Goal: Transaction & Acquisition: Purchase product/service

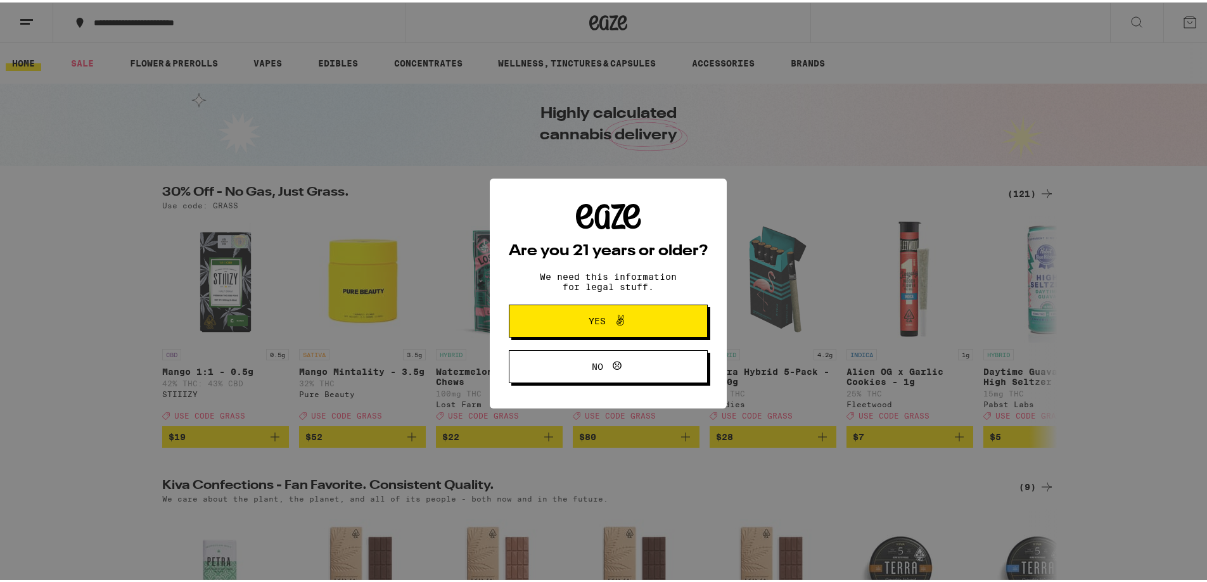
click at [594, 326] on span "Yes" at bounding box center [608, 318] width 96 height 16
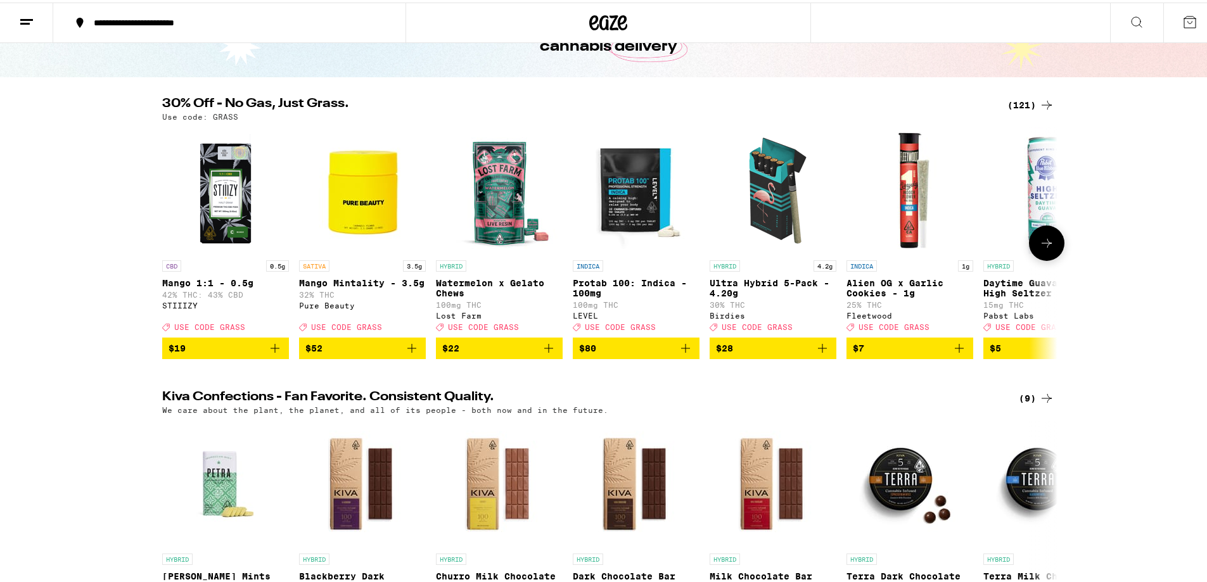
scroll to position [127, 0]
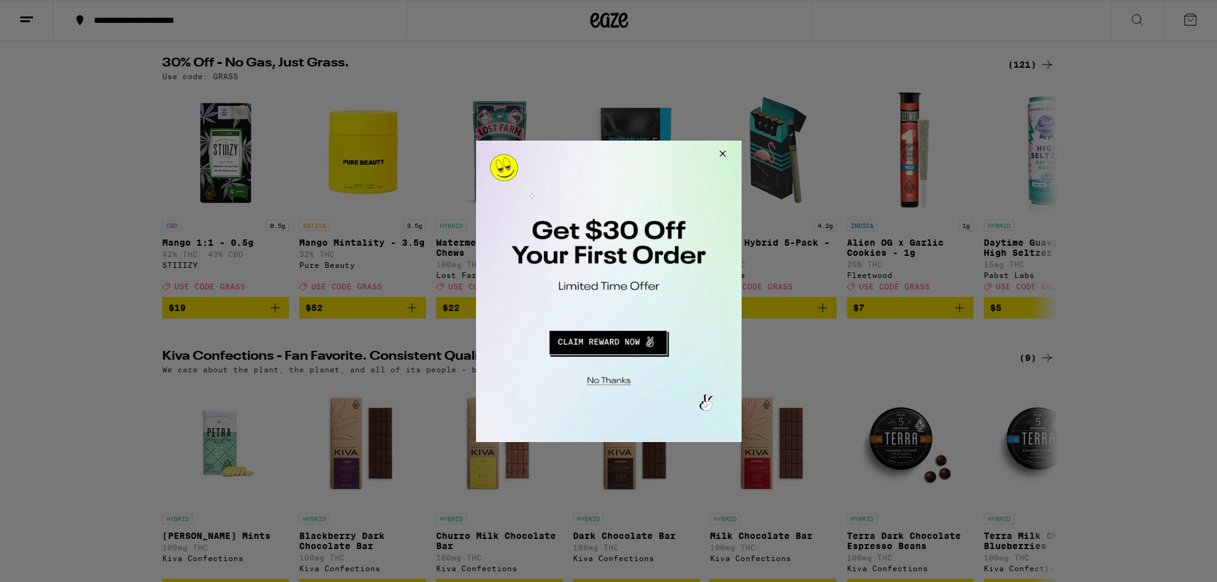
click at [721, 153] on button "Close Modal" at bounding box center [720, 155] width 34 height 30
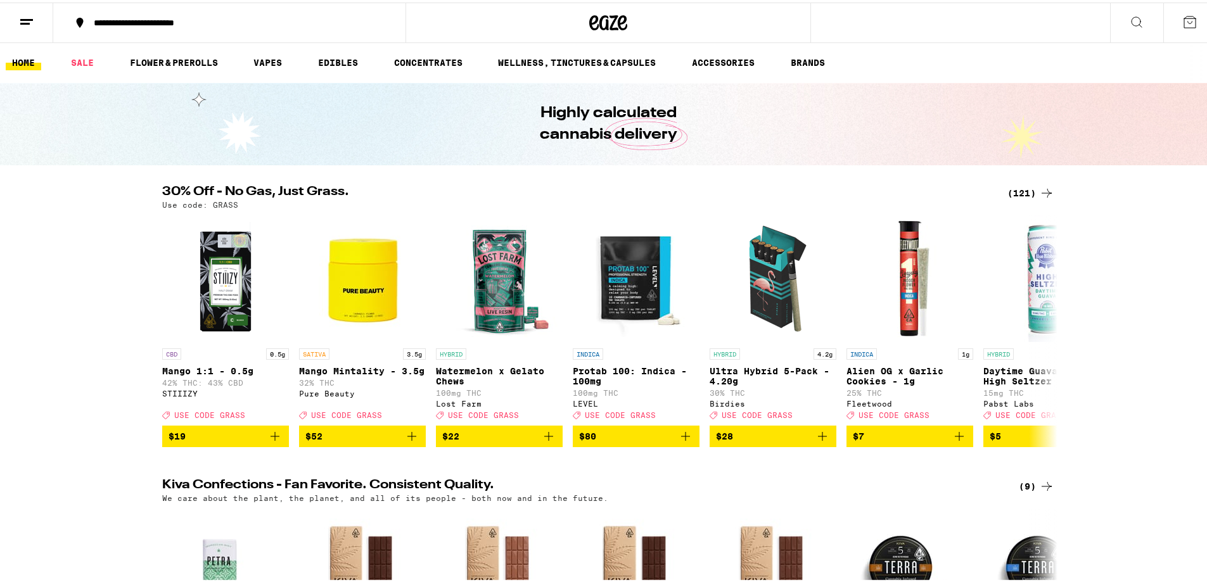
scroll to position [0, 0]
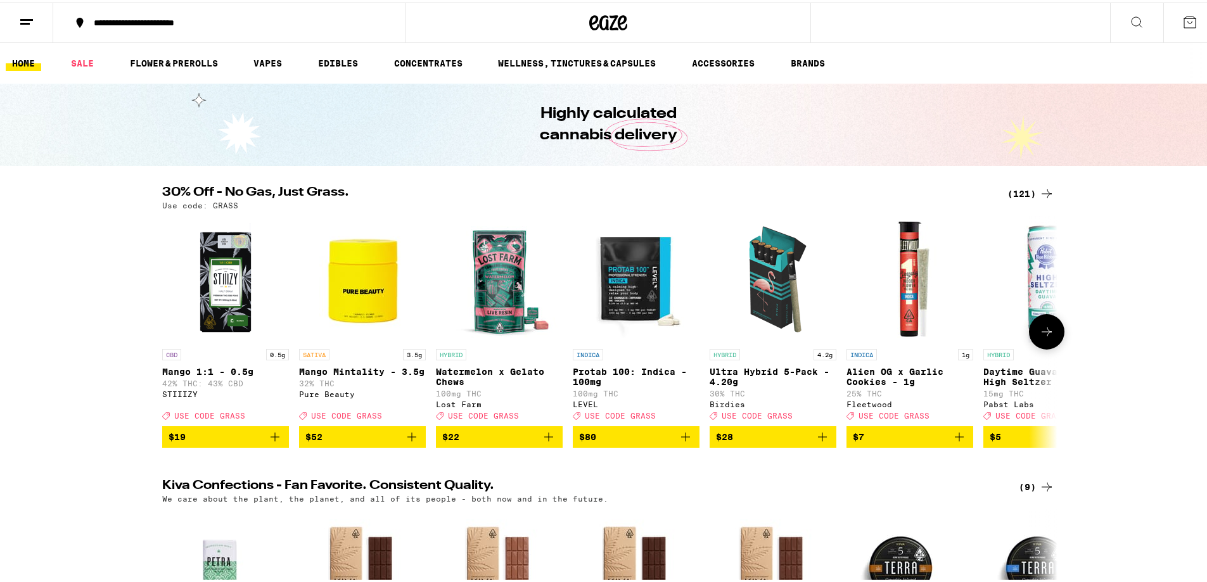
click at [1045, 335] on icon at bounding box center [1046, 329] width 15 height 15
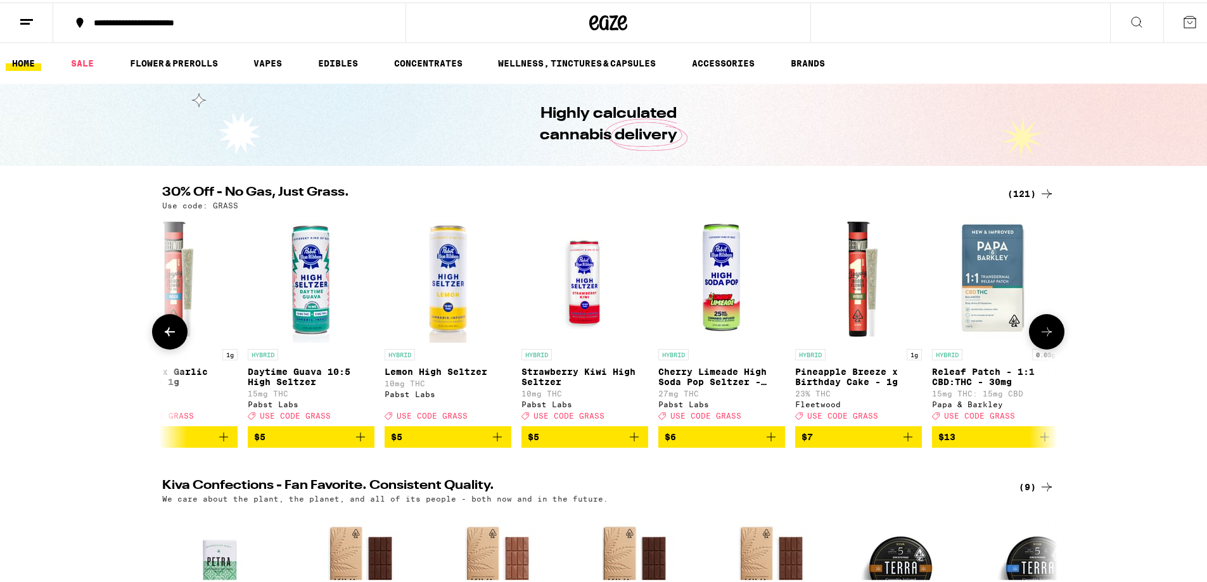
scroll to position [0, 754]
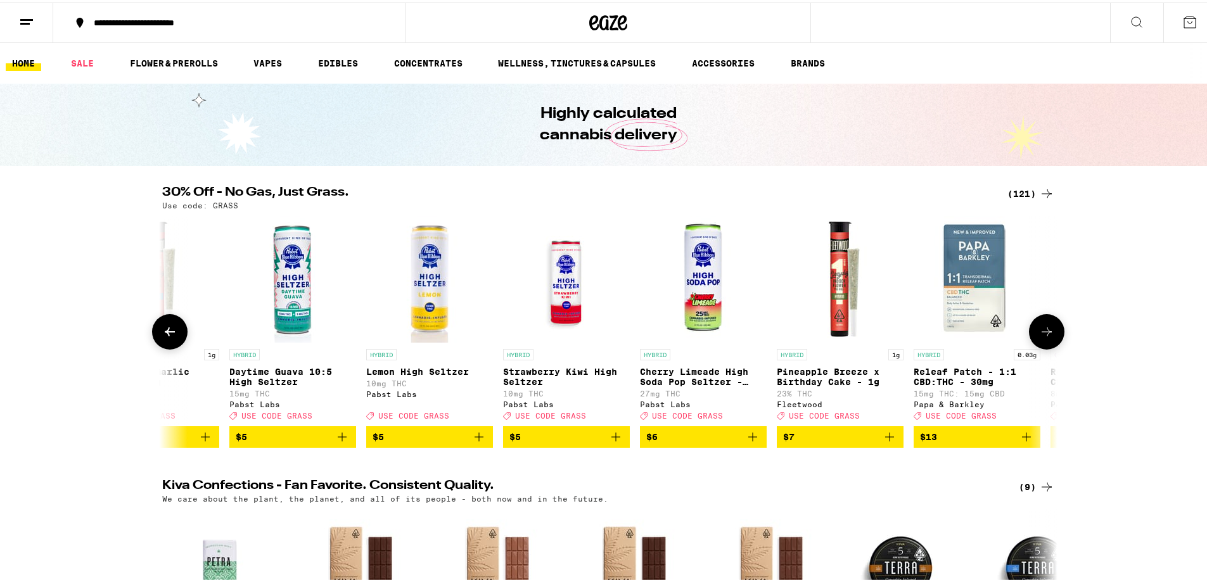
click at [1045, 335] on icon at bounding box center [1046, 329] width 15 height 15
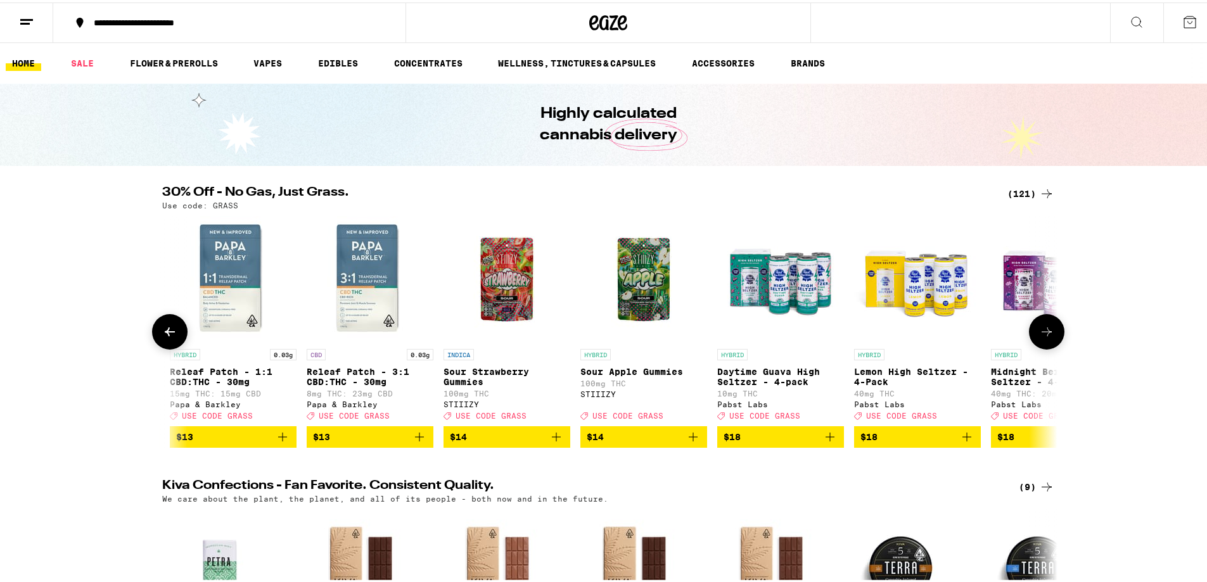
scroll to position [0, 1508]
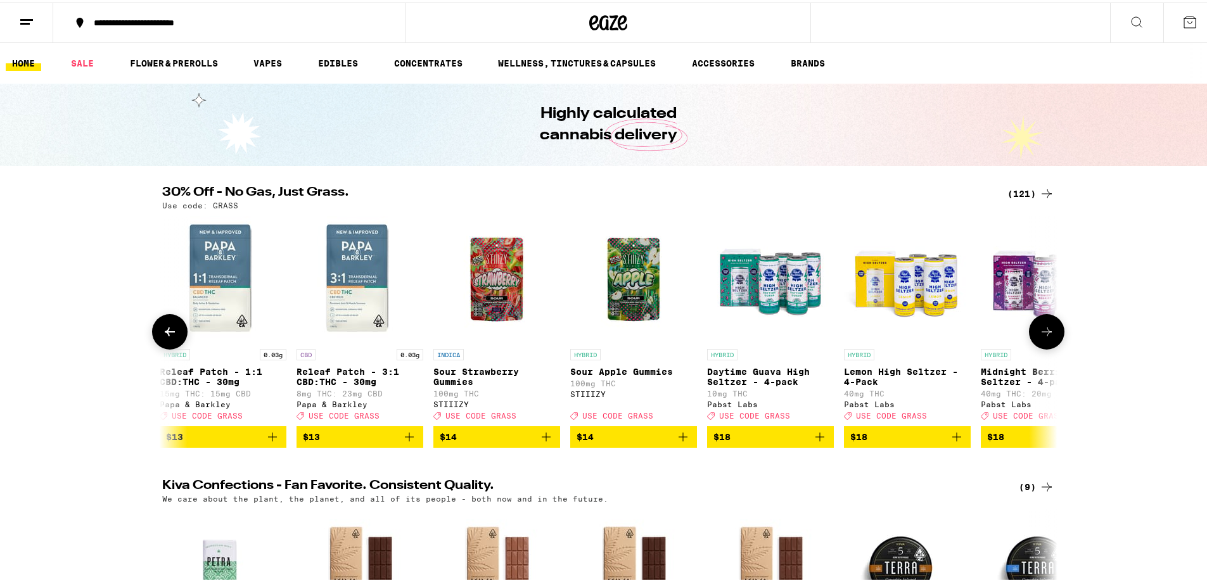
click at [1045, 335] on icon at bounding box center [1046, 329] width 15 height 15
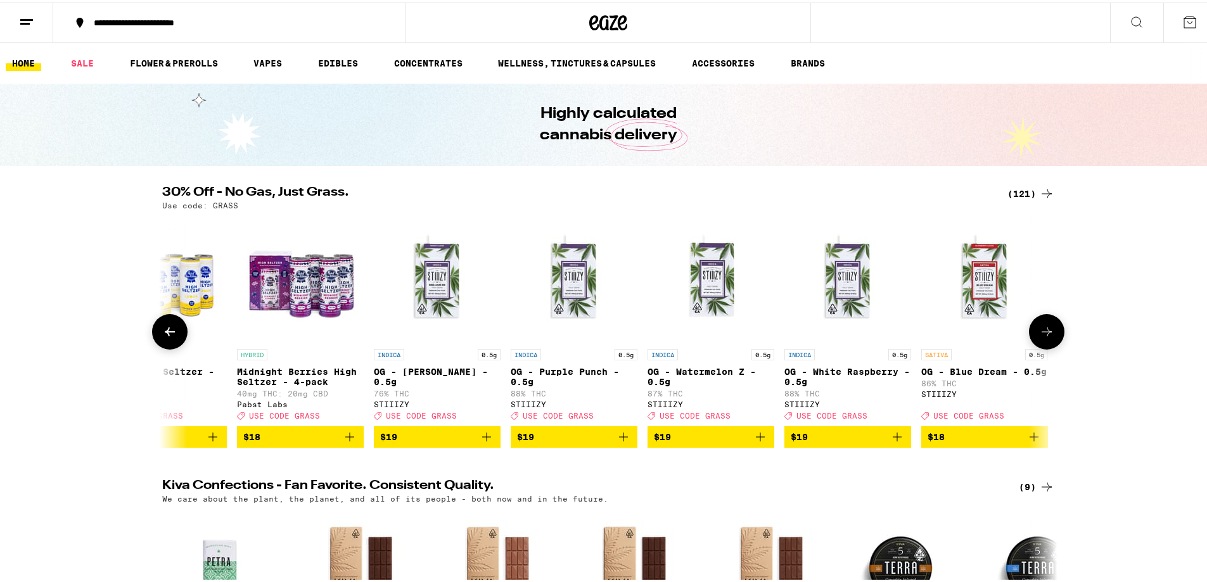
scroll to position [0, 2262]
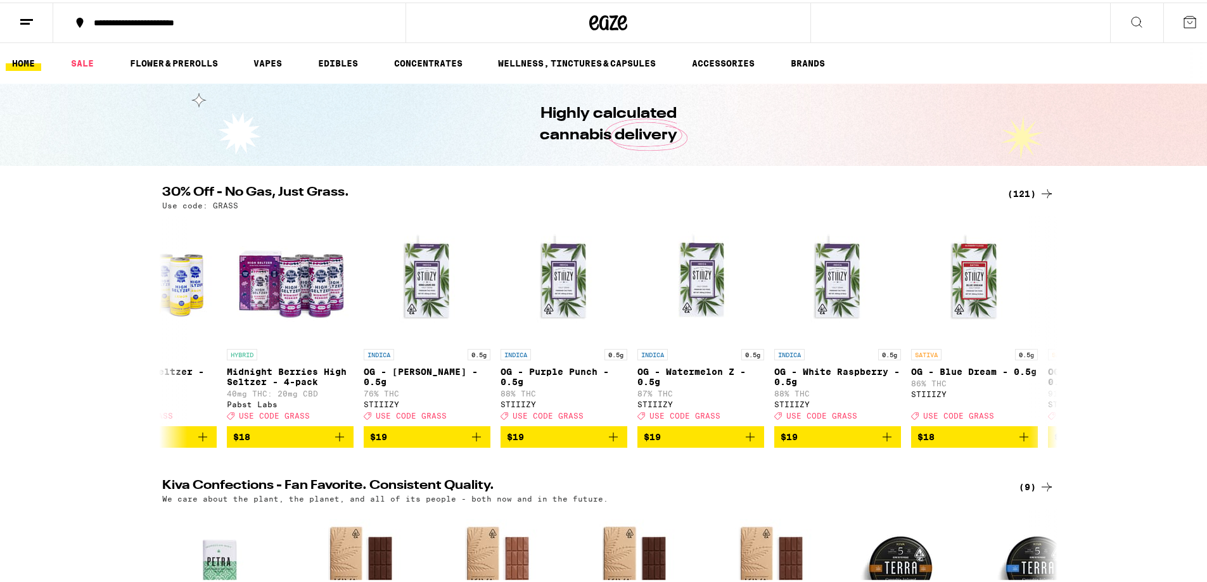
drag, startPoint x: 1045, startPoint y: 335, endPoint x: 1120, endPoint y: 345, distance: 75.5
click at [1120, 345] on div "30% Off - No Gas, Just Grass. (121) Use code: GRASS CBD 0.5g Mango 1:1 - 0.5g 4…" at bounding box center [608, 315] width 1217 height 262
click at [1046, 337] on icon at bounding box center [1046, 329] width 15 height 15
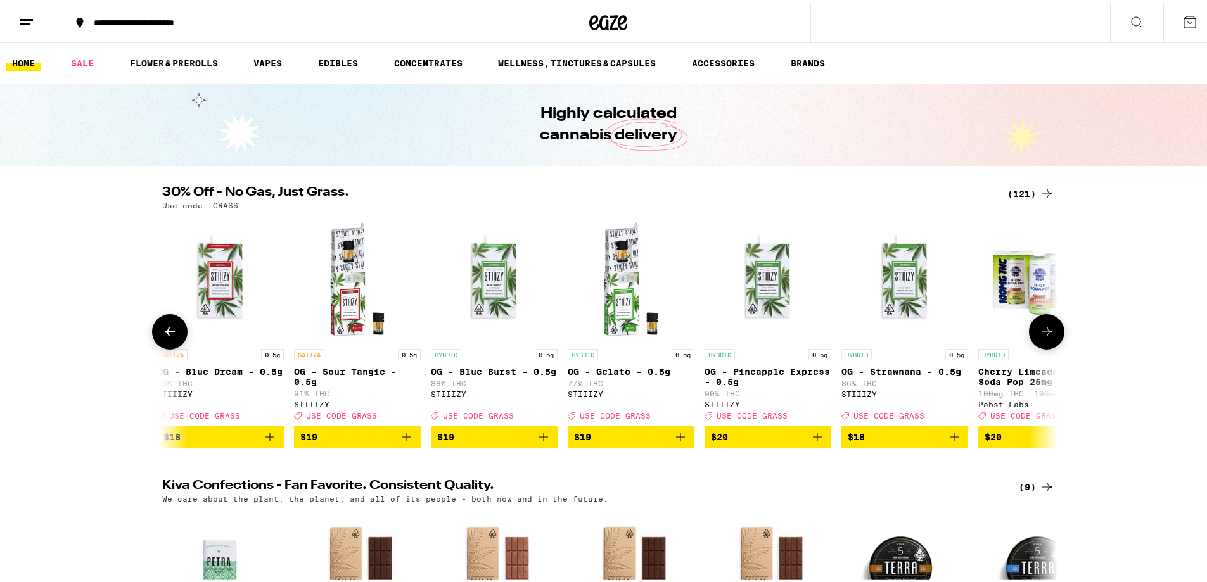
click at [1051, 336] on button at bounding box center [1046, 329] width 35 height 35
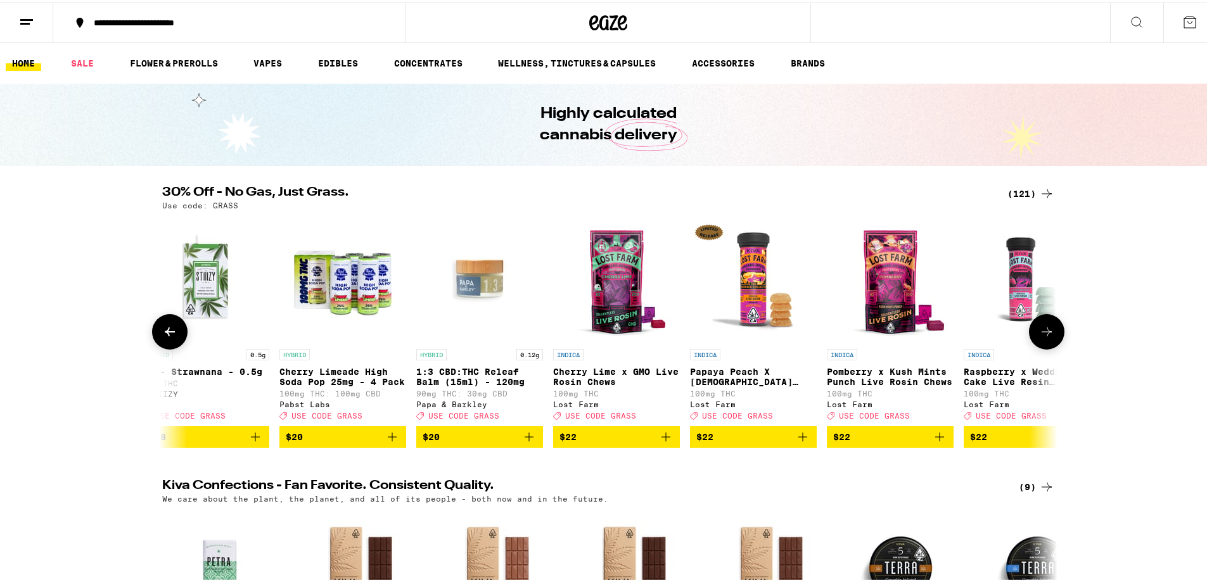
scroll to position [0, 3770]
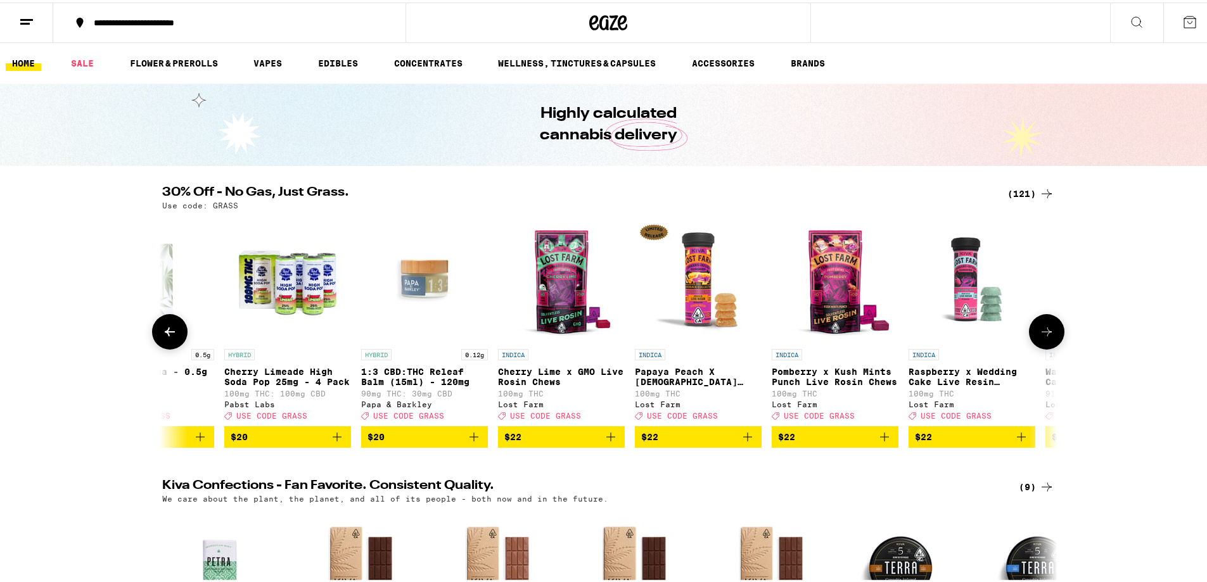
click at [1049, 337] on icon at bounding box center [1046, 329] width 15 height 15
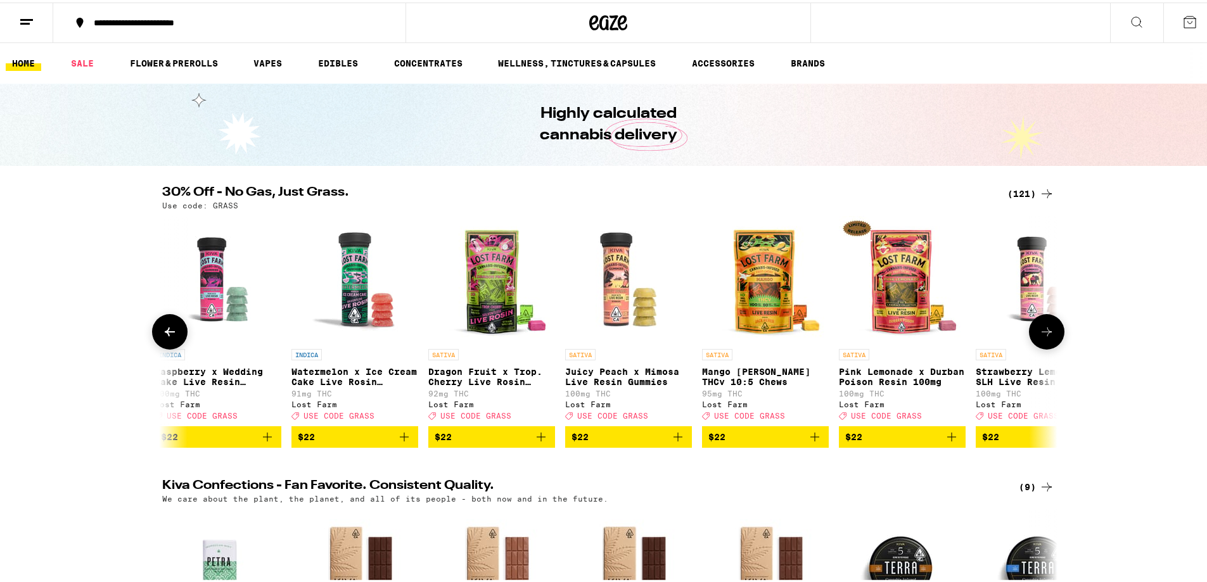
click at [1049, 337] on icon at bounding box center [1046, 329] width 15 height 15
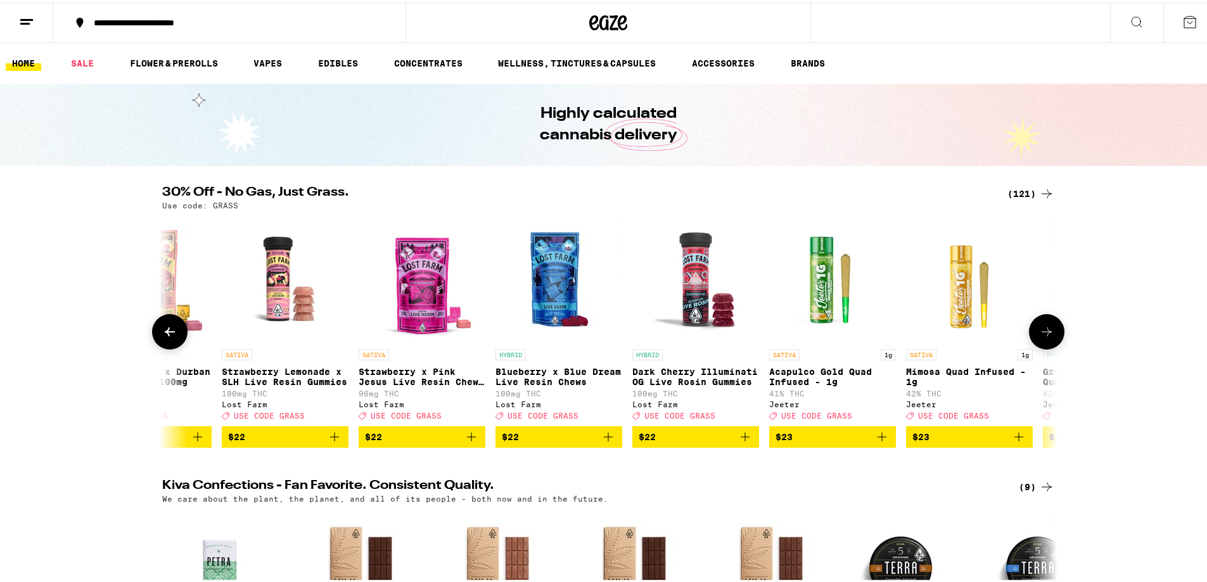
click at [1049, 337] on icon at bounding box center [1046, 329] width 15 height 15
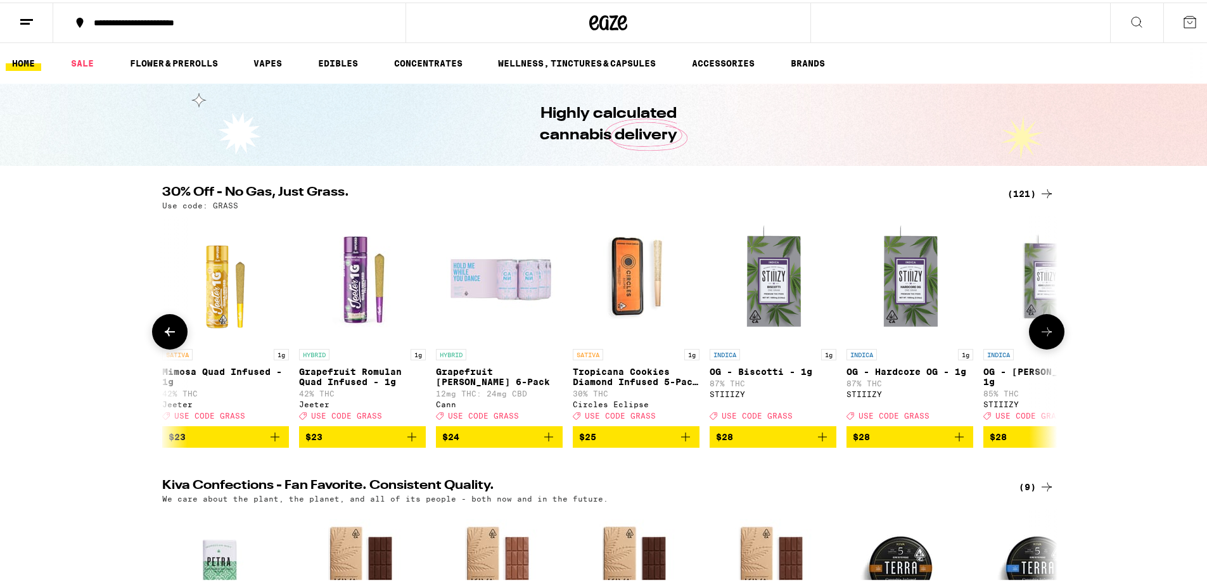
scroll to position [0, 6032]
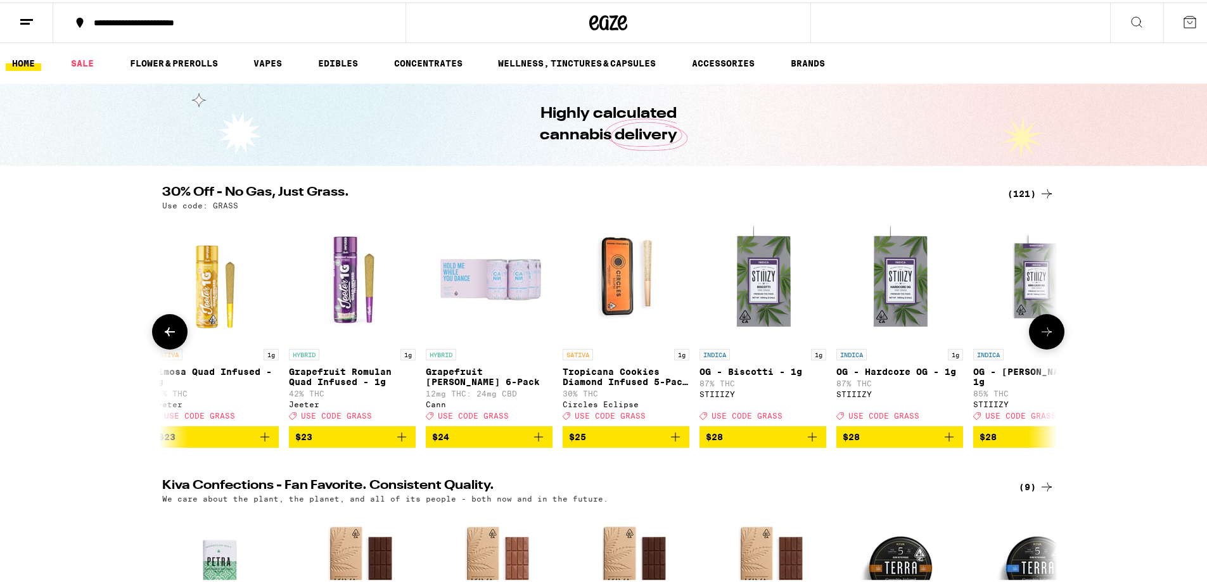
click at [165, 334] on icon at bounding box center [170, 329] width 10 height 9
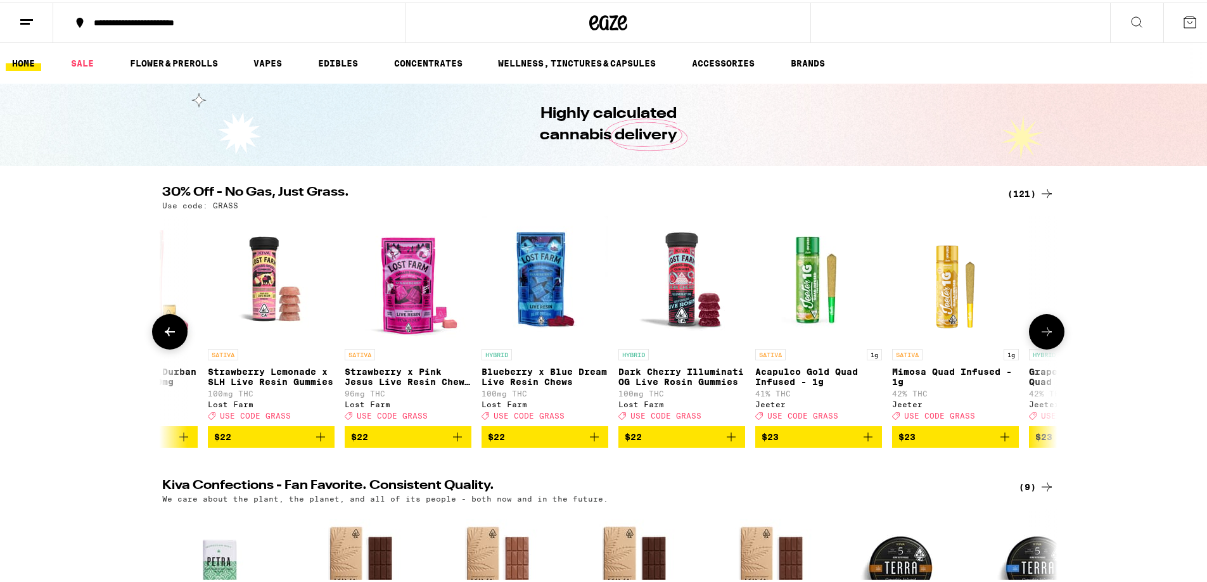
scroll to position [0, 5278]
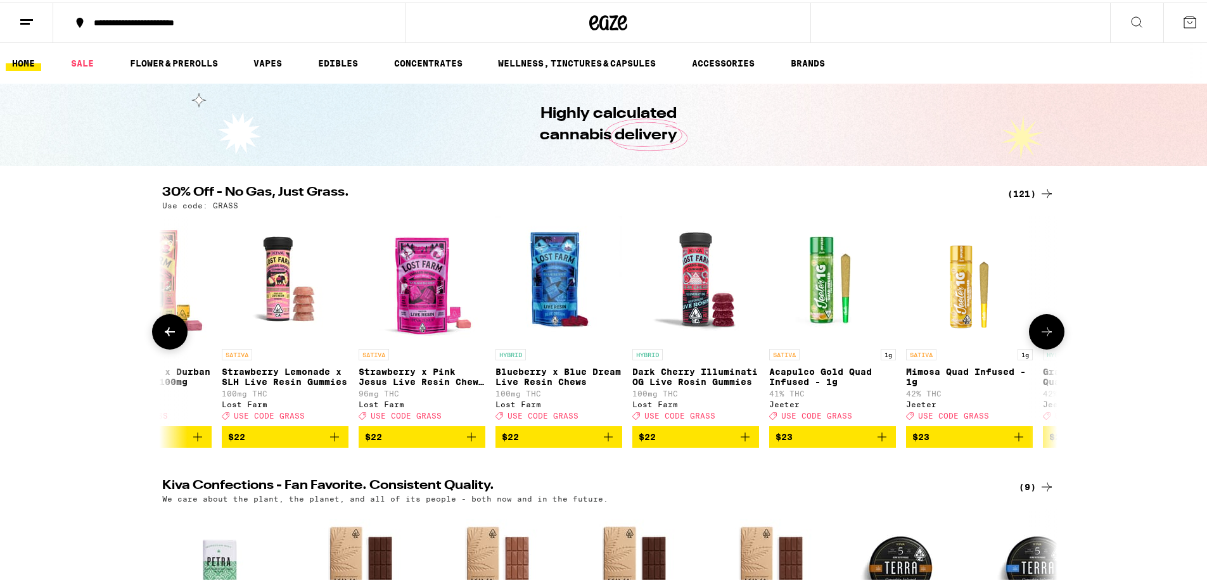
click at [1045, 333] on icon at bounding box center [1046, 329] width 15 height 15
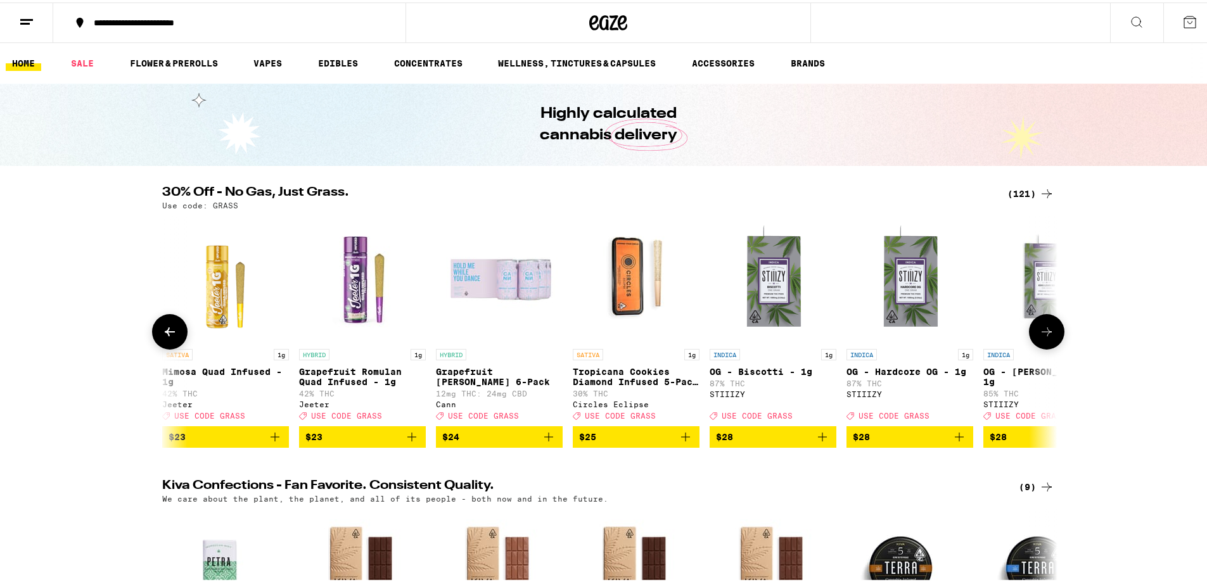
scroll to position [0, 6032]
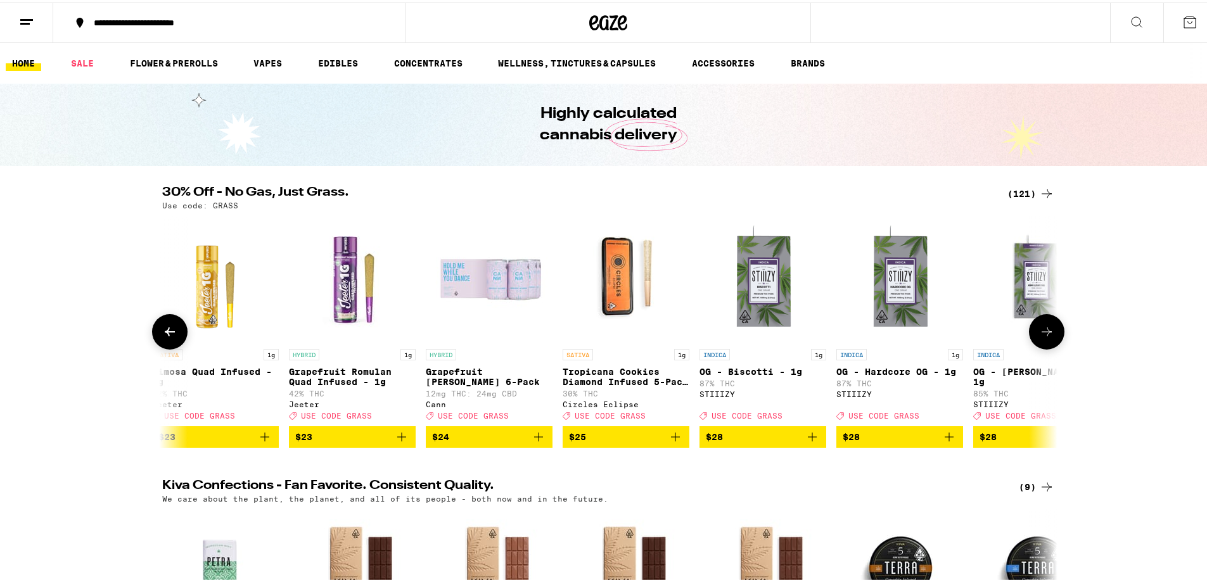
click at [165, 337] on icon at bounding box center [169, 329] width 15 height 15
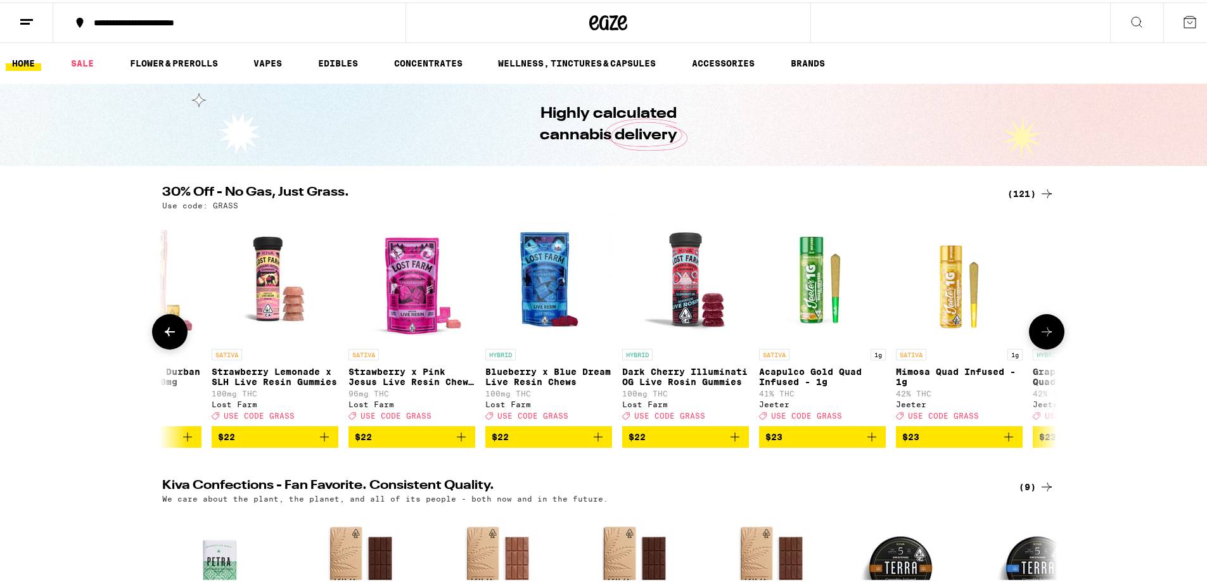
scroll to position [0, 5278]
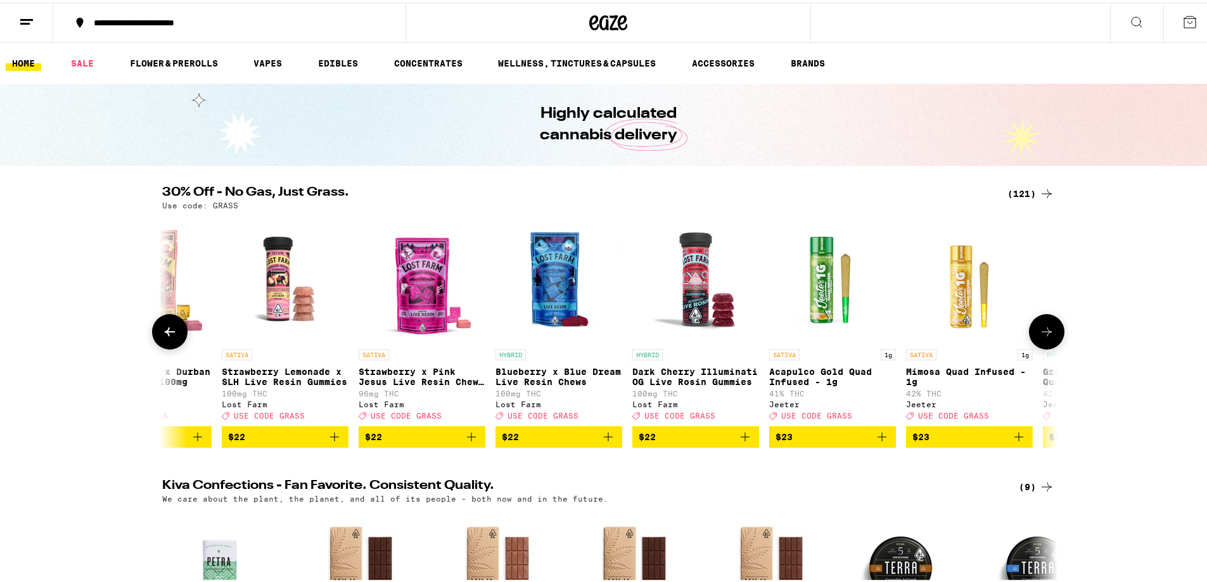
click at [1040, 329] on icon at bounding box center [1046, 329] width 15 height 15
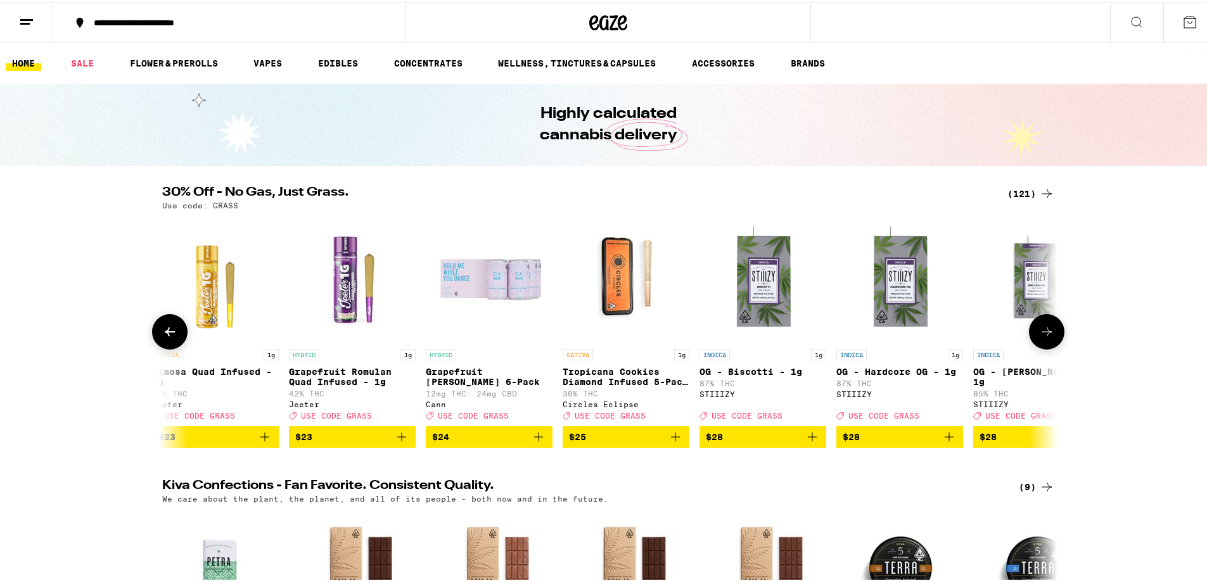
click at [1041, 345] on button at bounding box center [1046, 329] width 35 height 35
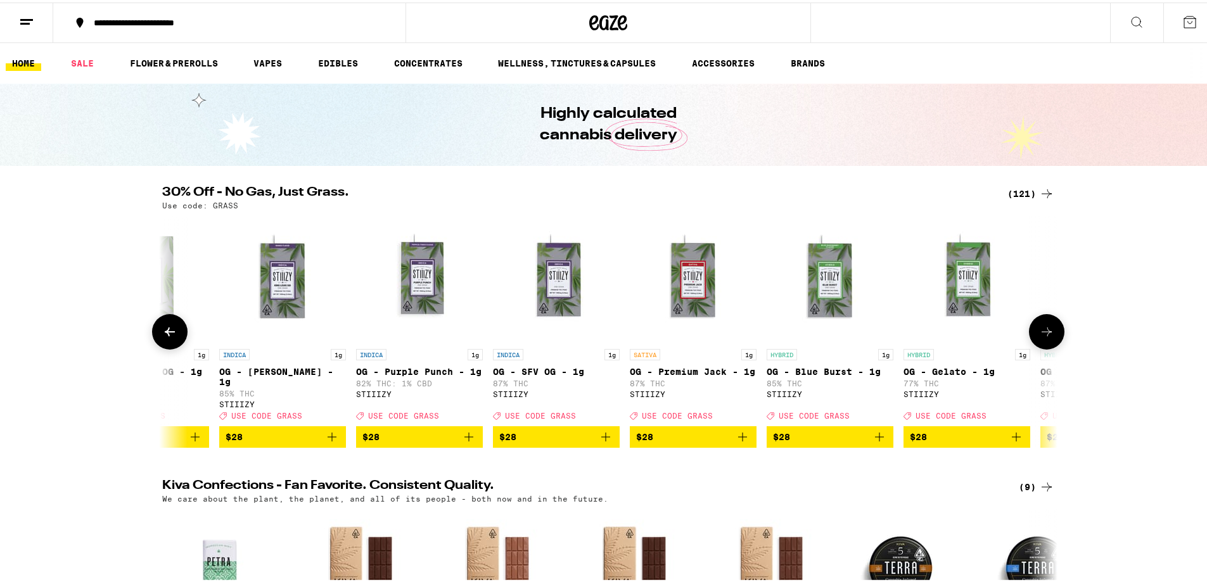
click at [1042, 337] on icon at bounding box center [1046, 329] width 15 height 15
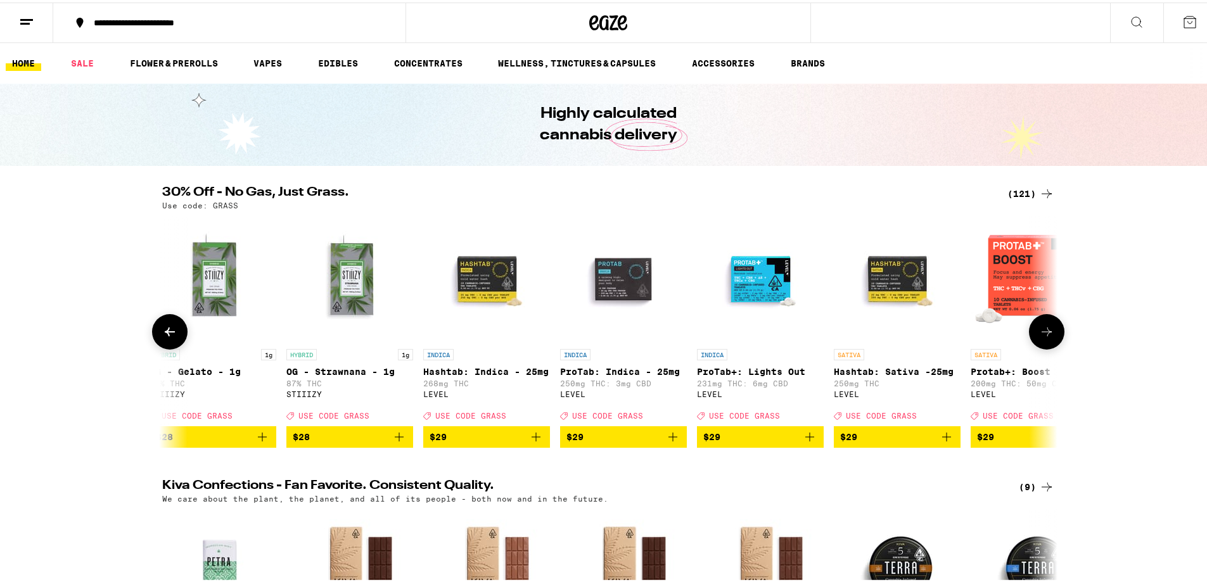
click at [1042, 337] on icon at bounding box center [1046, 329] width 15 height 15
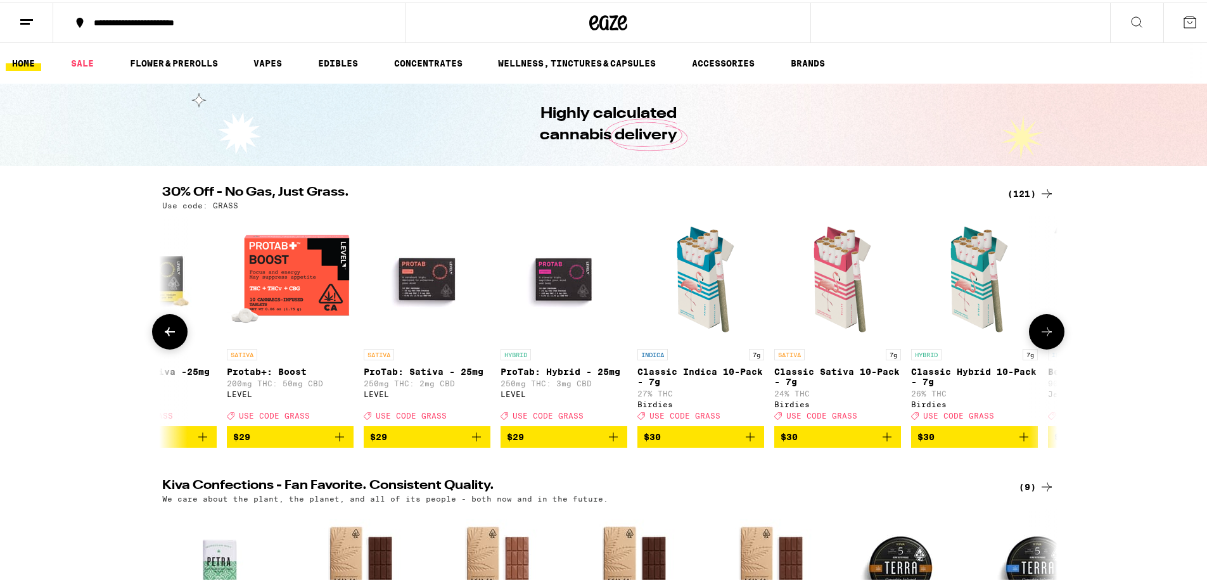
scroll to position [0, 8294]
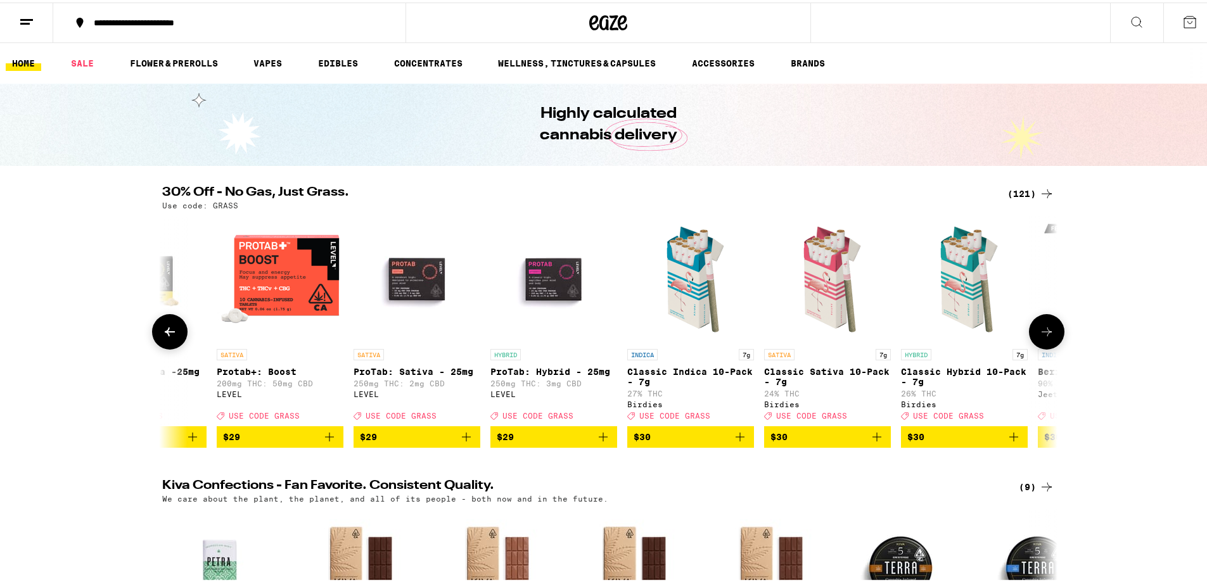
click at [1041, 336] on icon at bounding box center [1046, 329] width 15 height 15
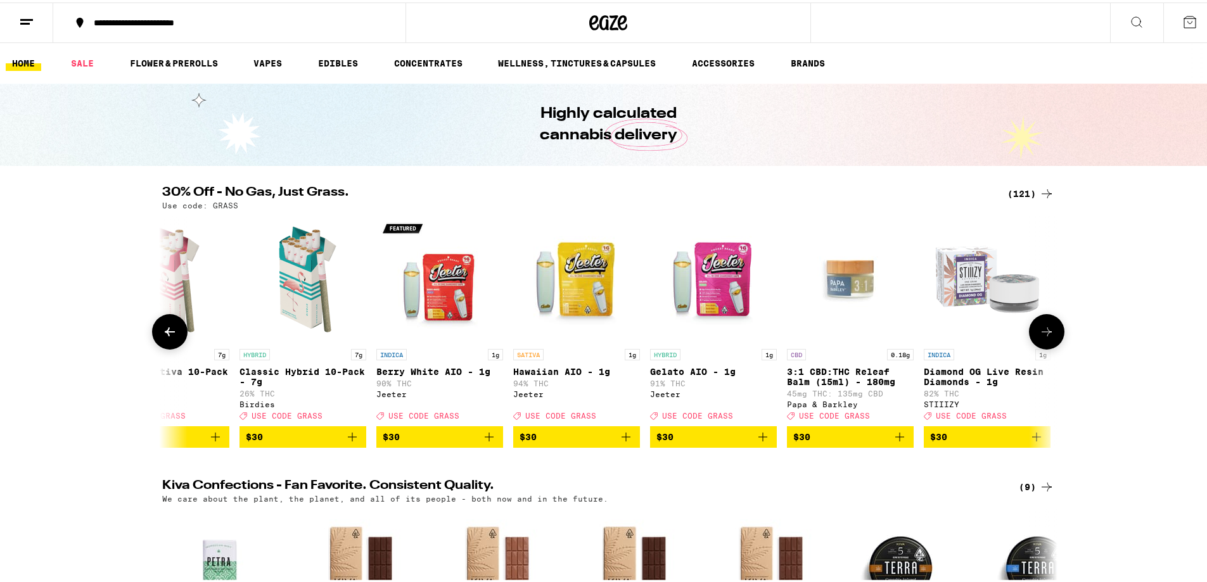
scroll to position [0, 9048]
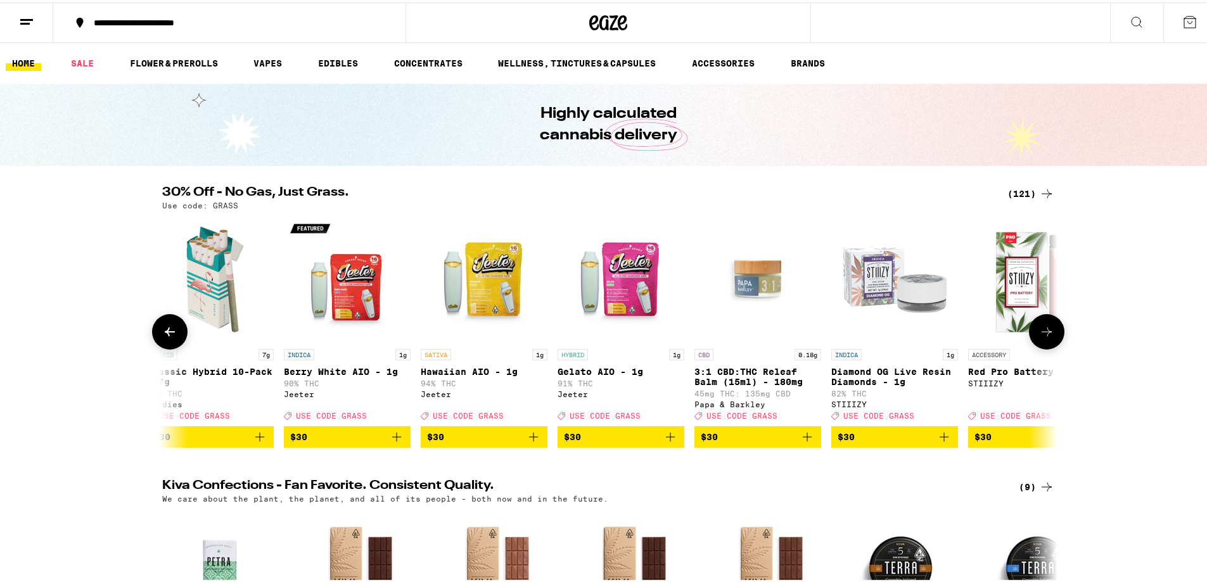
click at [1056, 330] on button at bounding box center [1046, 329] width 35 height 35
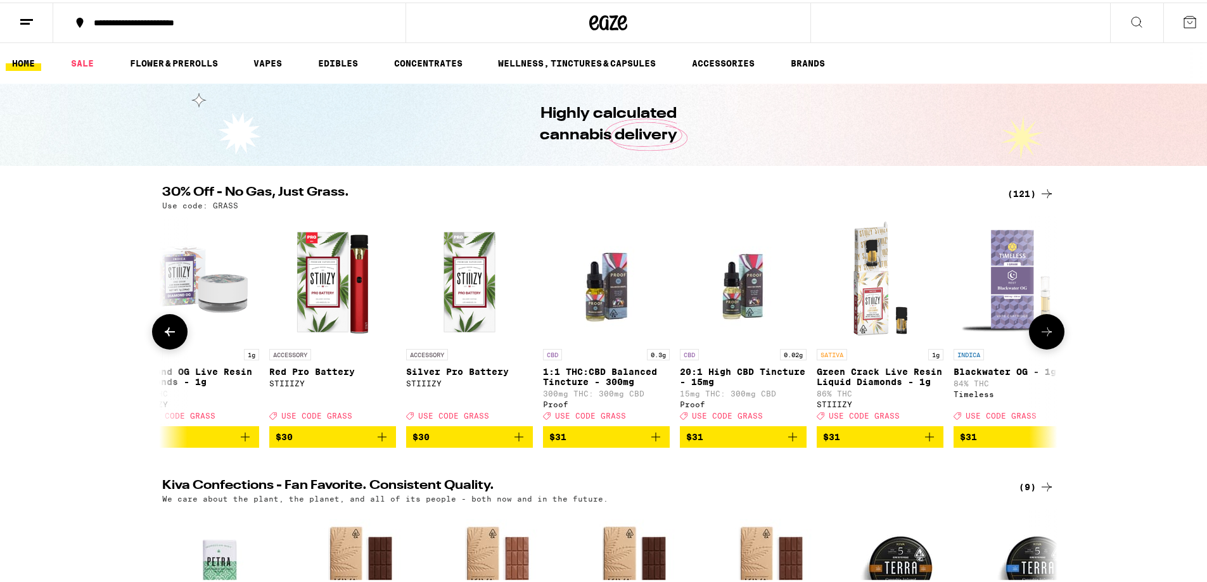
scroll to position [0, 9802]
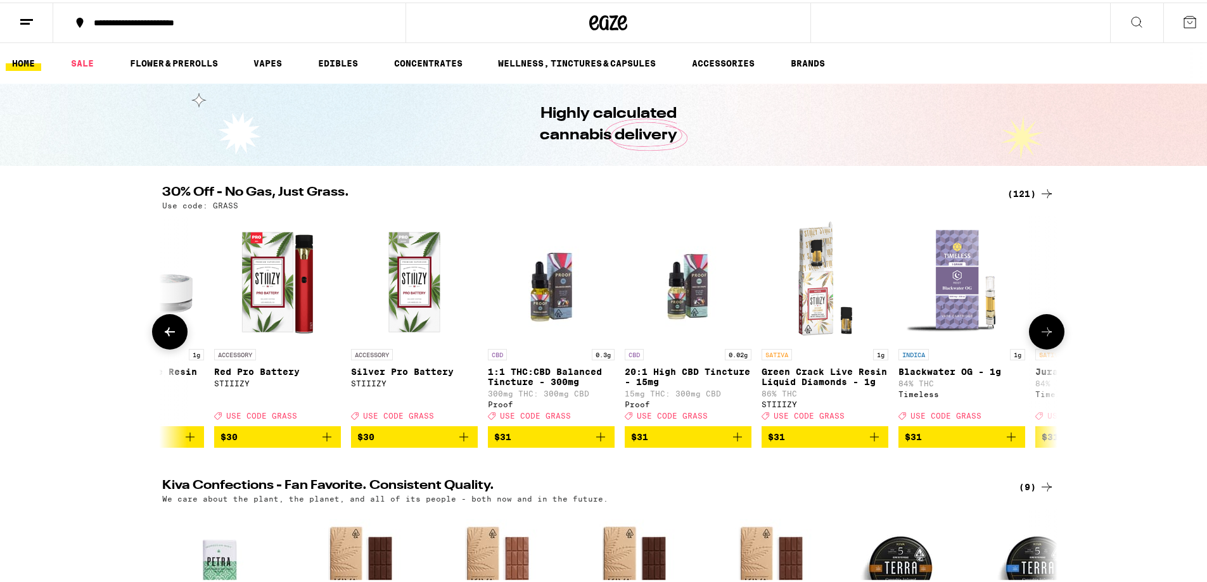
click at [1048, 333] on icon at bounding box center [1046, 329] width 15 height 15
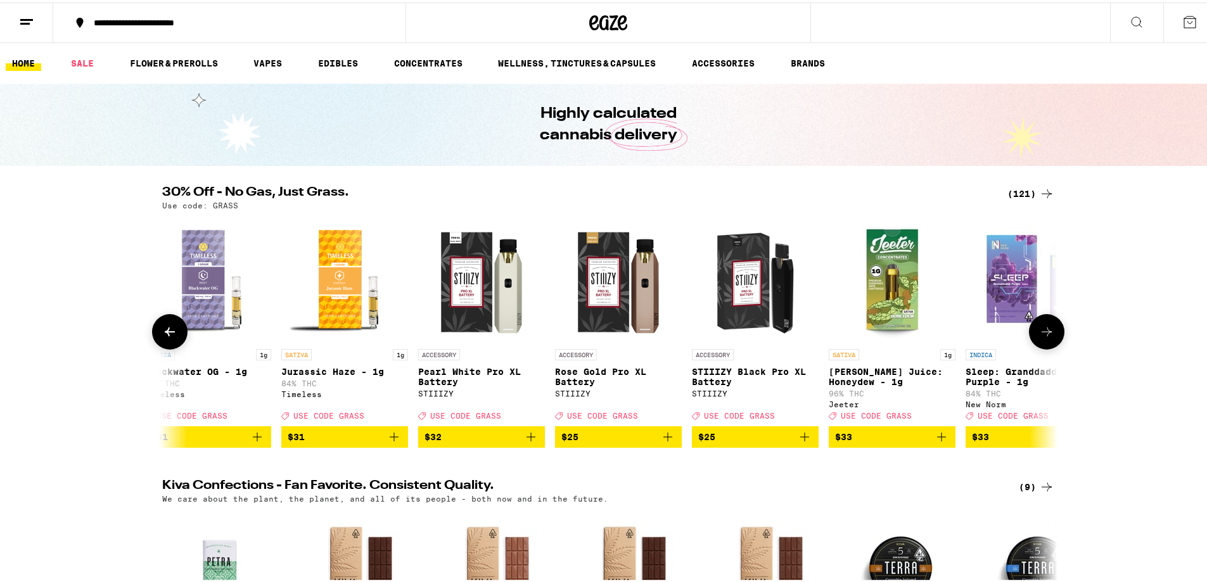
click at [1047, 333] on icon at bounding box center [1046, 329] width 15 height 15
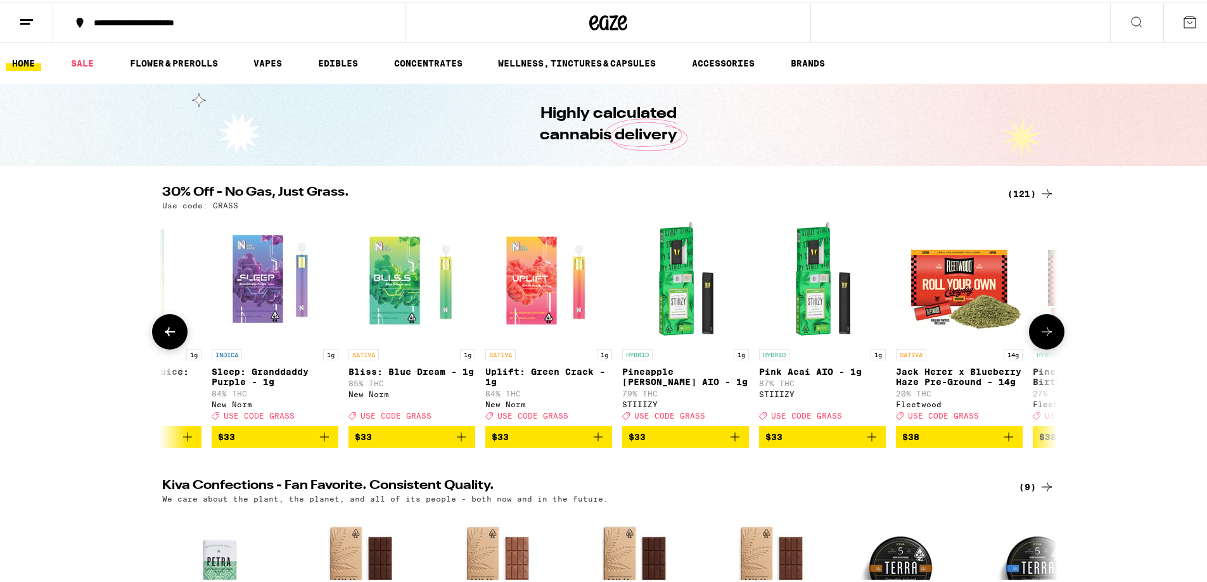
click at [1044, 335] on icon at bounding box center [1046, 329] width 15 height 15
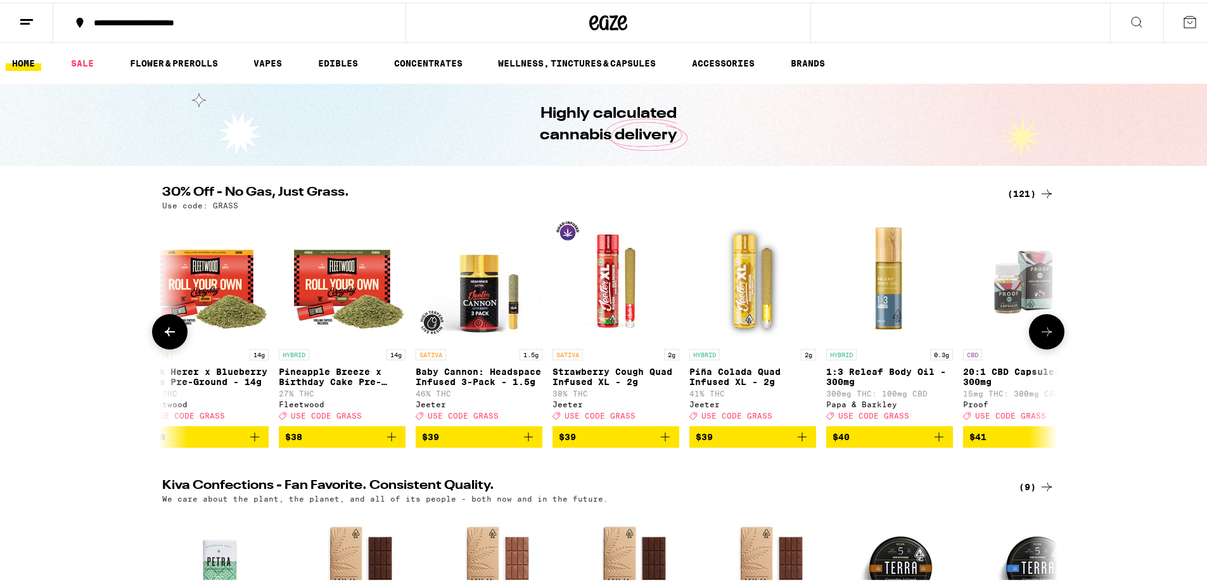
click at [1043, 335] on icon at bounding box center [1046, 329] width 15 height 15
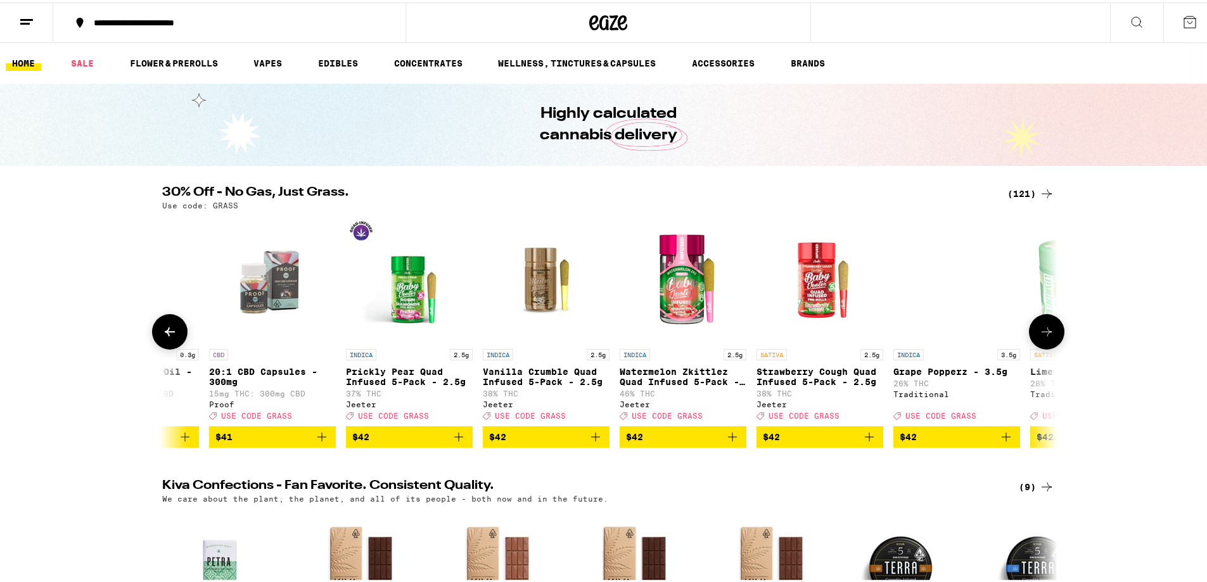
click at [1039, 336] on icon at bounding box center [1046, 329] width 15 height 15
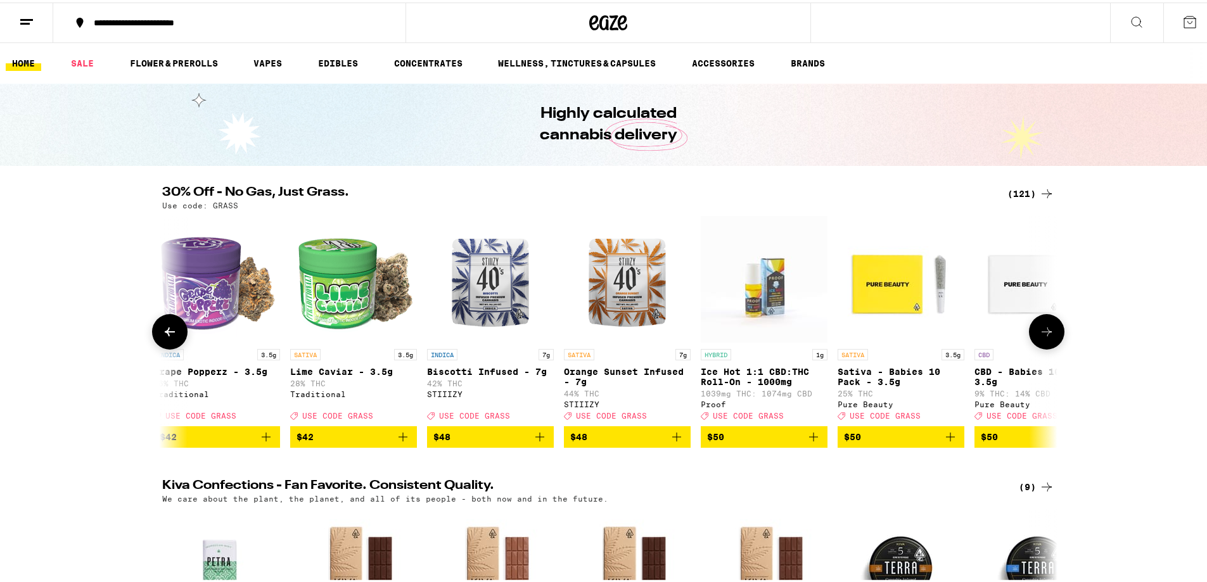
scroll to position [0, 13572]
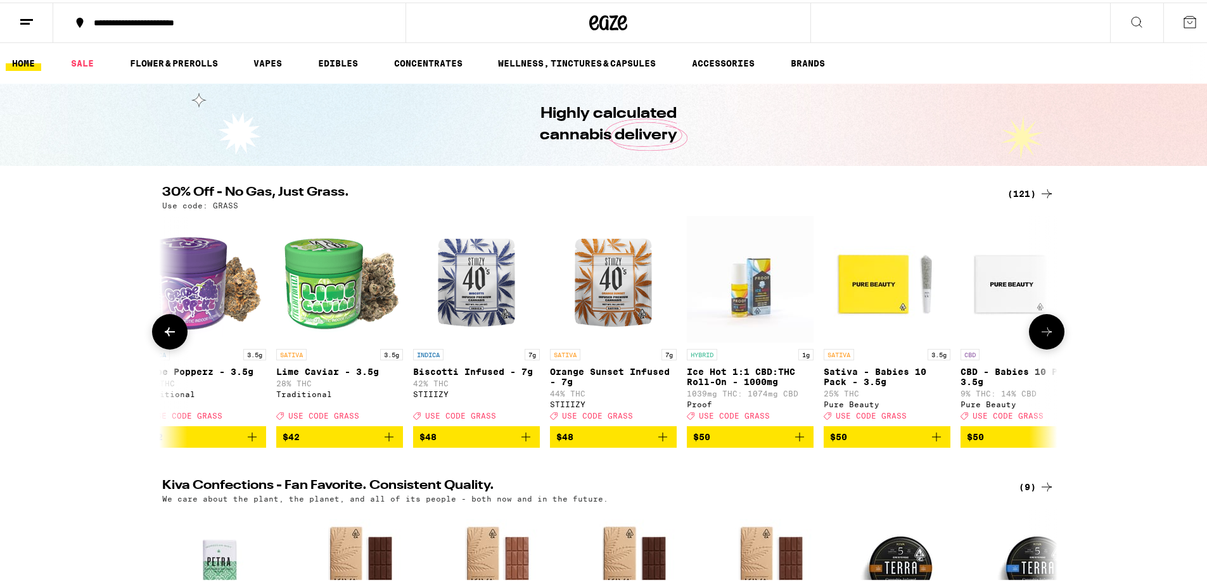
click at [167, 333] on icon at bounding box center [169, 329] width 15 height 15
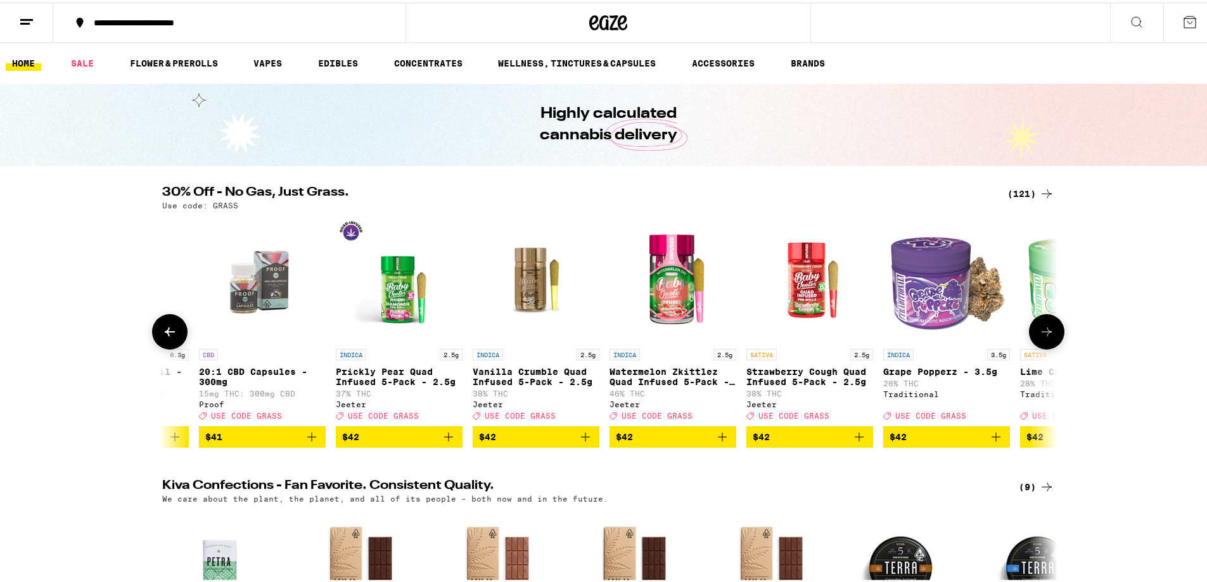
scroll to position [0, 12818]
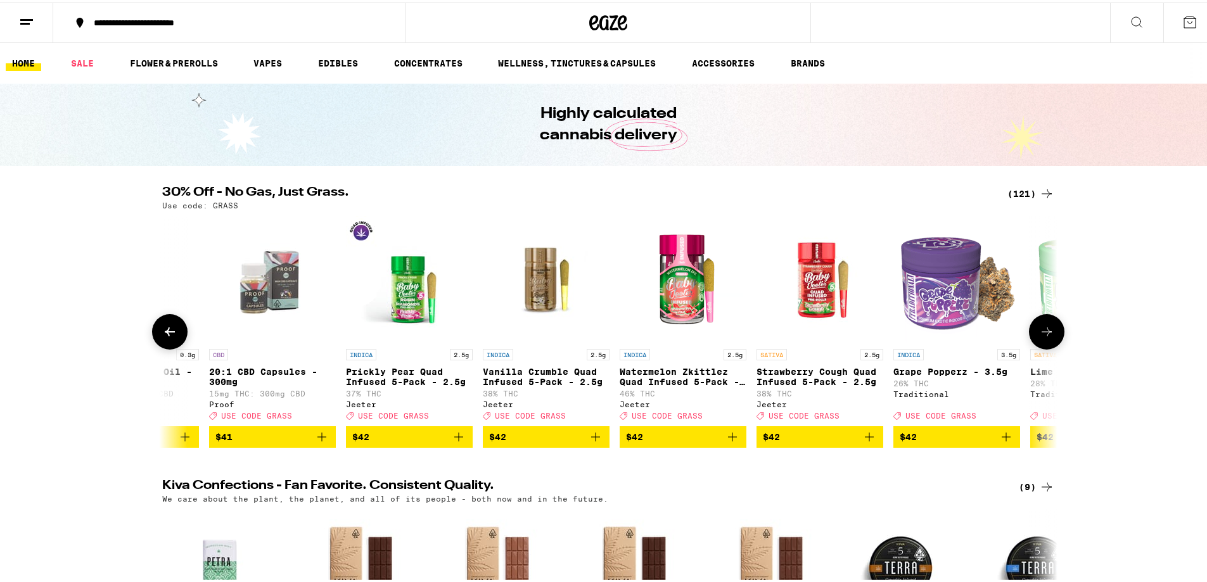
click at [1039, 330] on icon at bounding box center [1046, 329] width 15 height 15
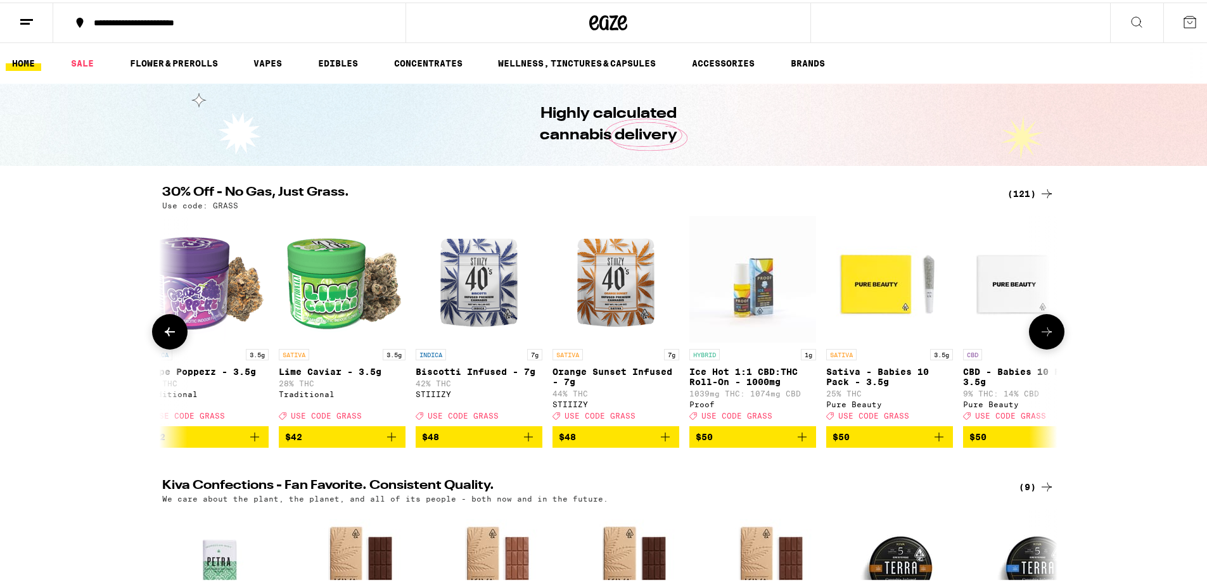
scroll to position [0, 13572]
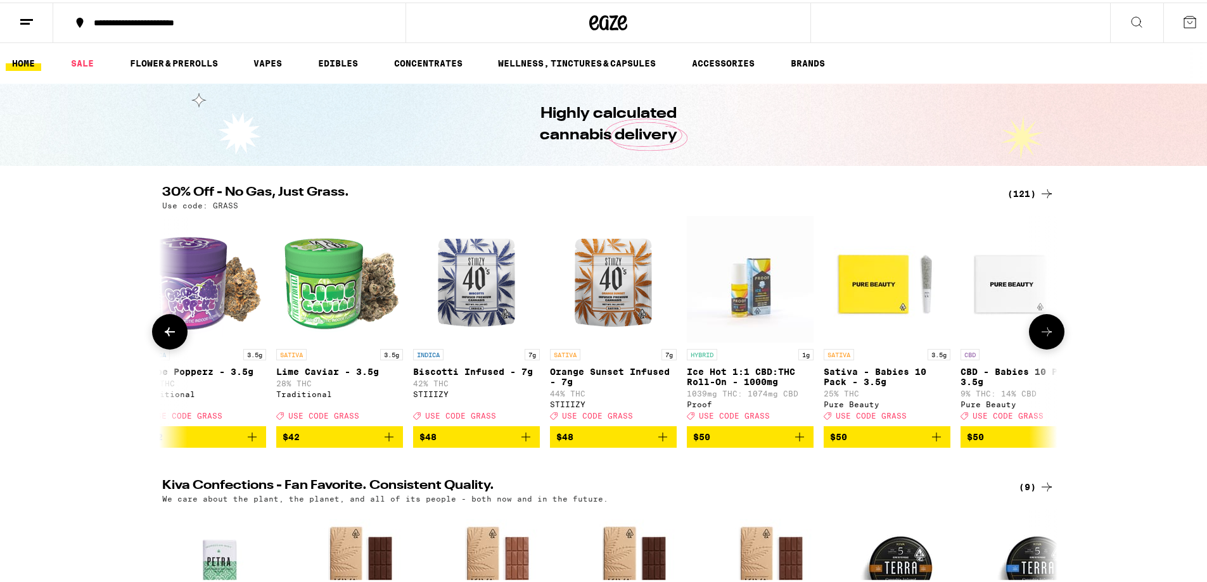
click at [1040, 332] on icon at bounding box center [1046, 329] width 15 height 15
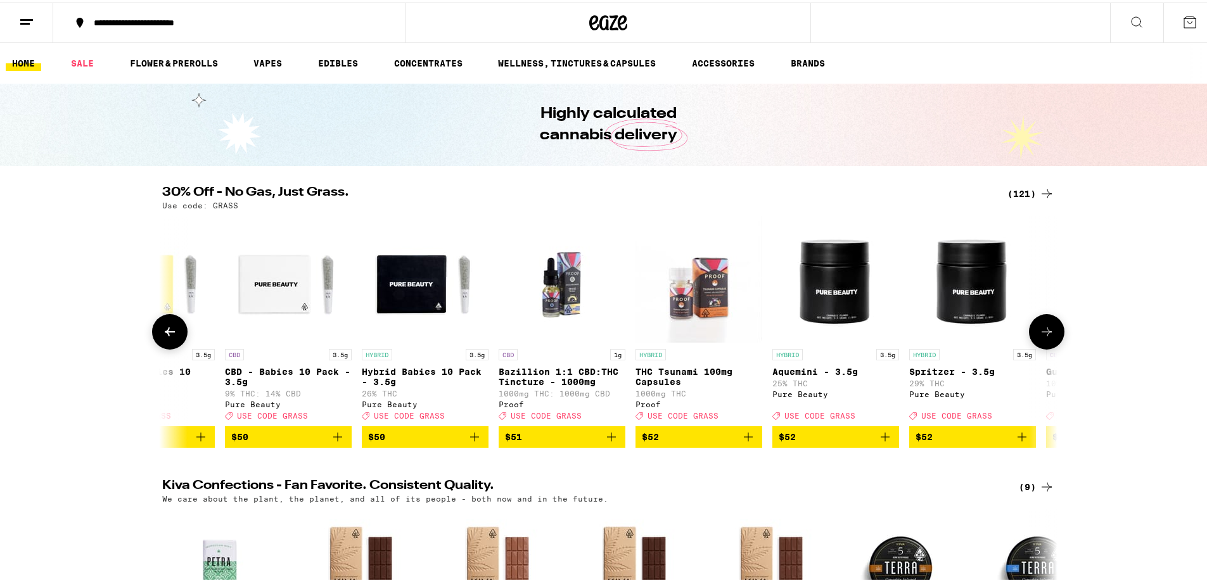
scroll to position [0, 14326]
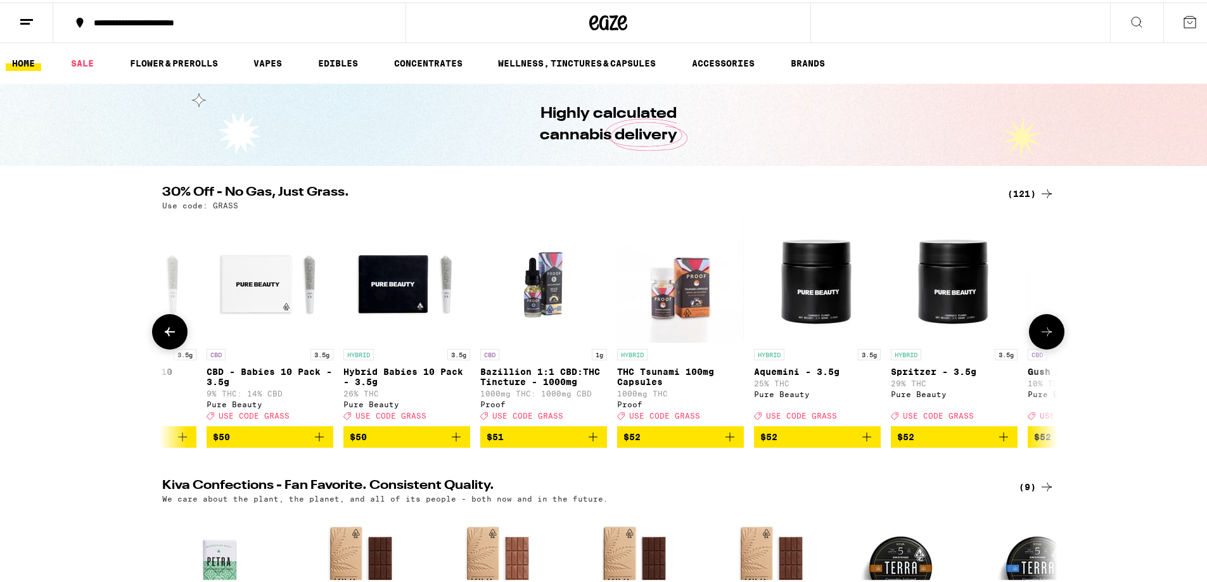
click at [1039, 333] on icon at bounding box center [1046, 329] width 15 height 15
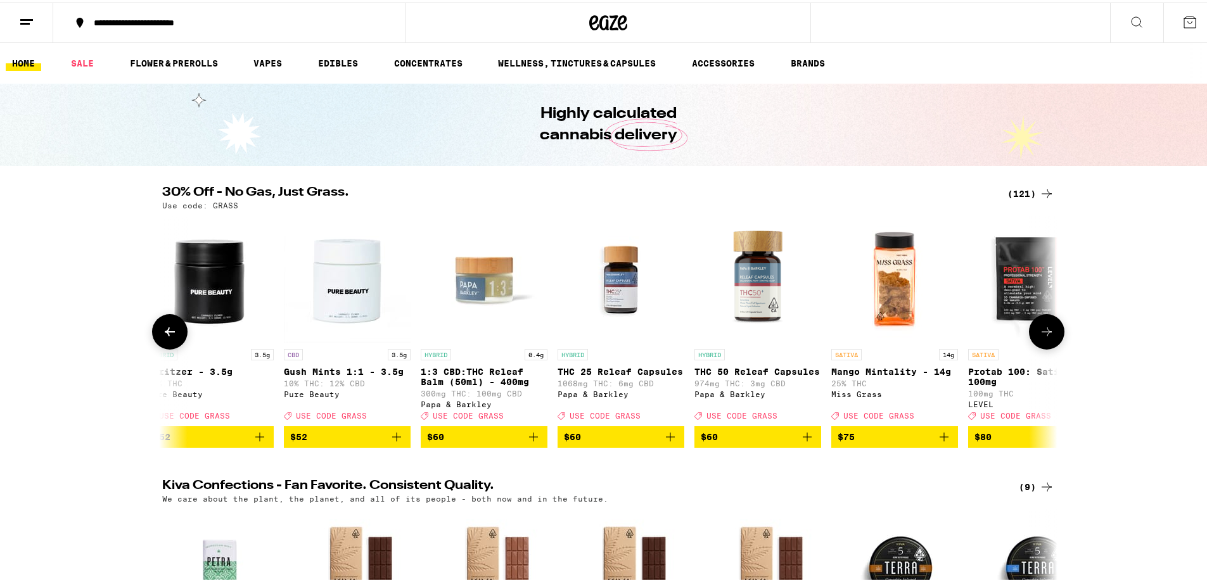
scroll to position [0, 15080]
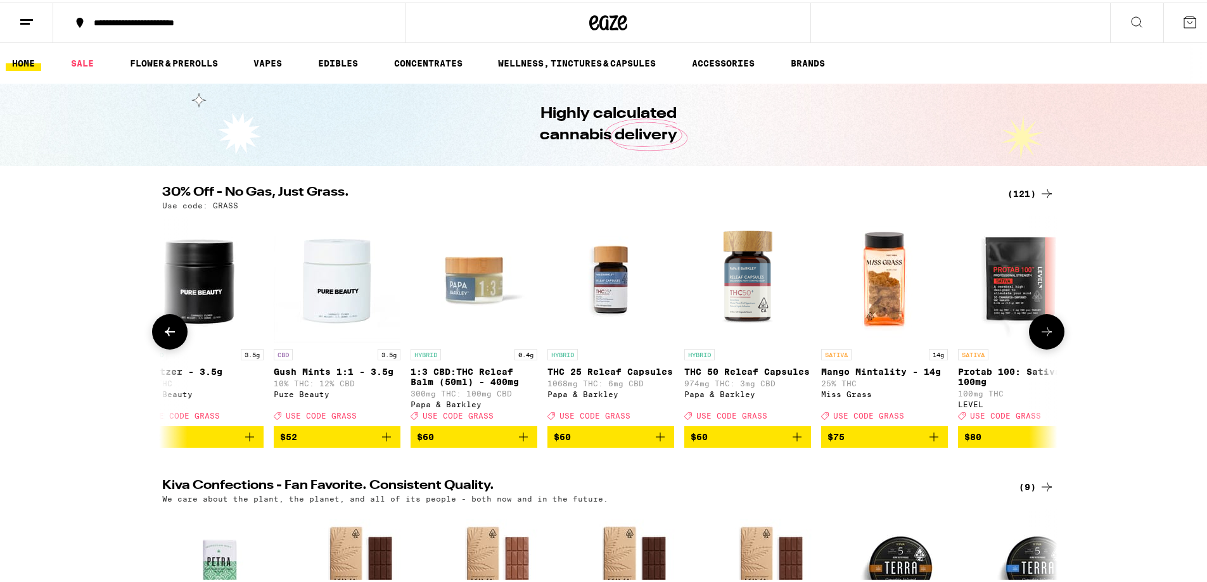
click at [1039, 333] on icon at bounding box center [1046, 329] width 15 height 15
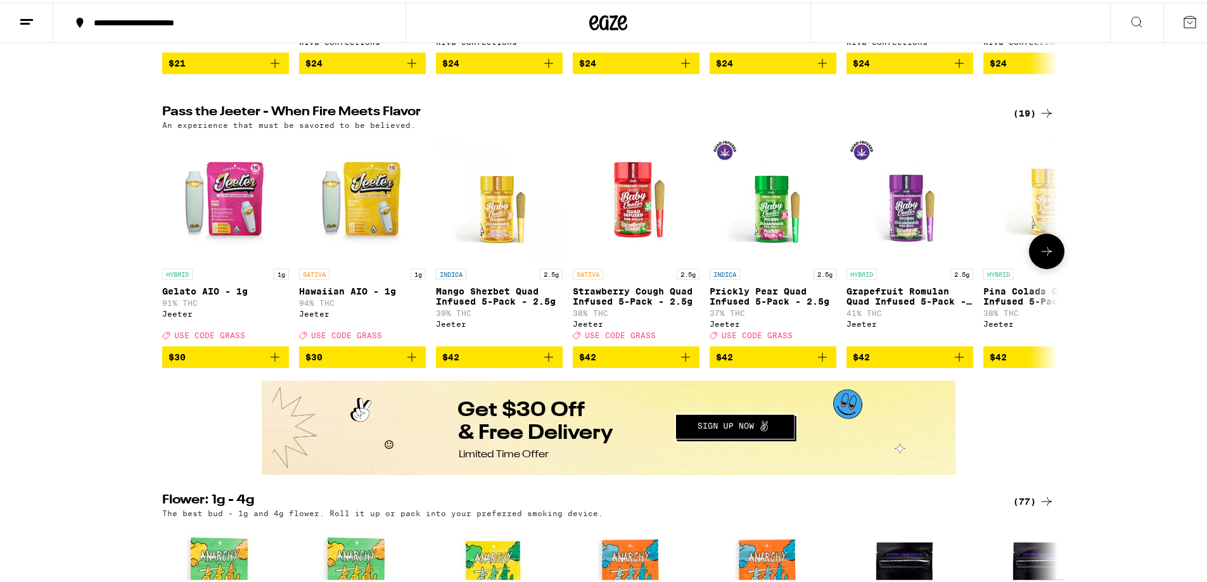
scroll to position [634, 0]
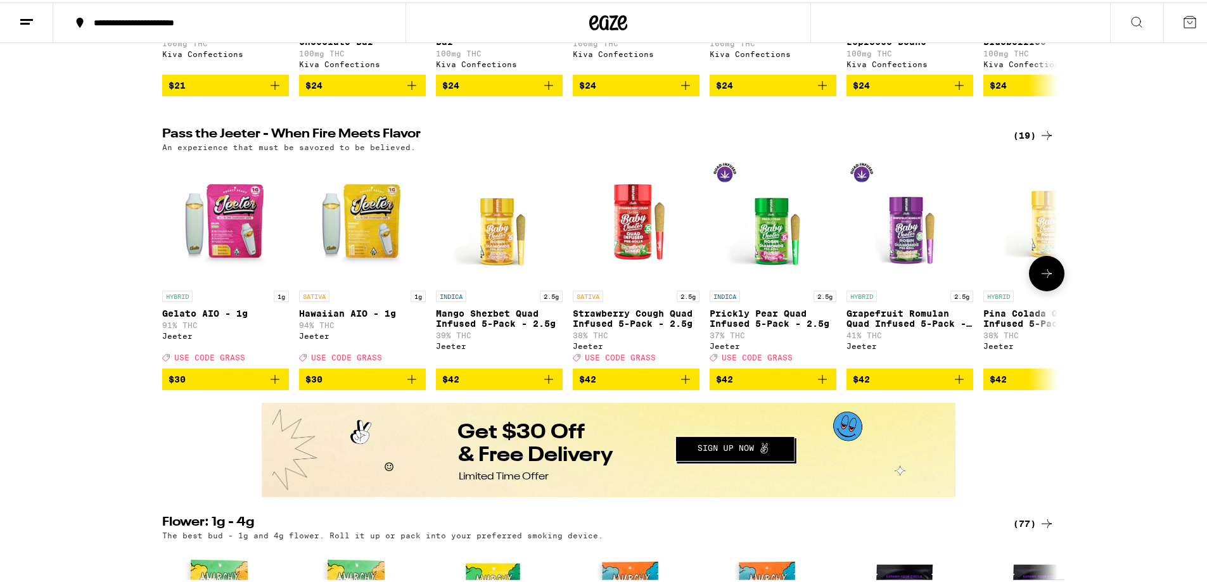
click at [1039, 279] on icon at bounding box center [1046, 271] width 15 height 15
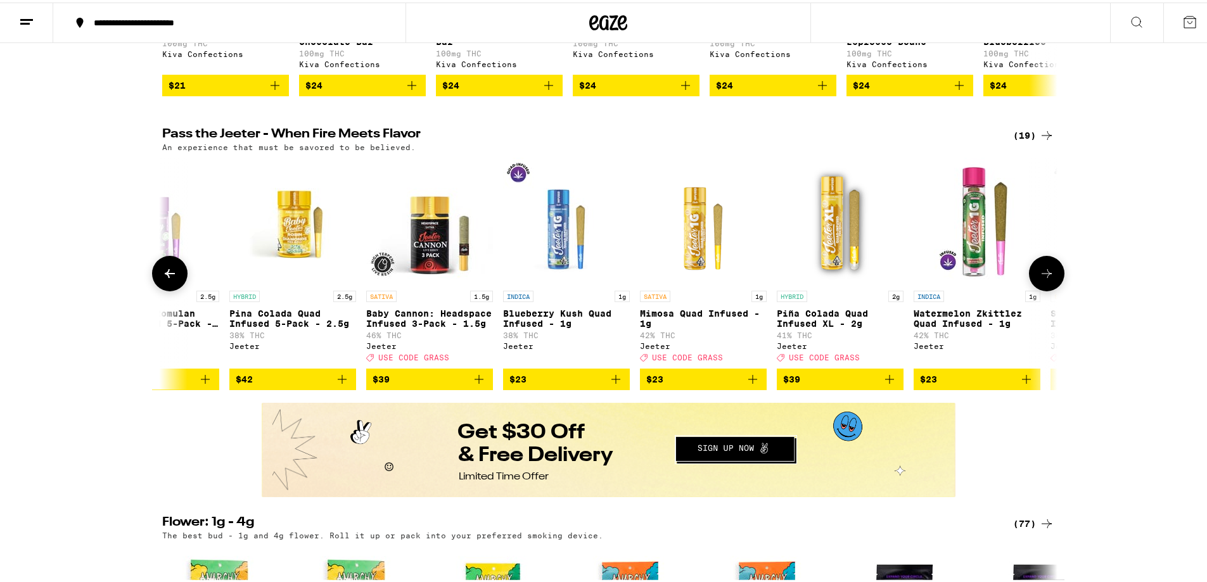
click at [1039, 279] on icon at bounding box center [1046, 271] width 15 height 15
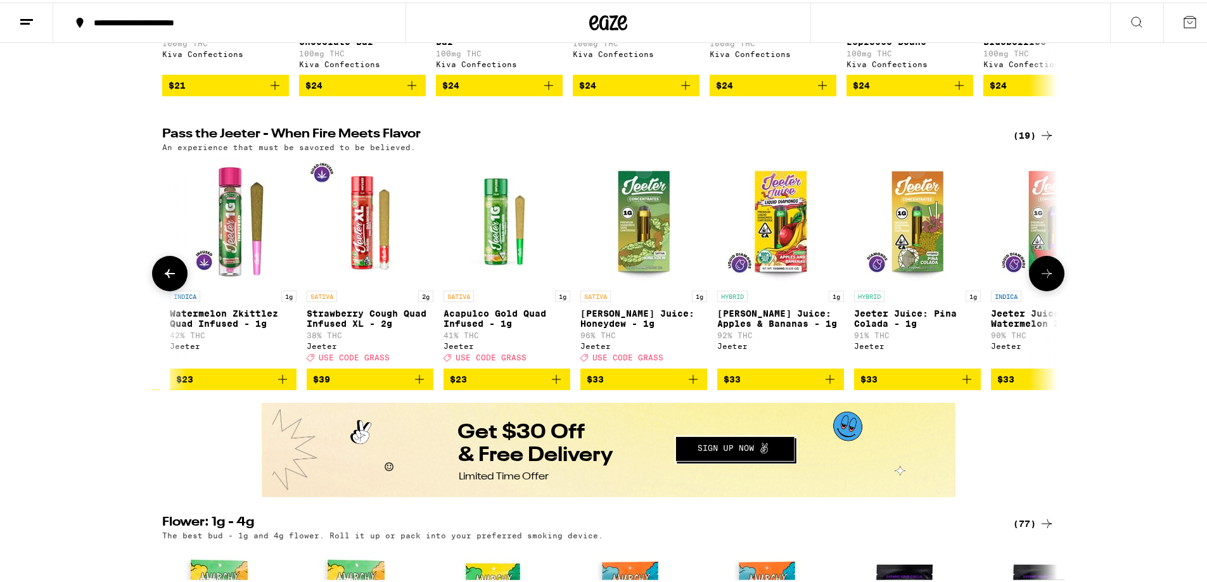
scroll to position [0, 1508]
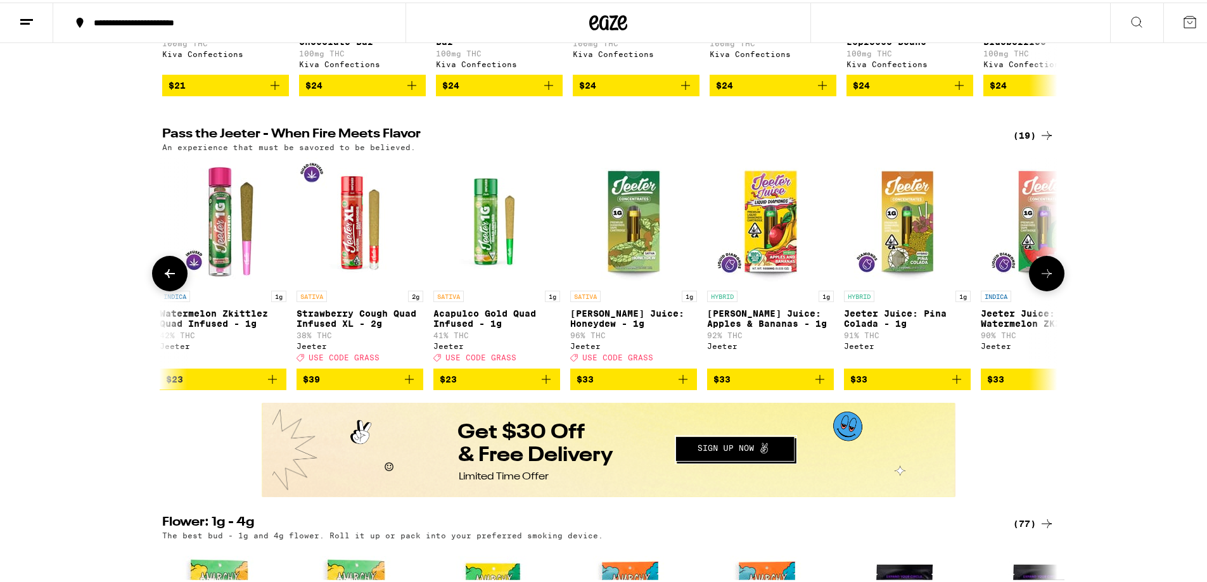
click at [1039, 279] on icon at bounding box center [1046, 271] width 15 height 15
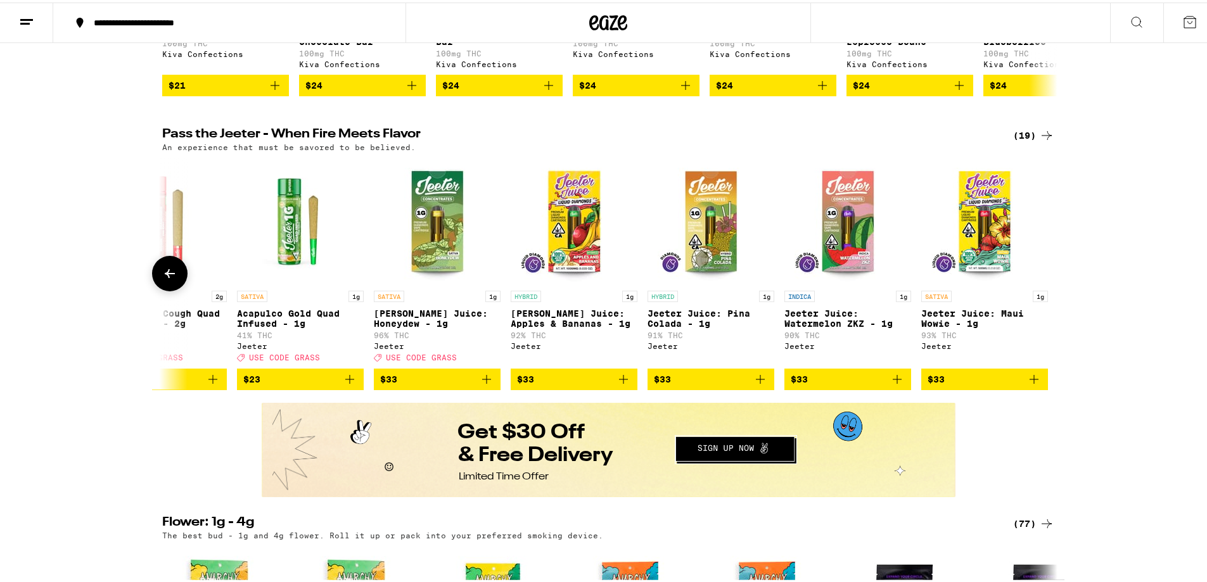
scroll to position [0, 1708]
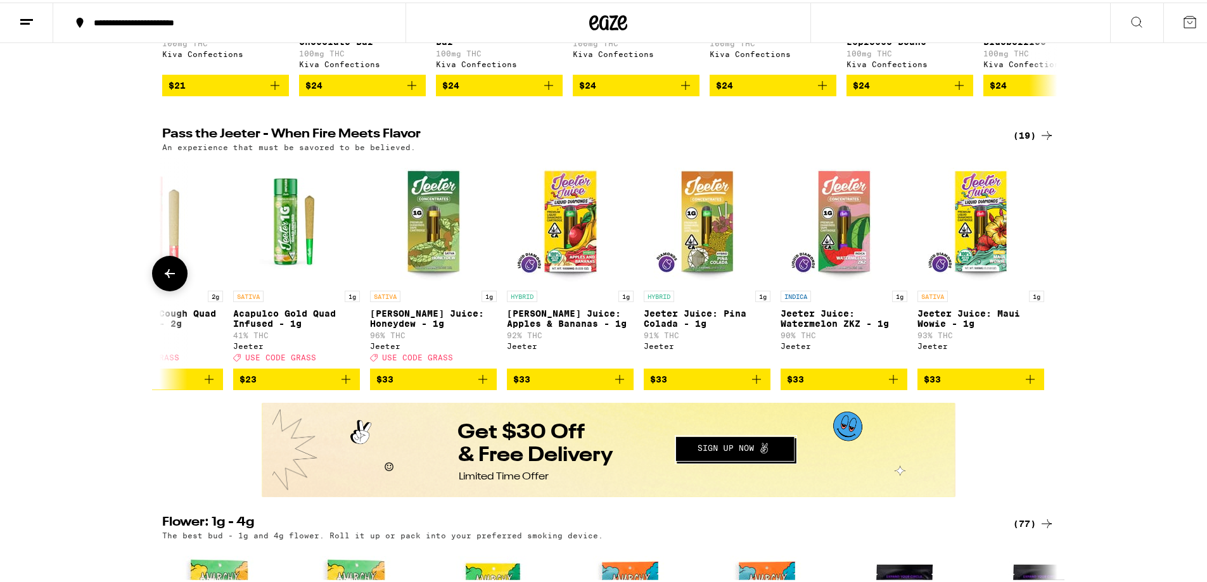
click at [1039, 289] on div at bounding box center [1046, 270] width 35 height 35
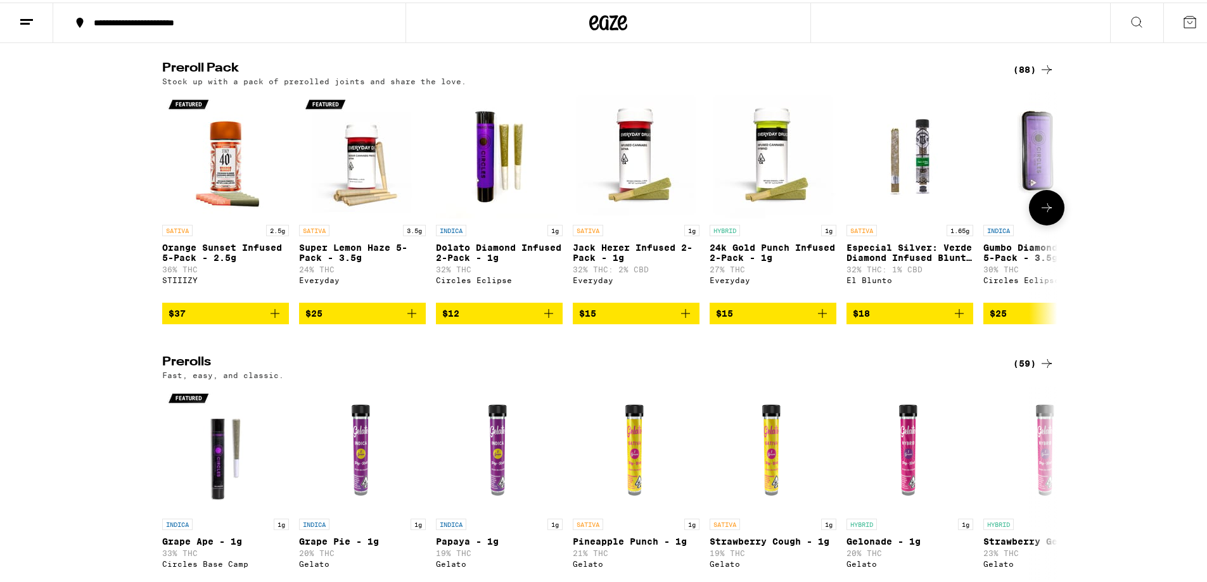
scroll to position [2788, 0]
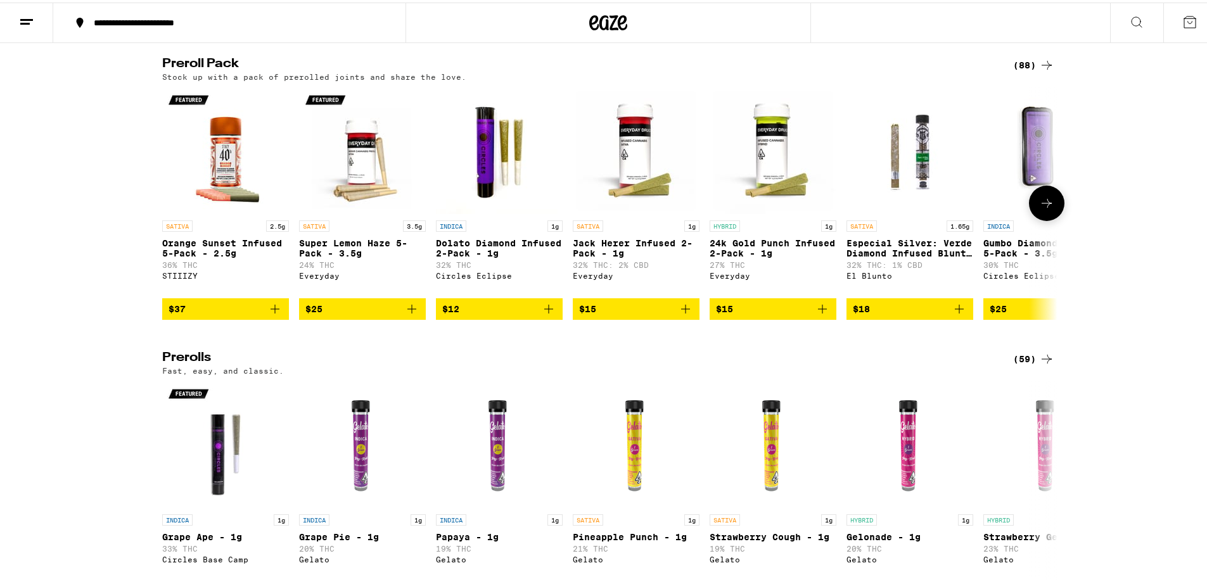
drag, startPoint x: 200, startPoint y: 327, endPoint x: 172, endPoint y: 326, distance: 28.5
drag, startPoint x: 172, startPoint y: 326, endPoint x: 165, endPoint y: 334, distance: 10.4
click at [1049, 208] on icon at bounding box center [1046, 200] width 15 height 15
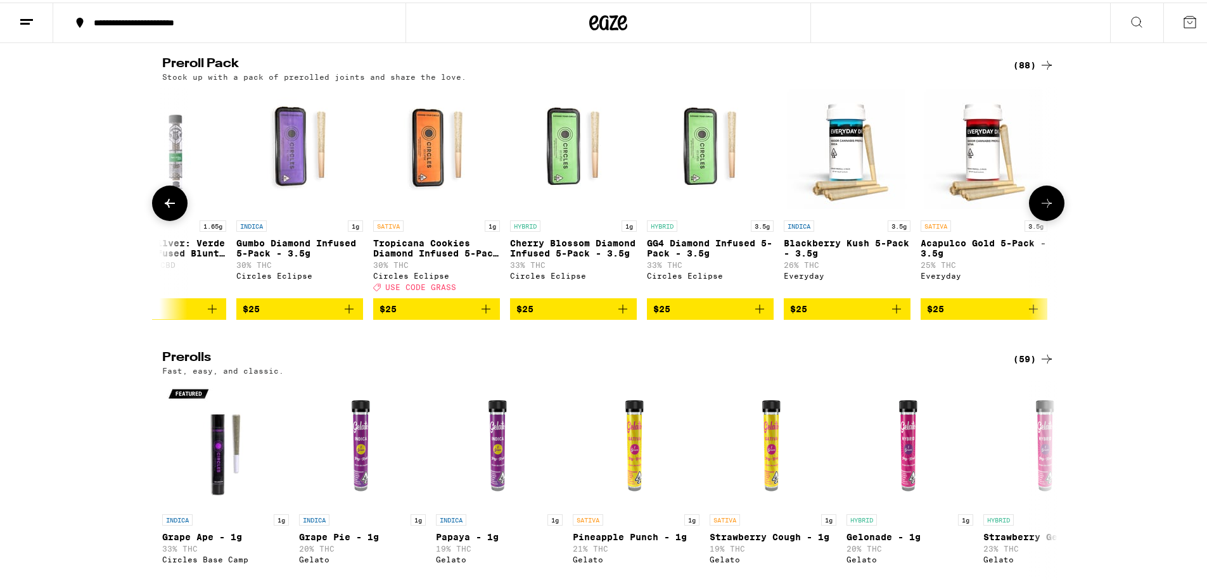
scroll to position [0, 754]
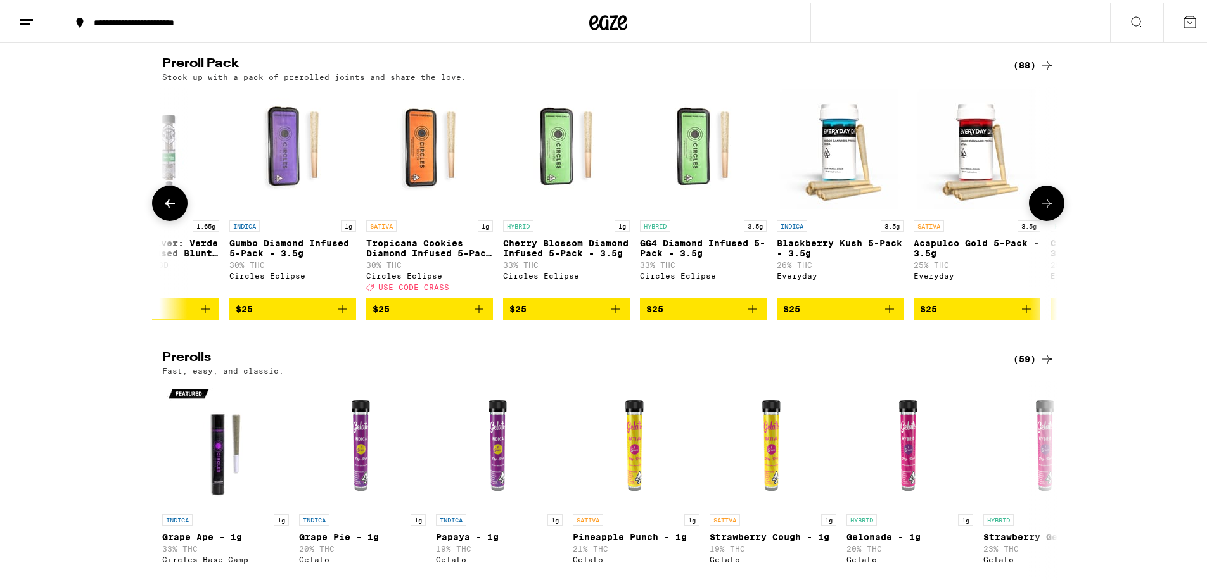
click at [1040, 208] on icon at bounding box center [1046, 200] width 15 height 15
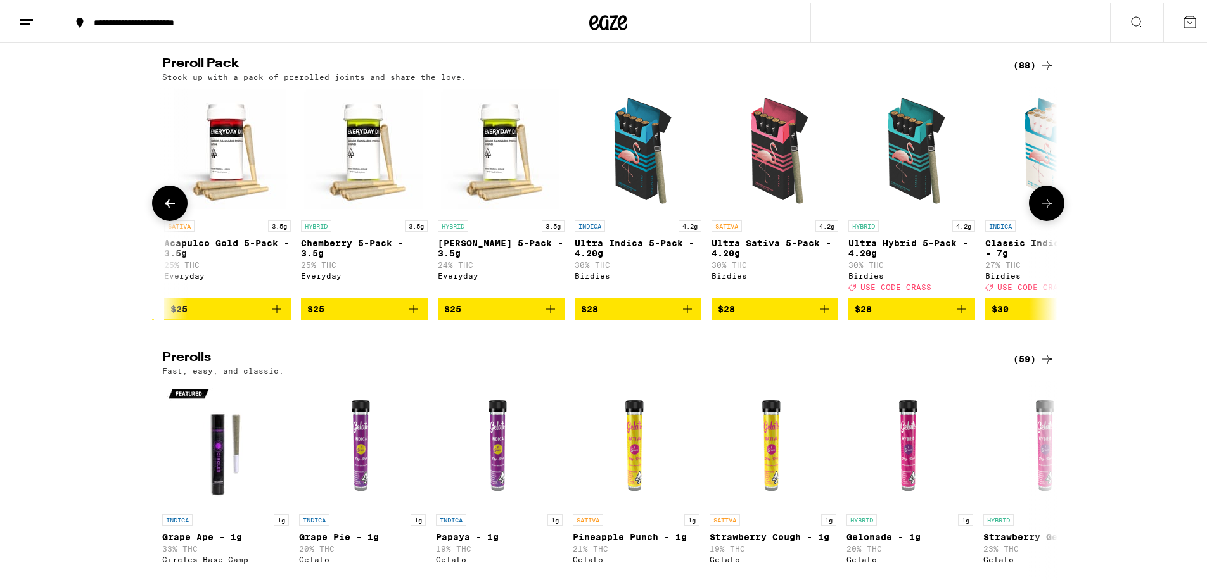
scroll to position [0, 1508]
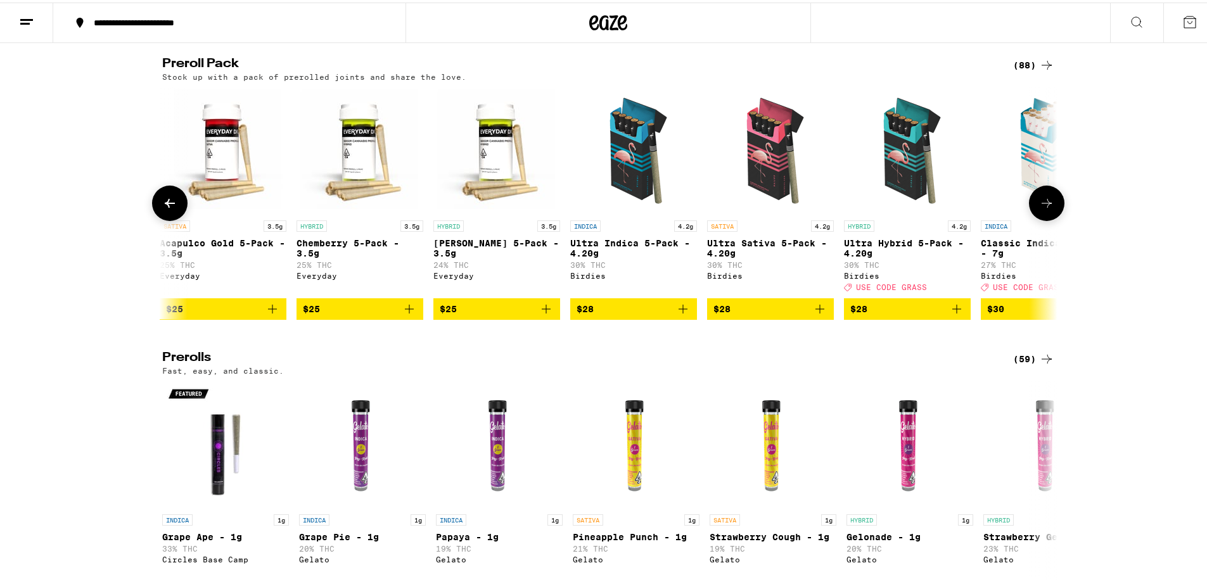
click at [1039, 208] on icon at bounding box center [1046, 200] width 15 height 15
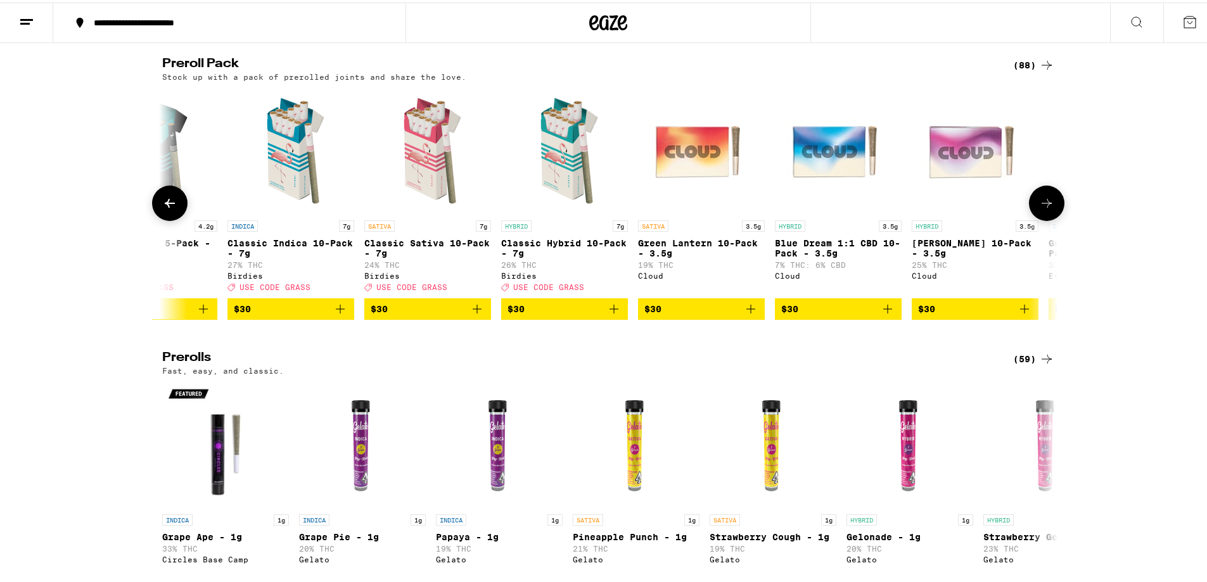
scroll to position [0, 2262]
click at [169, 208] on icon at bounding box center [169, 200] width 15 height 15
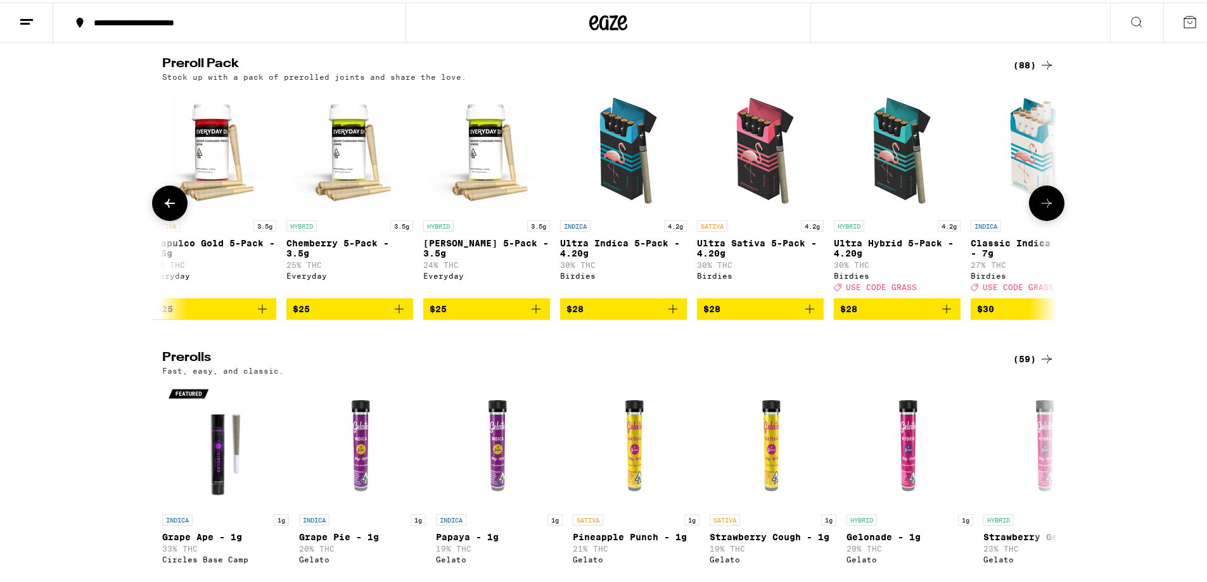
scroll to position [0, 1508]
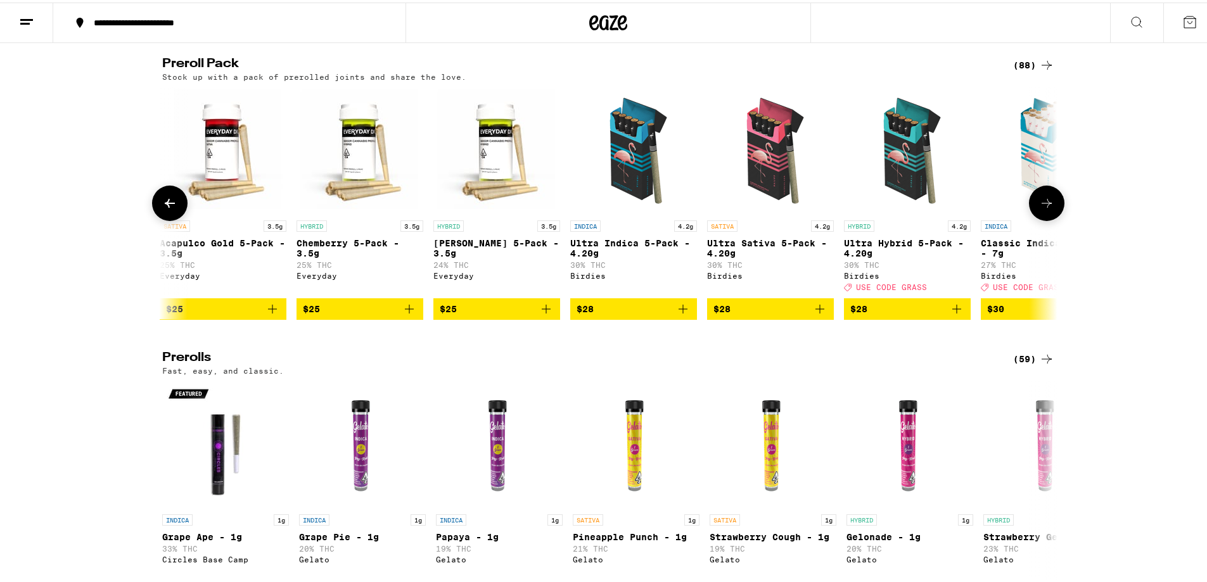
click at [1043, 208] on icon at bounding box center [1046, 200] width 15 height 15
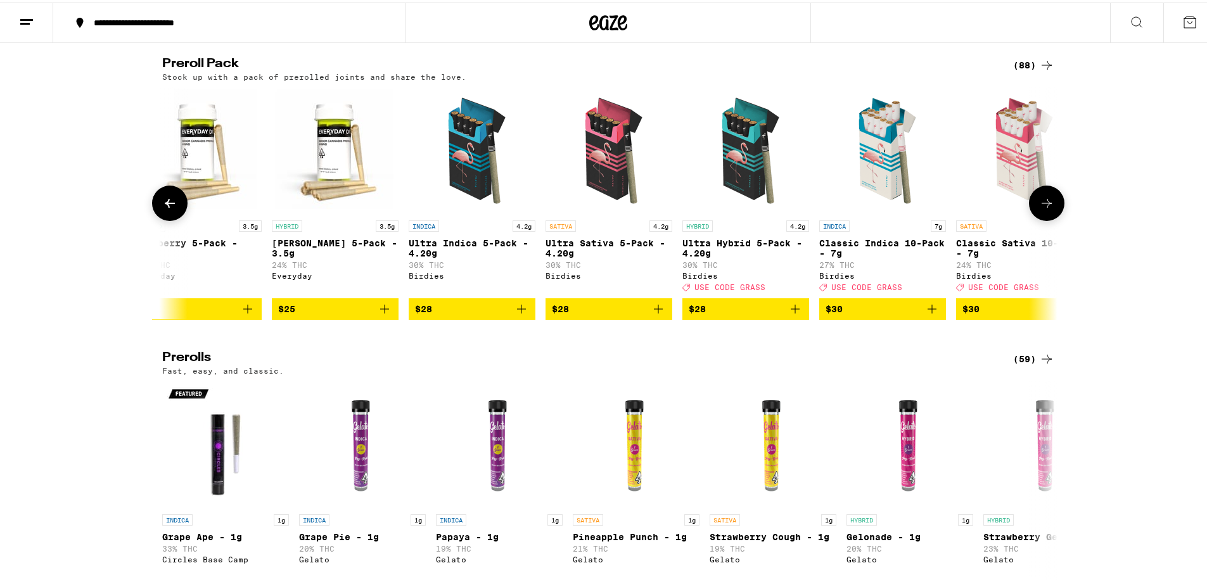
scroll to position [0, 2262]
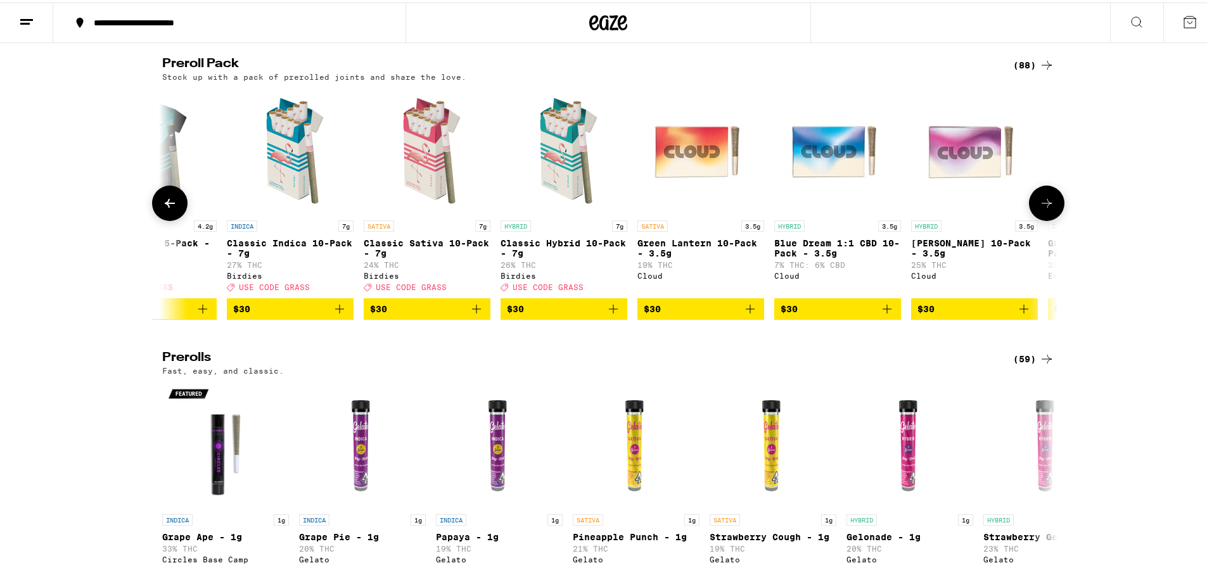
click at [1042, 208] on icon at bounding box center [1046, 200] width 15 height 15
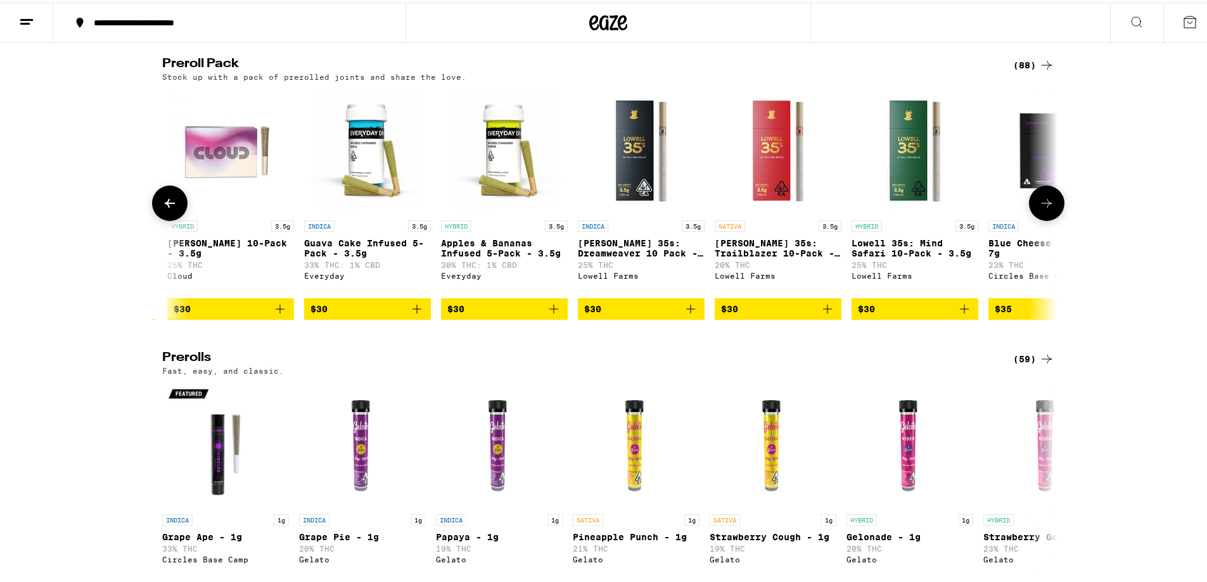
scroll to position [0, 3016]
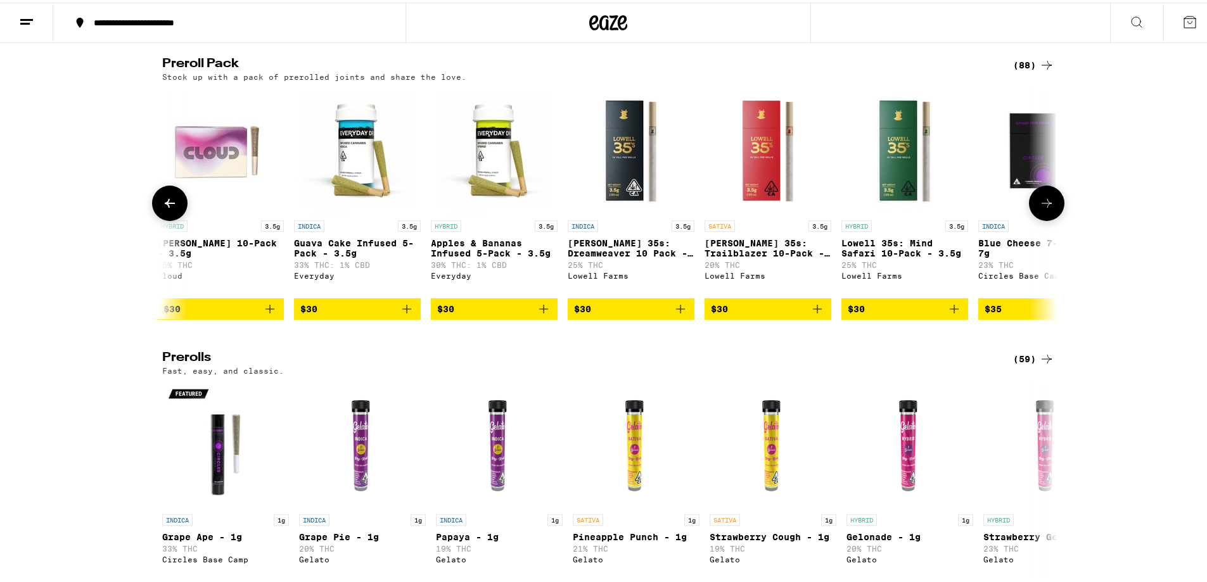
click at [1042, 208] on icon at bounding box center [1046, 200] width 15 height 15
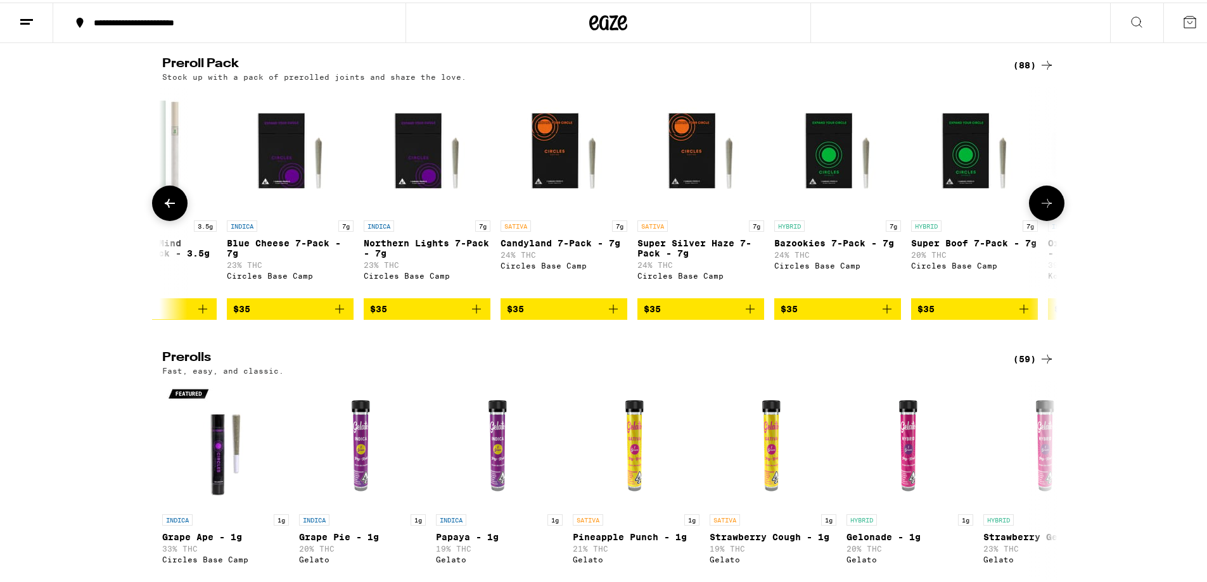
scroll to position [0, 3770]
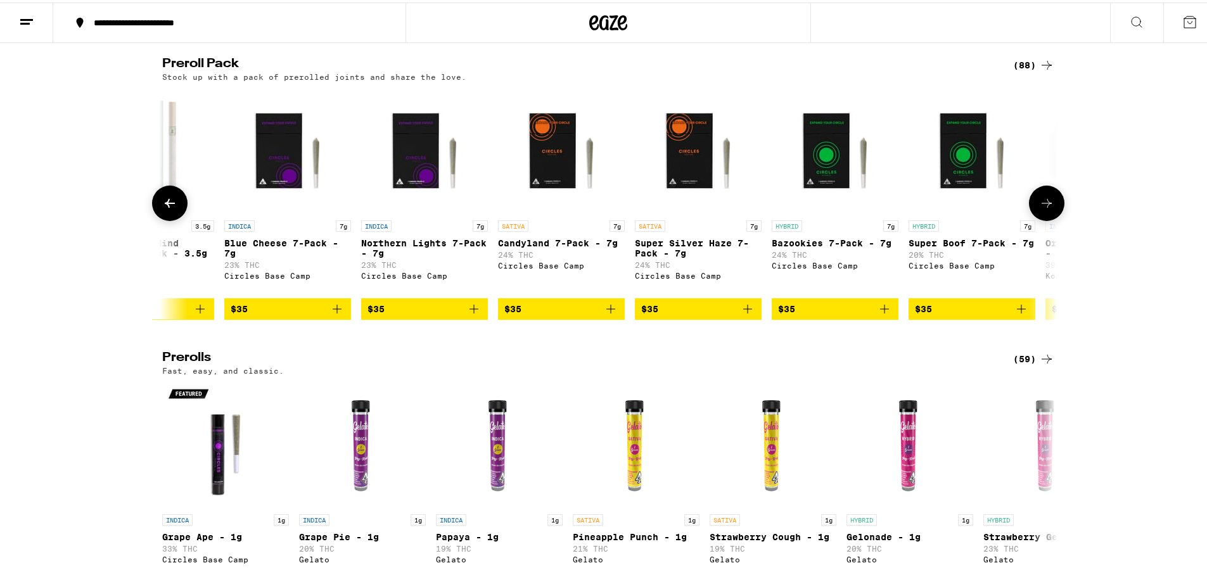
click at [1056, 219] on button at bounding box center [1046, 200] width 35 height 35
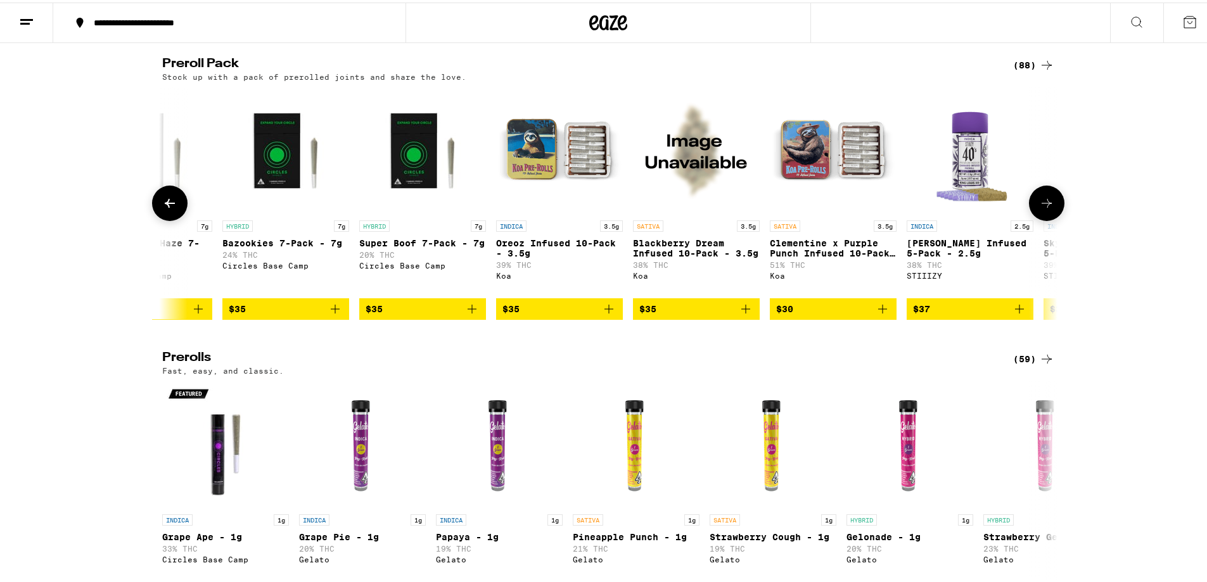
scroll to position [0, 4524]
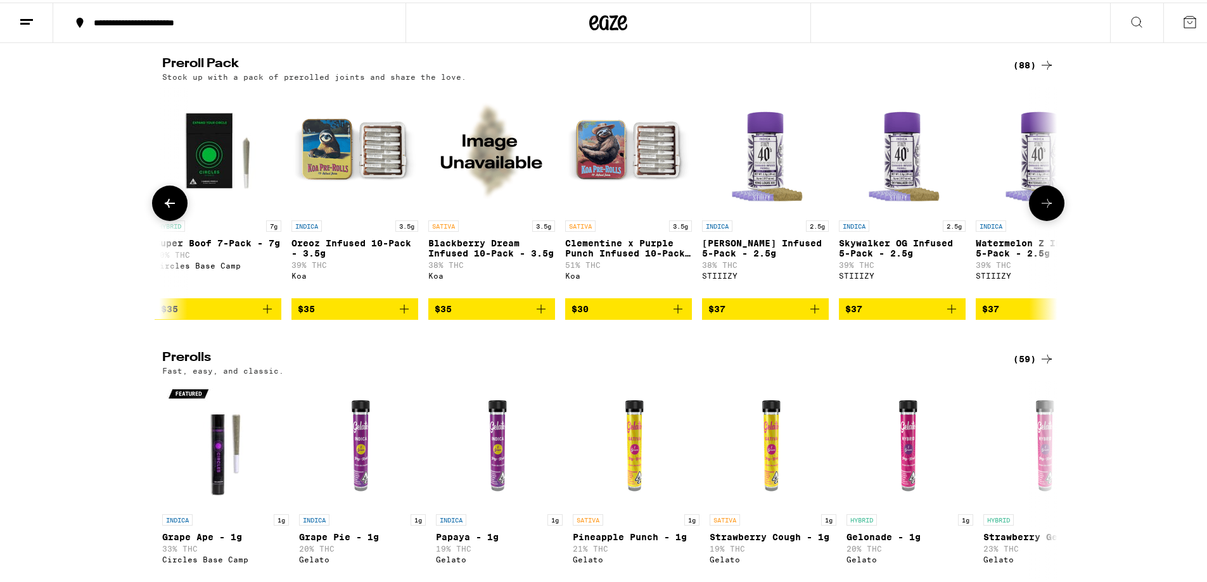
click at [1039, 208] on icon at bounding box center [1046, 200] width 15 height 15
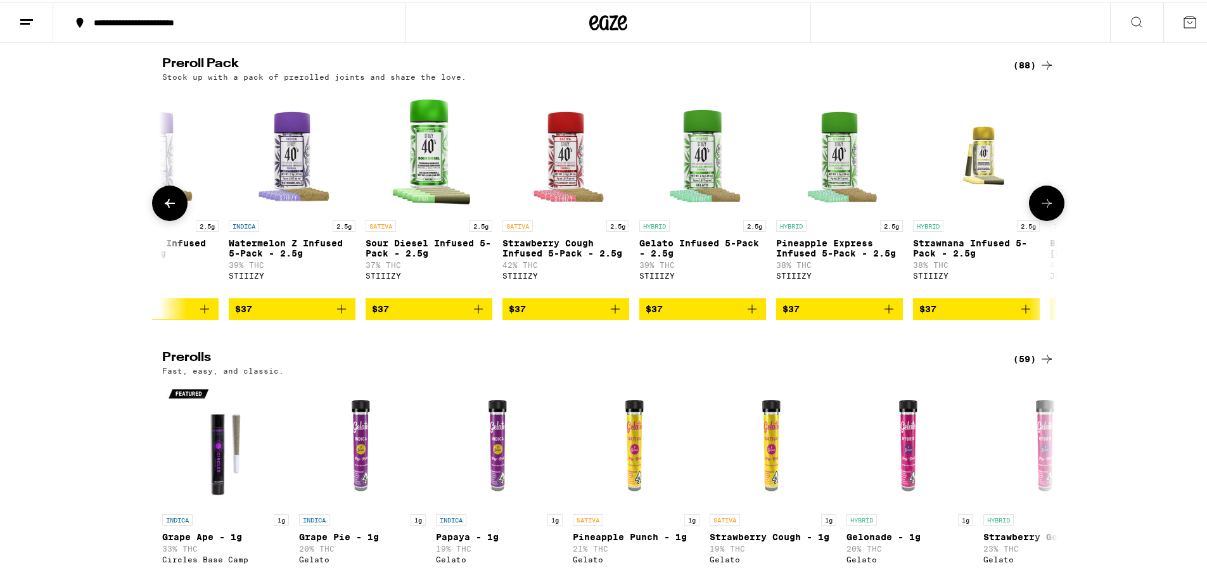
scroll to position [0, 5278]
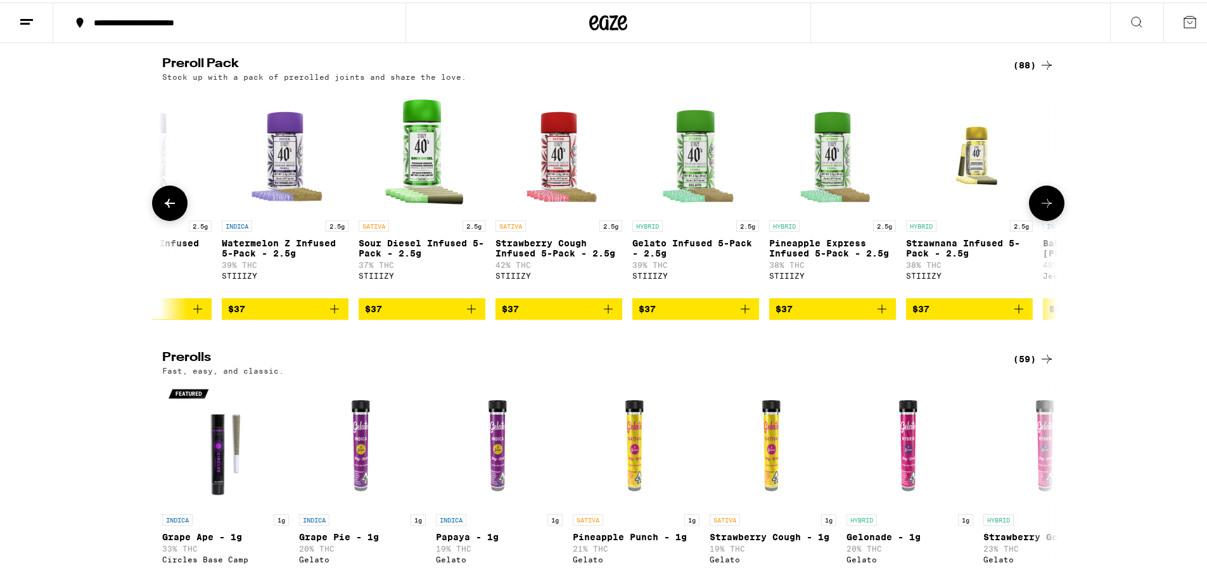
click at [1044, 208] on icon at bounding box center [1046, 200] width 15 height 15
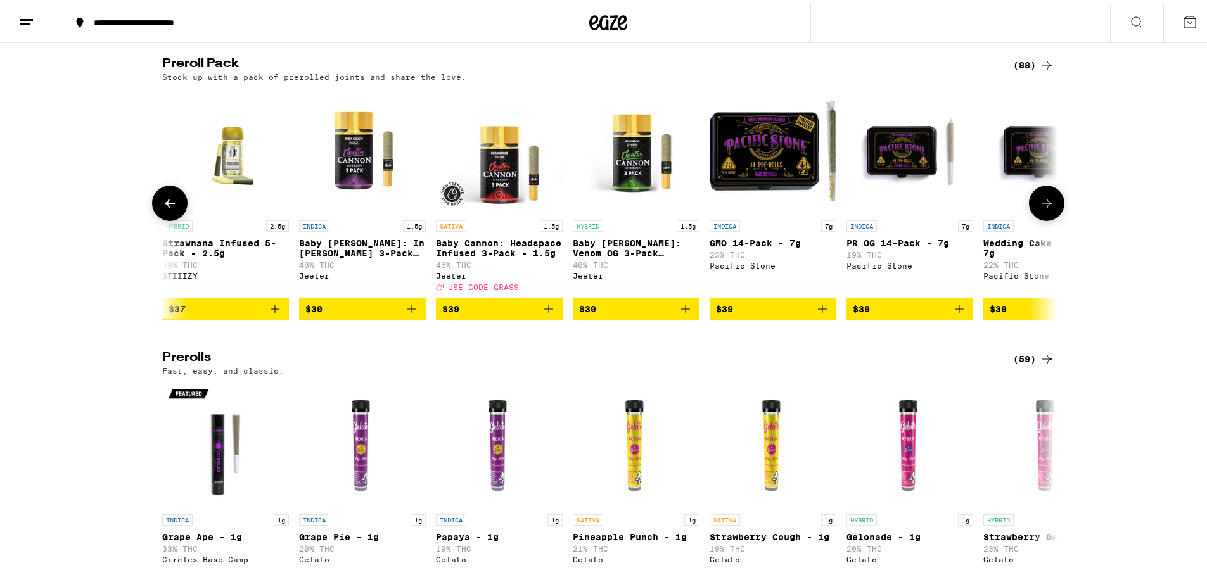
scroll to position [0, 6032]
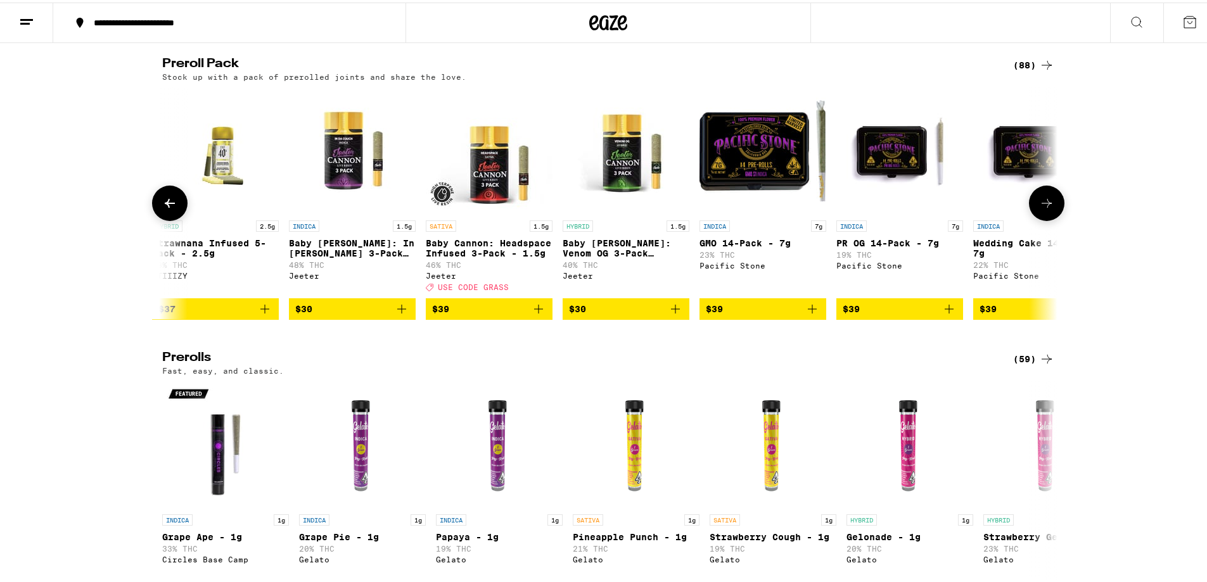
click at [1045, 208] on icon at bounding box center [1046, 200] width 15 height 15
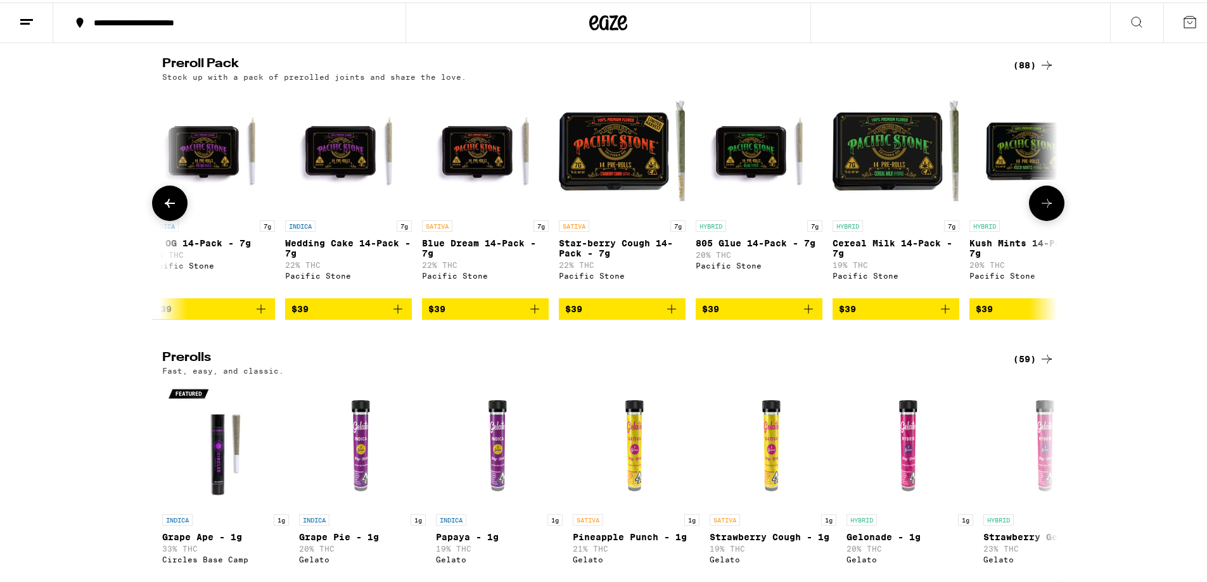
scroll to position [0, 6786]
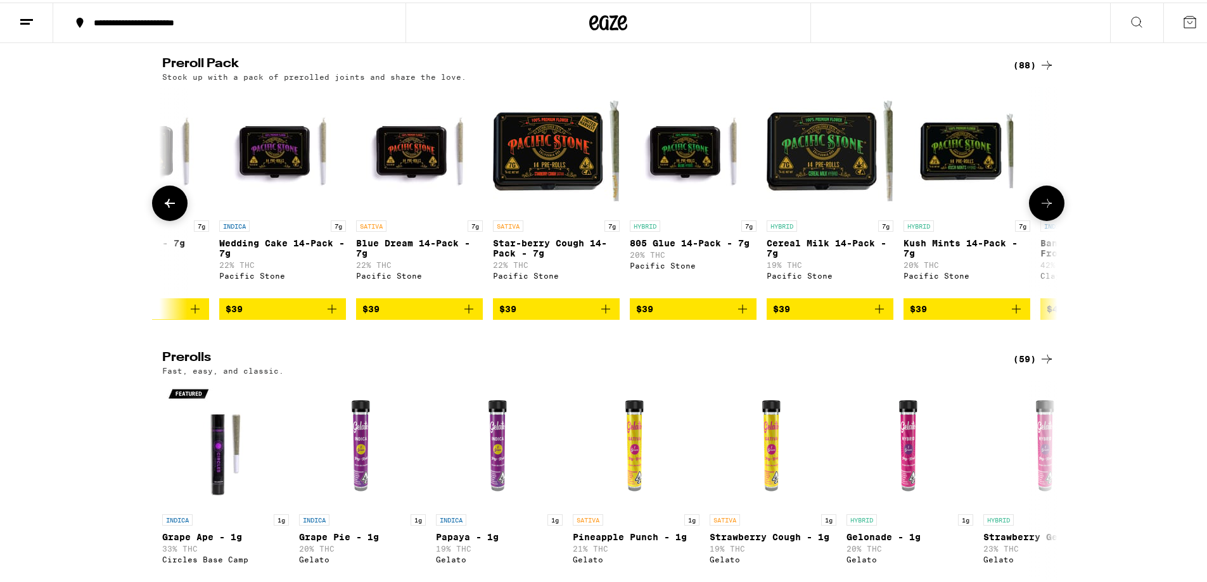
click at [1043, 208] on icon at bounding box center [1046, 200] width 15 height 15
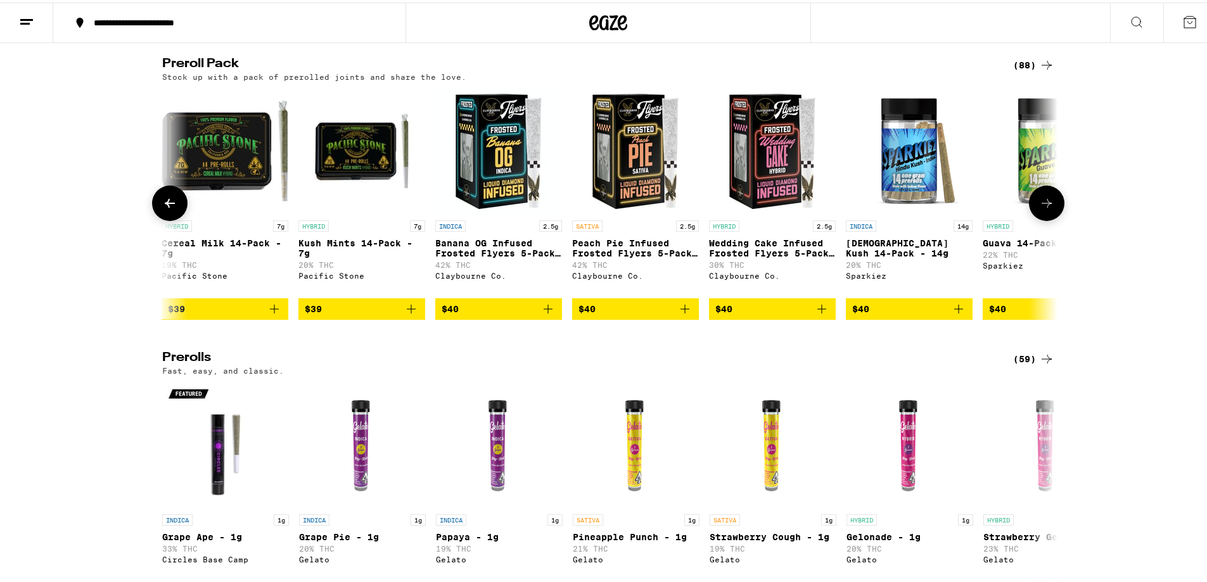
scroll to position [0, 7540]
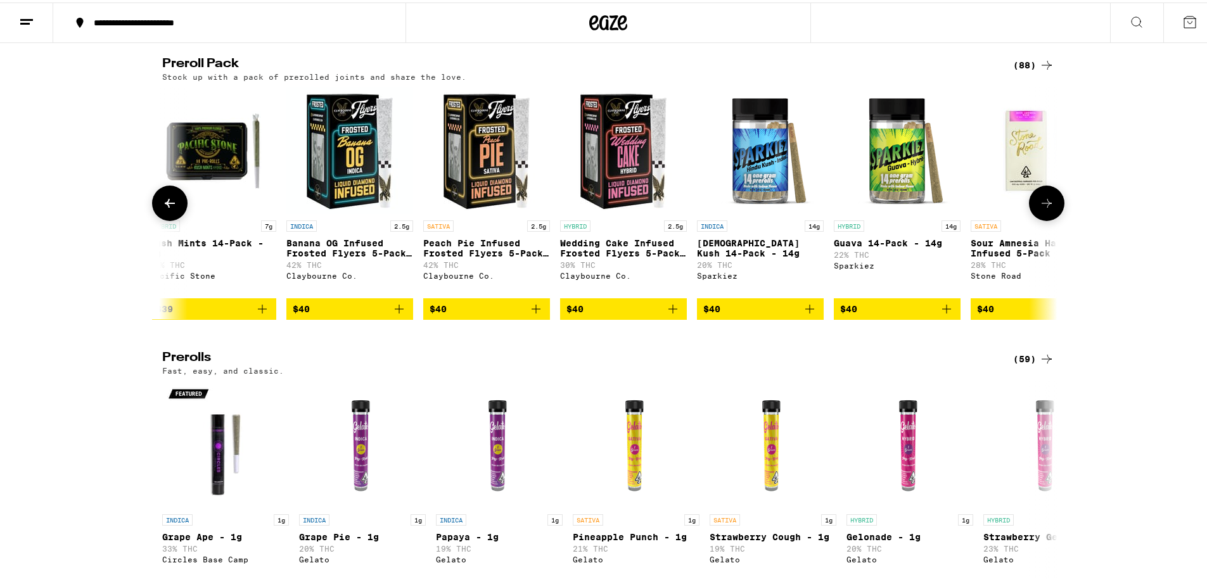
click at [1044, 208] on icon at bounding box center [1046, 200] width 15 height 15
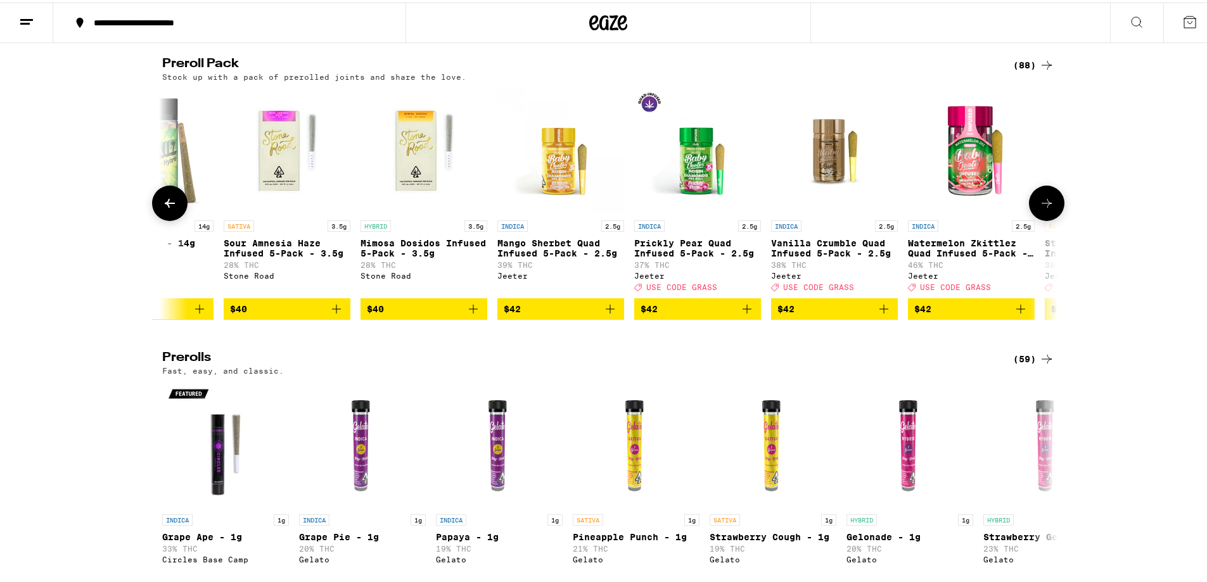
scroll to position [0, 8294]
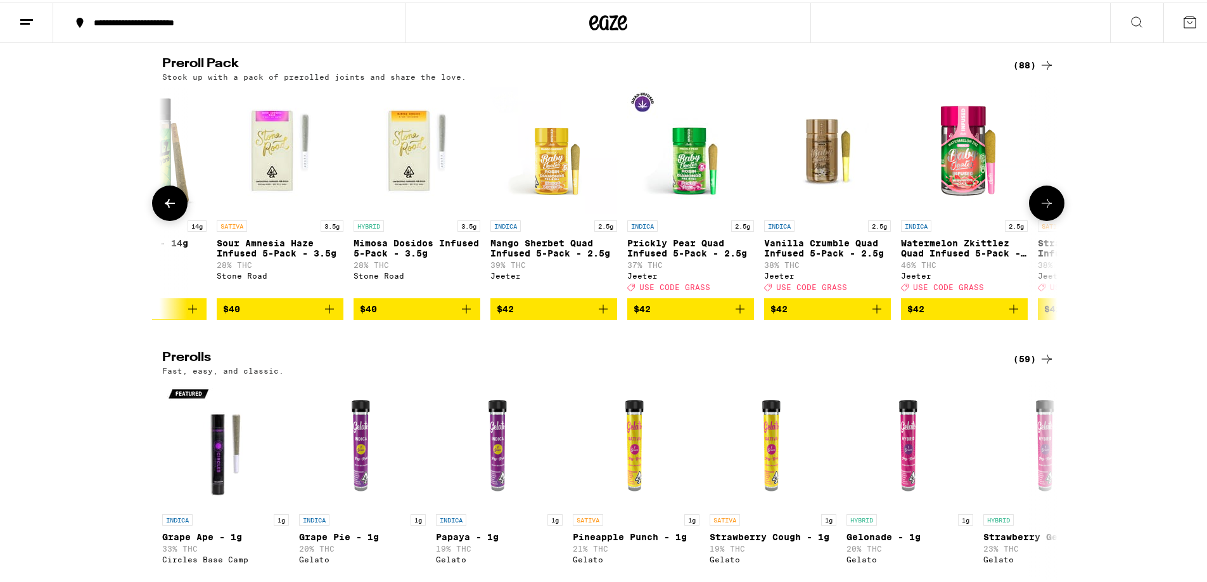
click at [1047, 208] on icon at bounding box center [1046, 200] width 15 height 15
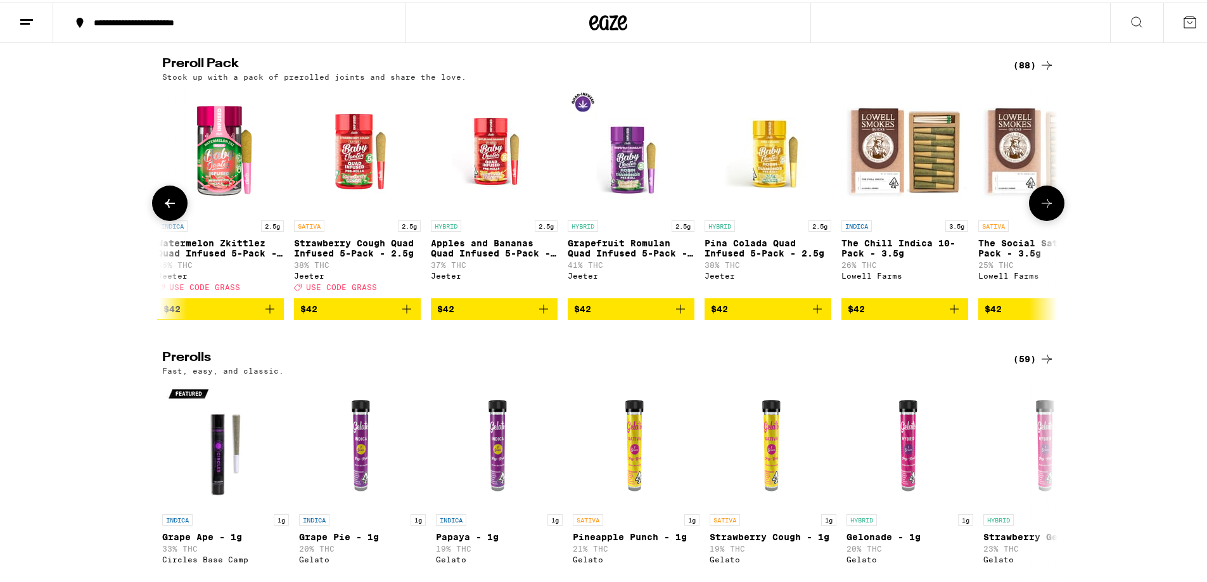
scroll to position [0, 9048]
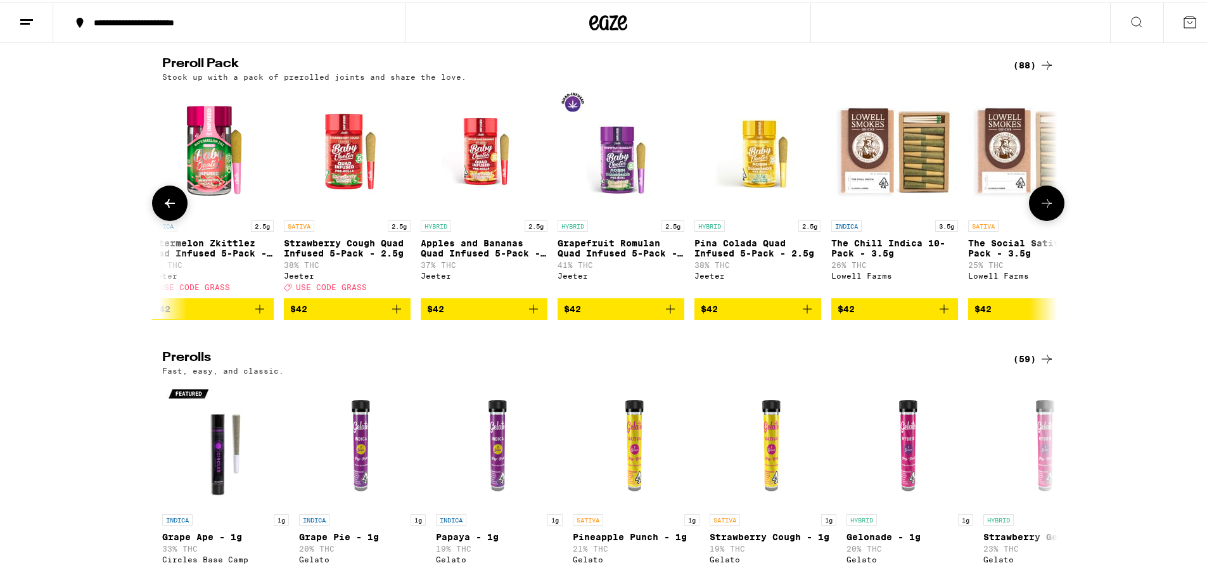
click at [1047, 208] on icon at bounding box center [1046, 200] width 15 height 15
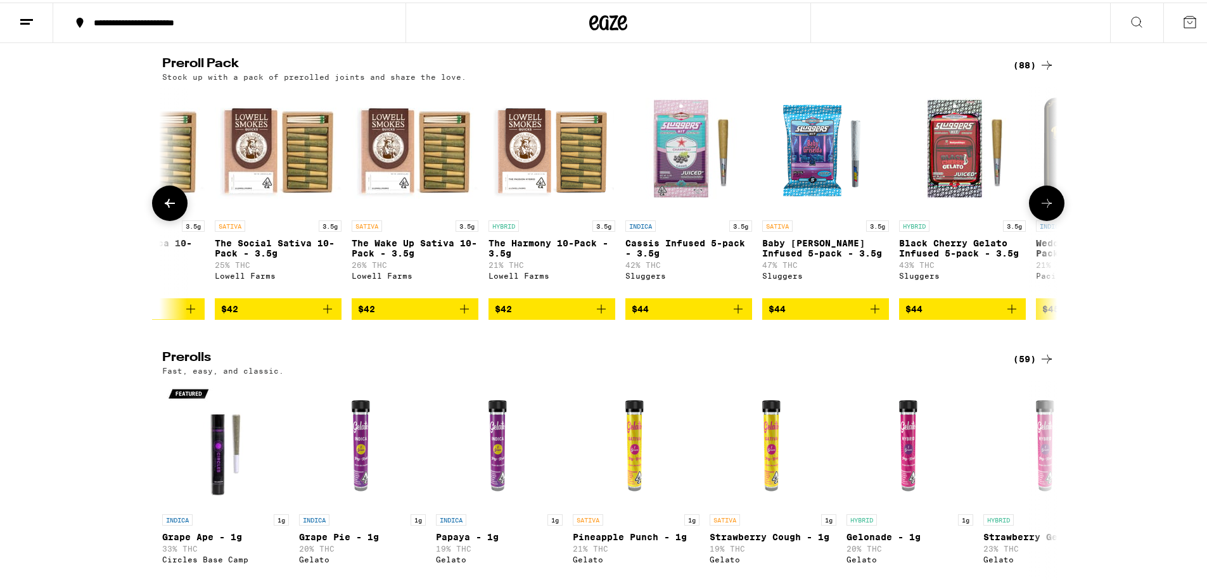
scroll to position [0, 9802]
click at [1044, 205] on icon at bounding box center [1047, 200] width 10 height 9
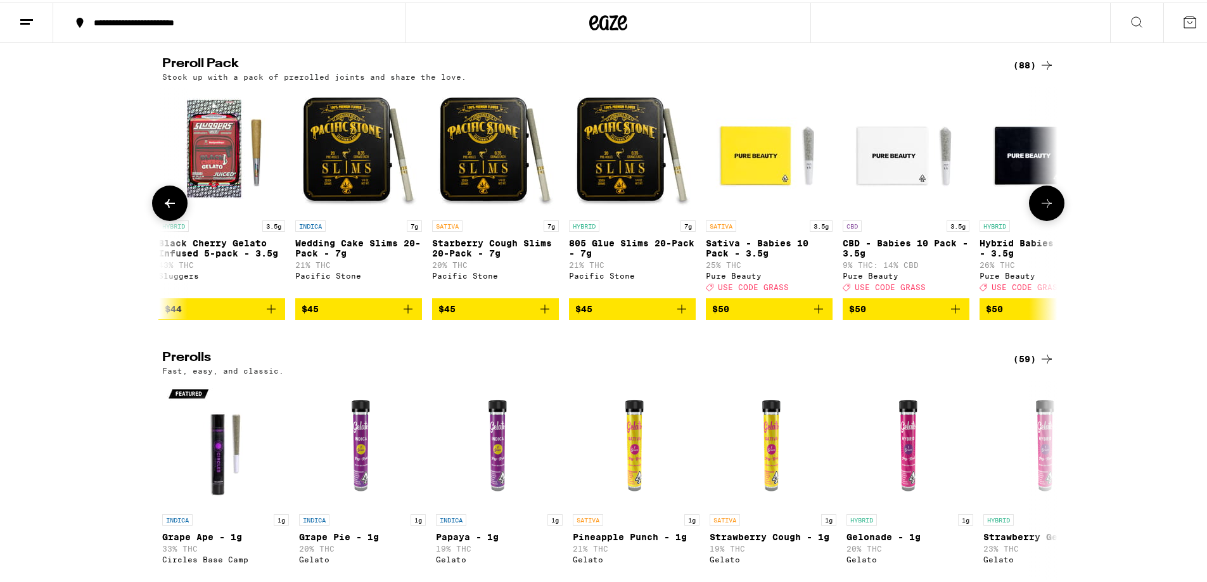
scroll to position [0, 10556]
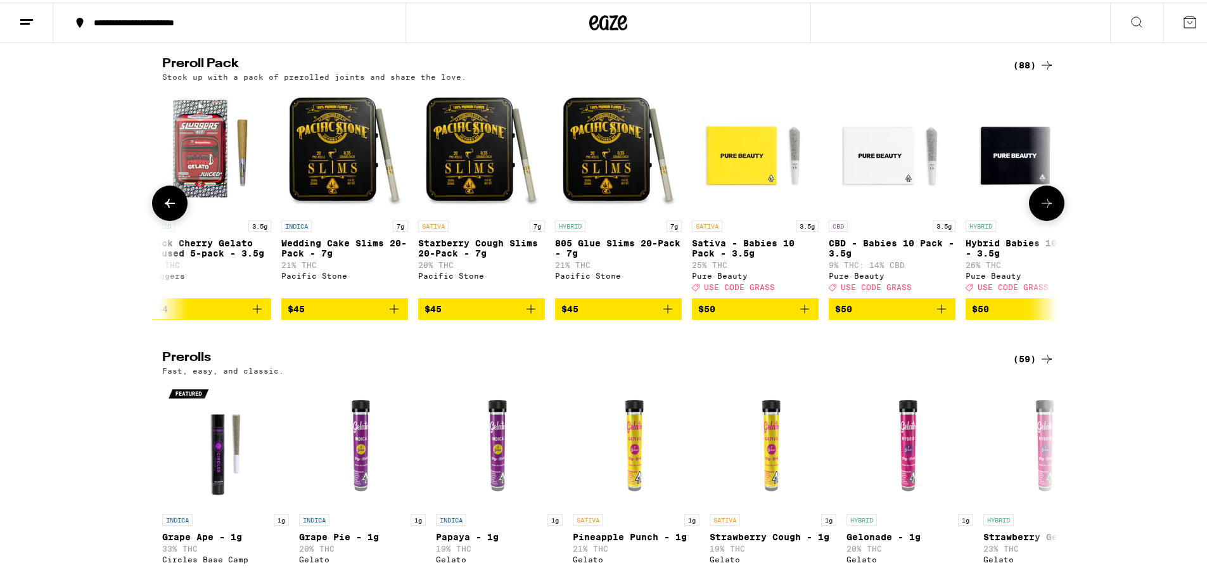
click at [1054, 219] on button at bounding box center [1046, 200] width 35 height 35
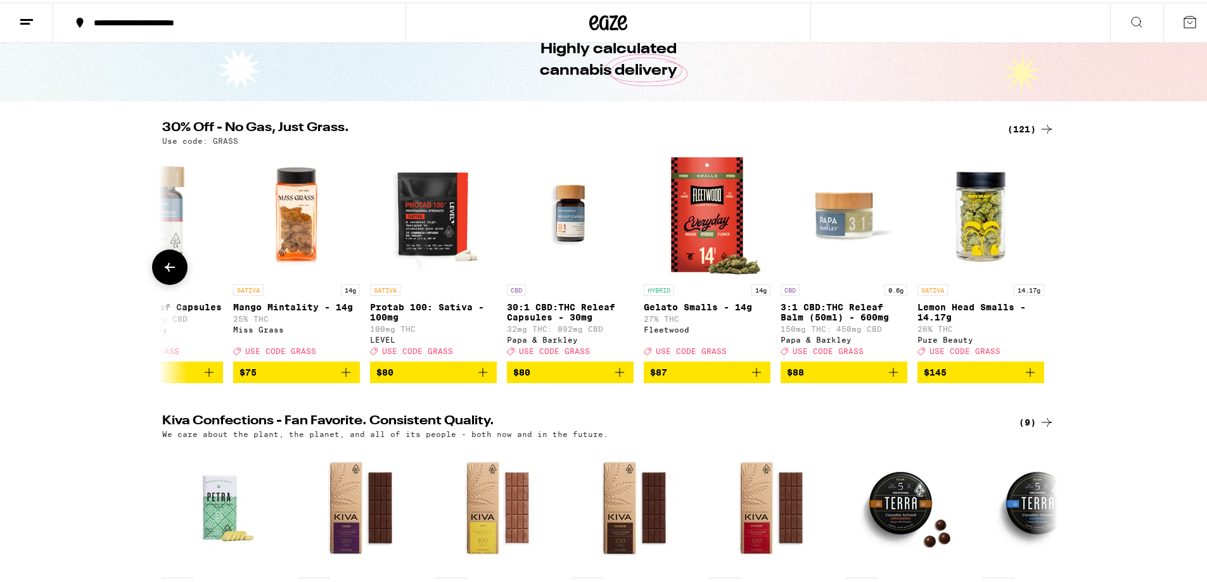
scroll to position [63, 0]
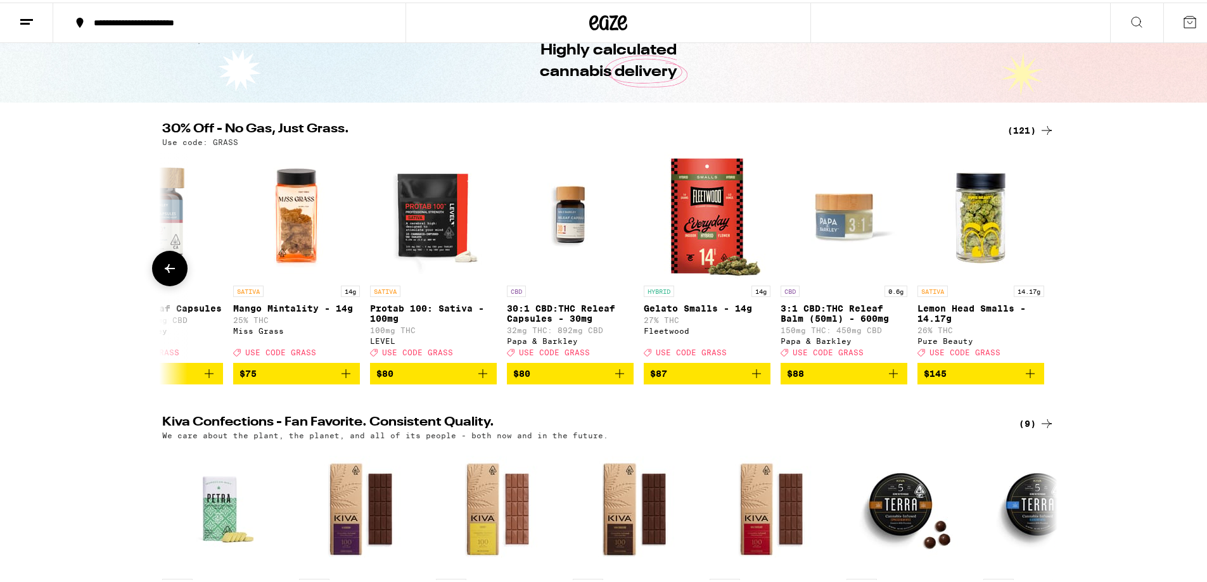
click at [170, 268] on icon at bounding box center [169, 266] width 15 height 15
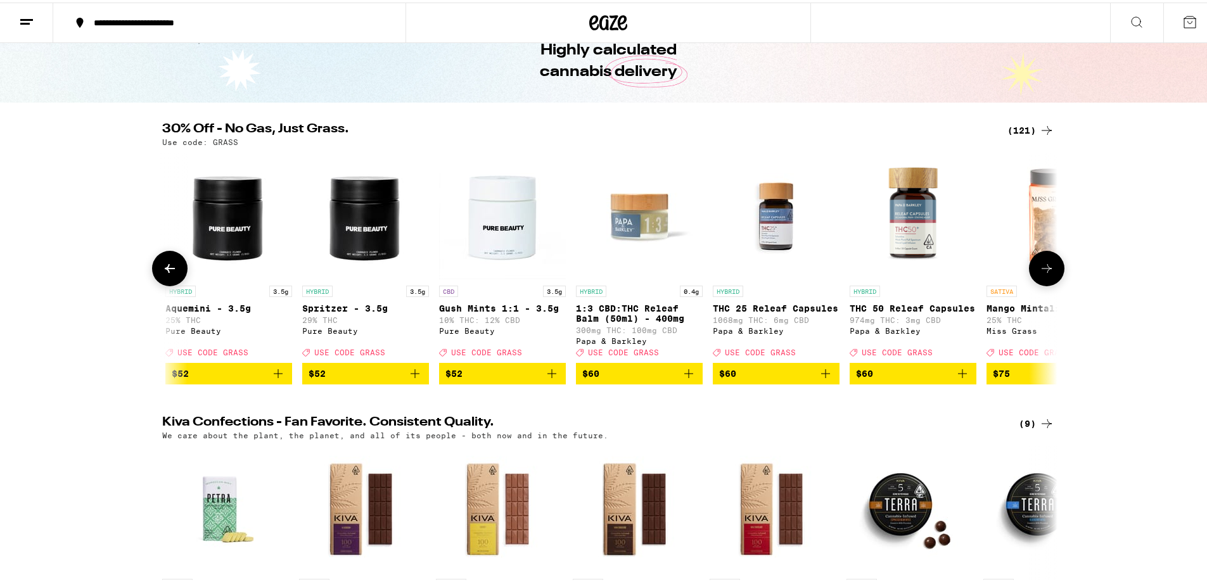
click at [170, 268] on icon at bounding box center [169, 266] width 15 height 15
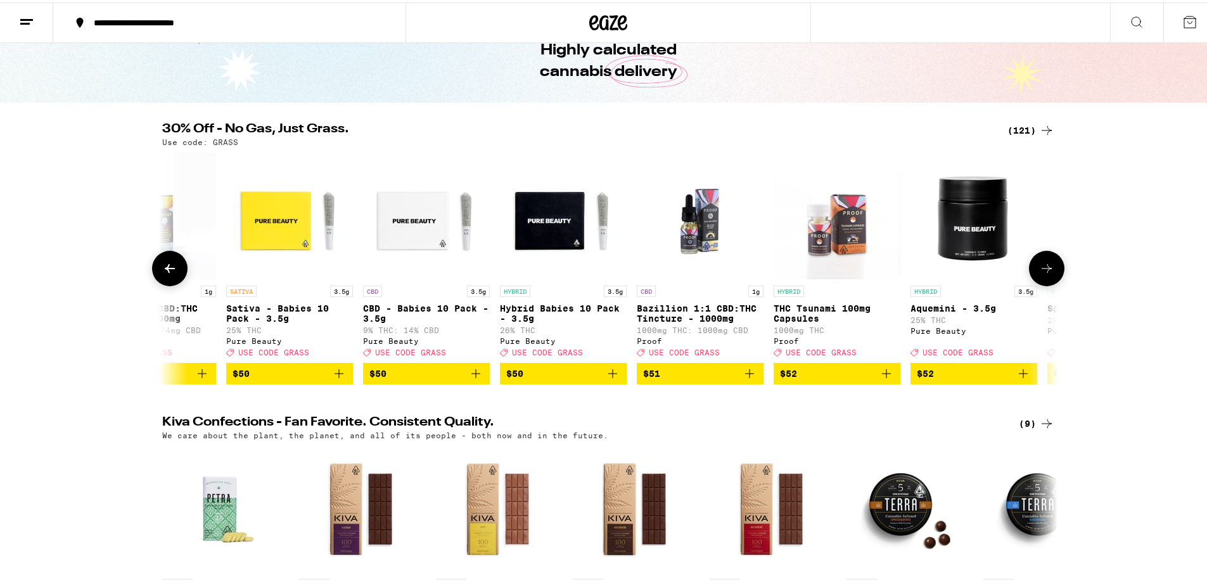
click at [170, 268] on icon at bounding box center [169, 266] width 15 height 15
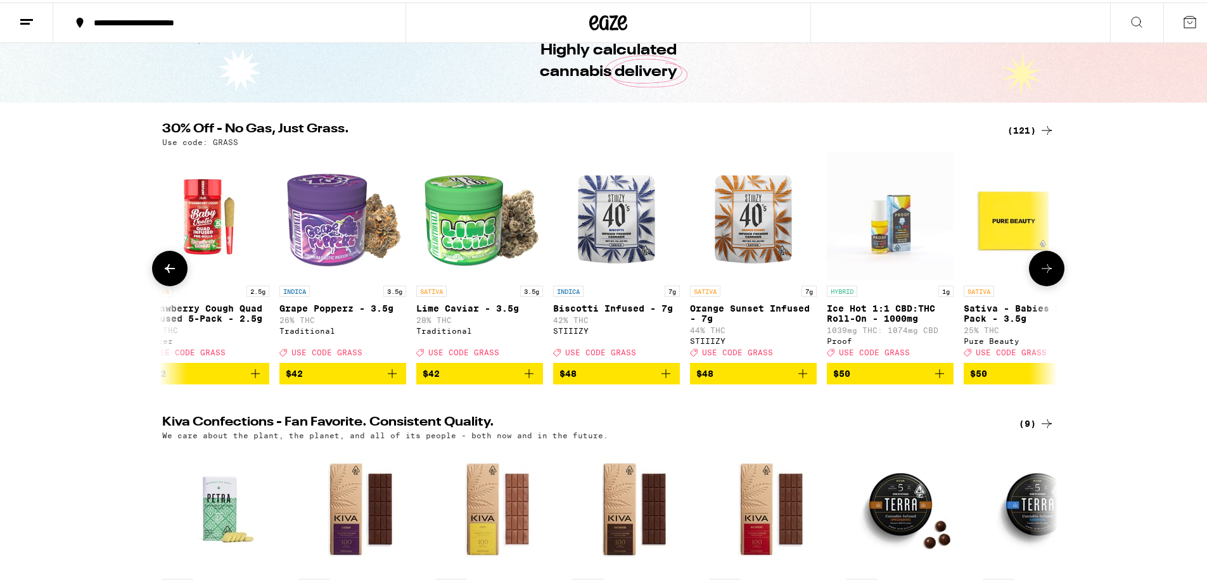
click at [170, 268] on icon at bounding box center [169, 266] width 15 height 15
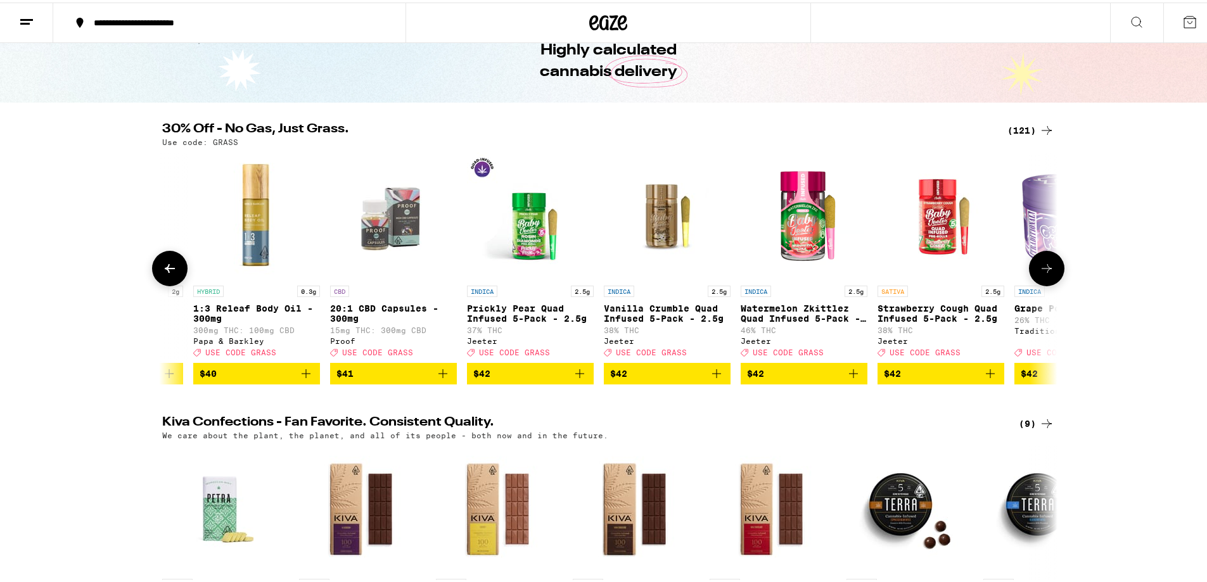
click at [170, 268] on icon at bounding box center [169, 266] width 15 height 15
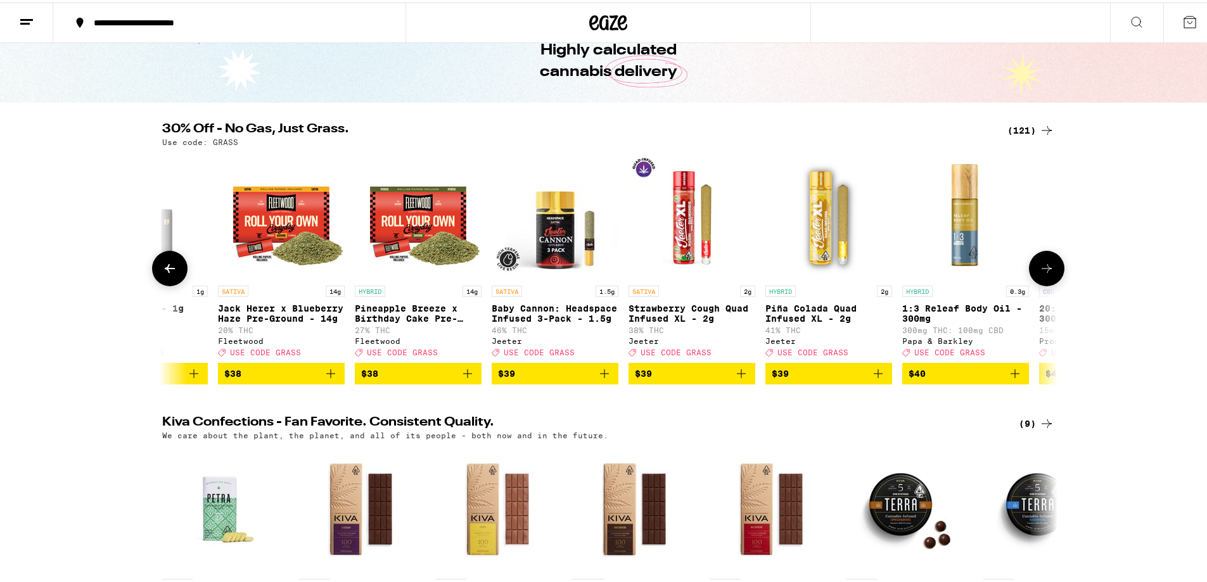
click at [170, 268] on icon at bounding box center [169, 266] width 15 height 15
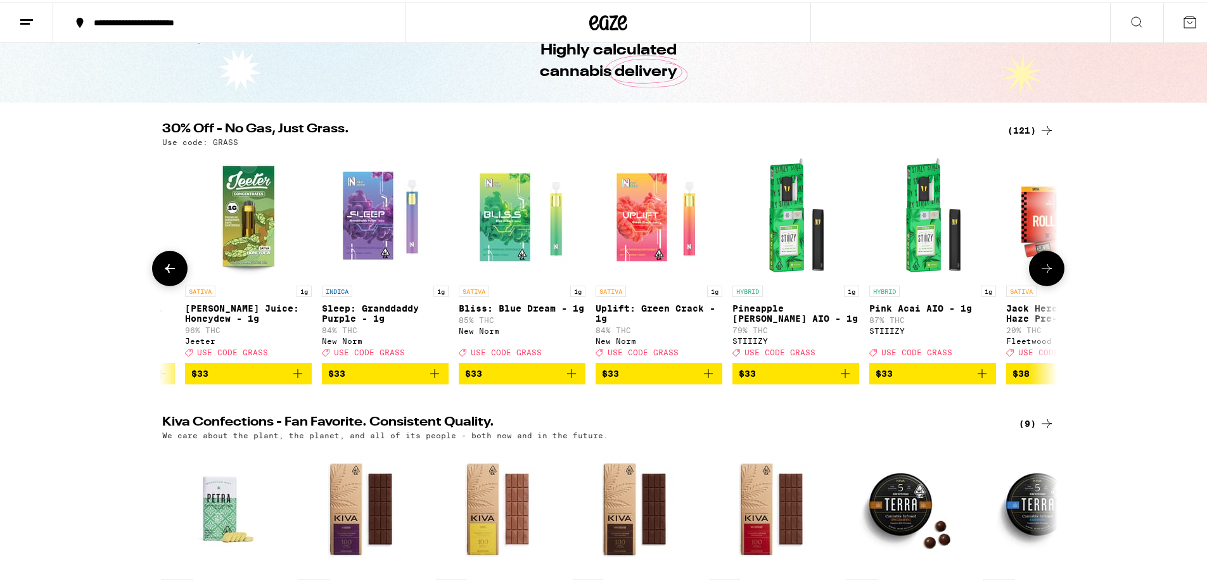
click at [170, 268] on icon at bounding box center [169, 266] width 15 height 15
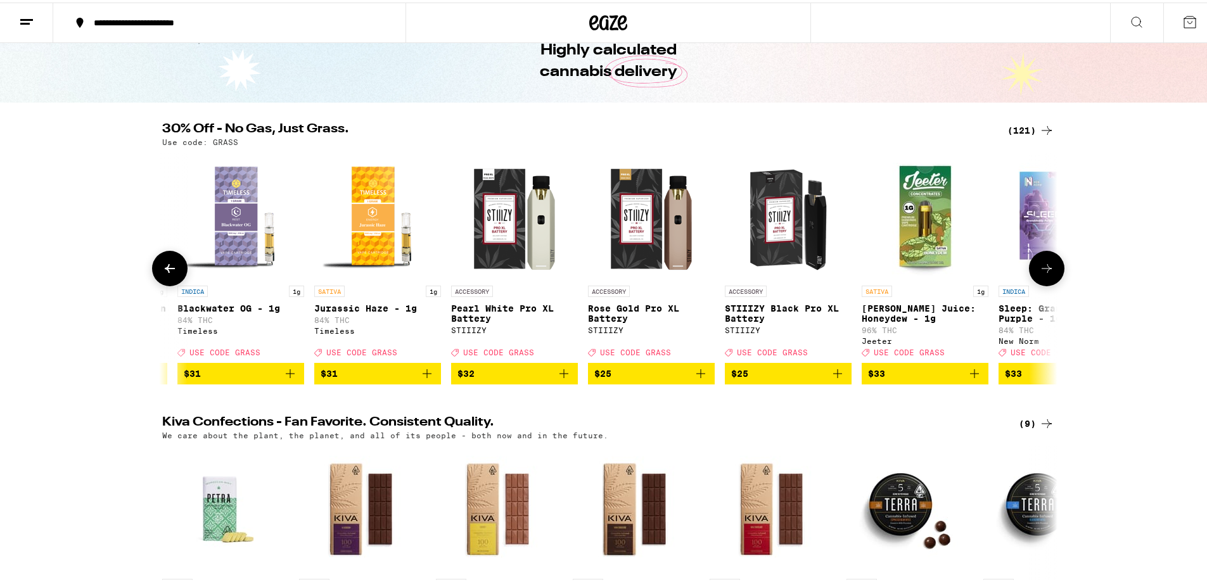
click at [170, 268] on icon at bounding box center [169, 266] width 15 height 15
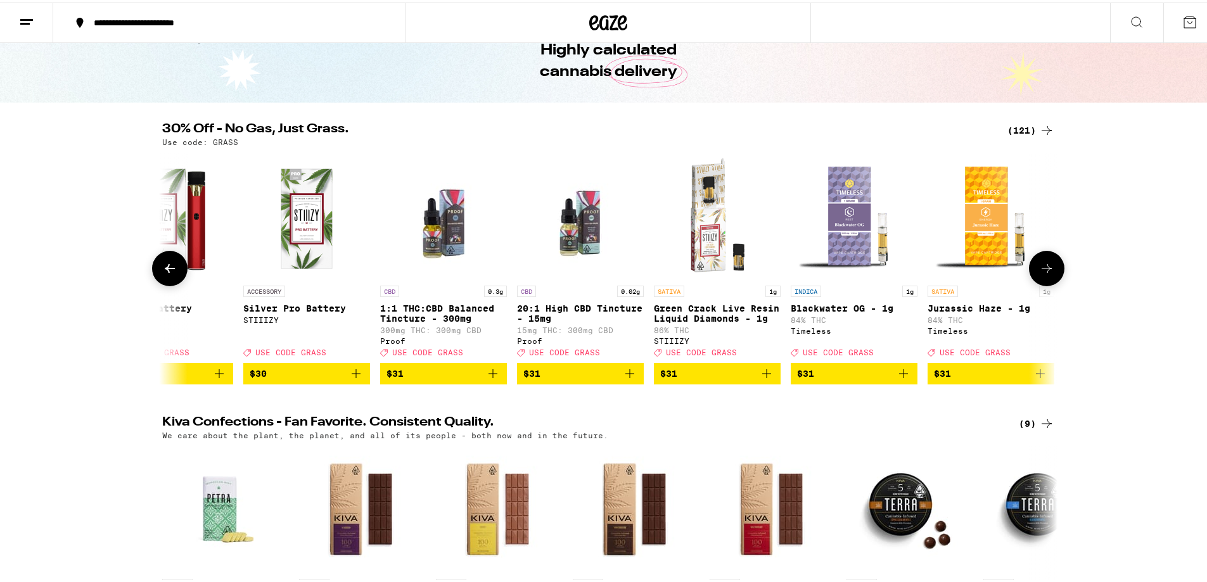
click at [170, 268] on icon at bounding box center [169, 266] width 15 height 15
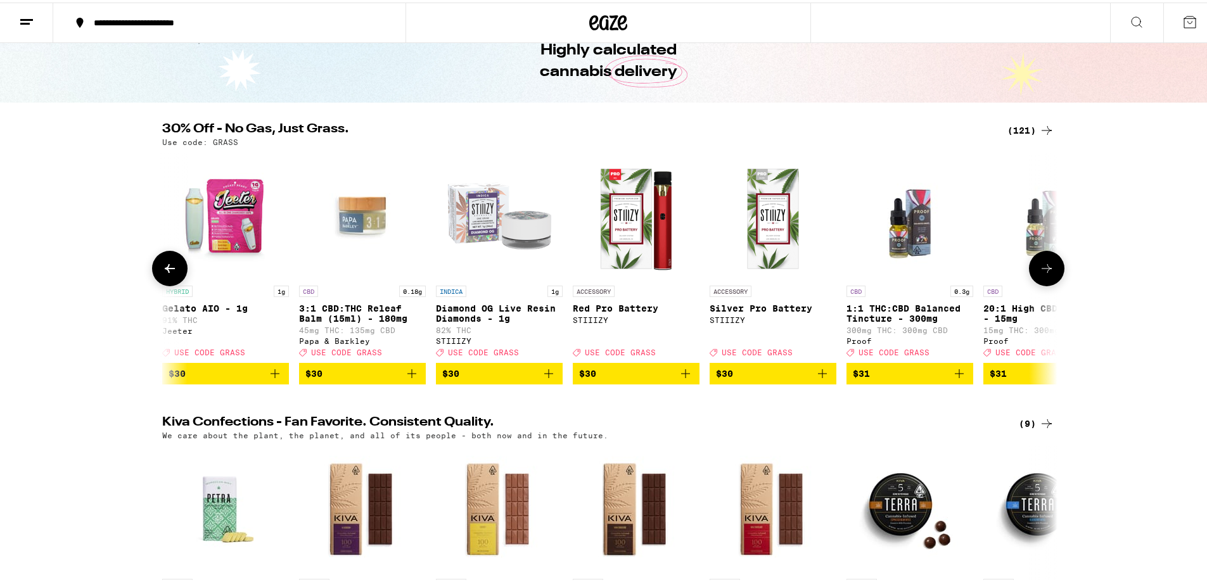
click at [170, 268] on icon at bounding box center [169, 266] width 15 height 15
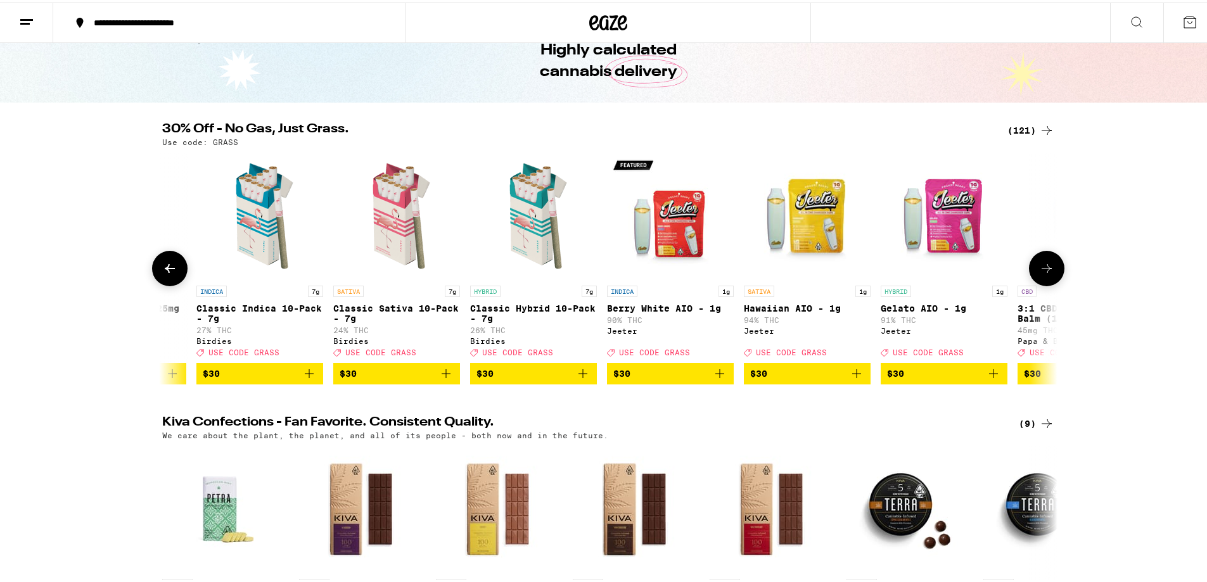
click at [170, 268] on icon at bounding box center [169, 266] width 15 height 15
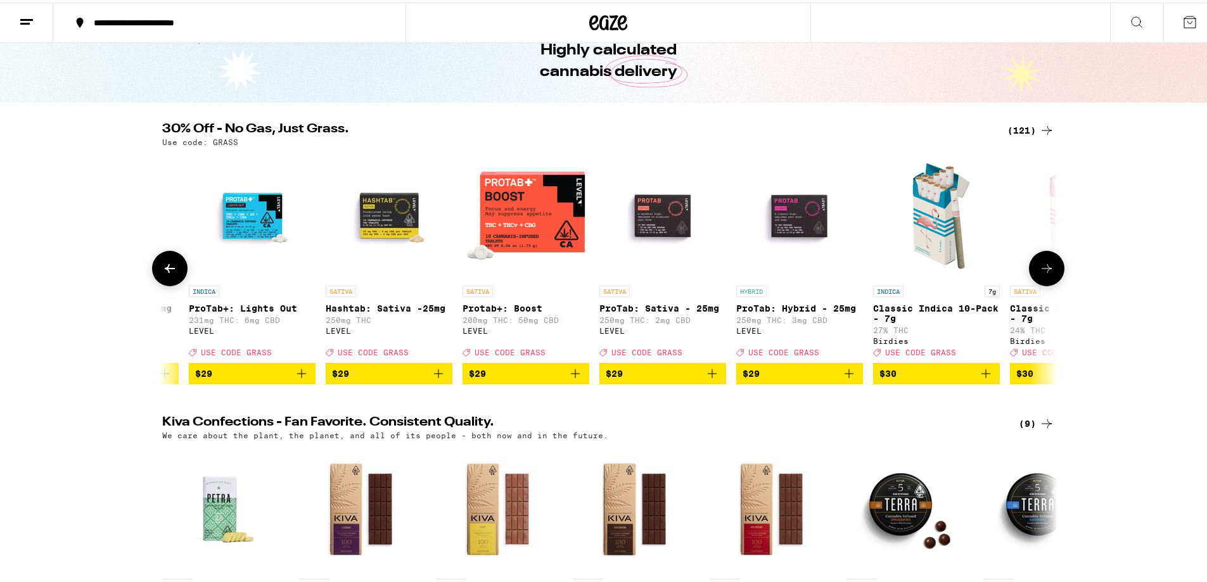
click at [170, 268] on icon at bounding box center [169, 266] width 15 height 15
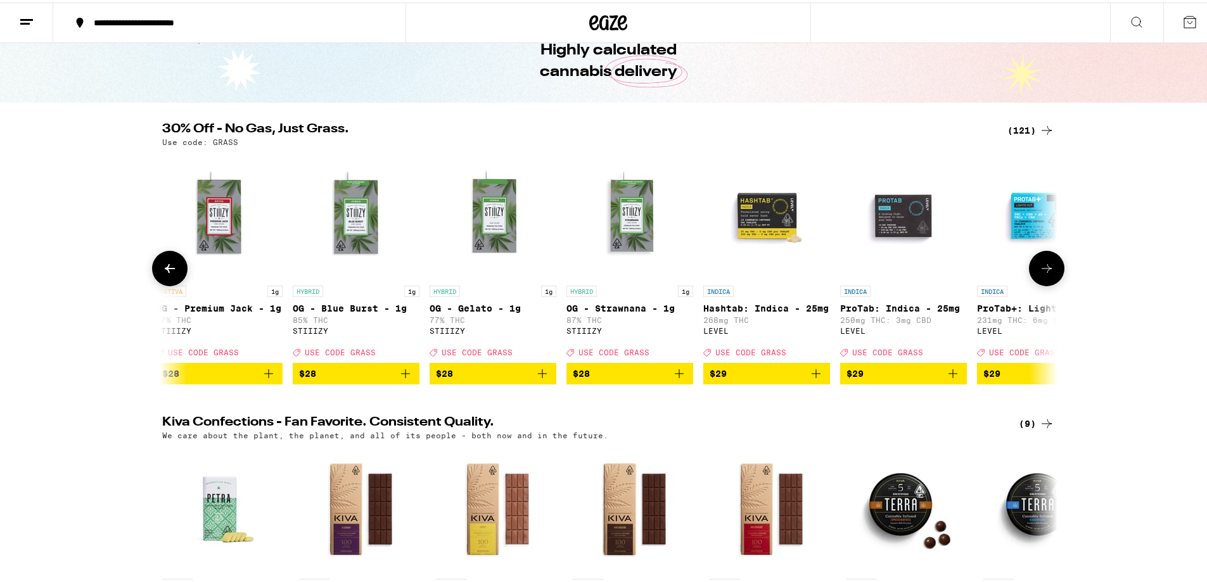
click at [178, 265] on button at bounding box center [169, 265] width 35 height 35
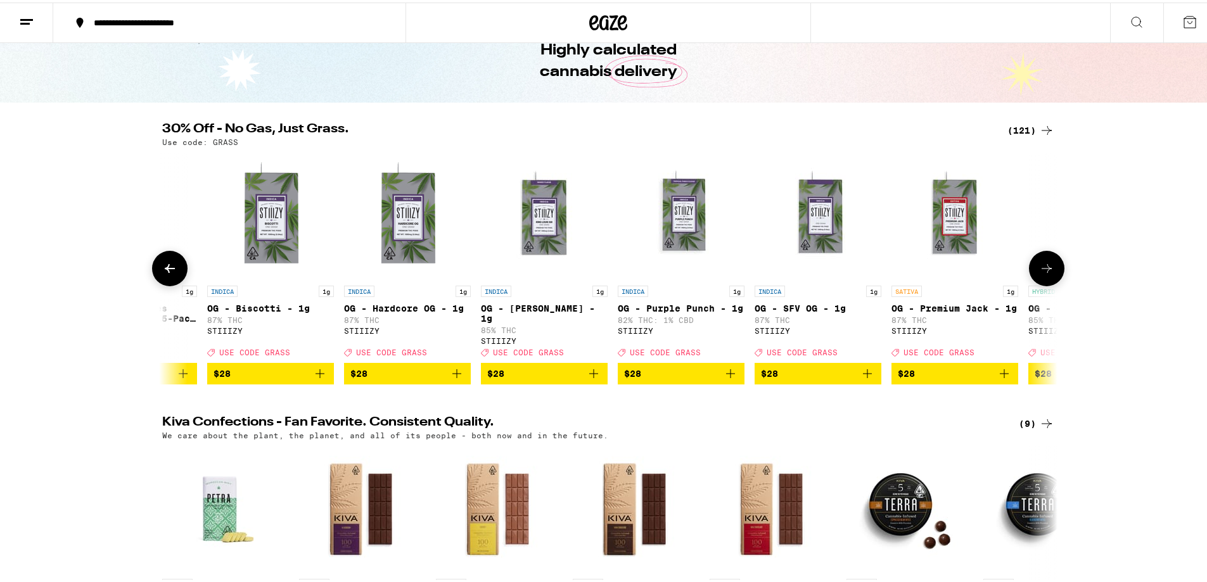
click at [172, 267] on icon at bounding box center [169, 266] width 15 height 15
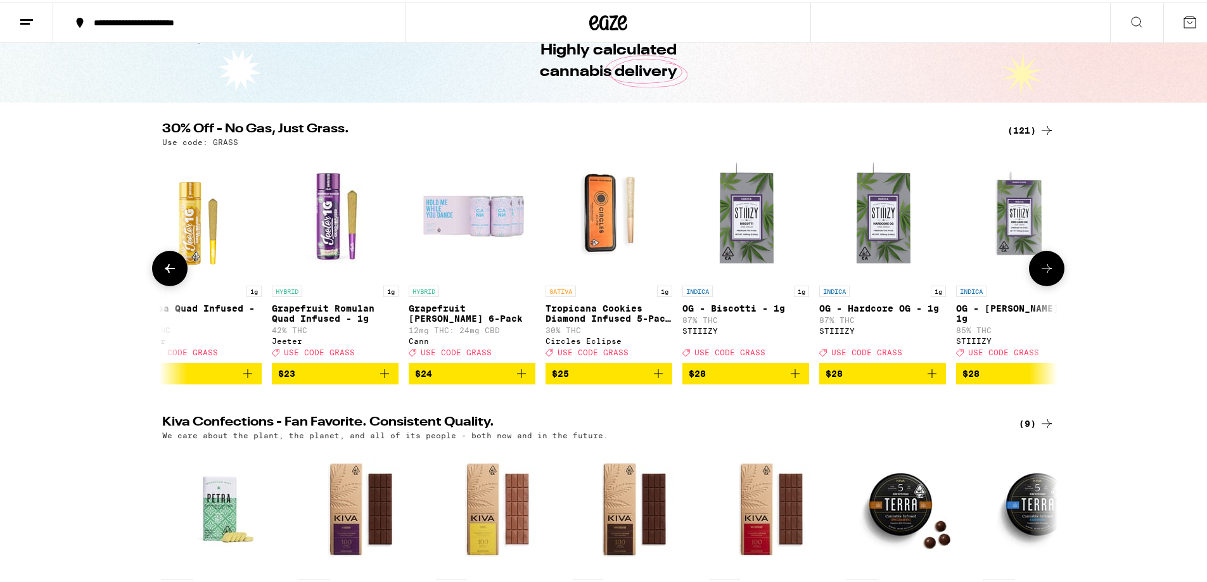
click at [172, 267] on icon at bounding box center [169, 266] width 15 height 15
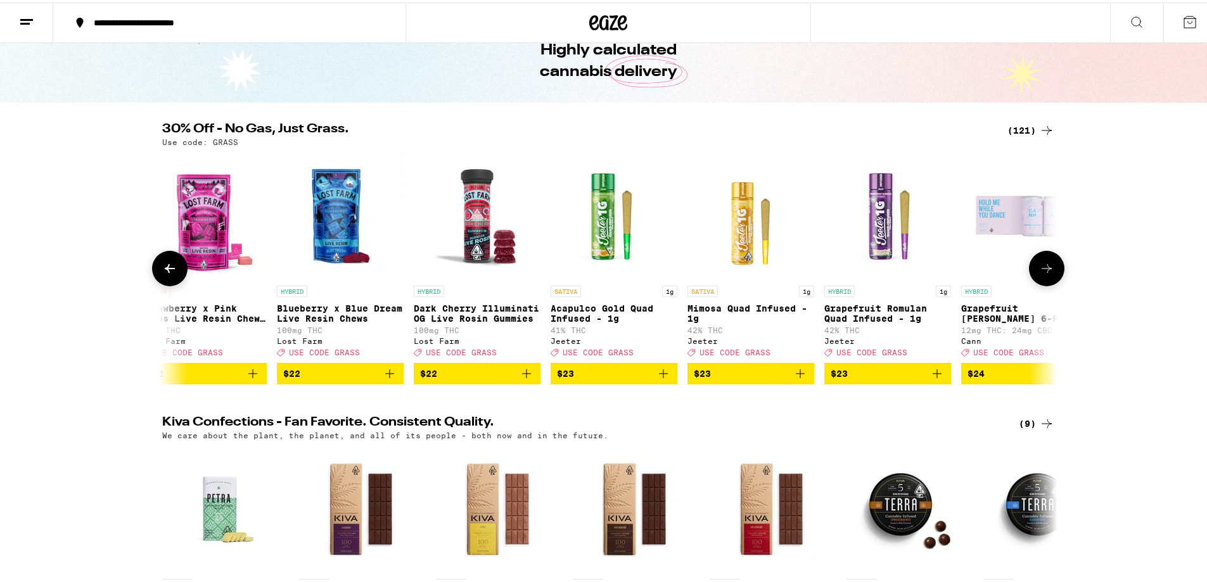
click at [172, 267] on icon at bounding box center [169, 266] width 15 height 15
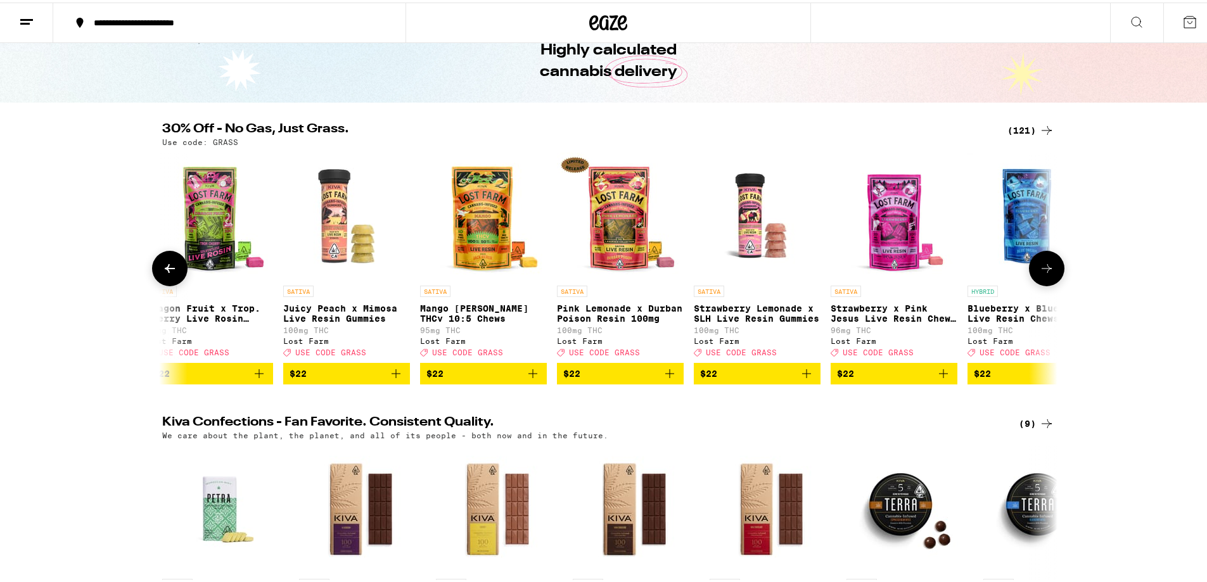
click at [172, 267] on icon at bounding box center [169, 266] width 15 height 15
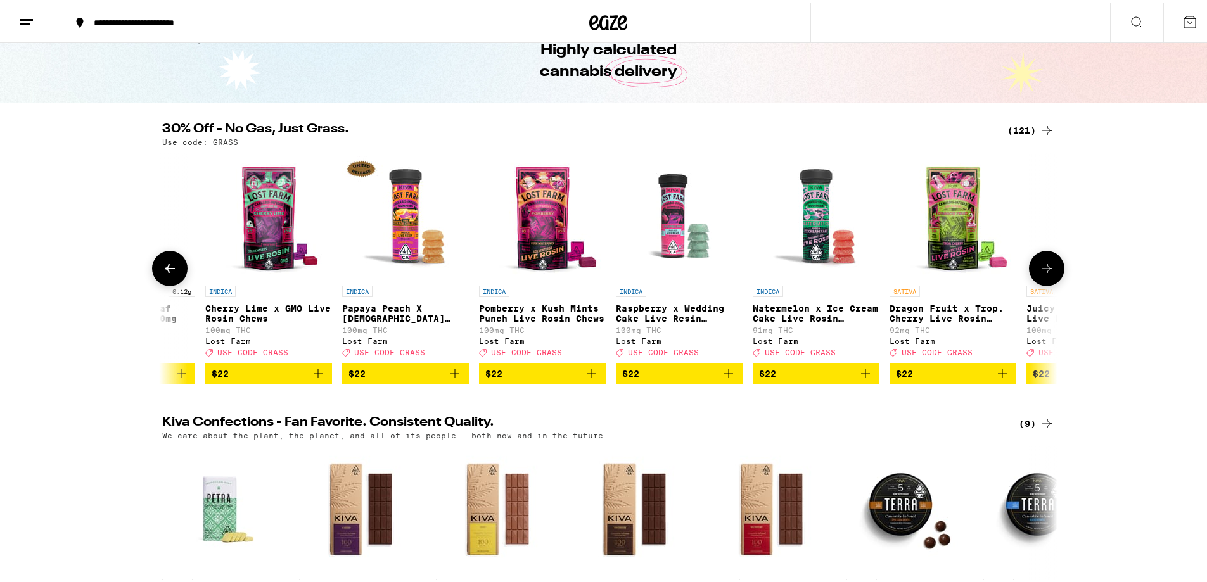
click at [172, 267] on icon at bounding box center [169, 266] width 15 height 15
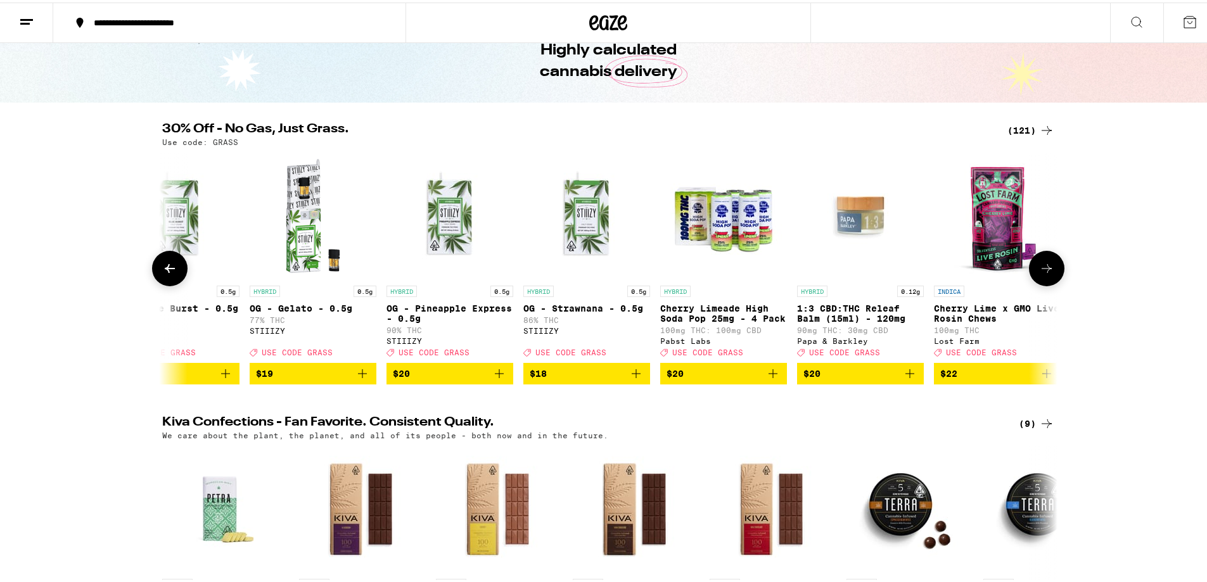
click at [172, 267] on icon at bounding box center [169, 266] width 15 height 15
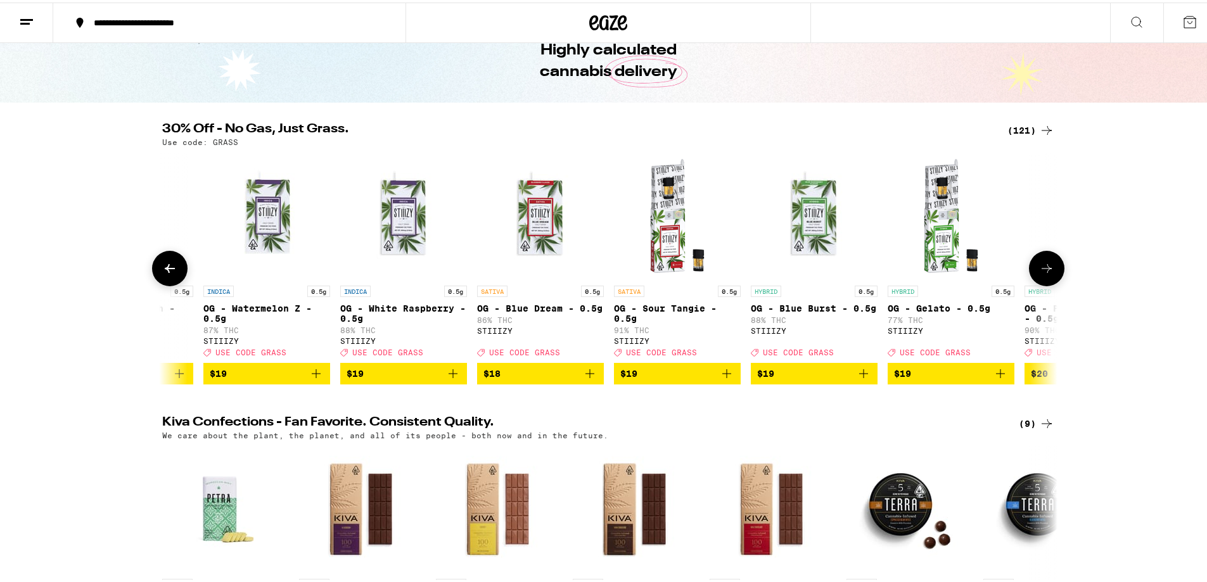
click at [172, 267] on icon at bounding box center [169, 266] width 15 height 15
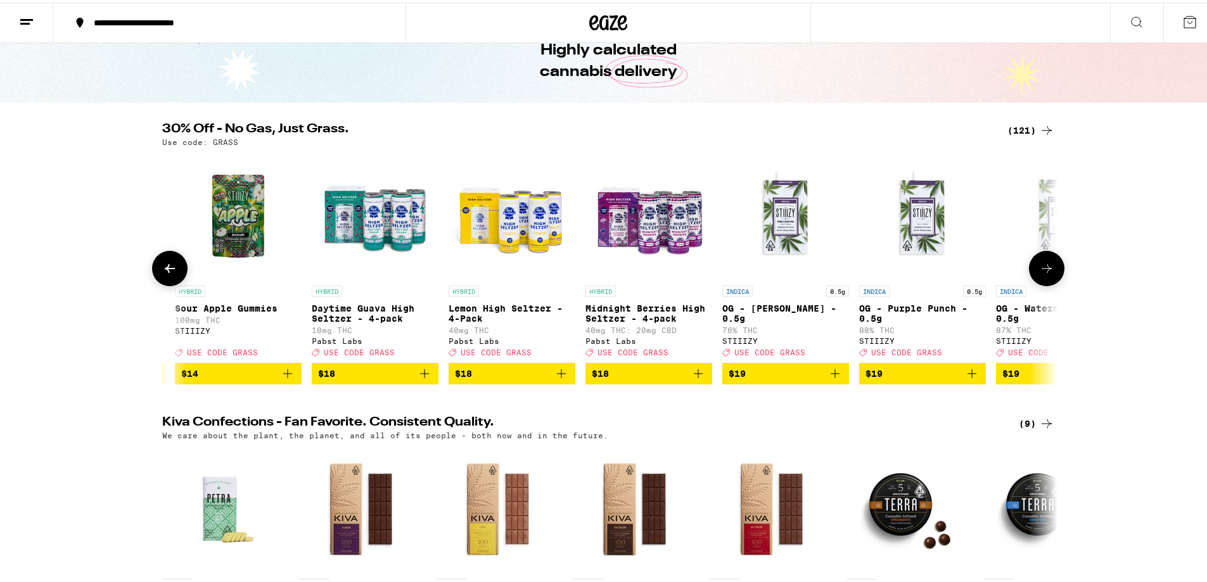
click at [172, 267] on icon at bounding box center [169, 266] width 15 height 15
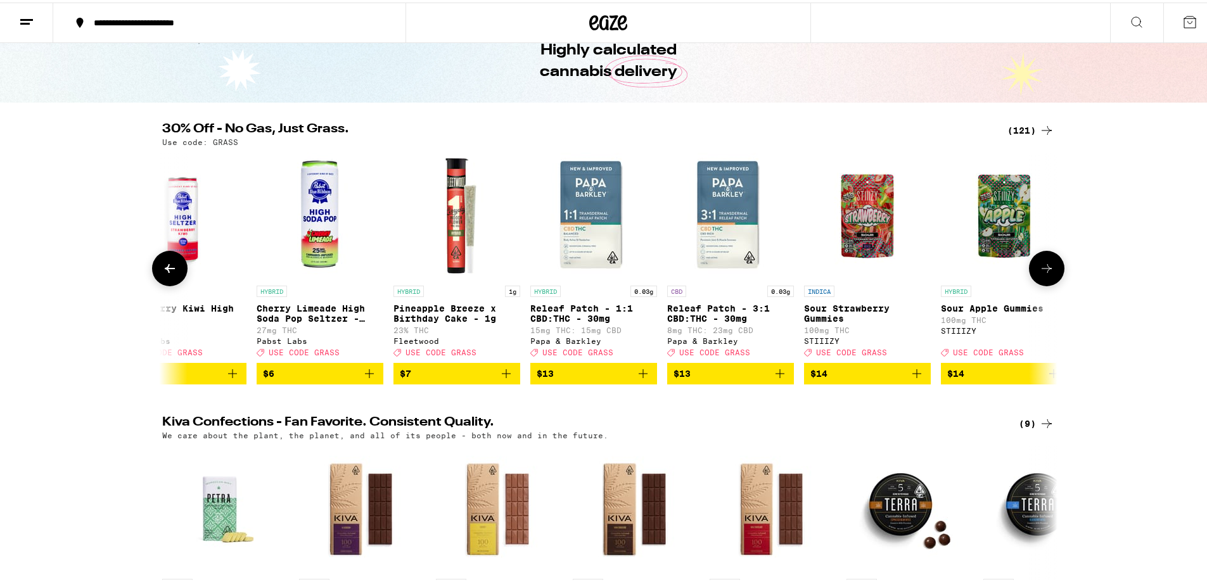
click at [172, 267] on icon at bounding box center [169, 266] width 15 height 15
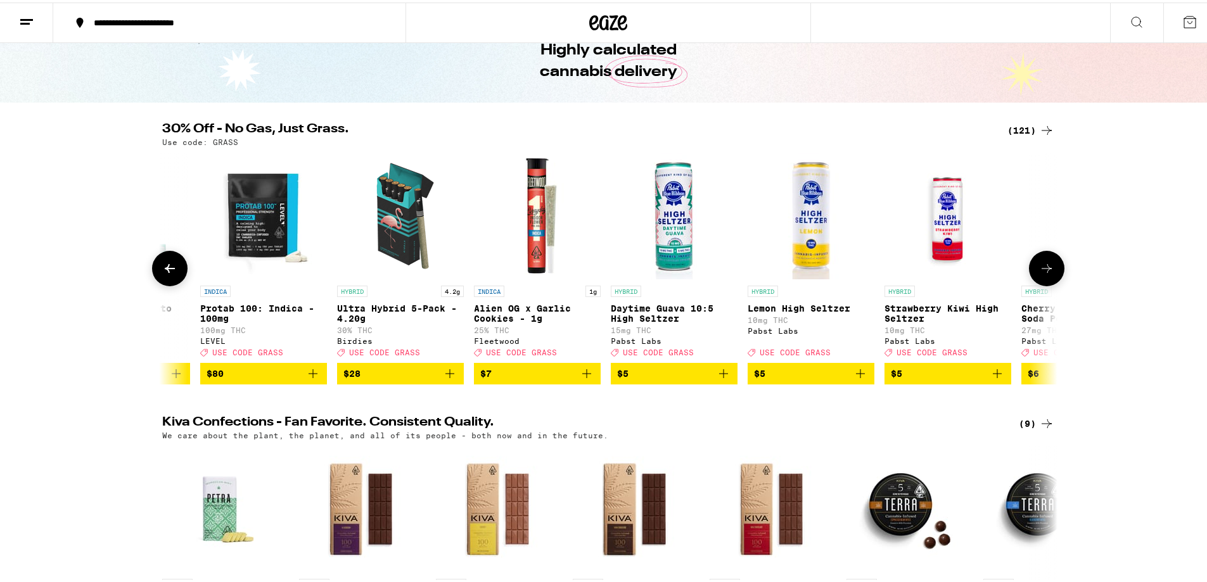
click at [172, 267] on icon at bounding box center [169, 266] width 15 height 15
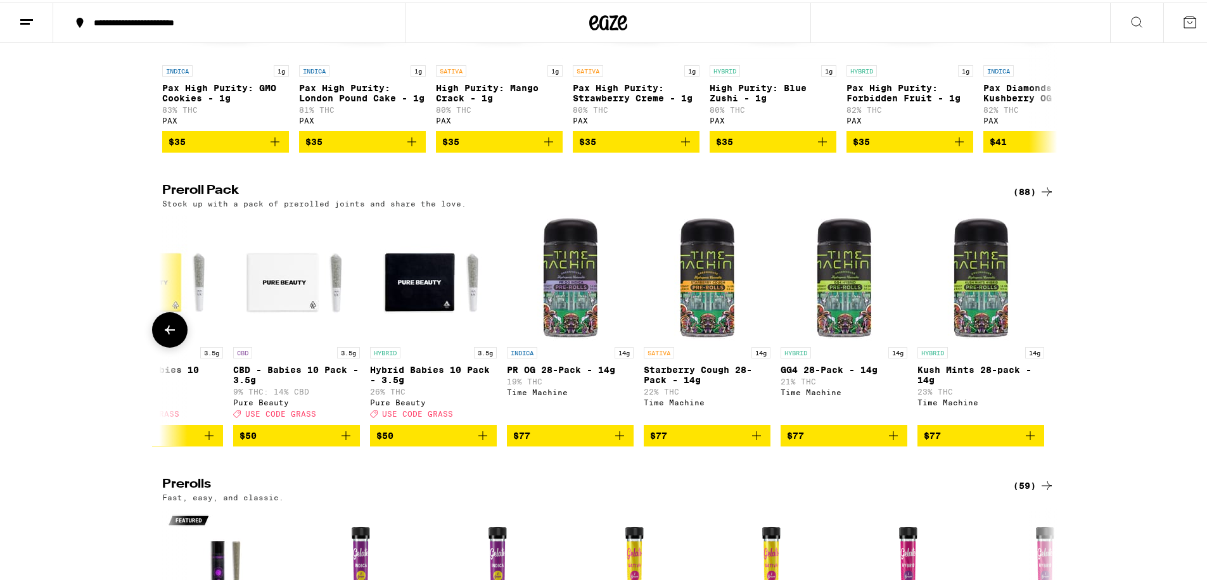
scroll to position [2725, 0]
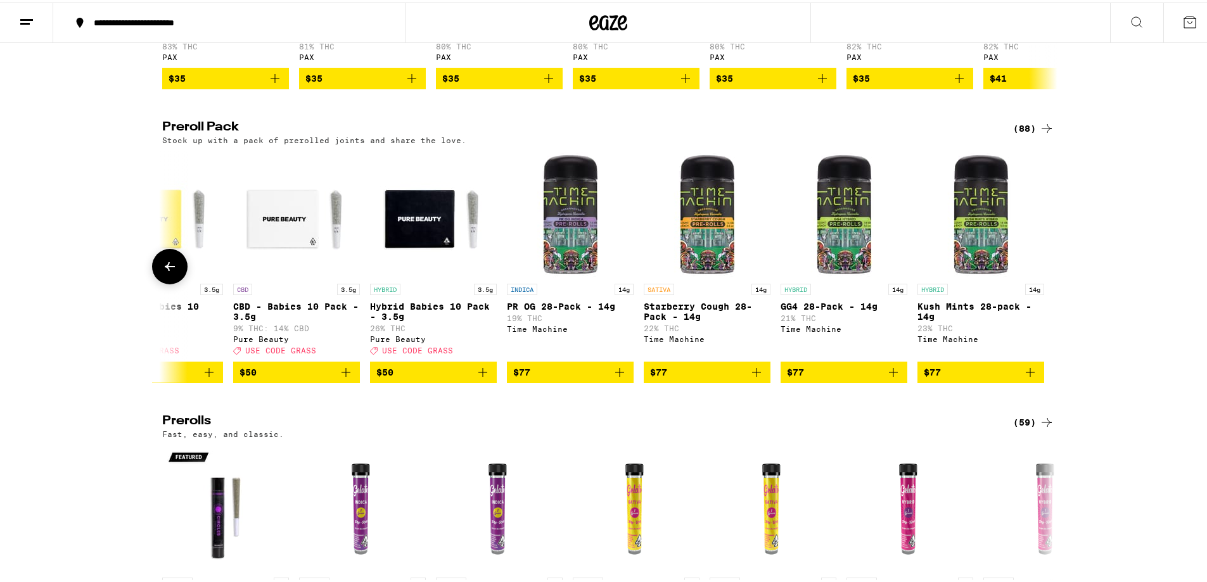
click at [165, 269] on icon at bounding box center [170, 264] width 10 height 9
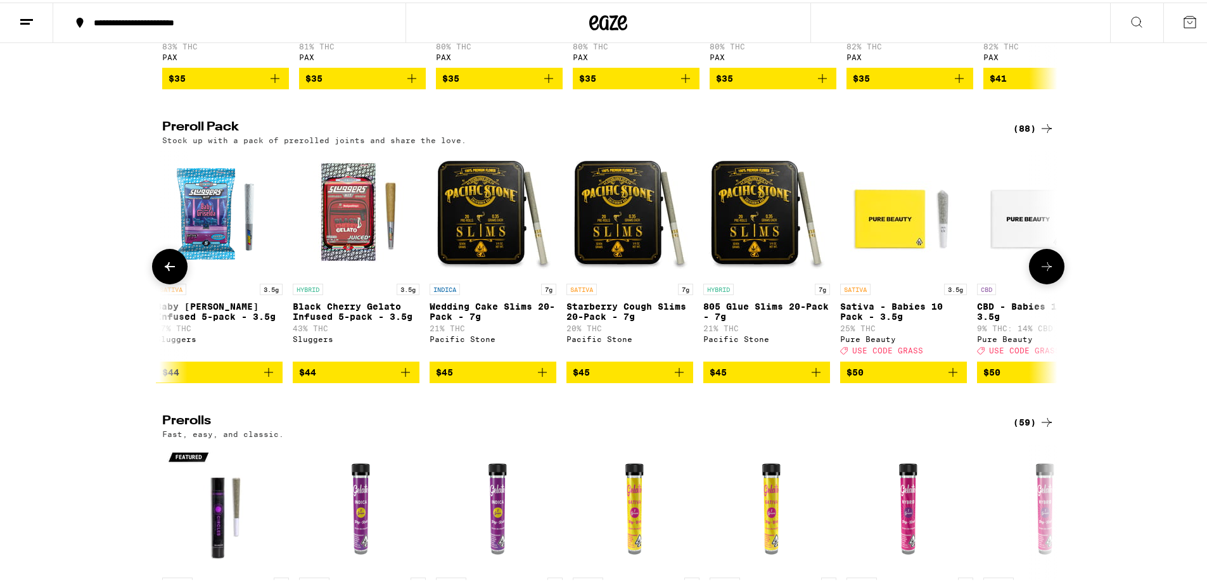
scroll to position [0, 10398]
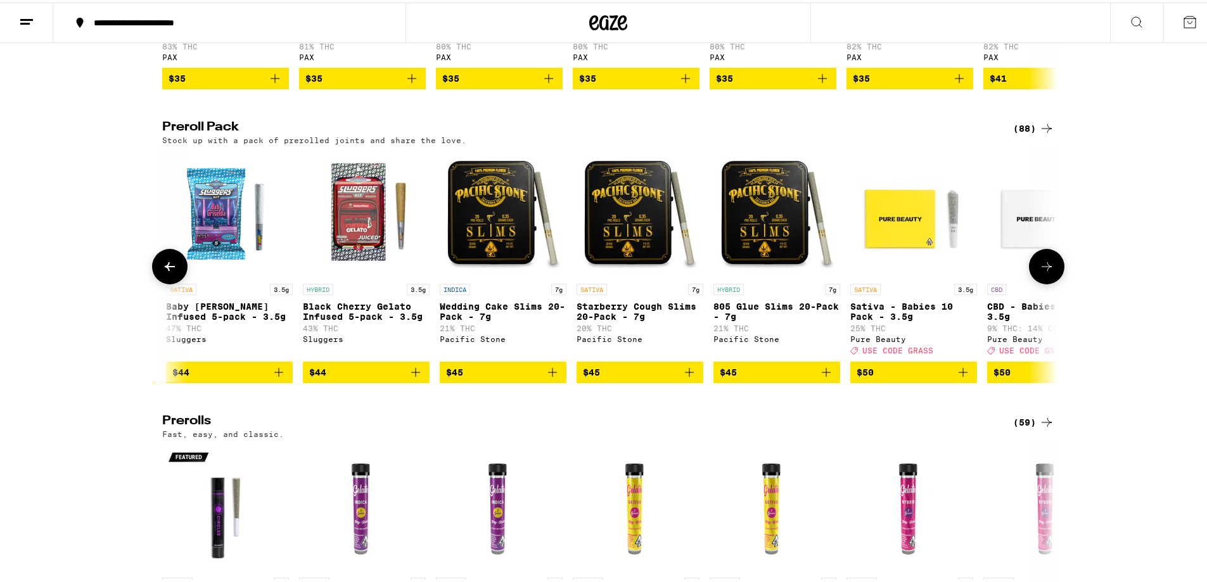
click at [165, 269] on icon at bounding box center [170, 264] width 10 height 9
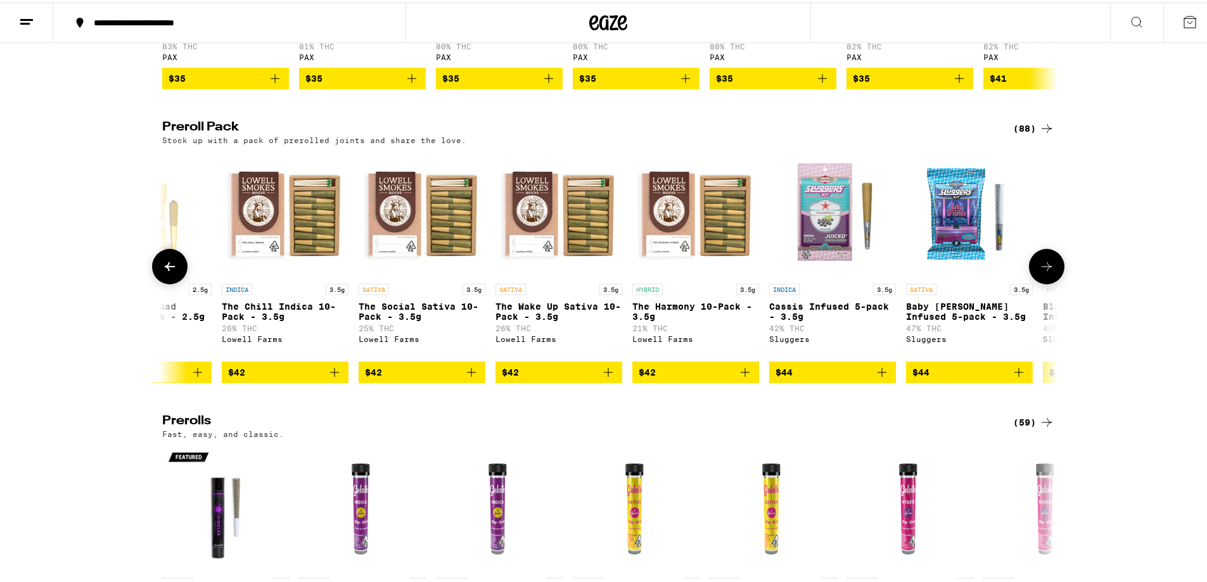
scroll to position [0, 9644]
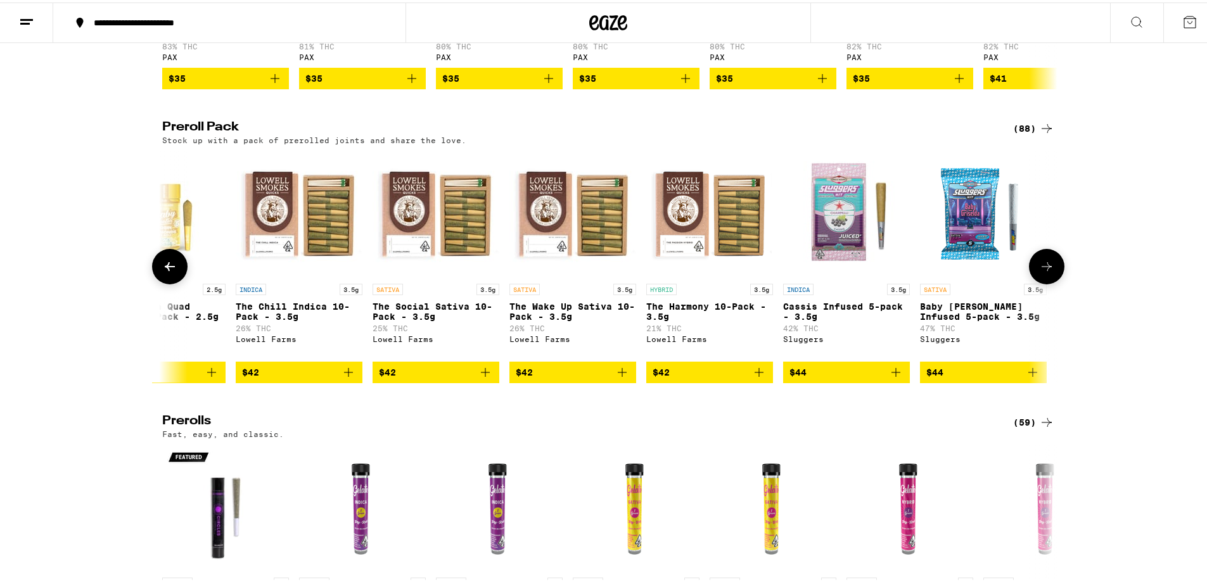
click at [168, 272] on icon at bounding box center [169, 264] width 15 height 15
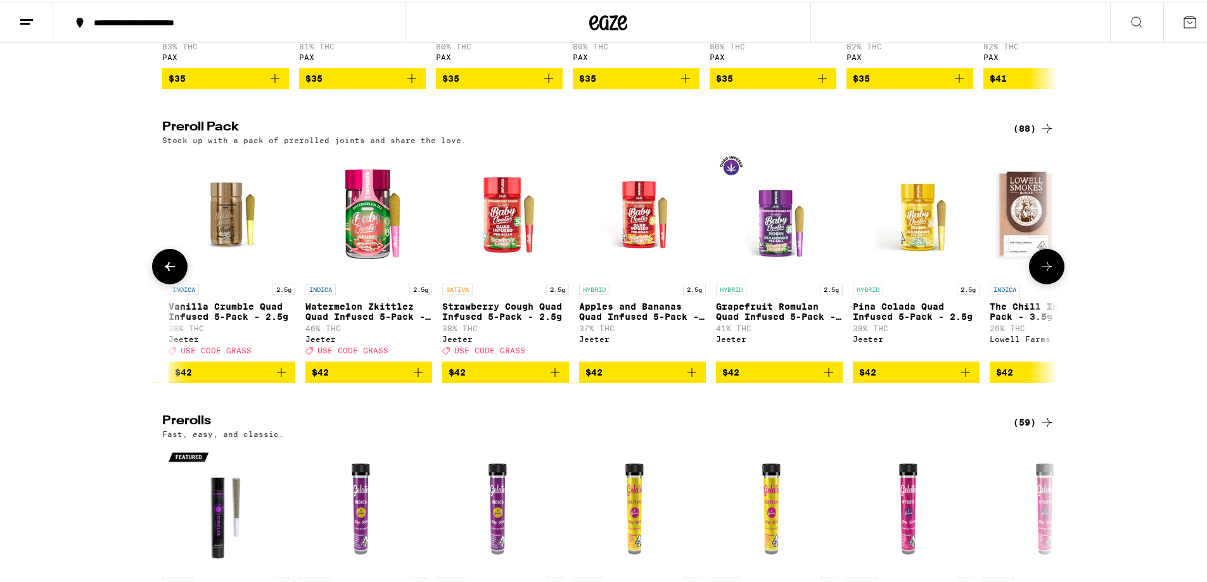
click at [168, 272] on icon at bounding box center [169, 264] width 15 height 15
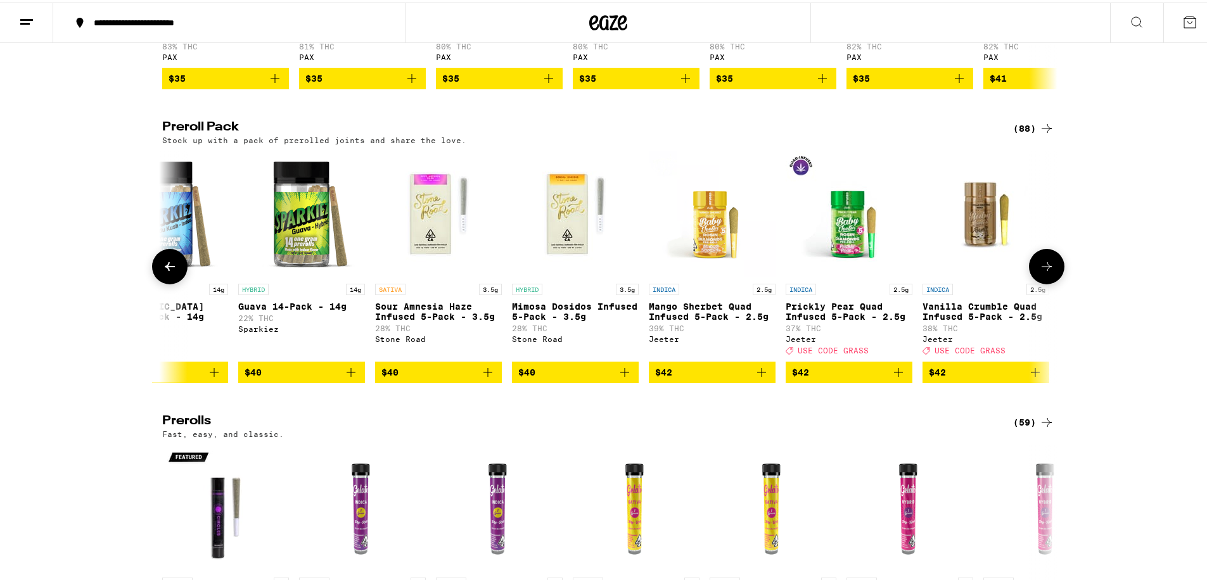
click at [168, 272] on icon at bounding box center [169, 264] width 15 height 15
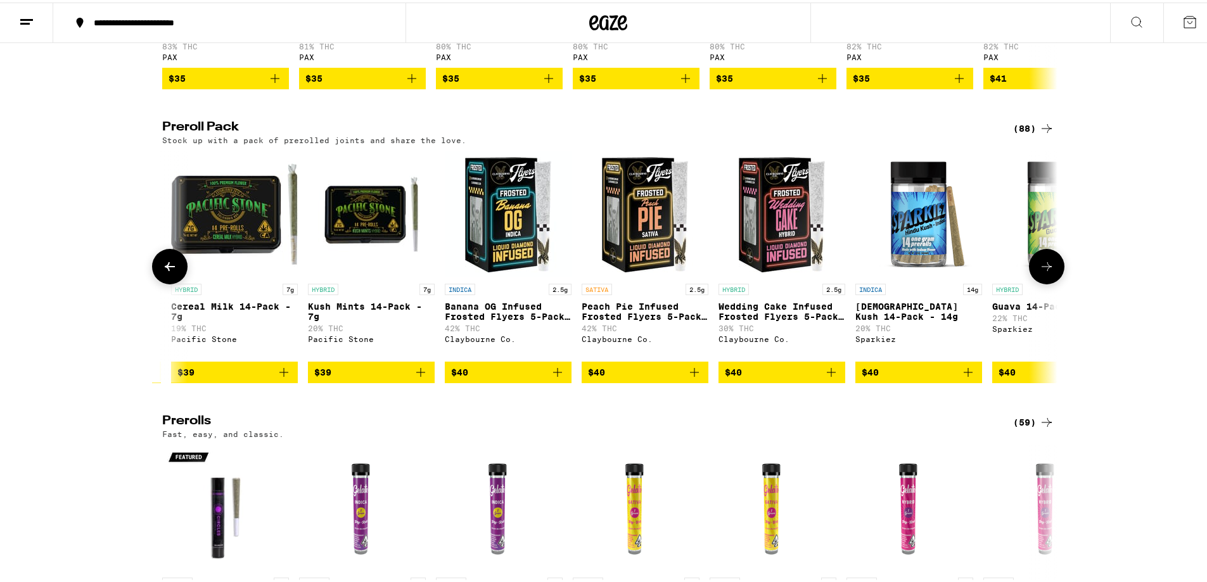
click at [168, 272] on icon at bounding box center [169, 264] width 15 height 15
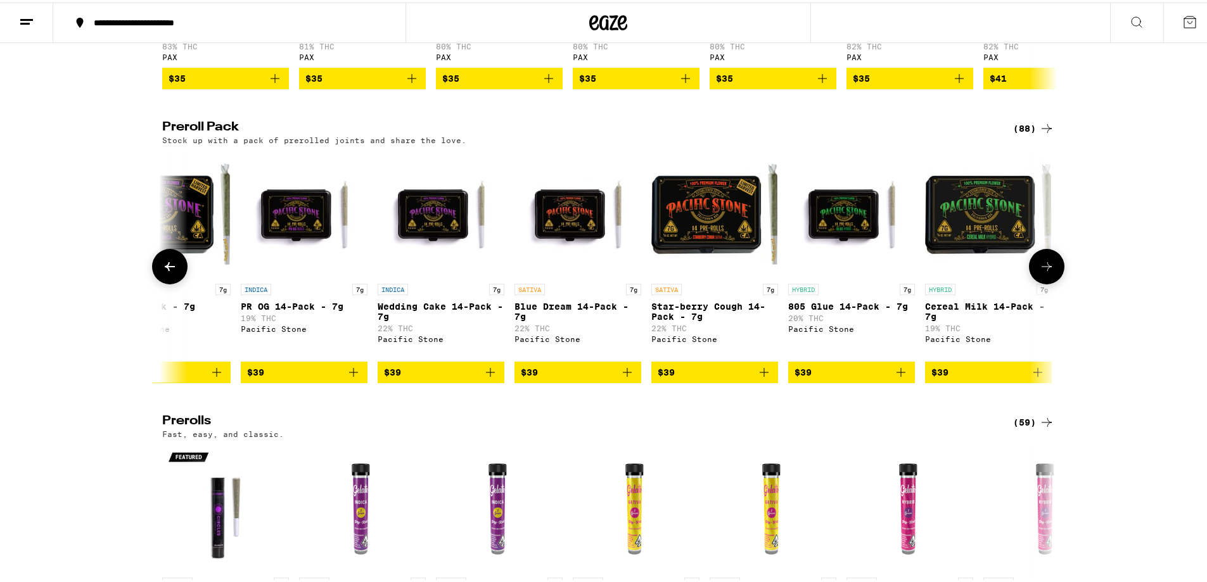
click at [168, 272] on icon at bounding box center [169, 264] width 15 height 15
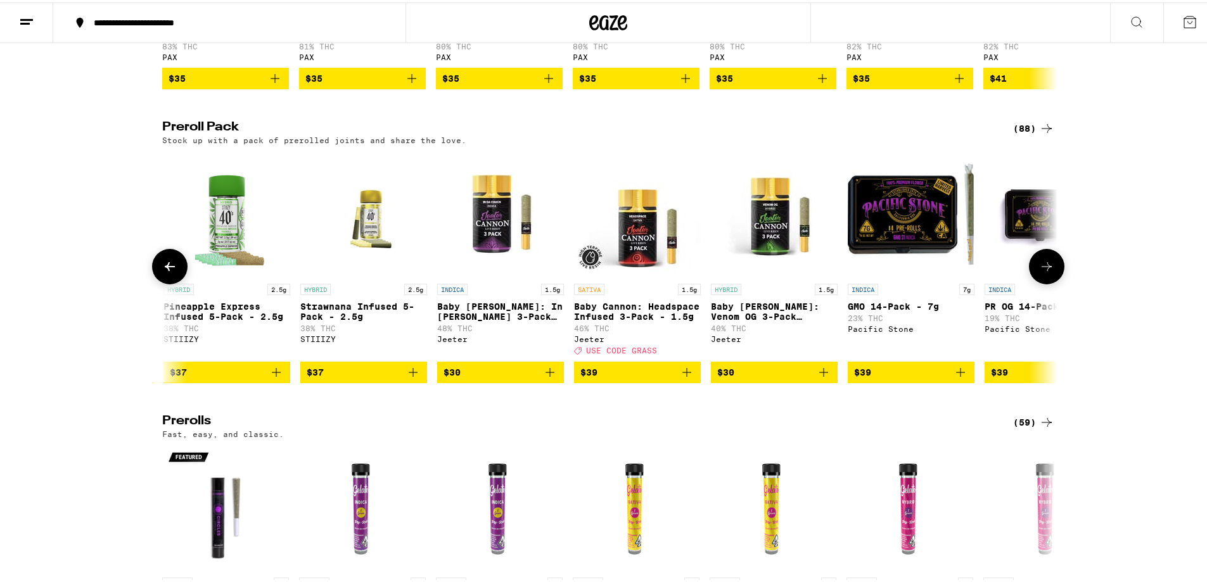
scroll to position [0, 5874]
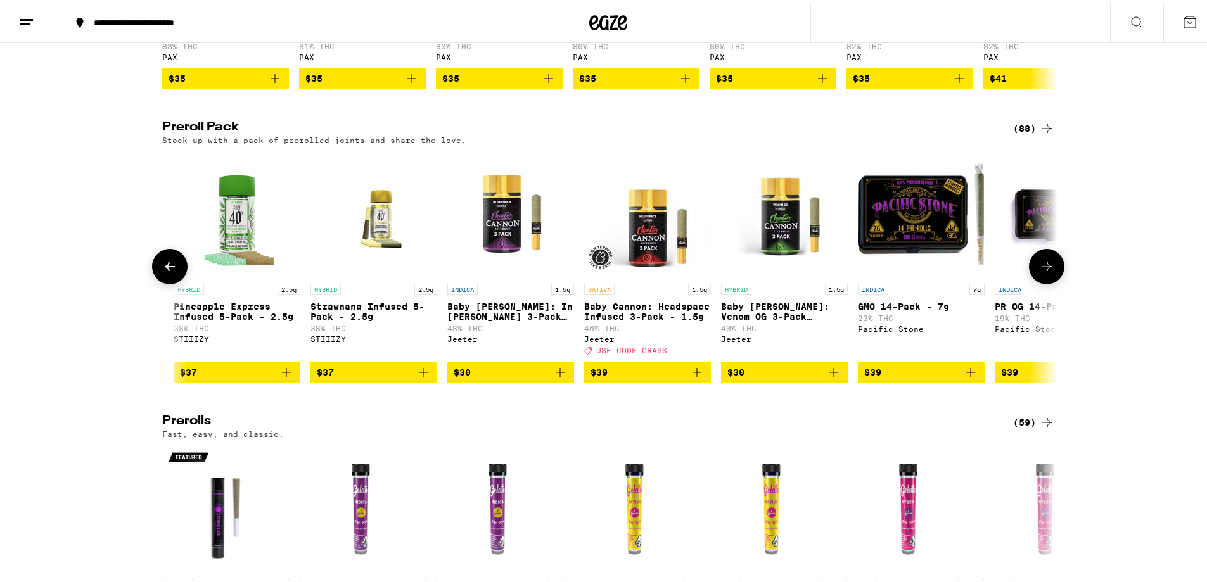
click at [169, 269] on icon at bounding box center [170, 264] width 10 height 9
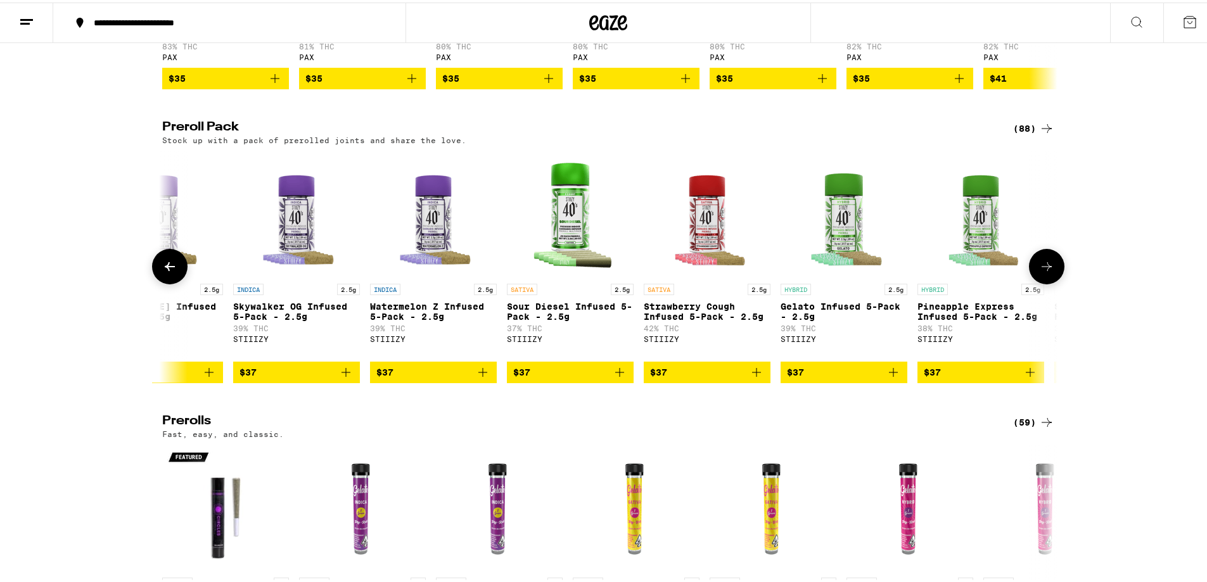
scroll to position [0, 5120]
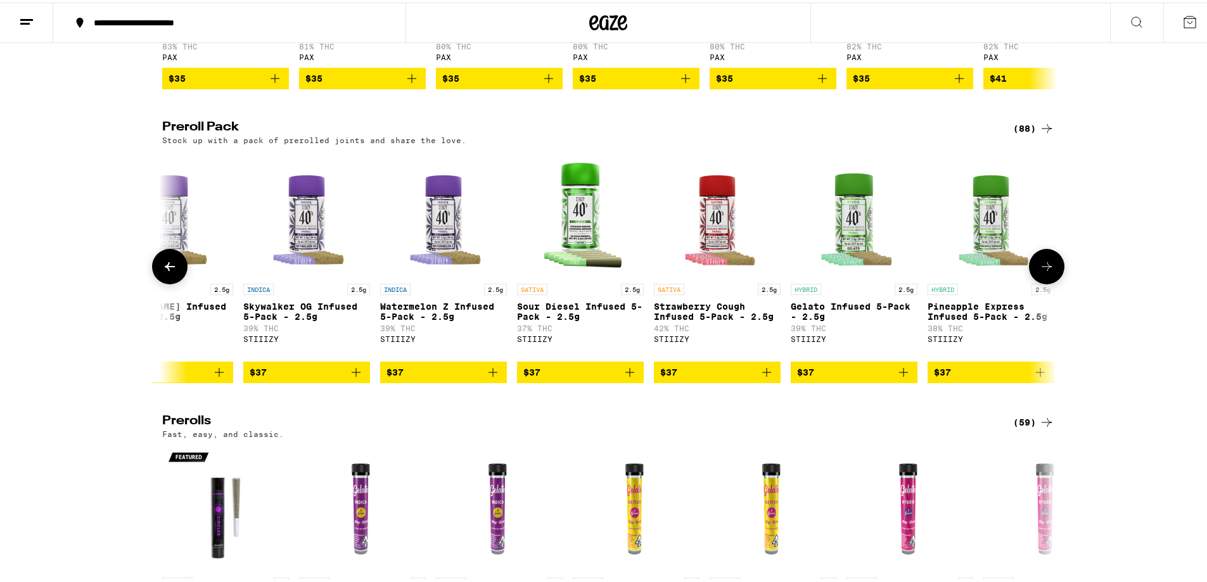
click at [169, 269] on icon at bounding box center [170, 264] width 10 height 9
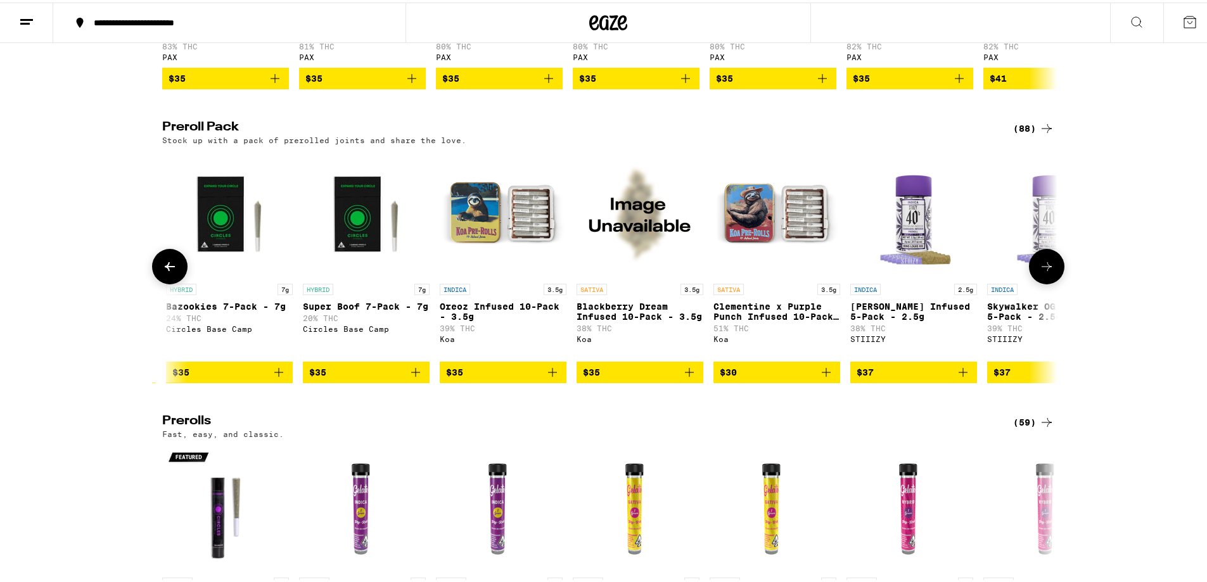
scroll to position [0, 4366]
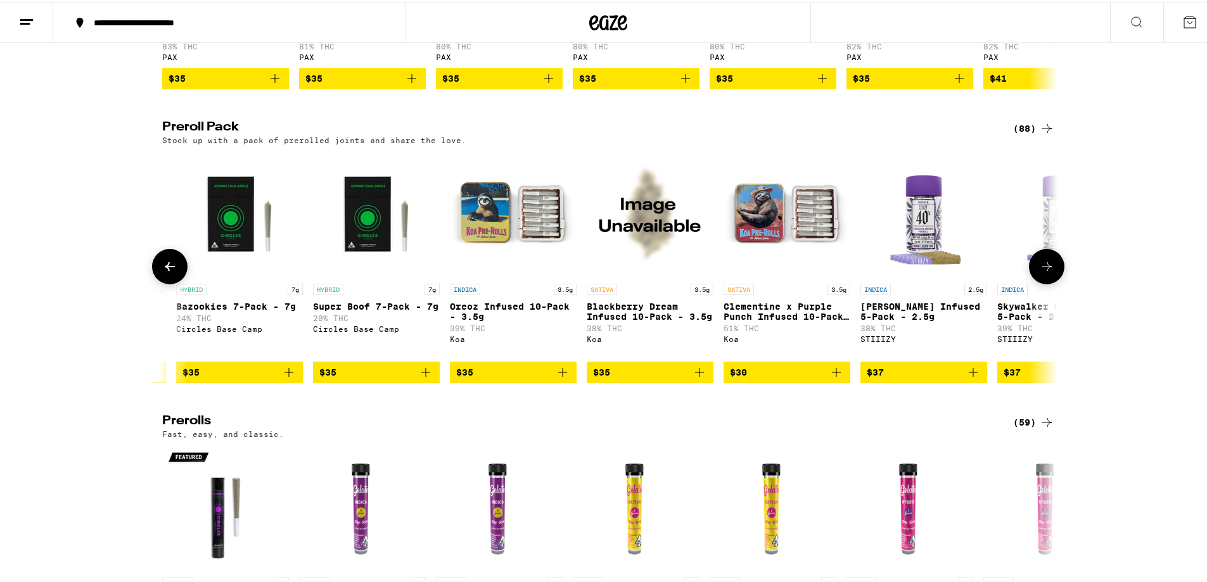
click at [1042, 272] on icon at bounding box center [1046, 264] width 15 height 15
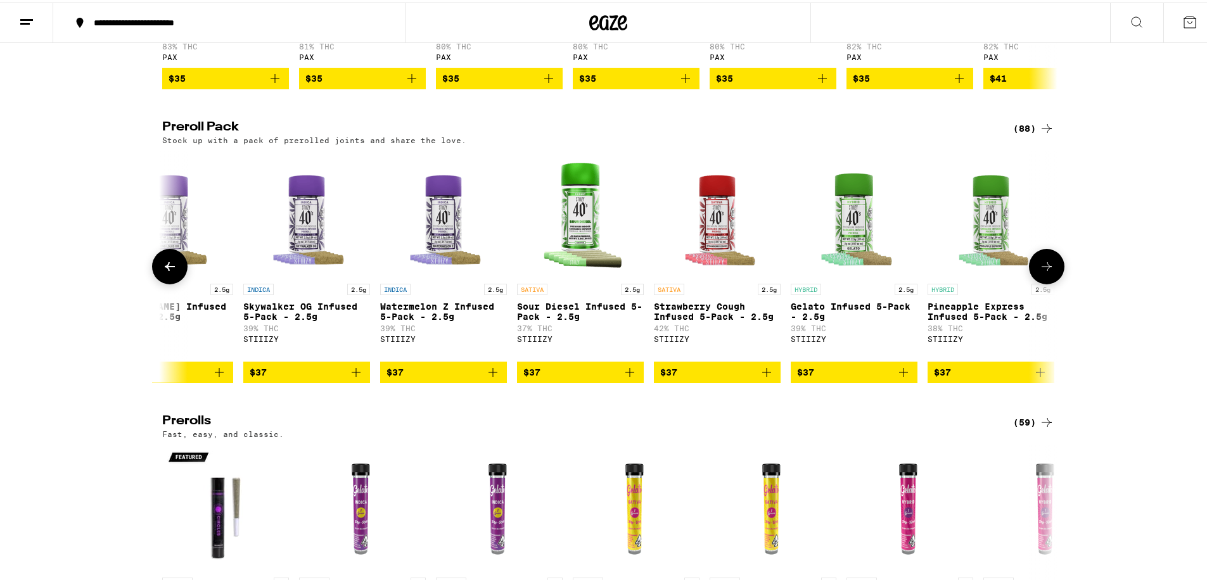
click at [1042, 272] on icon at bounding box center [1046, 264] width 15 height 15
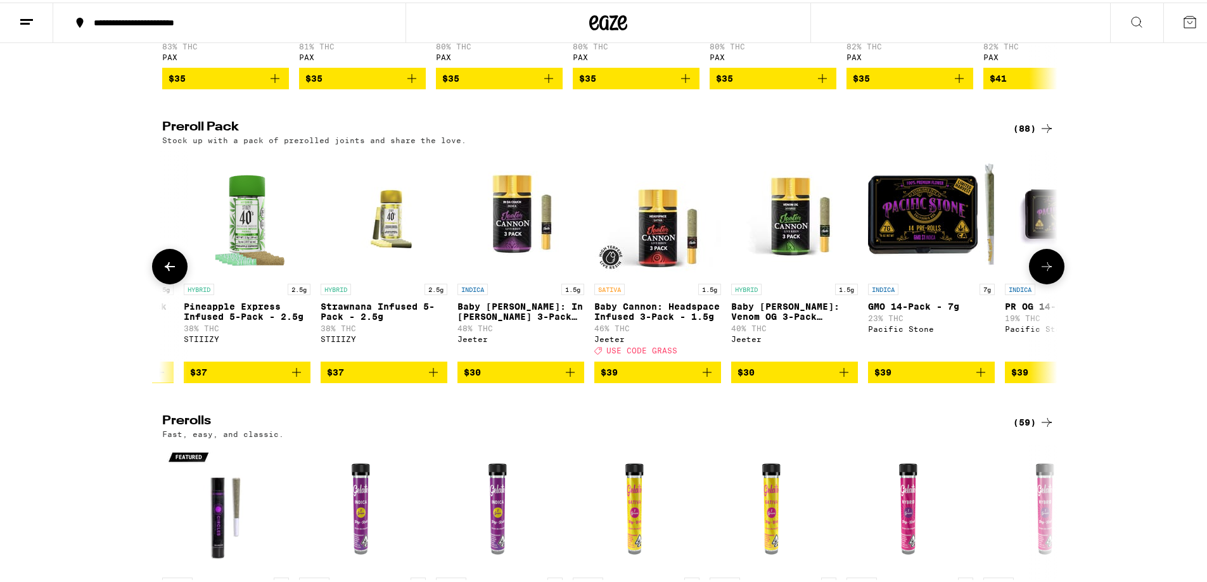
scroll to position [0, 5874]
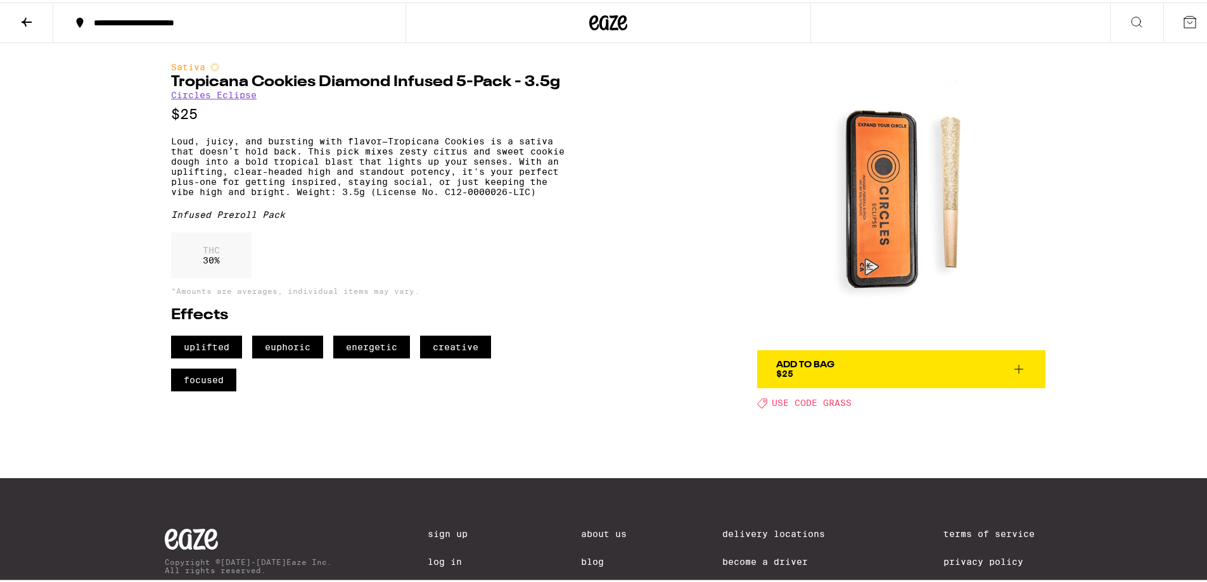
click at [531, 441] on div at bounding box center [608, 441] width 912 height 70
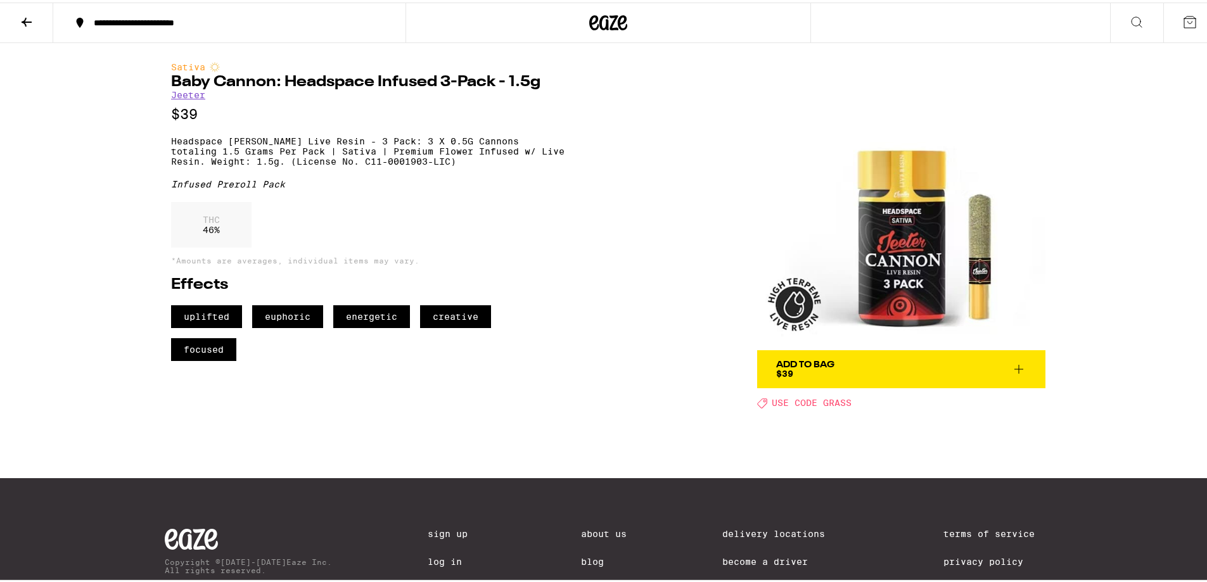
click at [819, 367] on div "Add To Bag" at bounding box center [805, 362] width 58 height 9
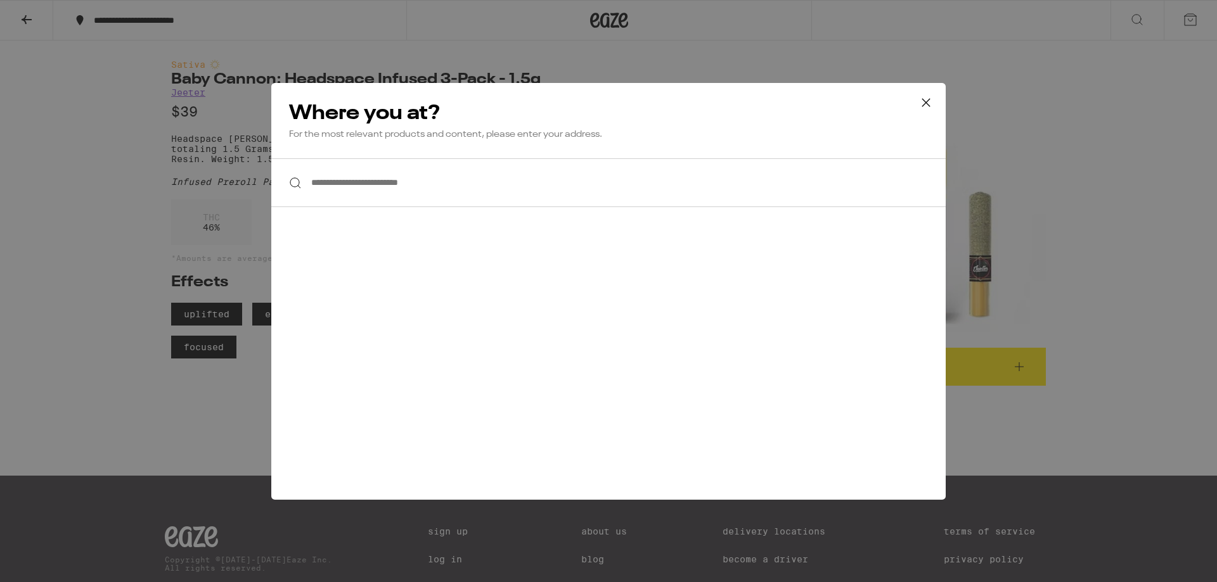
click at [747, 41] on div "**********" at bounding box center [608, 291] width 1217 height 582
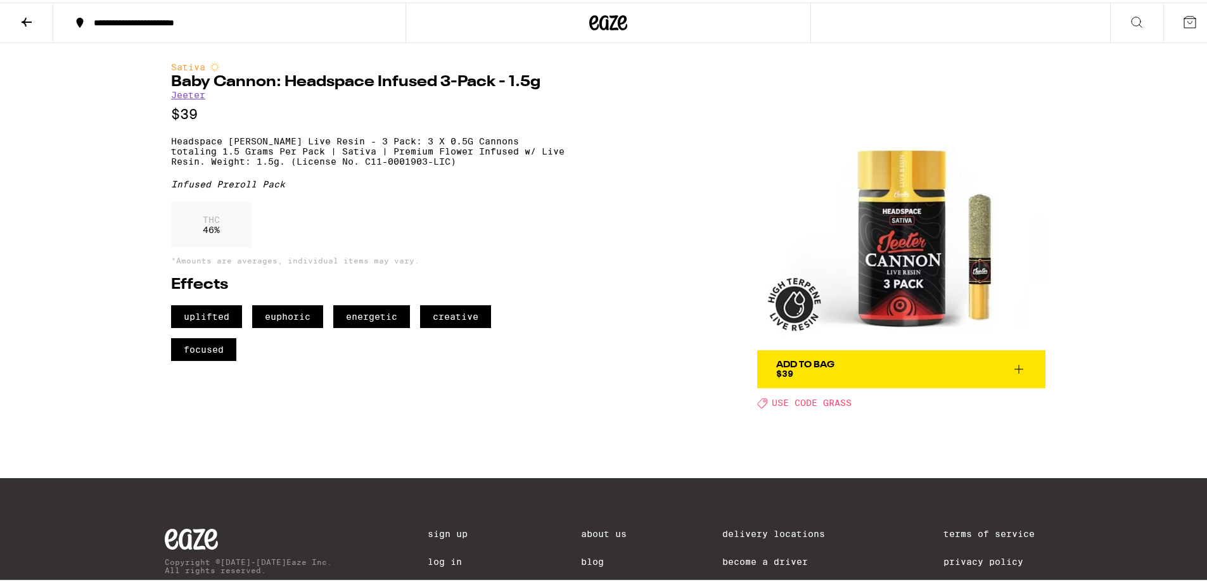
click at [127, 16] on div "**********" at bounding box center [235, 20] width 297 height 9
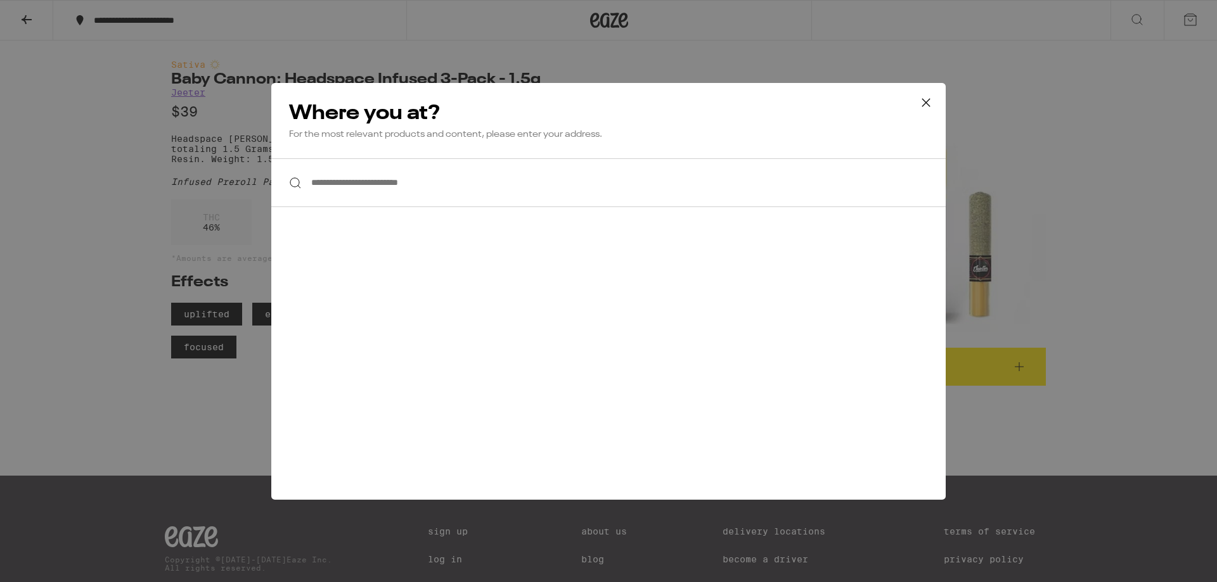
click at [934, 99] on icon at bounding box center [925, 102] width 19 height 19
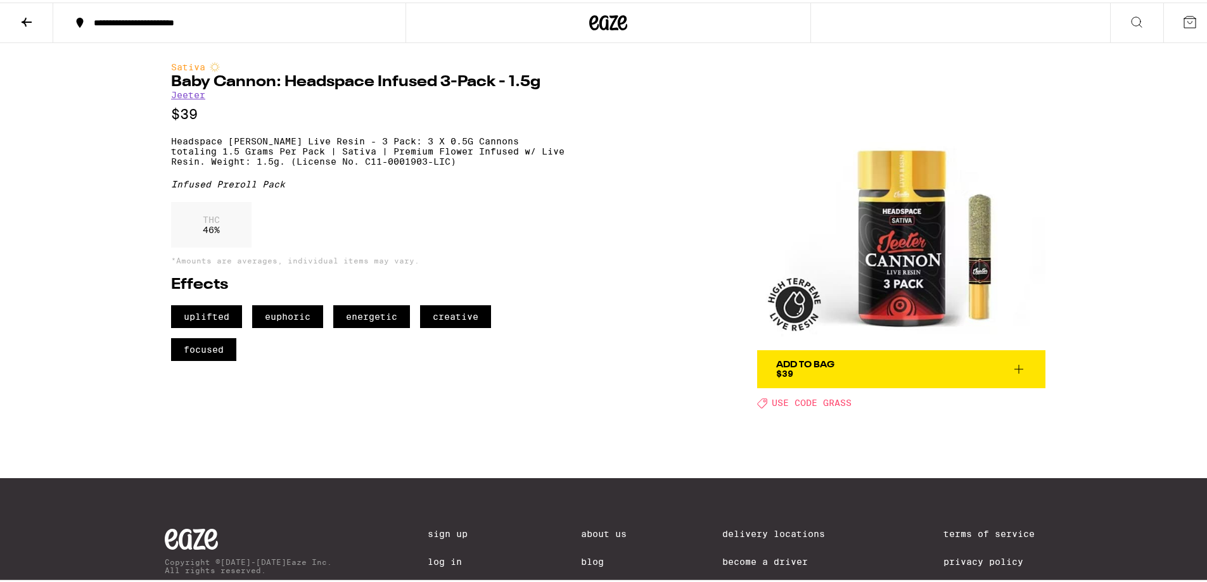
click at [34, 22] on button at bounding box center [26, 21] width 53 height 40
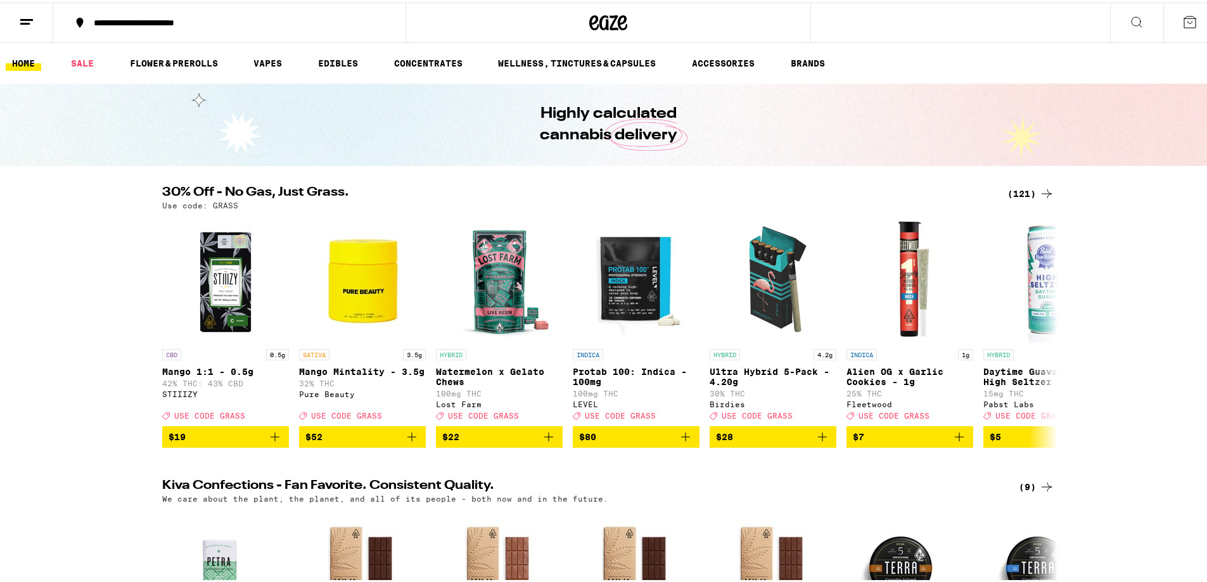
click at [112, 17] on div "**********" at bounding box center [235, 20] width 297 height 9
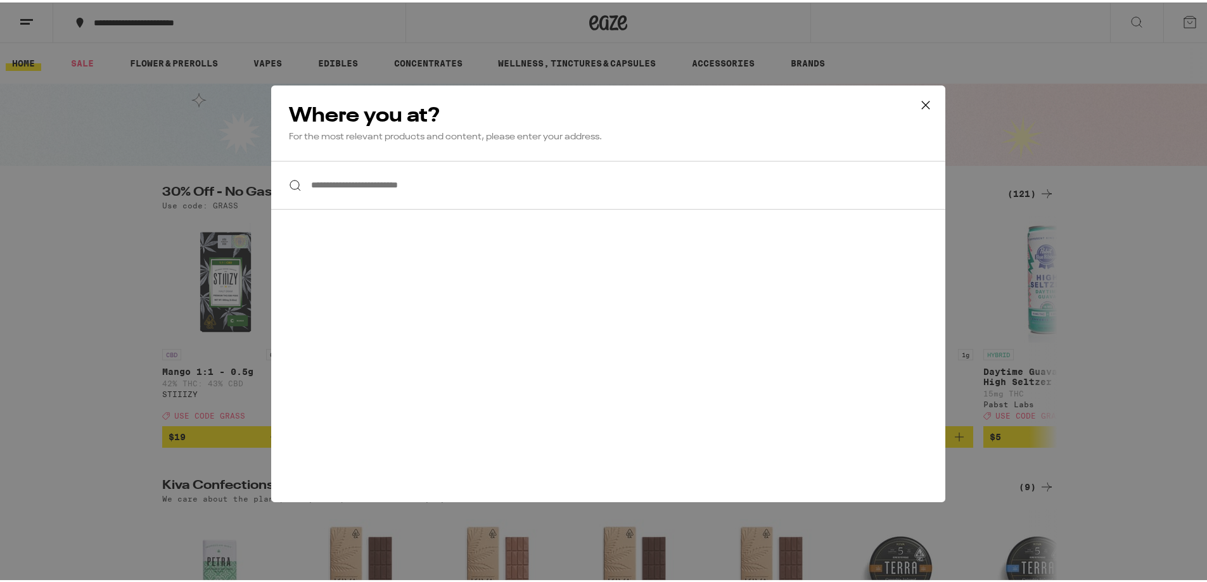
click at [402, 188] on input "**********" at bounding box center [608, 182] width 674 height 49
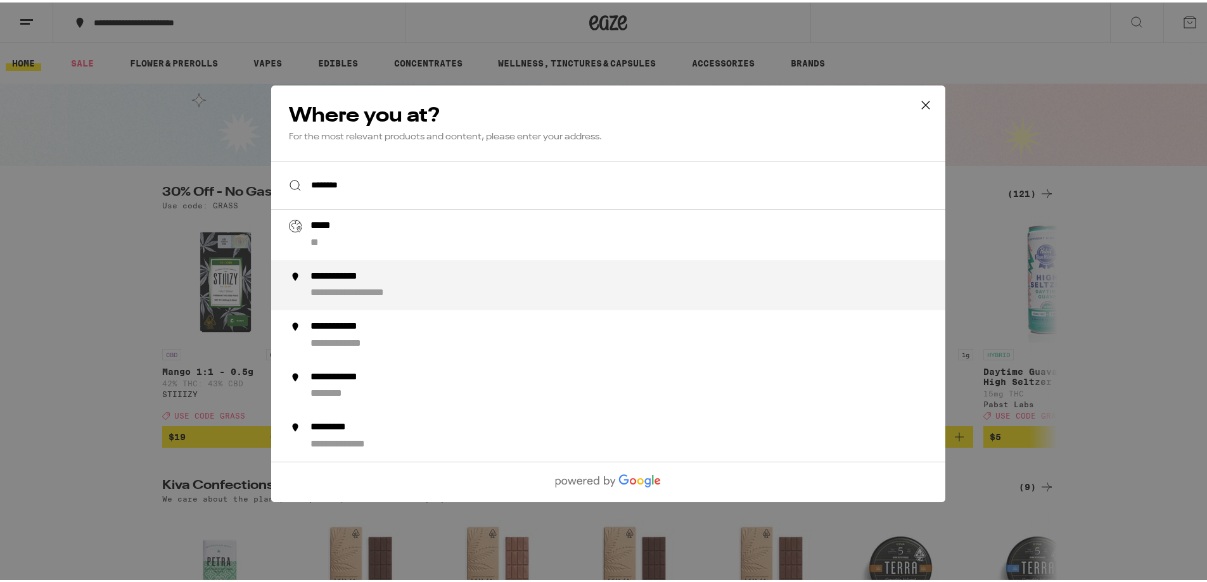
click at [361, 298] on div "**********" at bounding box center [372, 290] width 124 height 13
type input "**********"
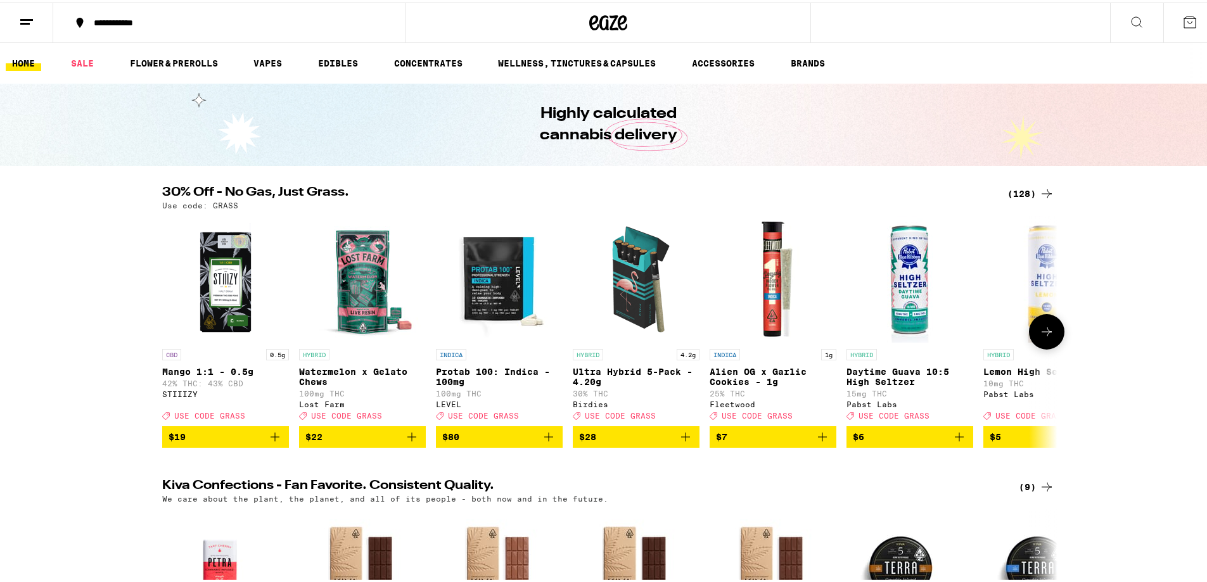
click at [1047, 337] on icon at bounding box center [1046, 329] width 15 height 15
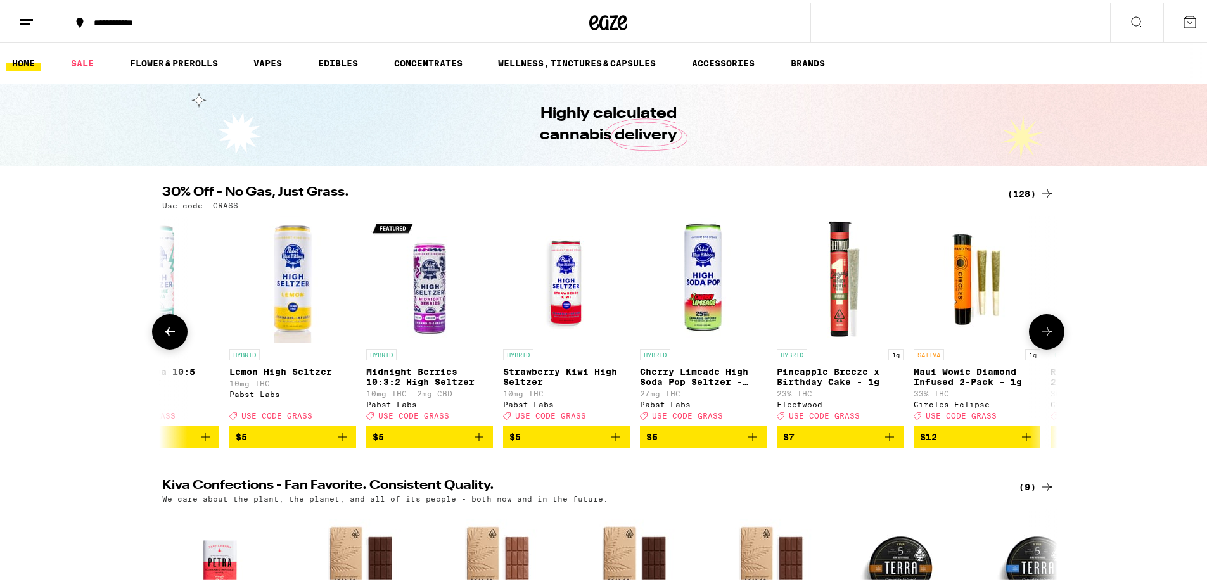
click at [1047, 337] on icon at bounding box center [1046, 329] width 15 height 15
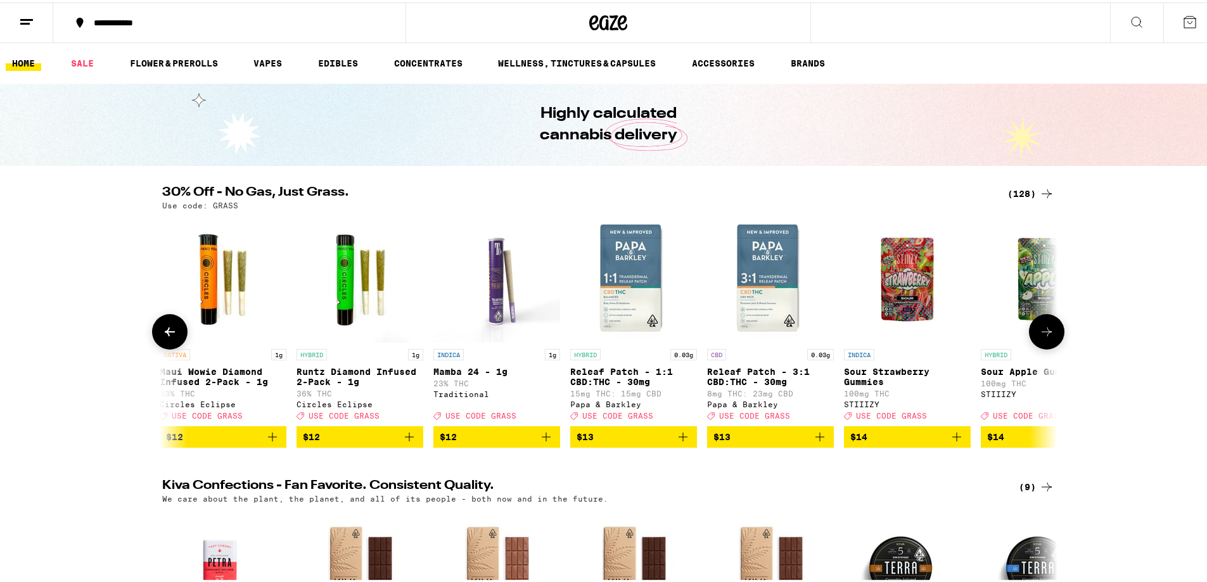
click at [1047, 337] on icon at bounding box center [1046, 329] width 15 height 15
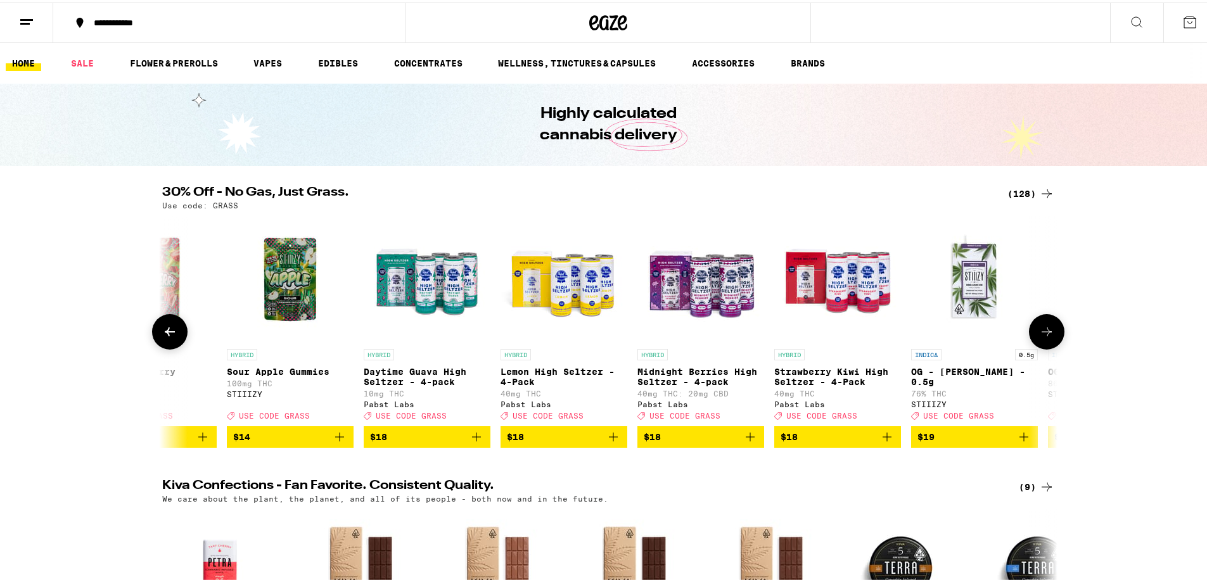
click at [1047, 337] on icon at bounding box center [1046, 329] width 15 height 15
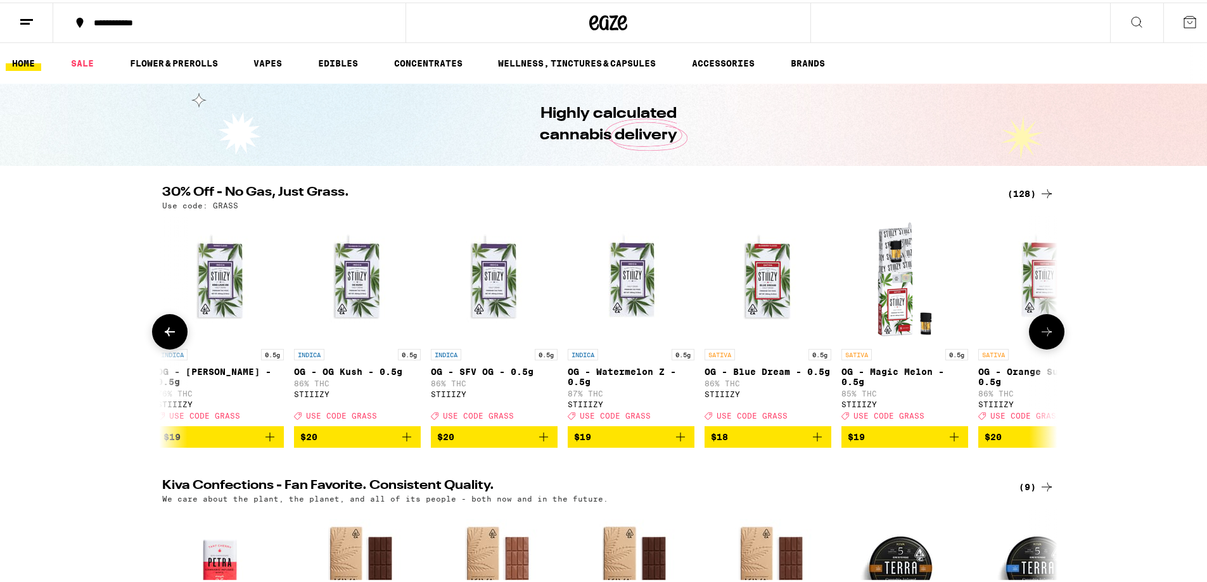
click at [1047, 337] on icon at bounding box center [1046, 329] width 15 height 15
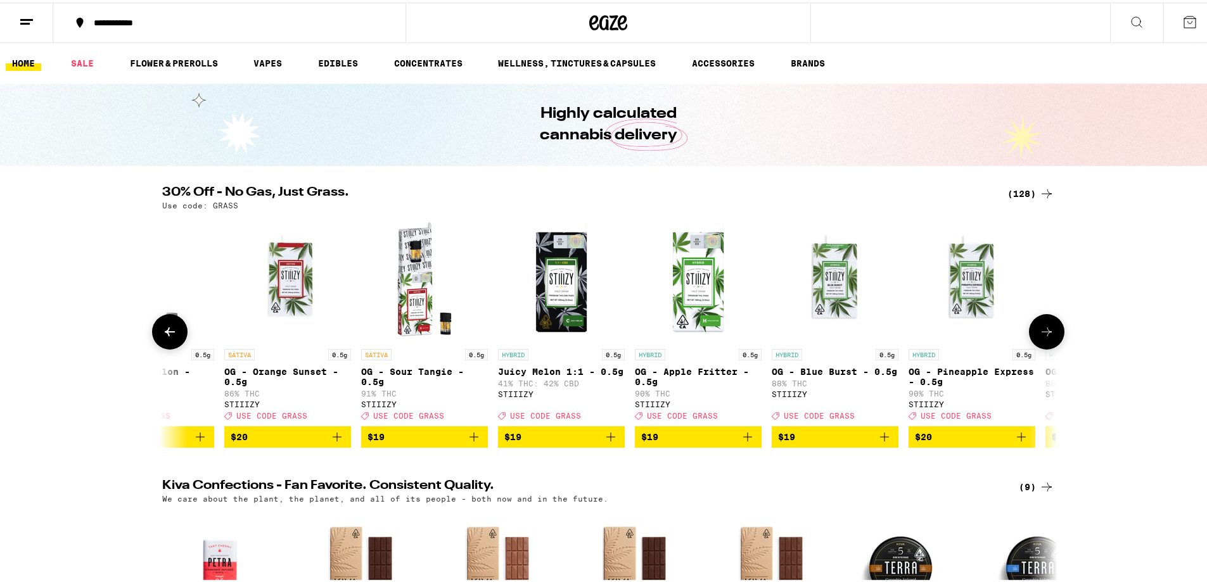
click at [1047, 337] on icon at bounding box center [1046, 329] width 15 height 15
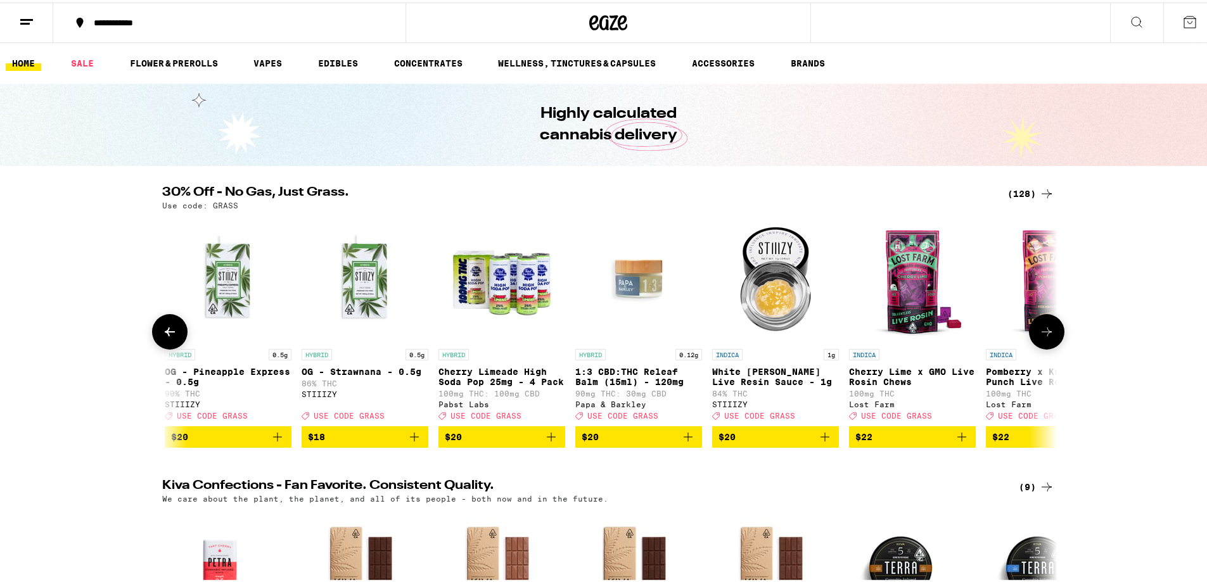
scroll to position [0, 4524]
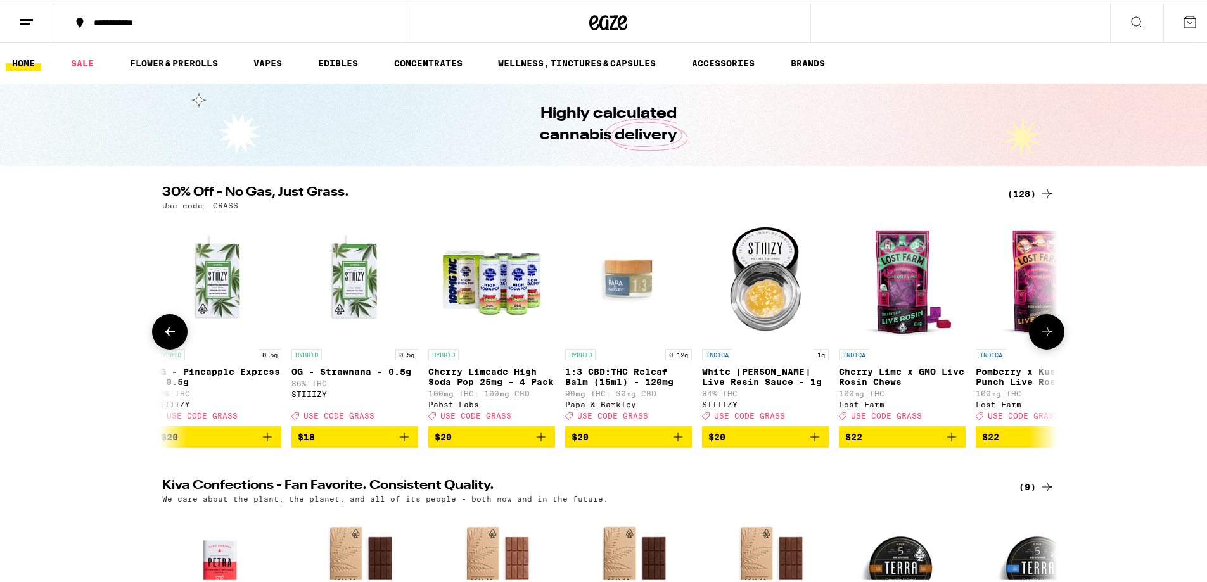
click at [1047, 337] on icon at bounding box center [1046, 329] width 15 height 15
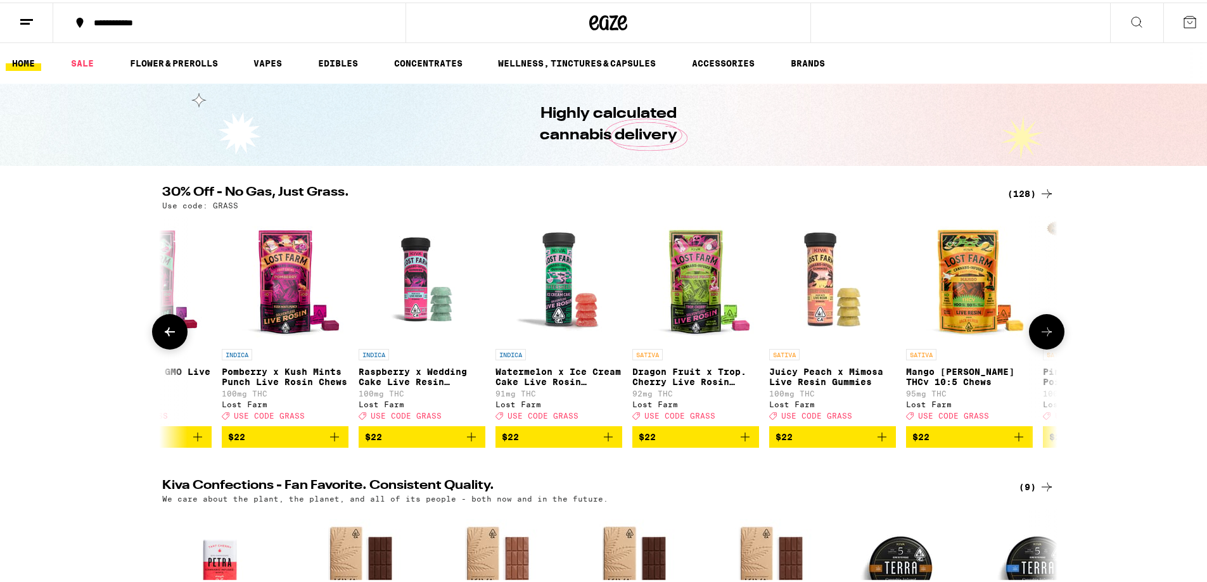
click at [1047, 337] on icon at bounding box center [1046, 329] width 15 height 15
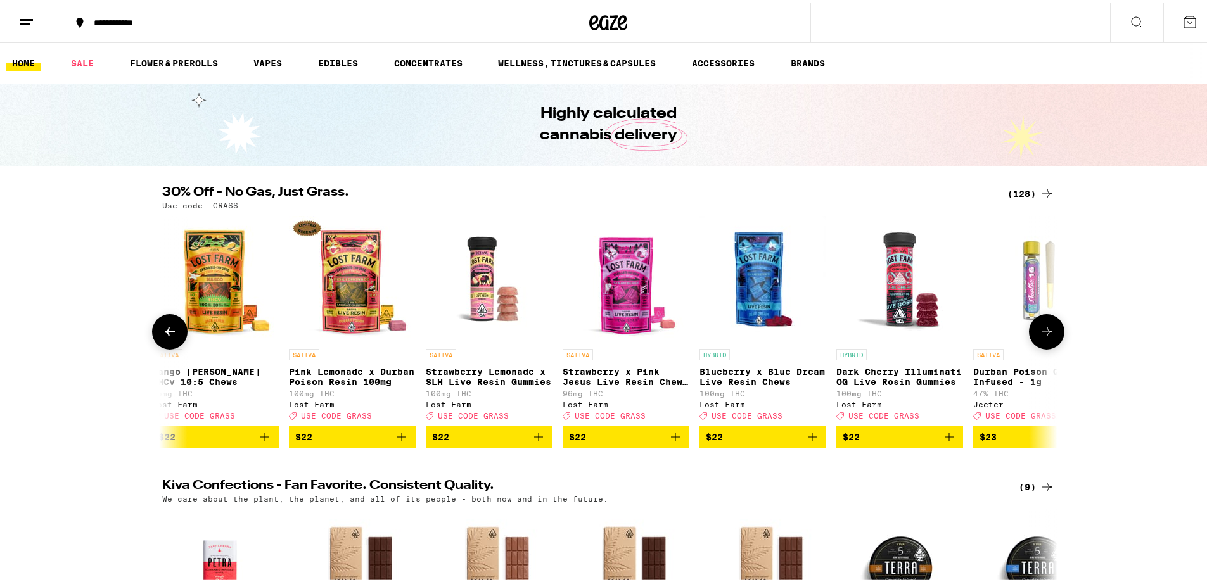
click at [1047, 337] on icon at bounding box center [1046, 329] width 15 height 15
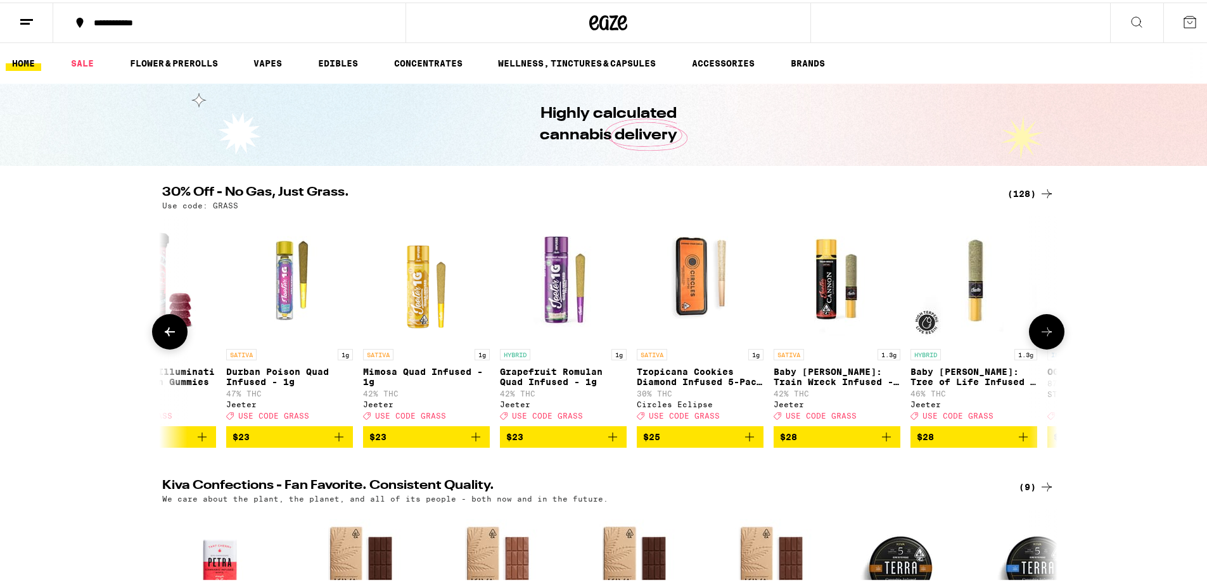
scroll to position [0, 6786]
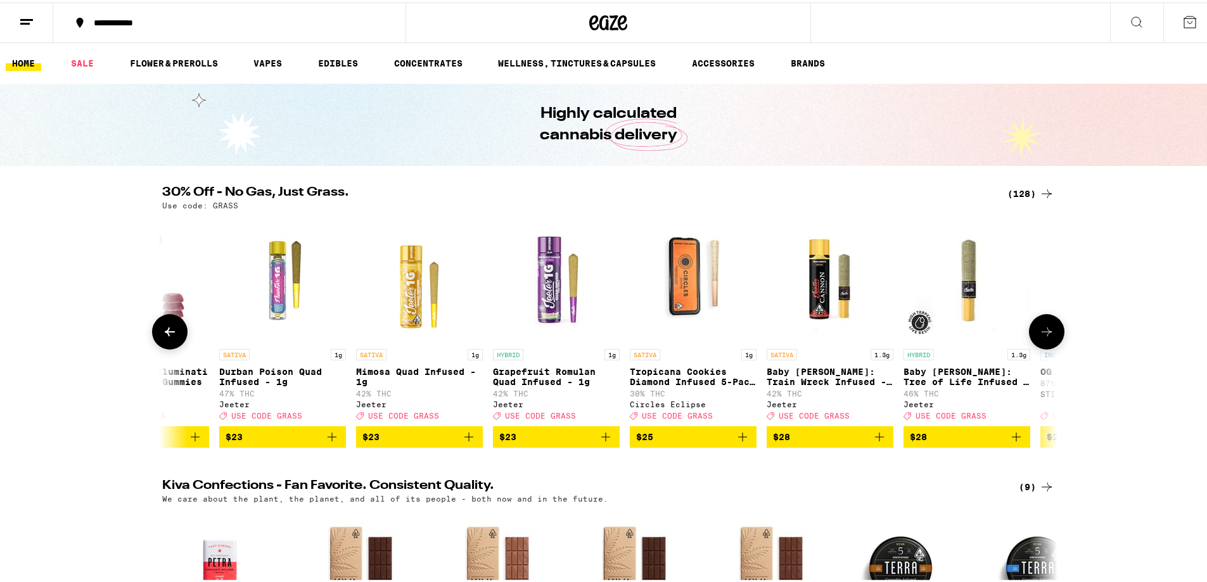
click at [1039, 333] on icon at bounding box center [1046, 329] width 15 height 15
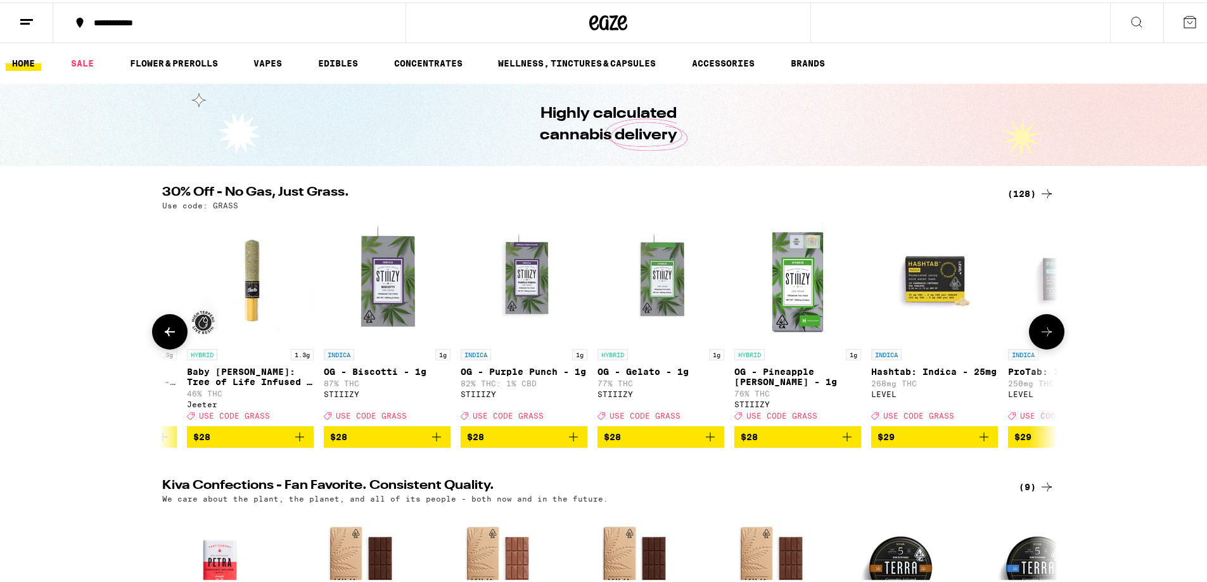
scroll to position [0, 7540]
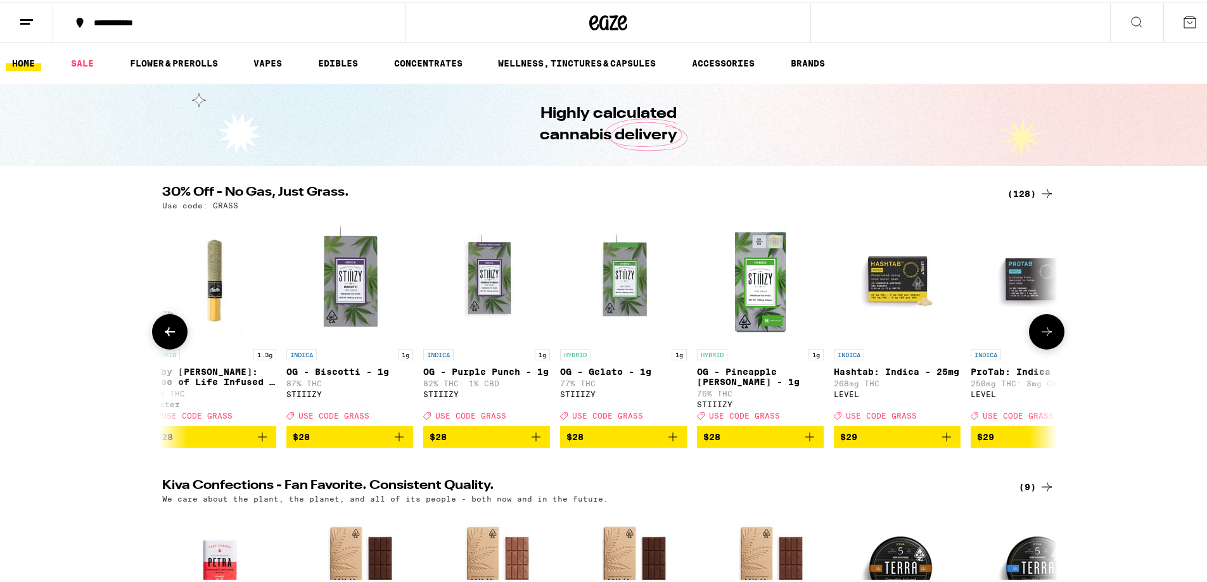
click at [169, 345] on button at bounding box center [169, 329] width 35 height 35
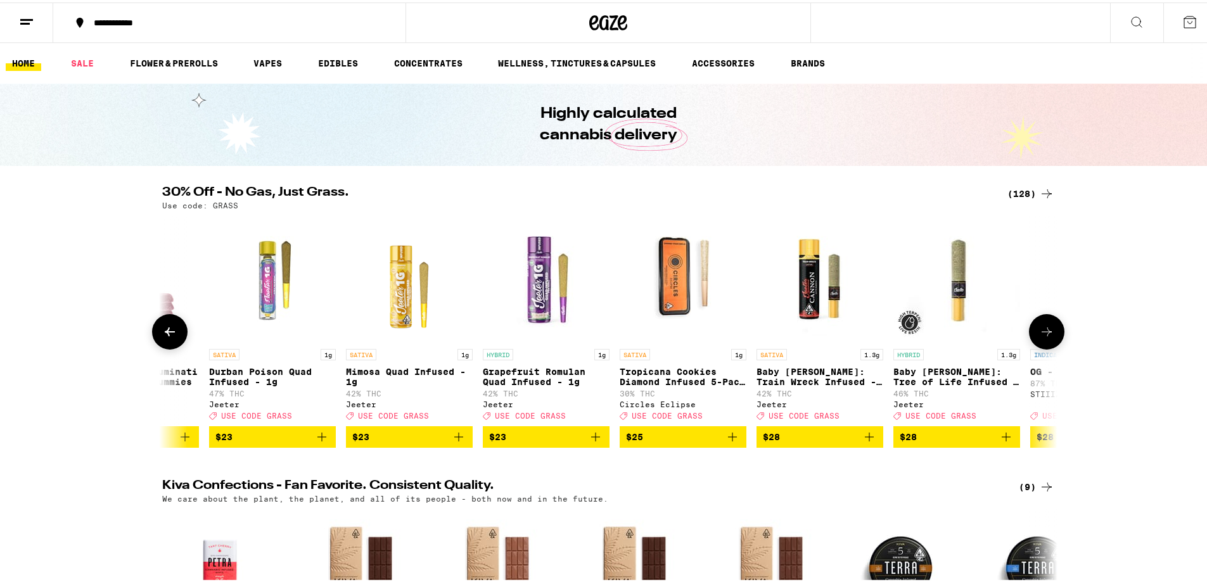
scroll to position [0, 6786]
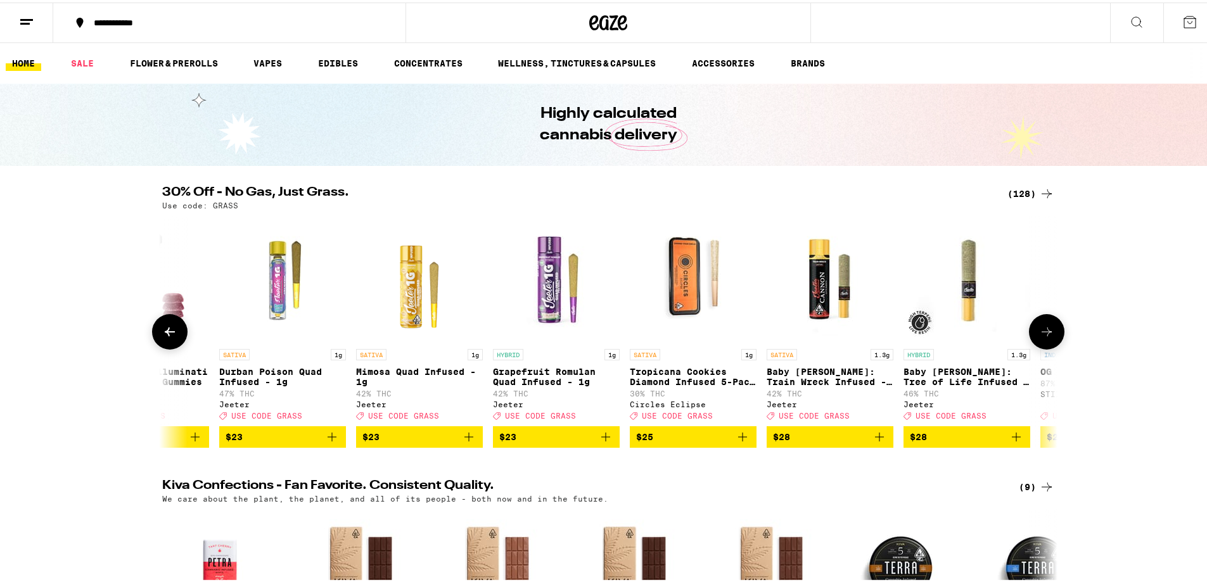
click at [1039, 328] on icon at bounding box center [1046, 329] width 15 height 15
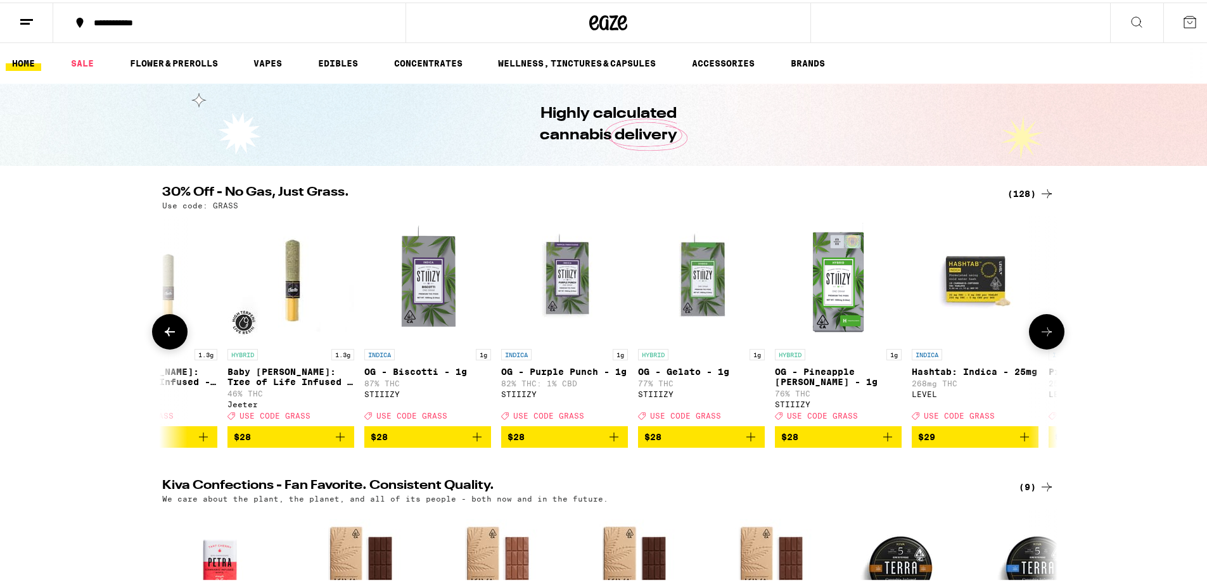
scroll to position [0, 7540]
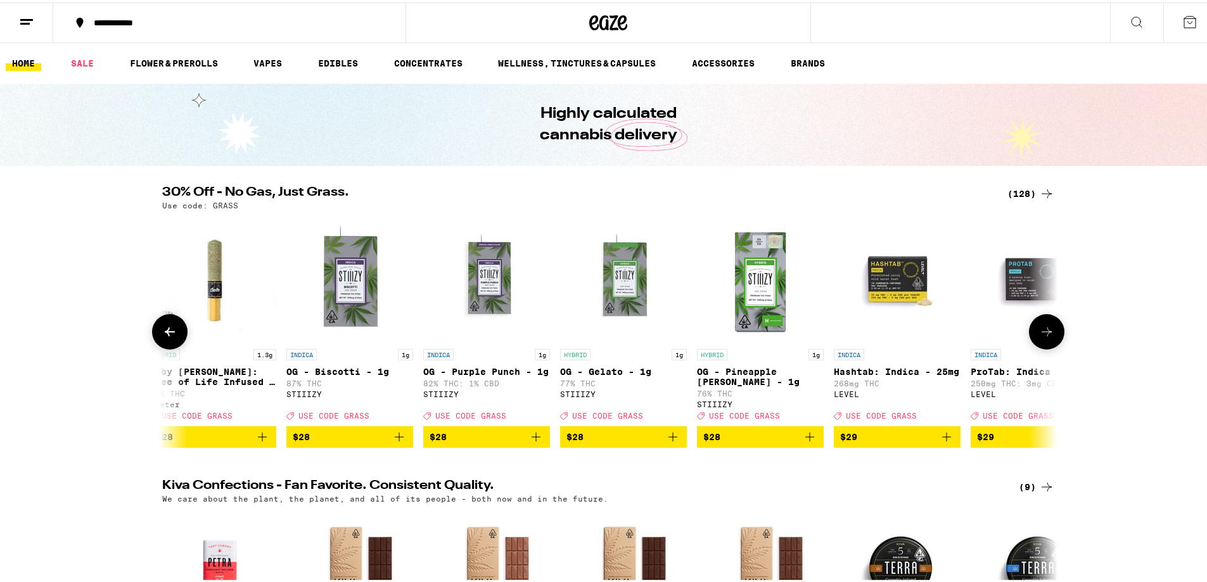
click at [1039, 328] on icon at bounding box center [1046, 329] width 15 height 15
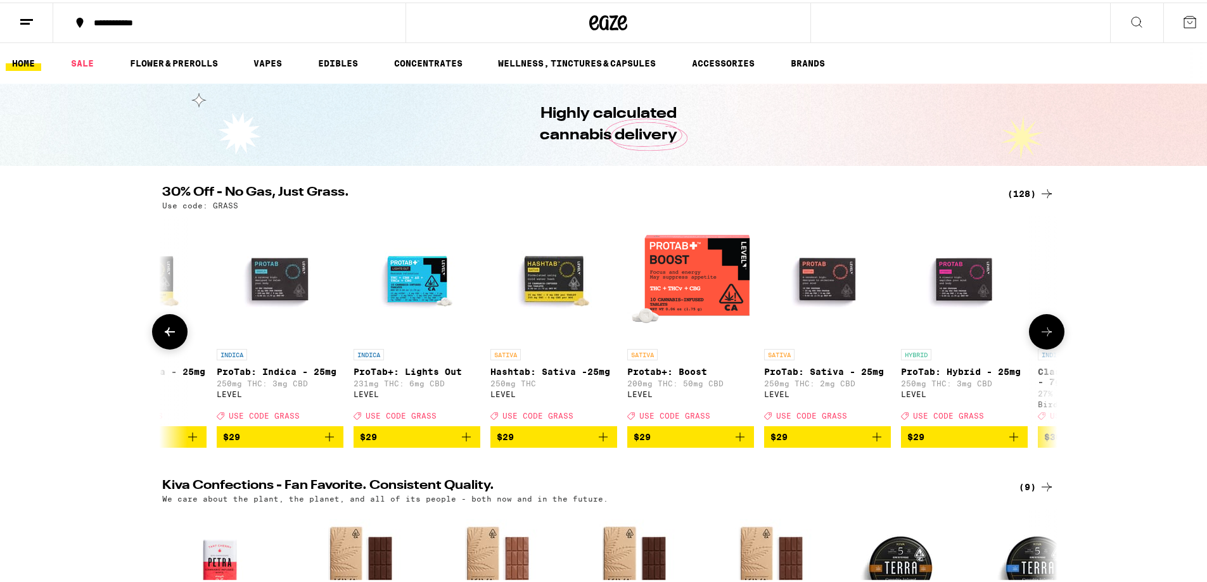
click at [1032, 331] on button at bounding box center [1046, 329] width 35 height 35
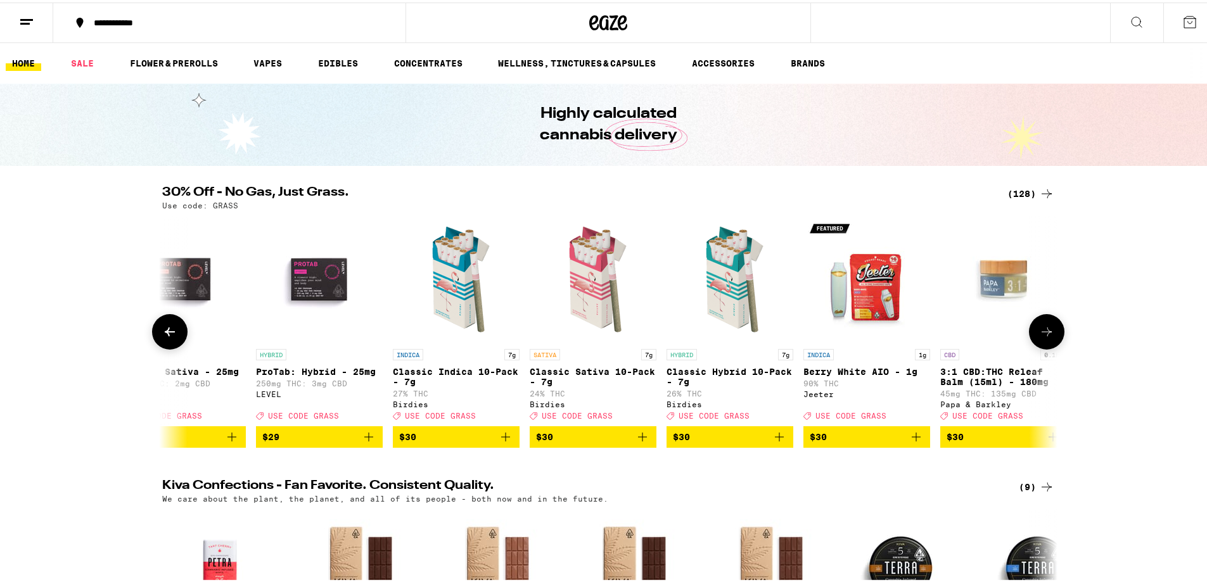
scroll to position [0, 9048]
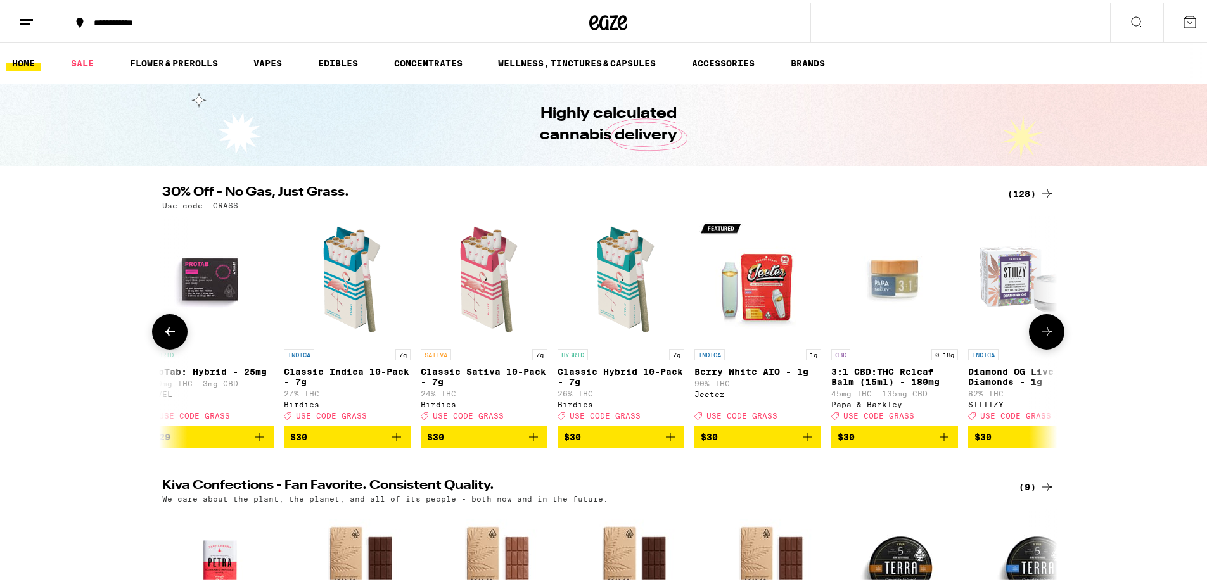
click at [1016, 333] on img "Open page for Diamond OG Live Resin Diamonds - 1g from STIIIZY" at bounding box center [1031, 277] width 127 height 127
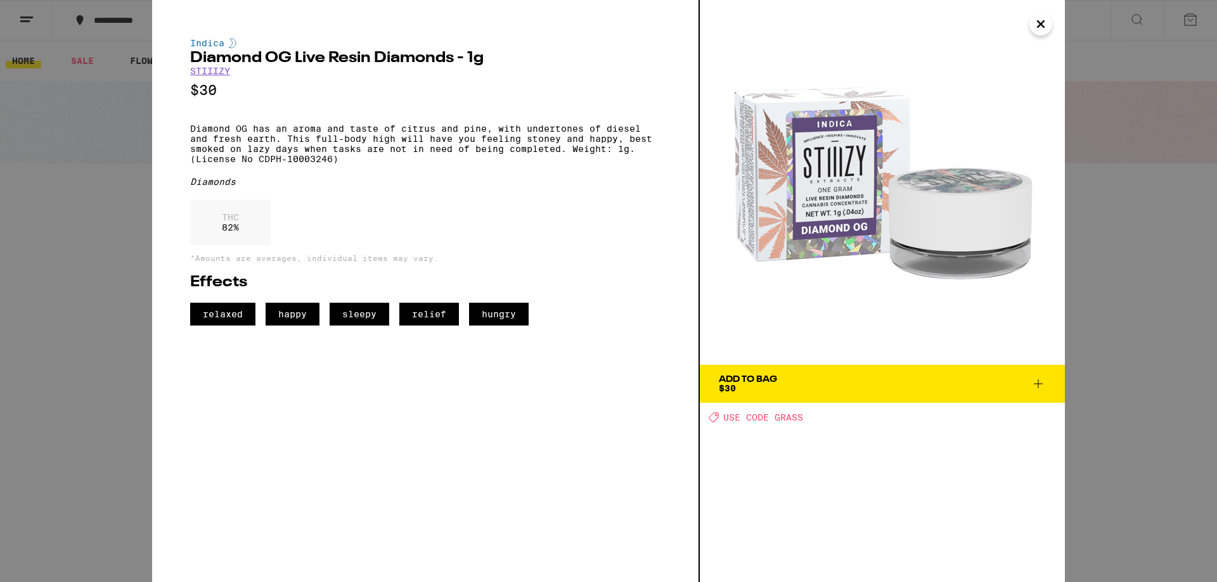
click at [1026, 25] on img at bounding box center [882, 182] width 365 height 365
click at [1040, 20] on icon "Close" at bounding box center [1040, 24] width 15 height 19
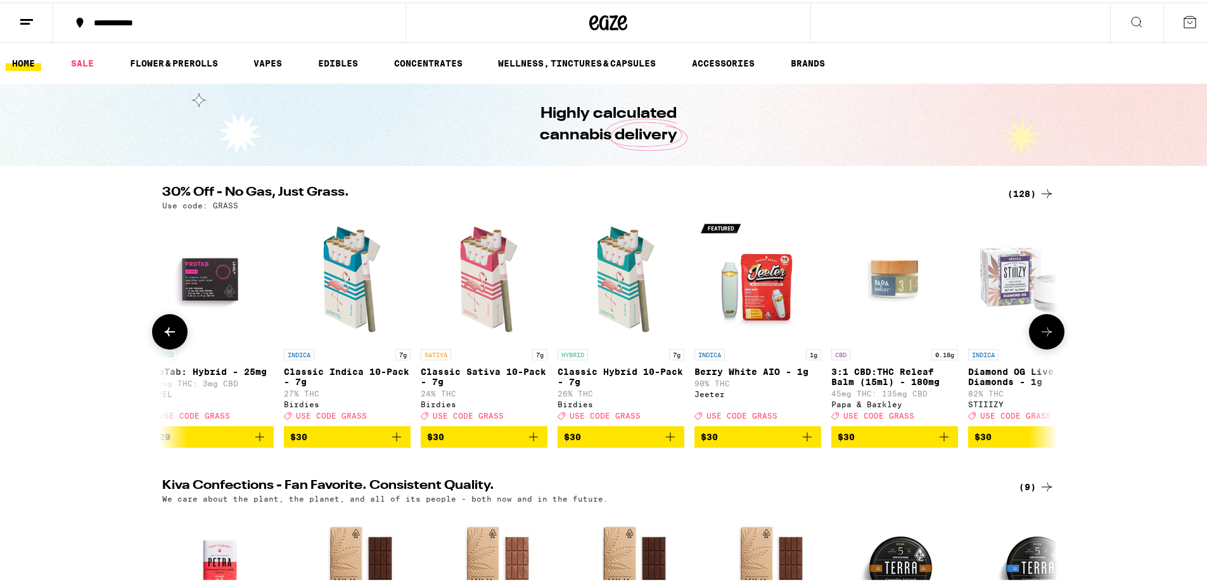
click at [1045, 337] on icon at bounding box center [1046, 329] width 15 height 15
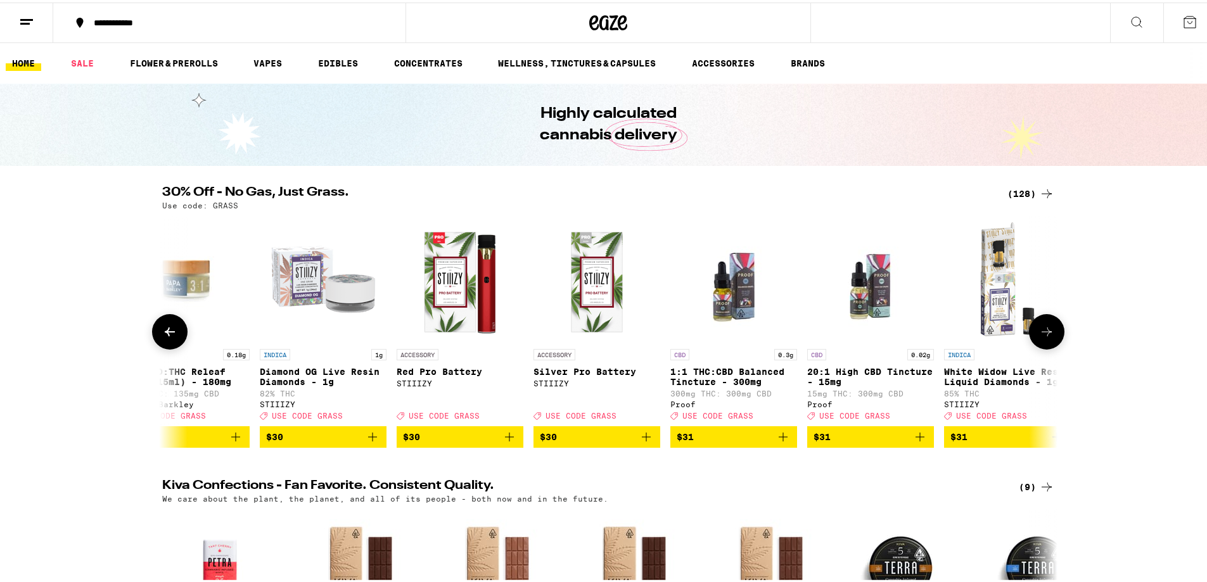
scroll to position [0, 9802]
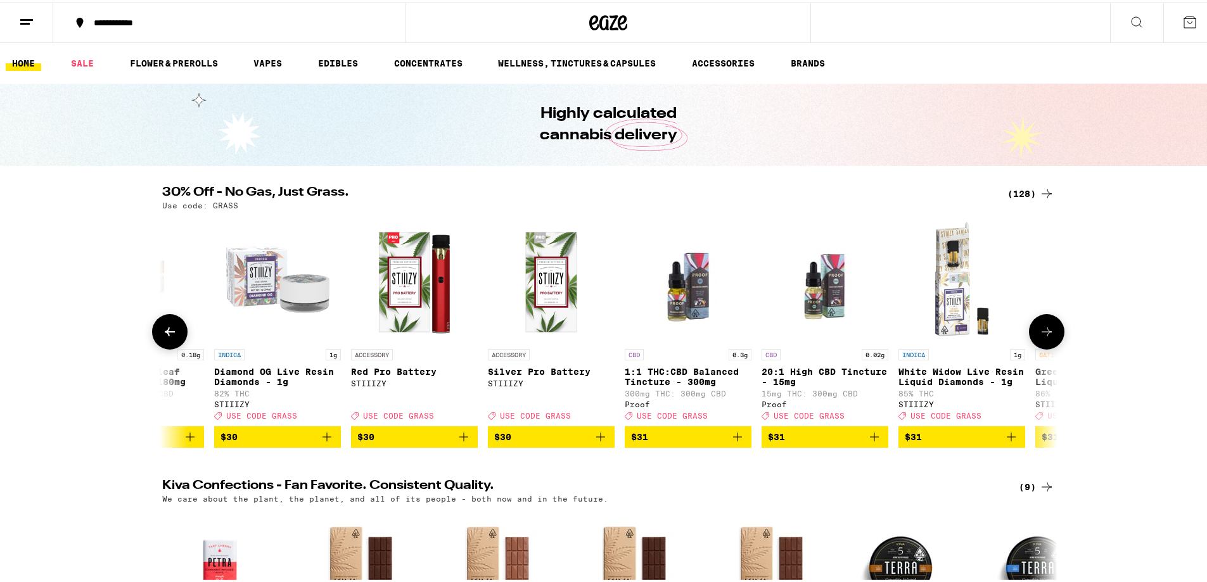
click at [1045, 337] on icon at bounding box center [1046, 329] width 15 height 15
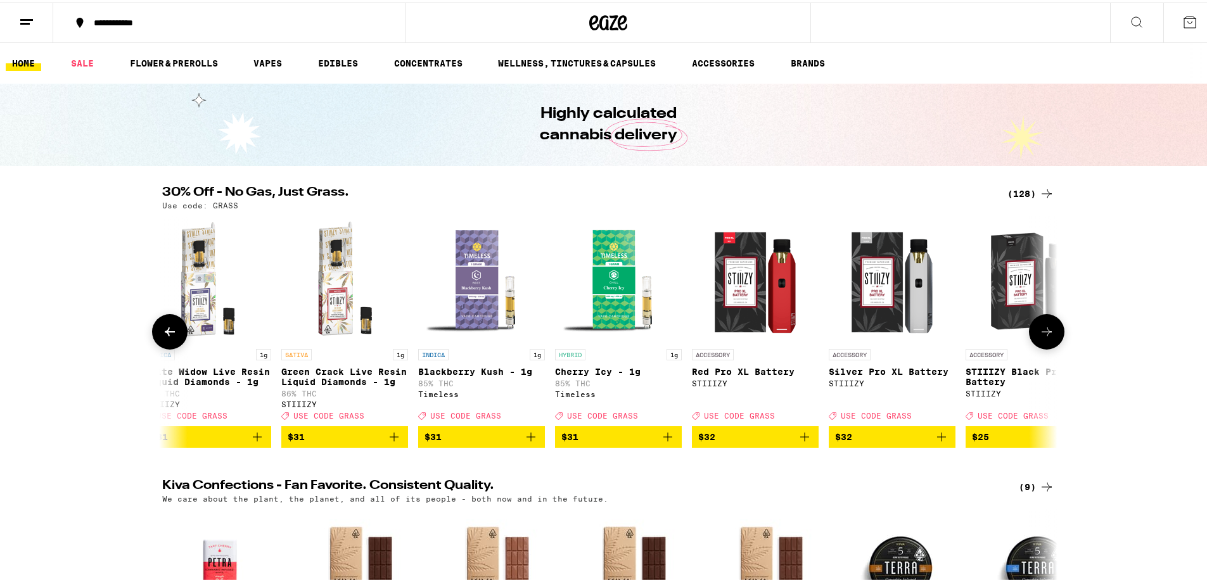
click at [1045, 337] on icon at bounding box center [1046, 329] width 15 height 15
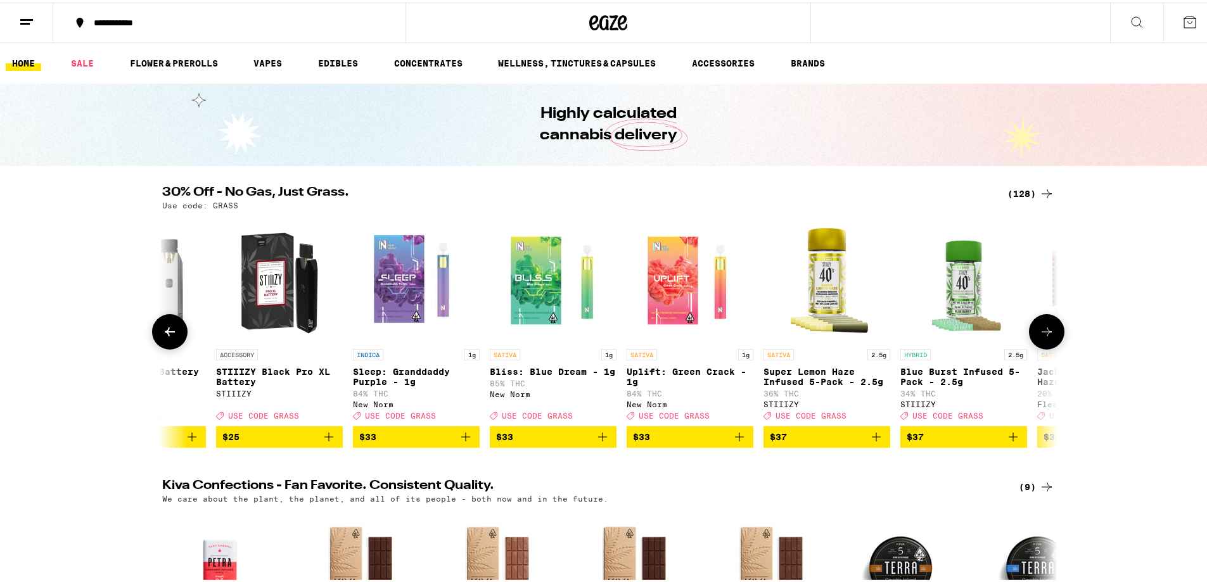
scroll to position [0, 11310]
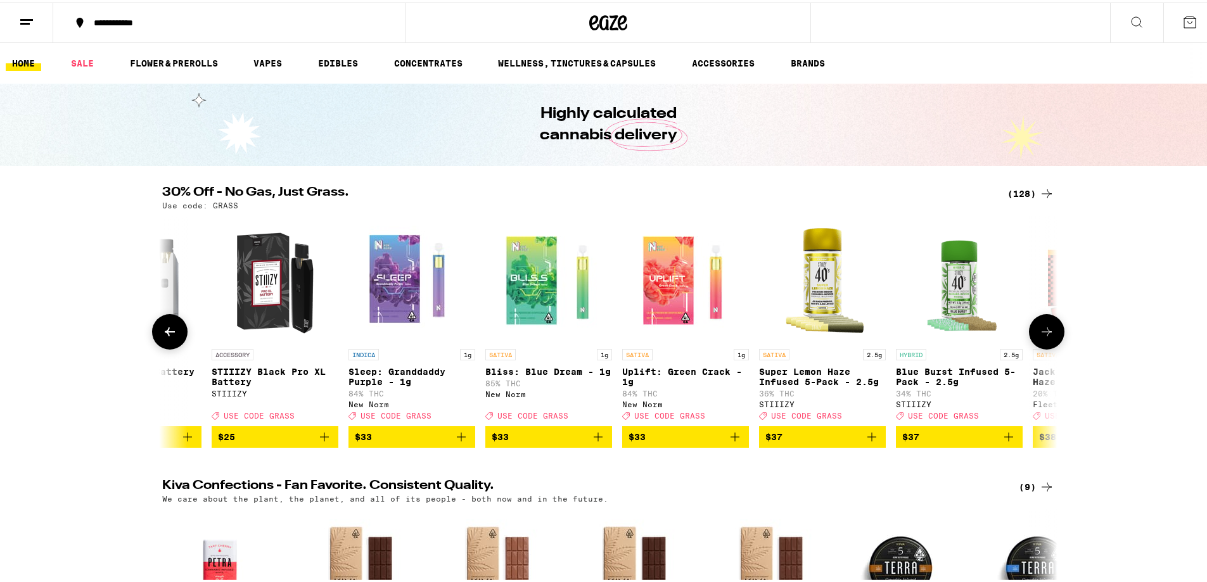
click at [1045, 337] on icon at bounding box center [1046, 329] width 15 height 15
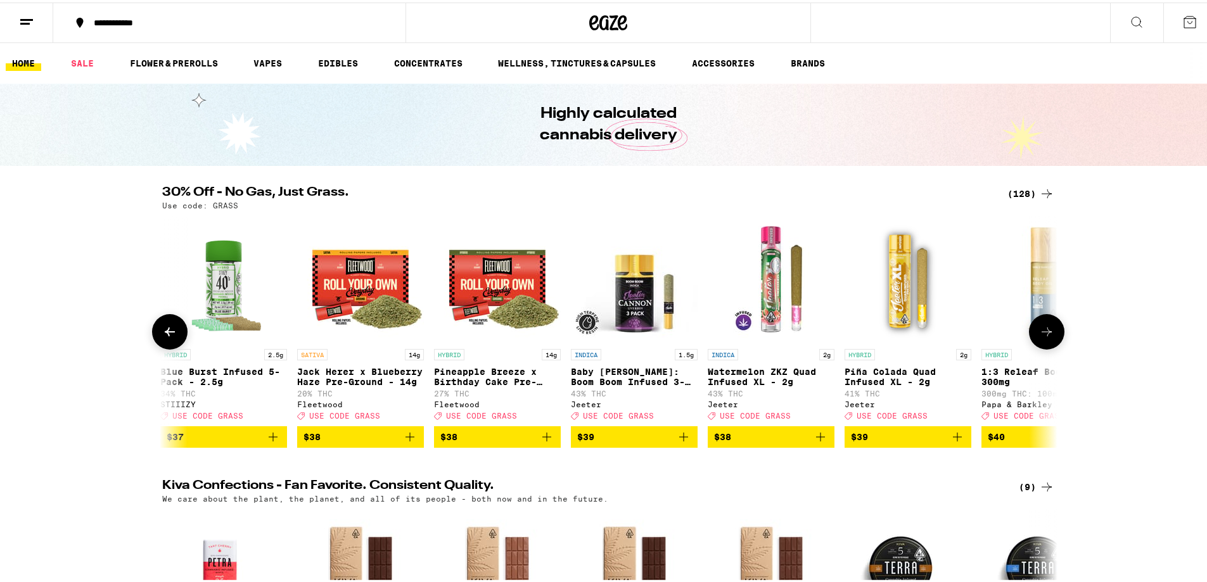
scroll to position [0, 12064]
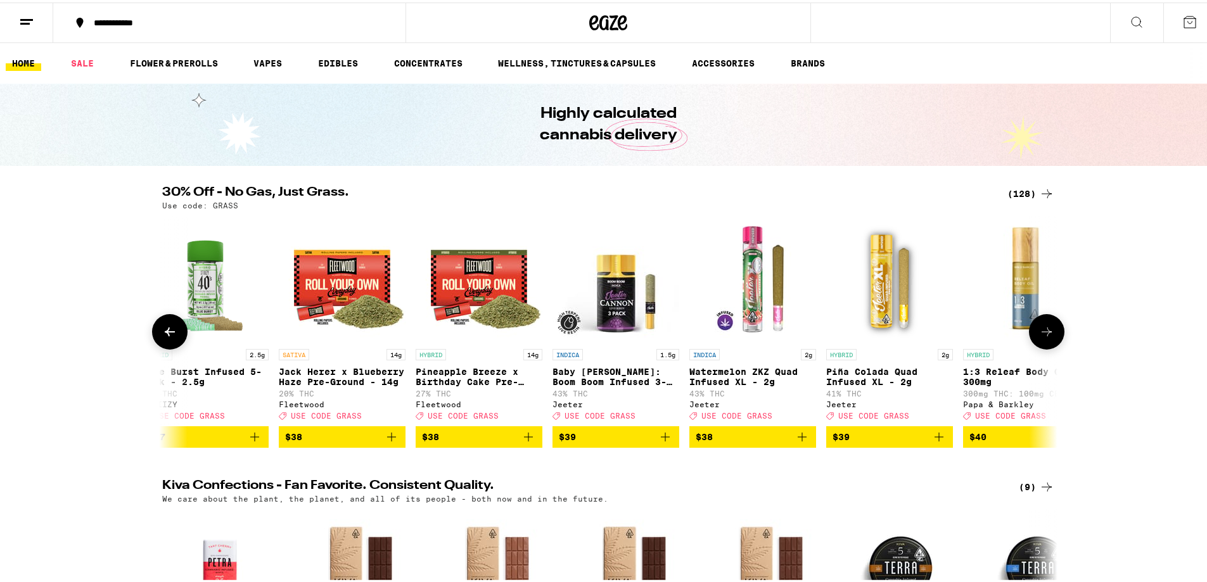
click at [165, 337] on icon at bounding box center [169, 329] width 15 height 15
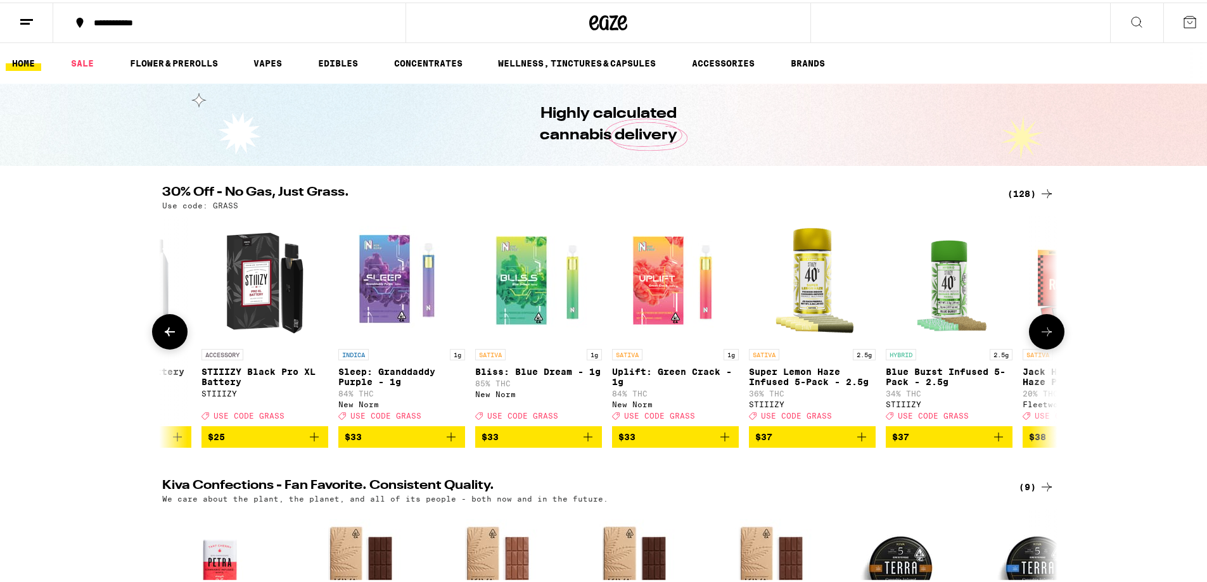
scroll to position [0, 11310]
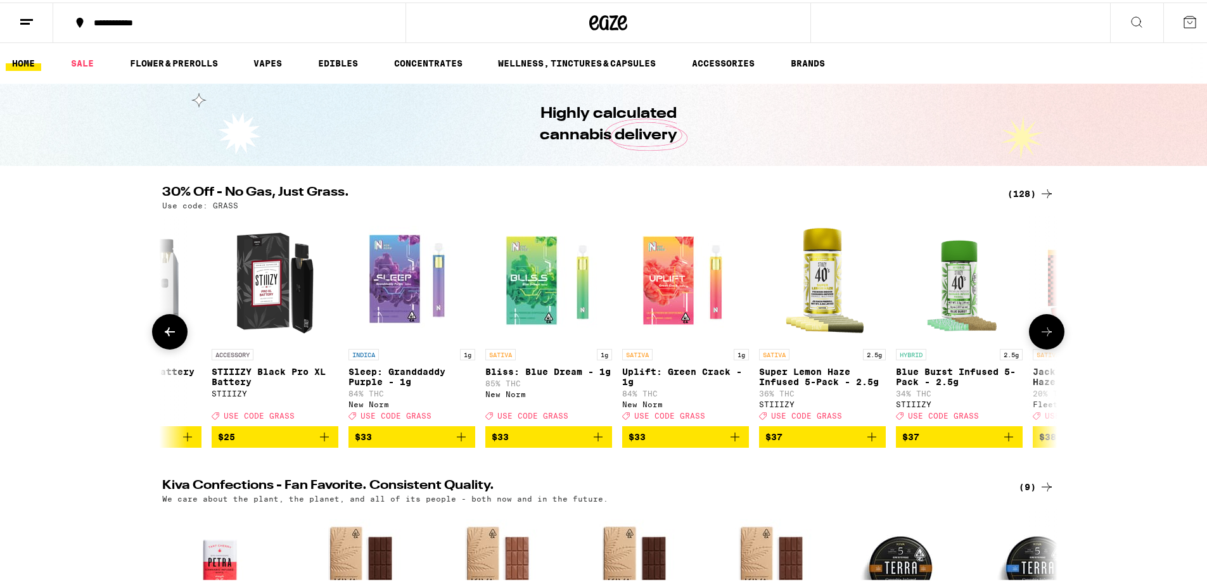
click at [1041, 332] on icon at bounding box center [1046, 329] width 15 height 15
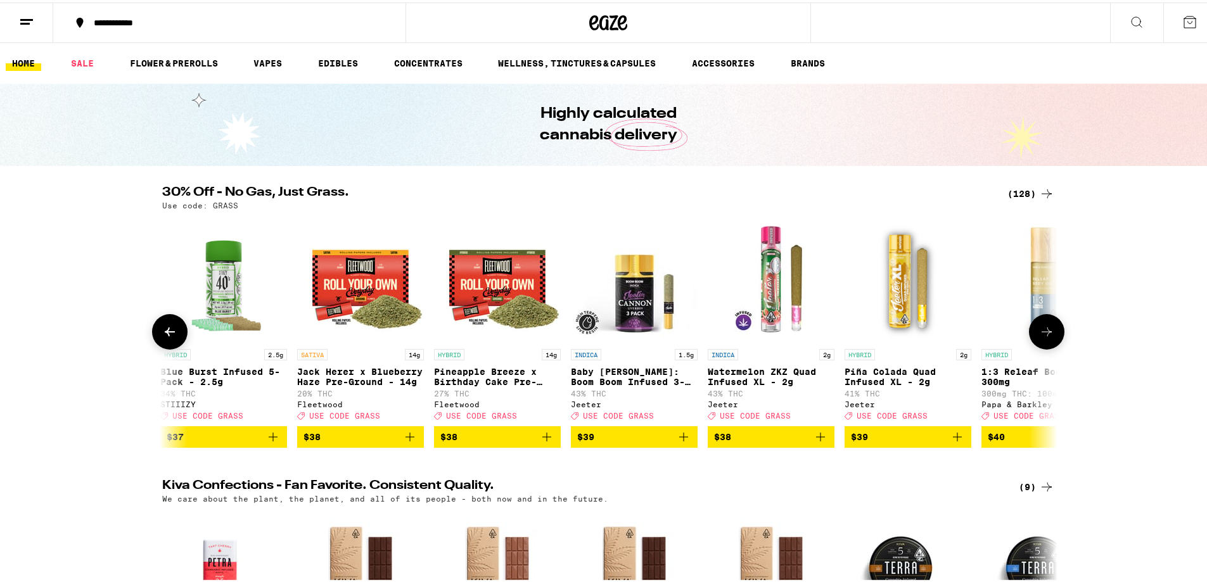
scroll to position [0, 12064]
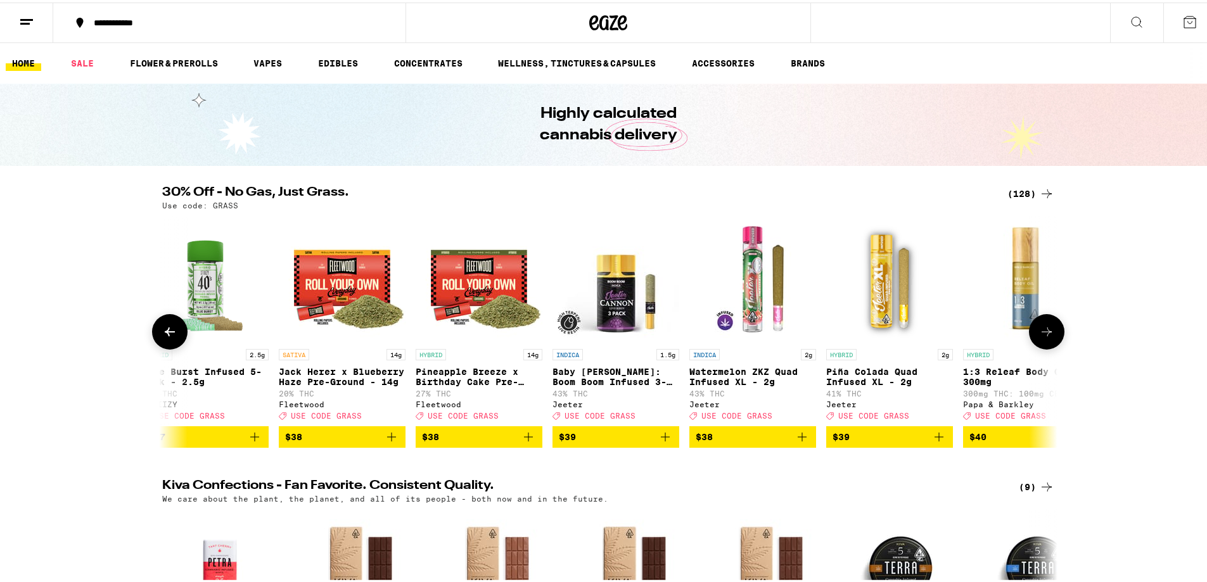
click at [1044, 329] on icon at bounding box center [1046, 329] width 15 height 15
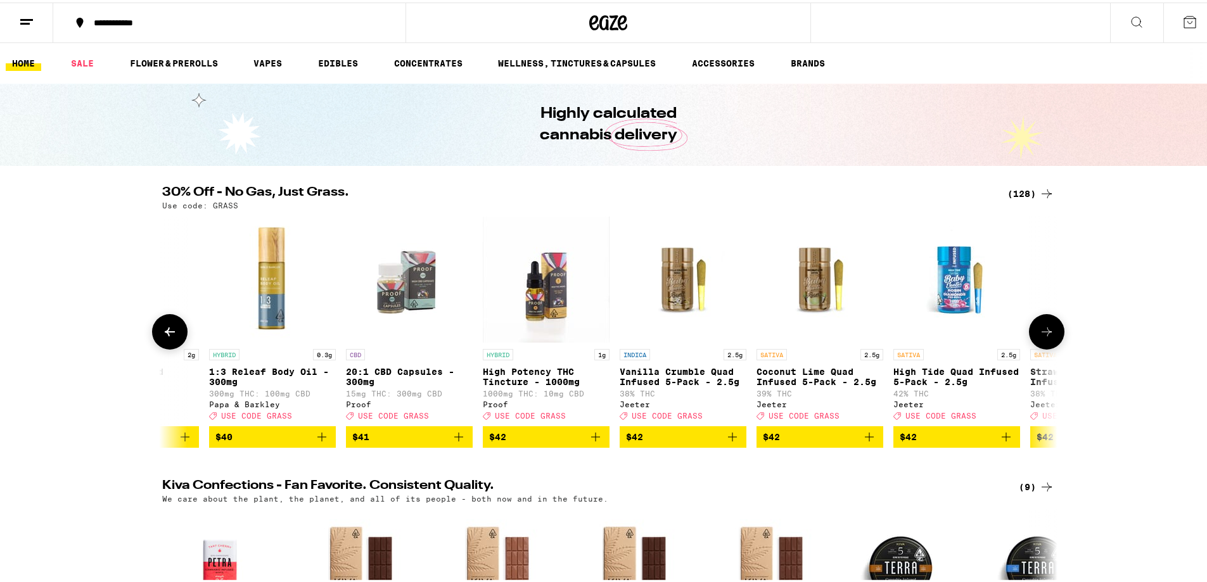
click at [1042, 331] on icon at bounding box center [1046, 329] width 15 height 15
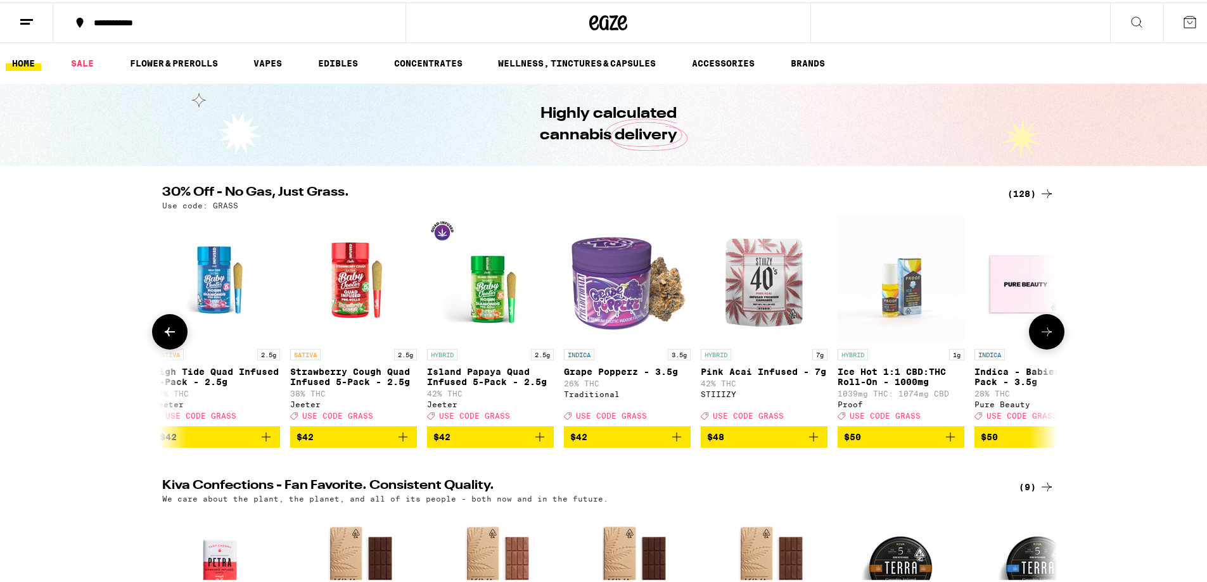
scroll to position [0, 13572]
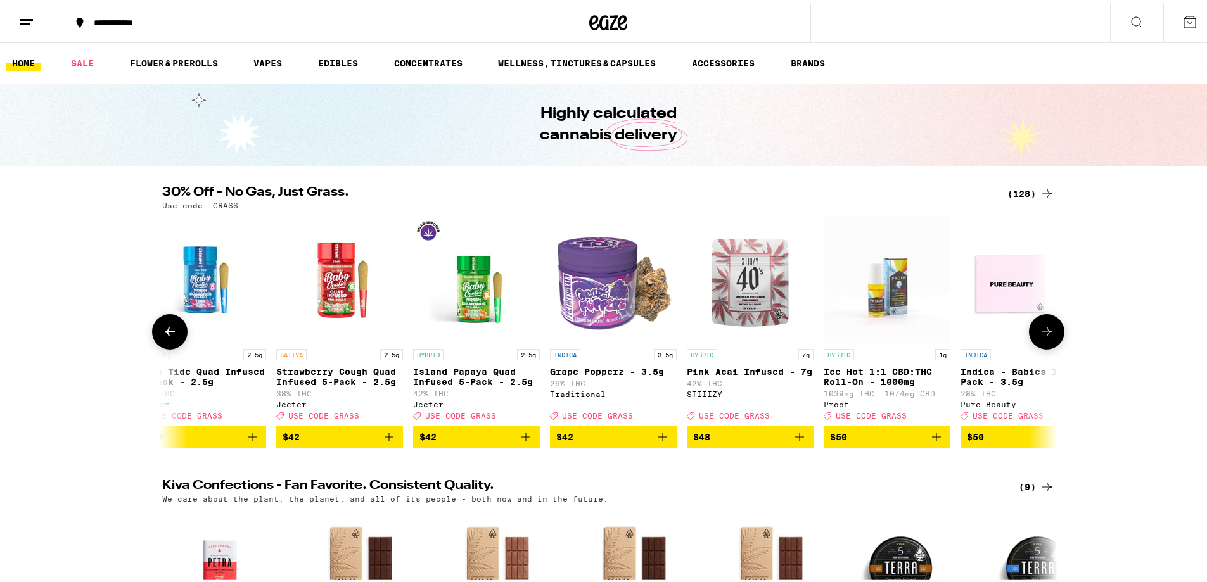
click at [1042, 331] on icon at bounding box center [1046, 329] width 15 height 15
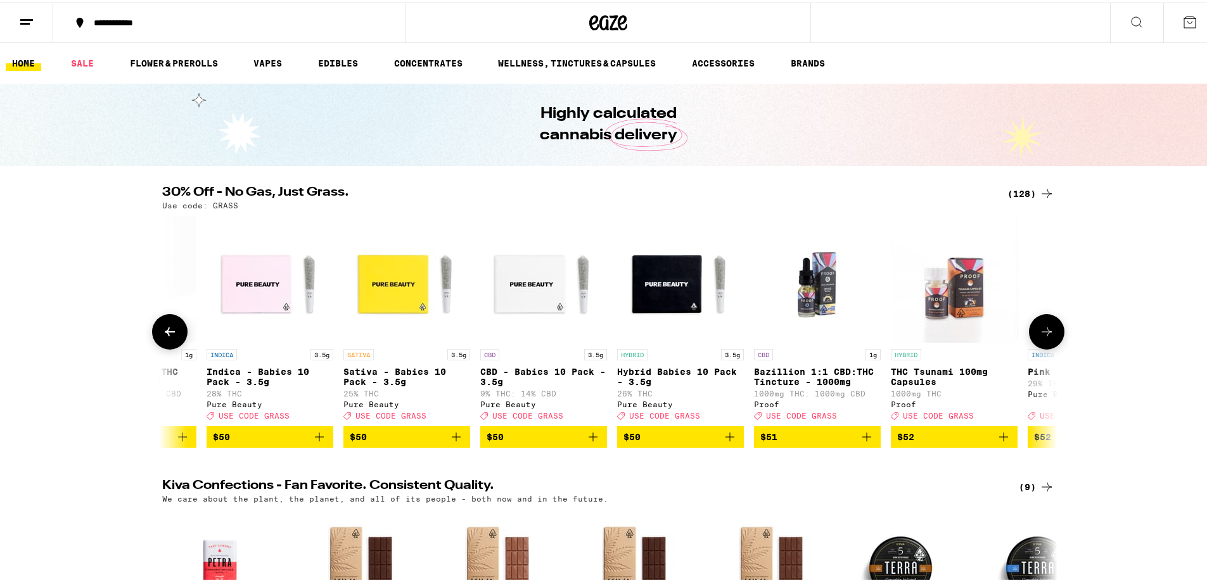
click at [1042, 331] on icon at bounding box center [1046, 329] width 15 height 15
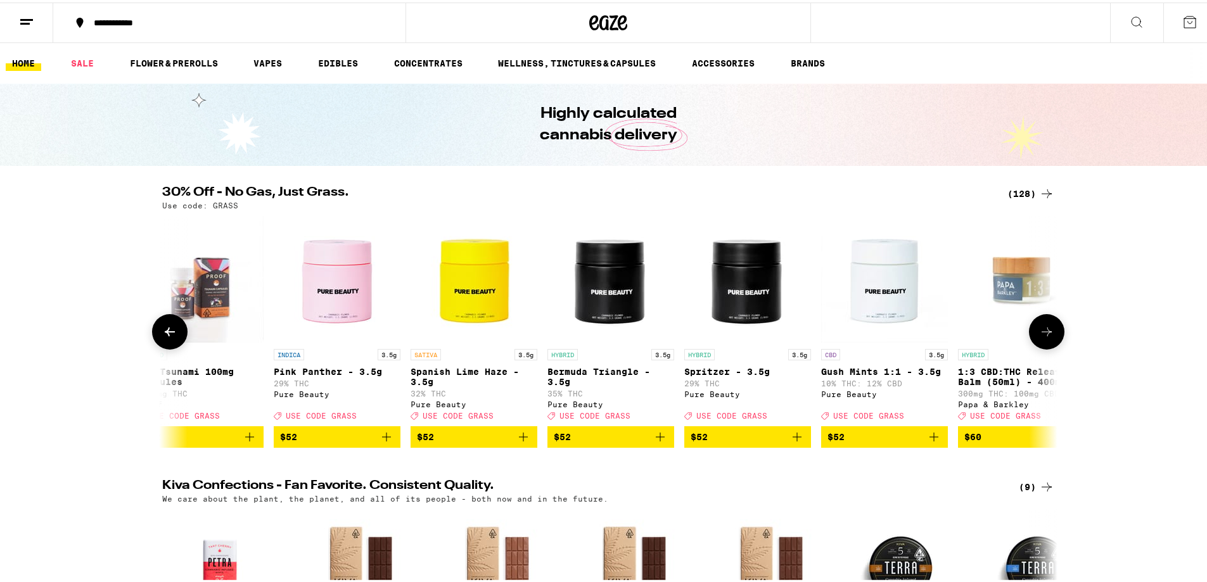
click at [1042, 331] on icon at bounding box center [1046, 329] width 15 height 15
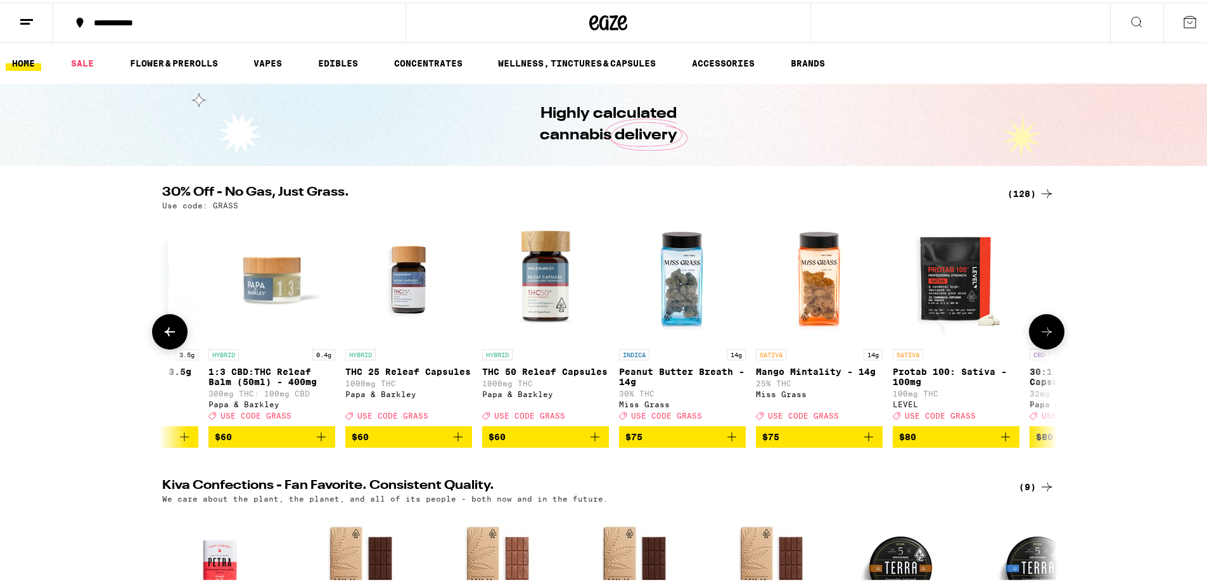
click at [1042, 331] on icon at bounding box center [1046, 329] width 15 height 15
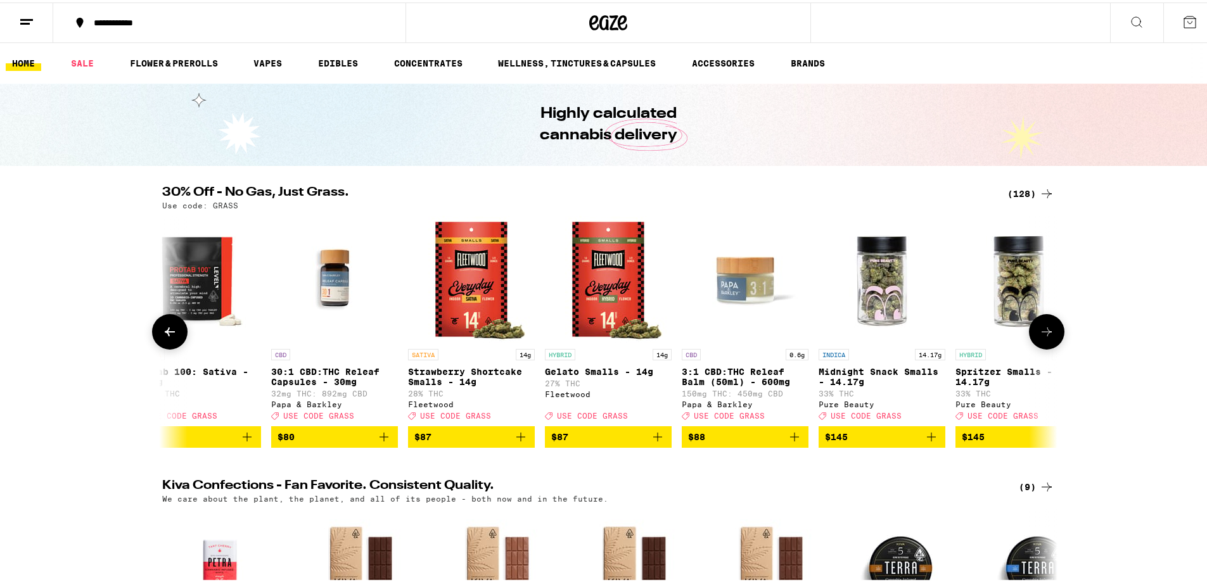
click at [1042, 331] on icon at bounding box center [1046, 329] width 15 height 15
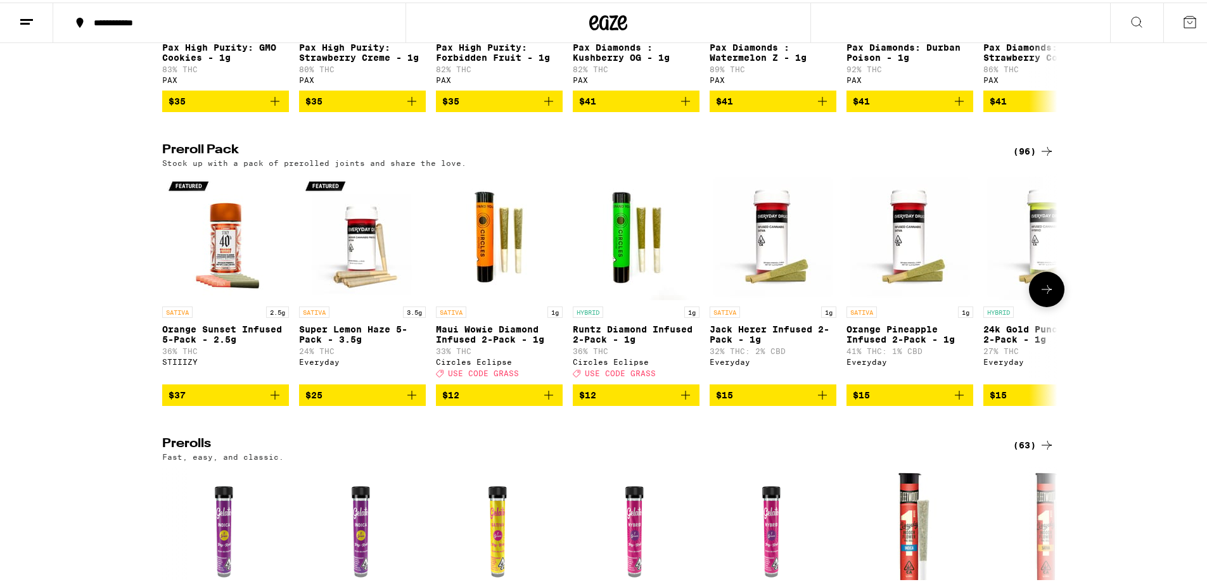
scroll to position [2661, 0]
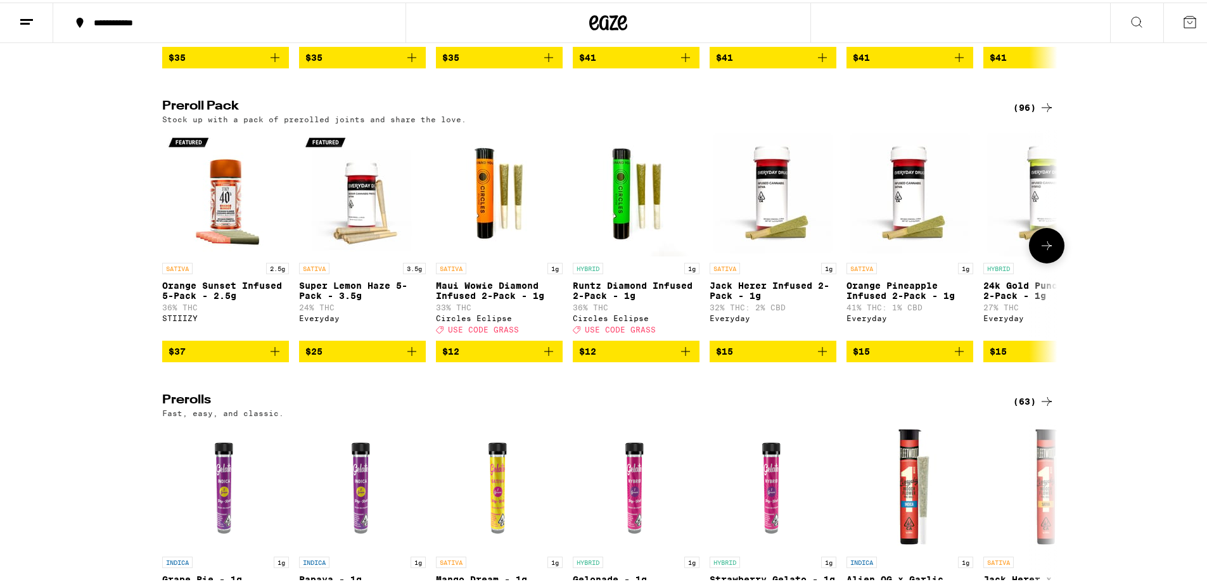
click at [1040, 251] on icon at bounding box center [1046, 243] width 15 height 15
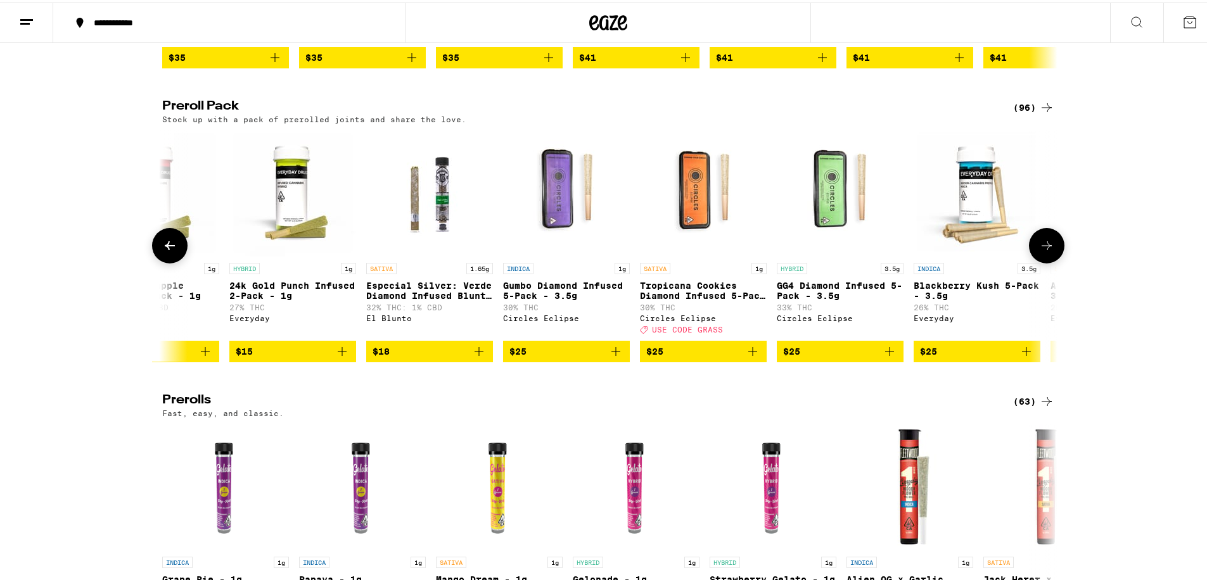
click at [1049, 251] on icon at bounding box center [1046, 243] width 15 height 15
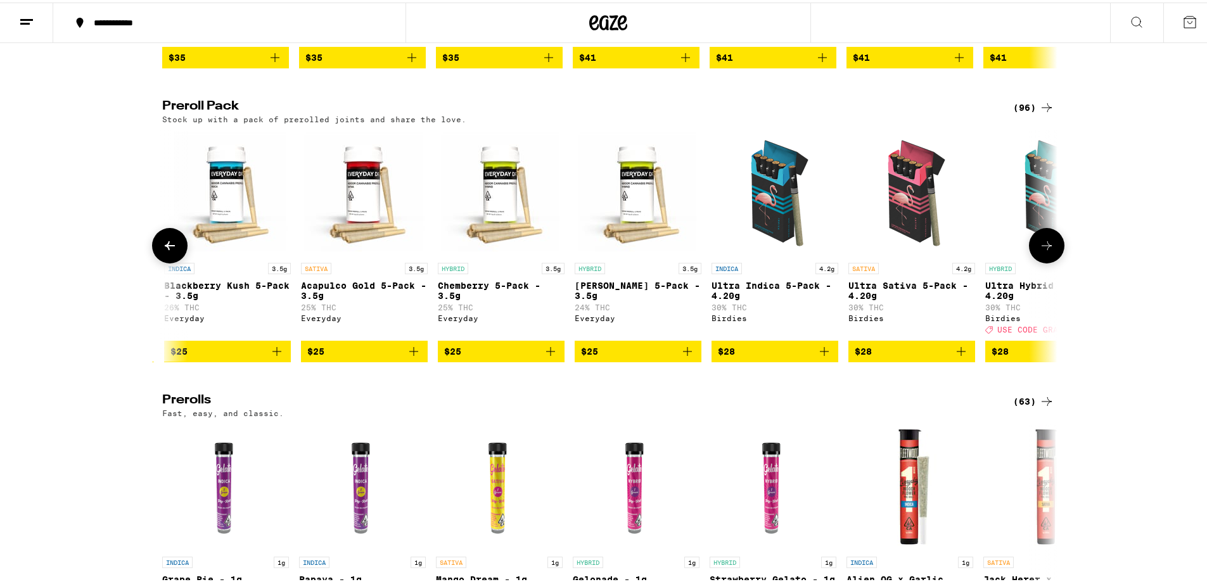
click at [1049, 251] on icon at bounding box center [1046, 243] width 15 height 15
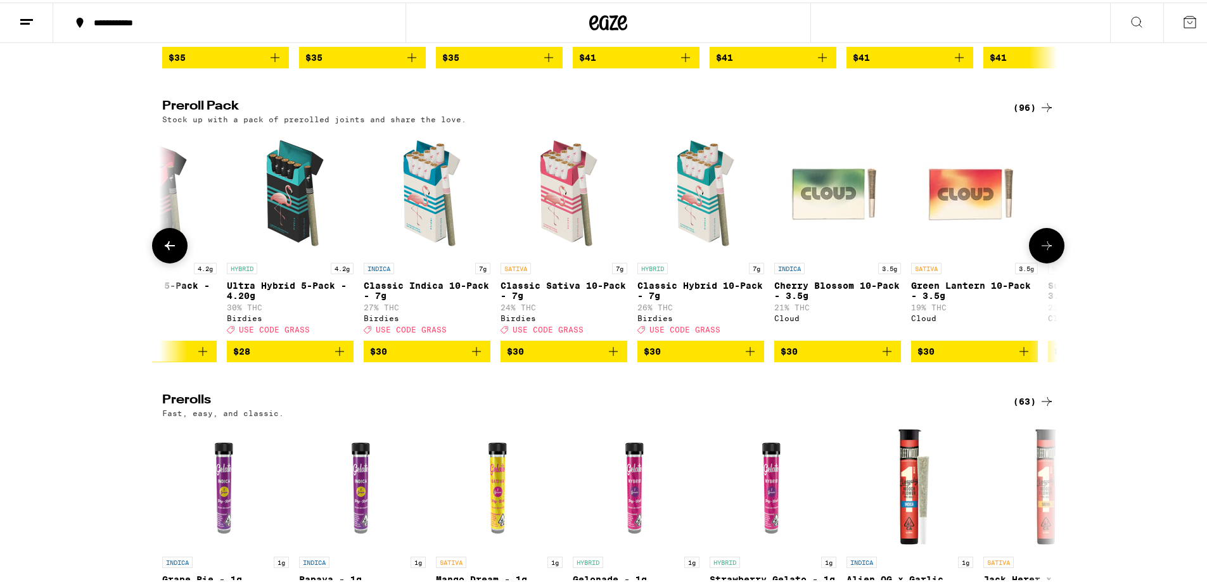
click at [1049, 251] on icon at bounding box center [1046, 243] width 15 height 15
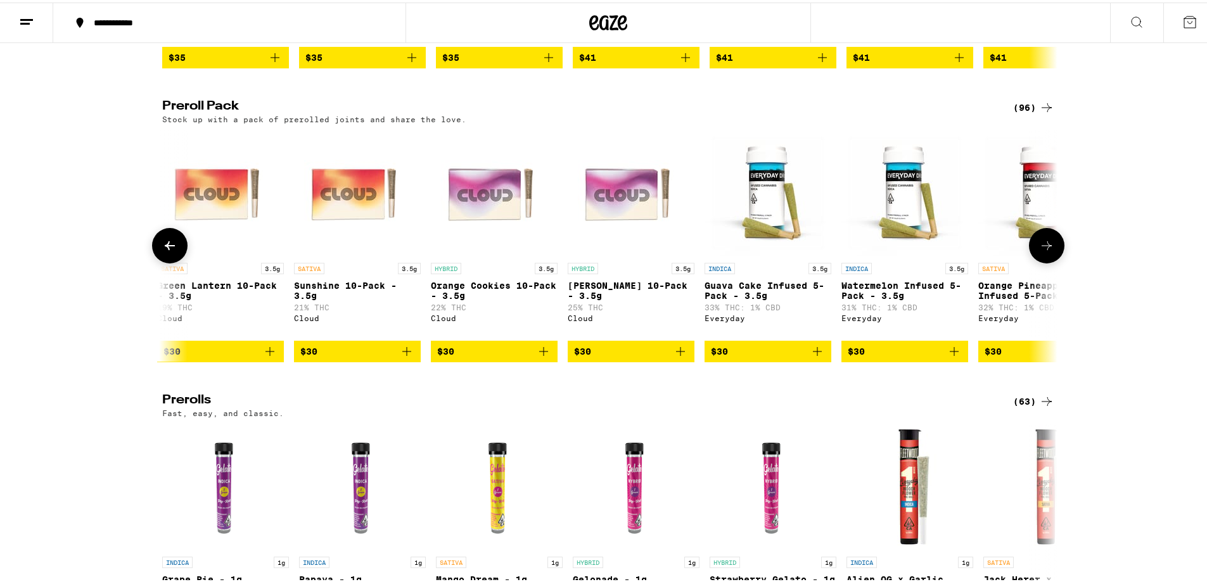
click at [1049, 251] on icon at bounding box center [1046, 243] width 15 height 15
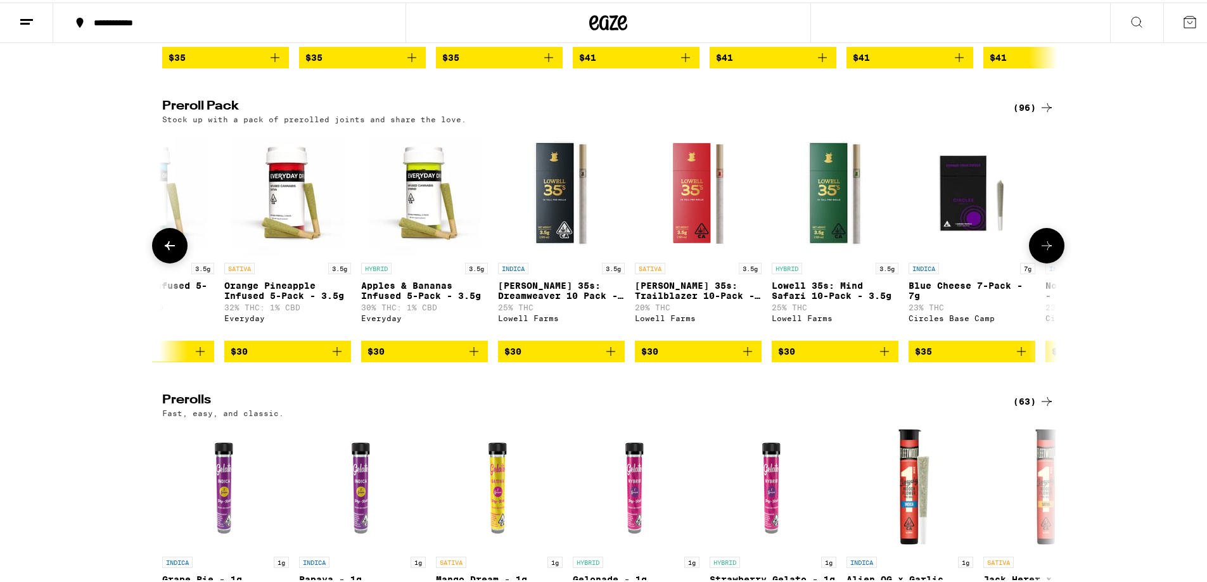
click at [1049, 251] on icon at bounding box center [1046, 243] width 15 height 15
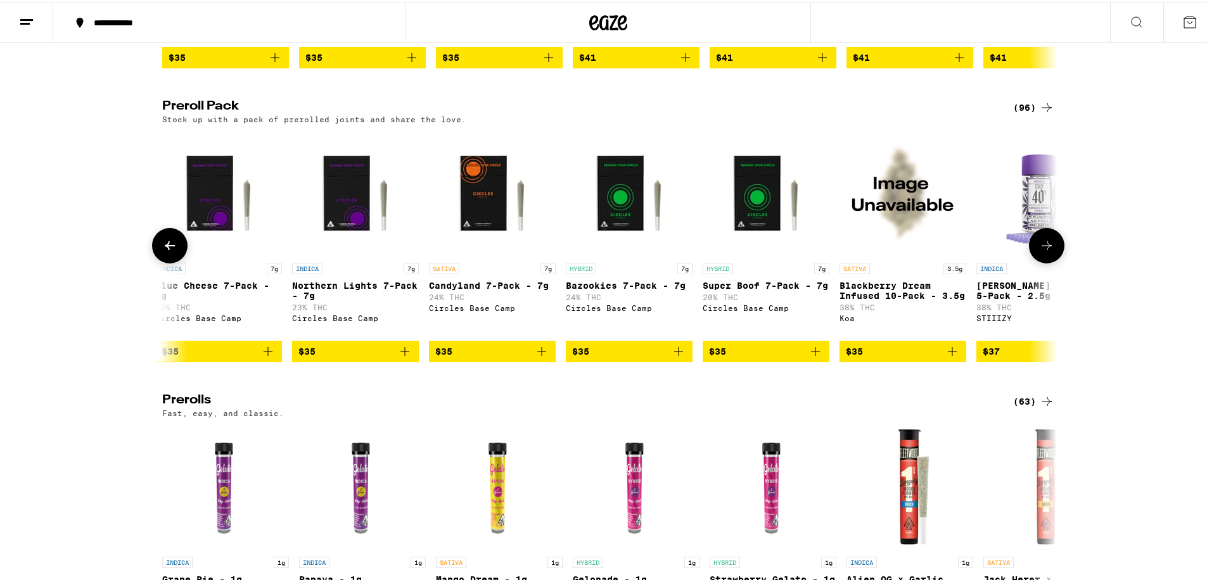
scroll to position [0, 4524]
drag, startPoint x: 149, startPoint y: 343, endPoint x: 156, endPoint y: 343, distance: 7.0
click at [152, 261] on button at bounding box center [169, 243] width 35 height 35
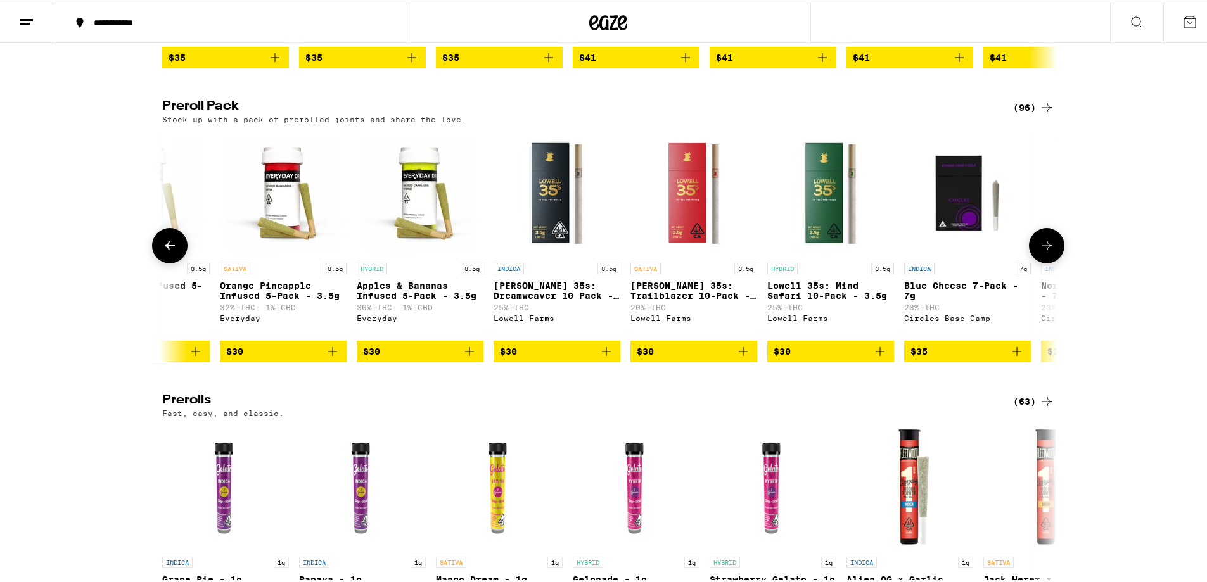
scroll to position [0, 3770]
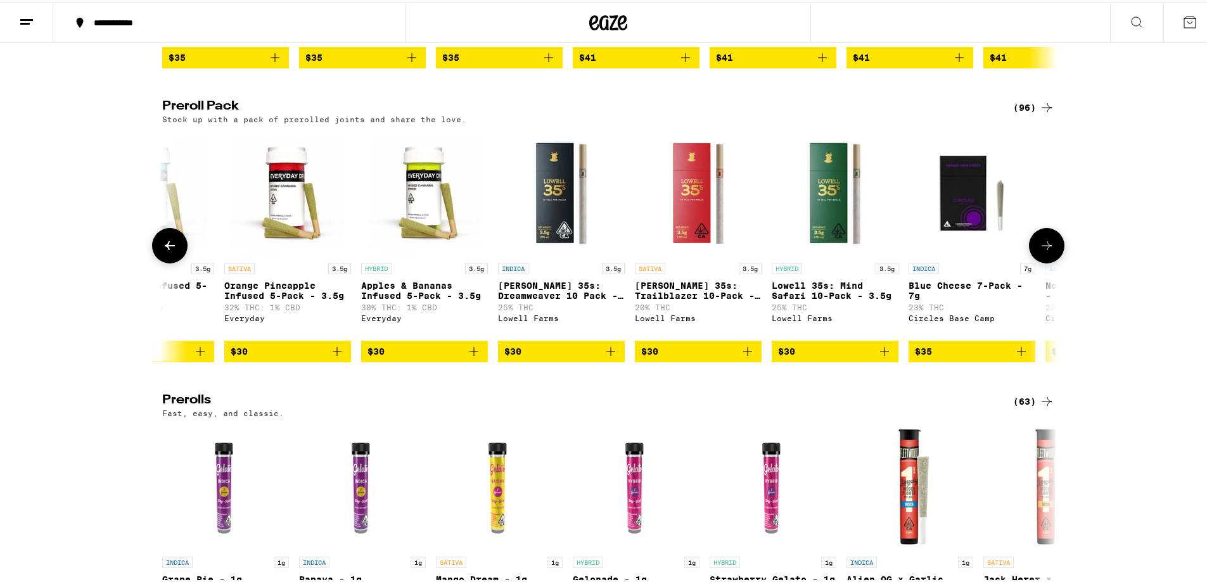
click at [1045, 251] on icon at bounding box center [1046, 243] width 15 height 15
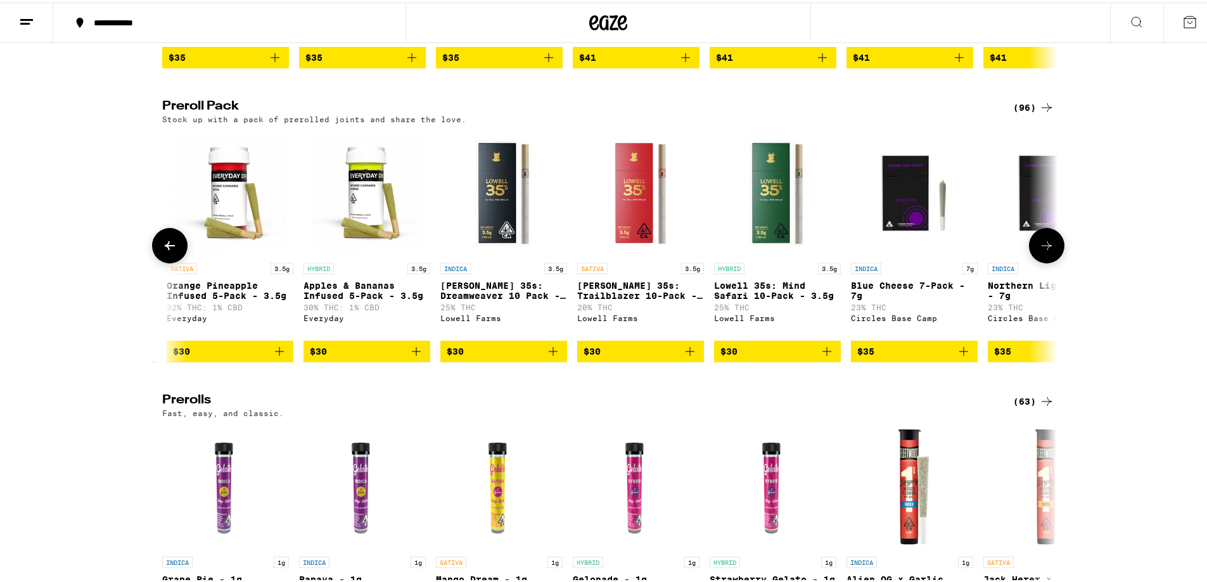
click at [1045, 251] on icon at bounding box center [1046, 243] width 15 height 15
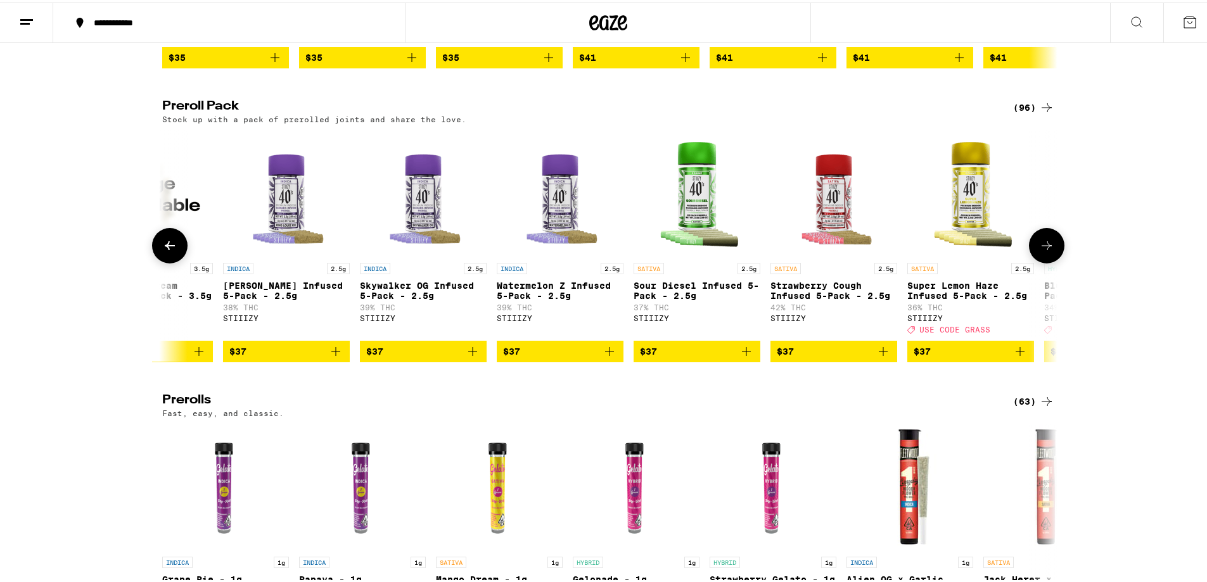
scroll to position [0, 5278]
click at [1044, 251] on icon at bounding box center [1046, 243] width 15 height 15
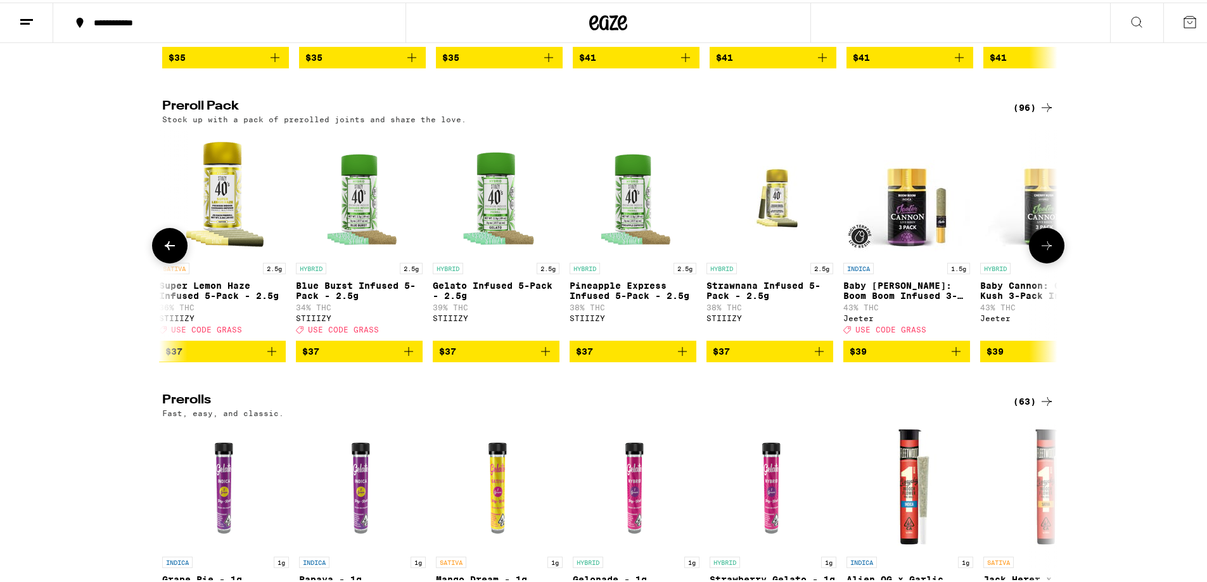
scroll to position [0, 6032]
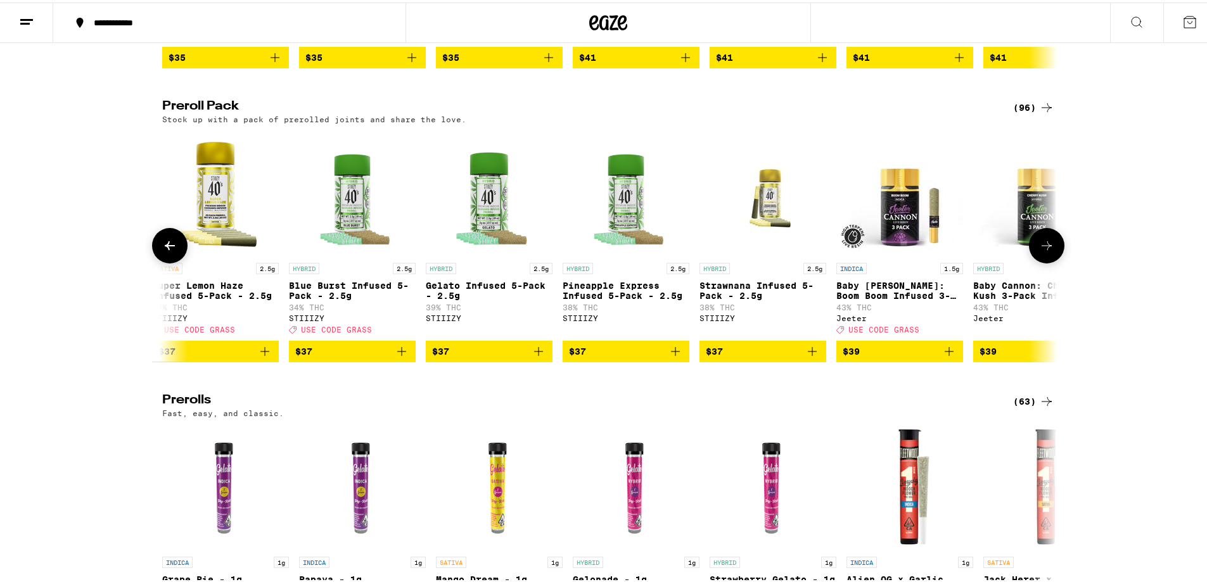
click at [1044, 251] on icon at bounding box center [1046, 243] width 15 height 15
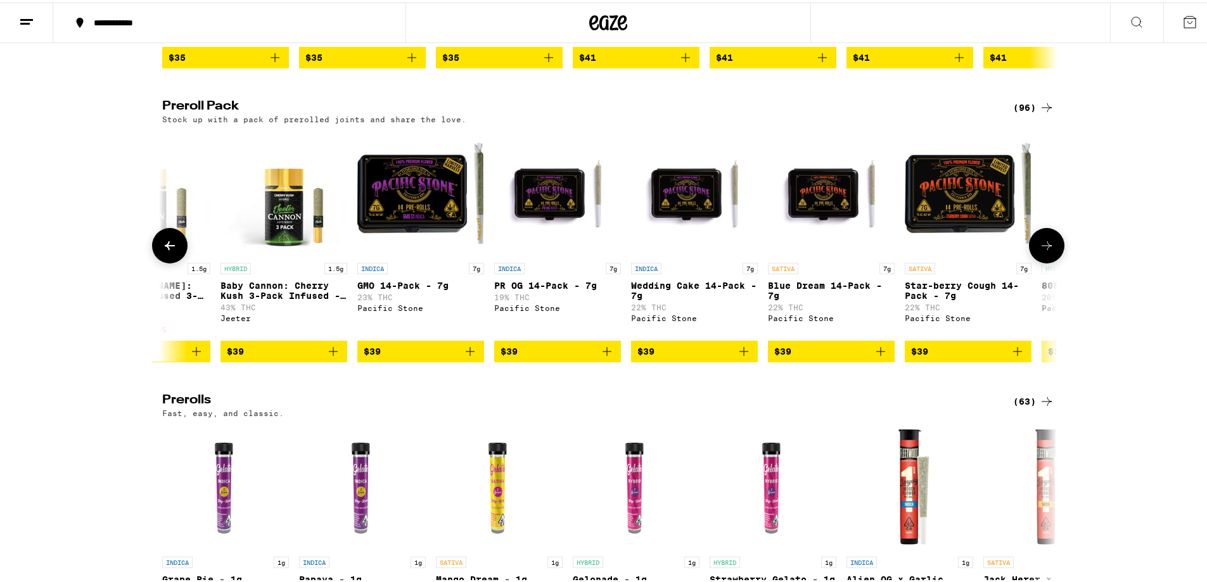
scroll to position [0, 6786]
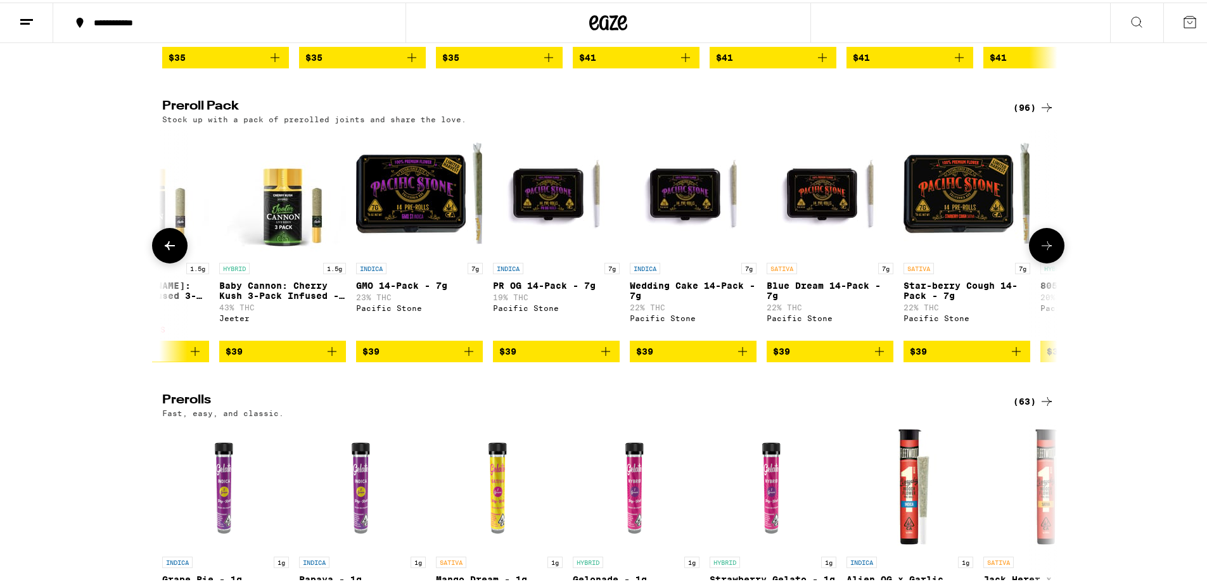
click at [171, 251] on icon at bounding box center [169, 243] width 15 height 15
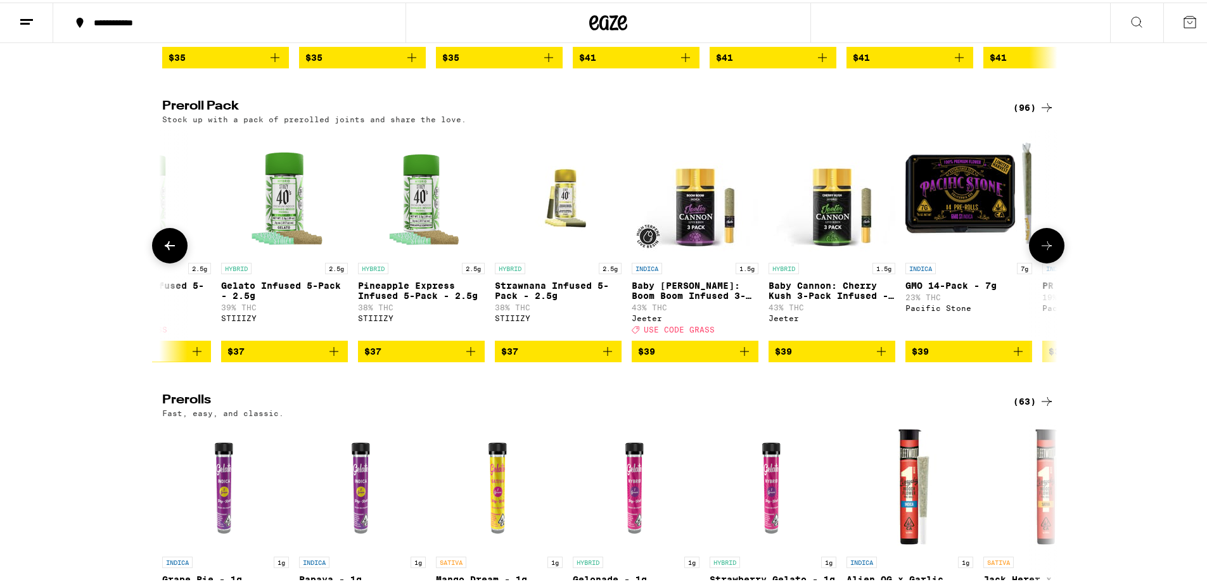
scroll to position [0, 6032]
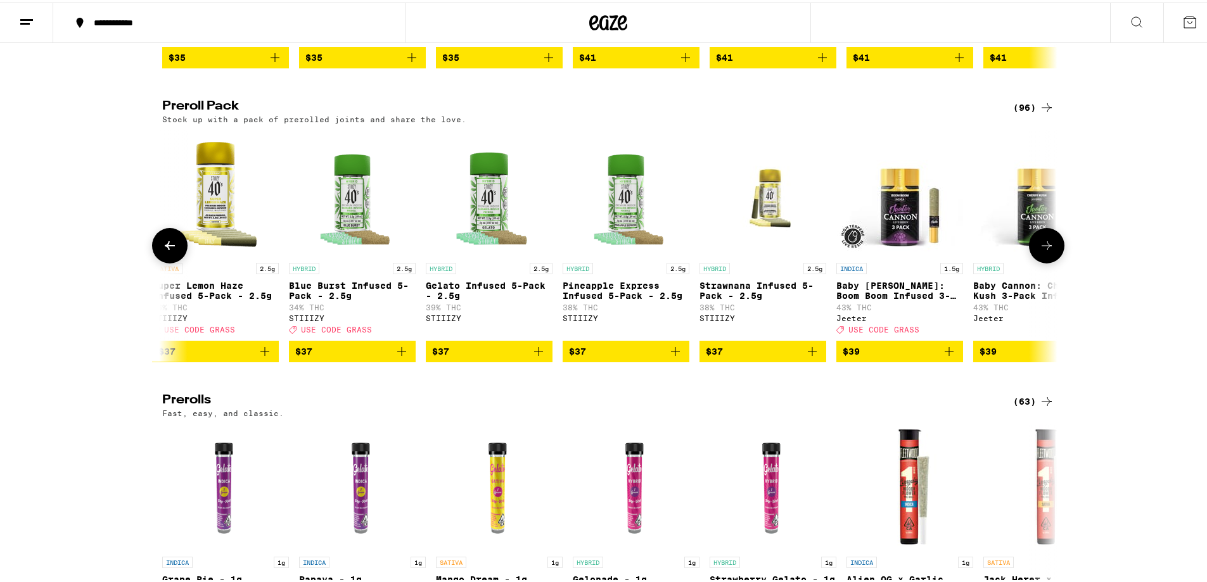
drag, startPoint x: 1009, startPoint y: 375, endPoint x: 1033, endPoint y: 381, distance: 24.9
click at [1033, 298] on p "Baby Cannon: Cherry Kush 3-Pack Infused - 1.5g" at bounding box center [1036, 288] width 127 height 20
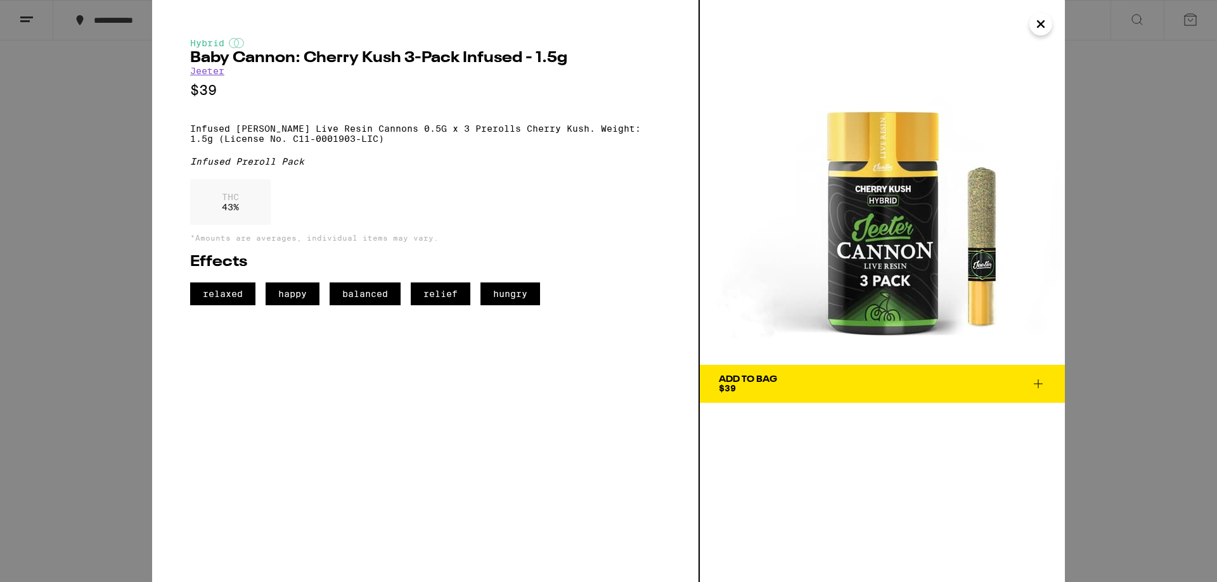
click at [1033, 26] on icon "Close" at bounding box center [1040, 24] width 15 height 19
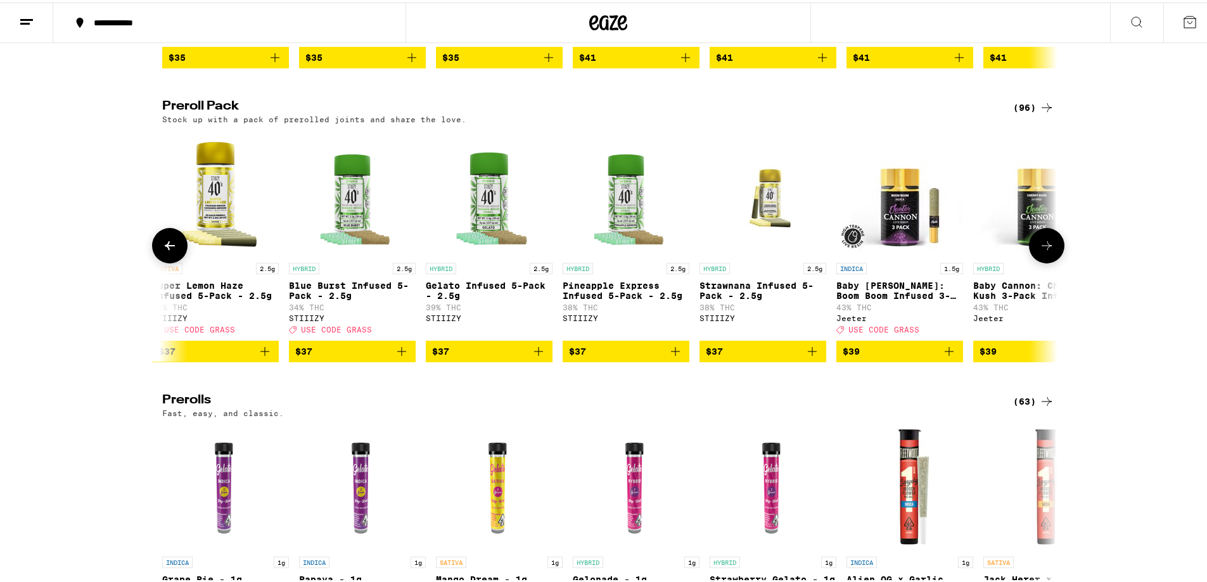
click at [1039, 251] on icon at bounding box center [1046, 243] width 15 height 15
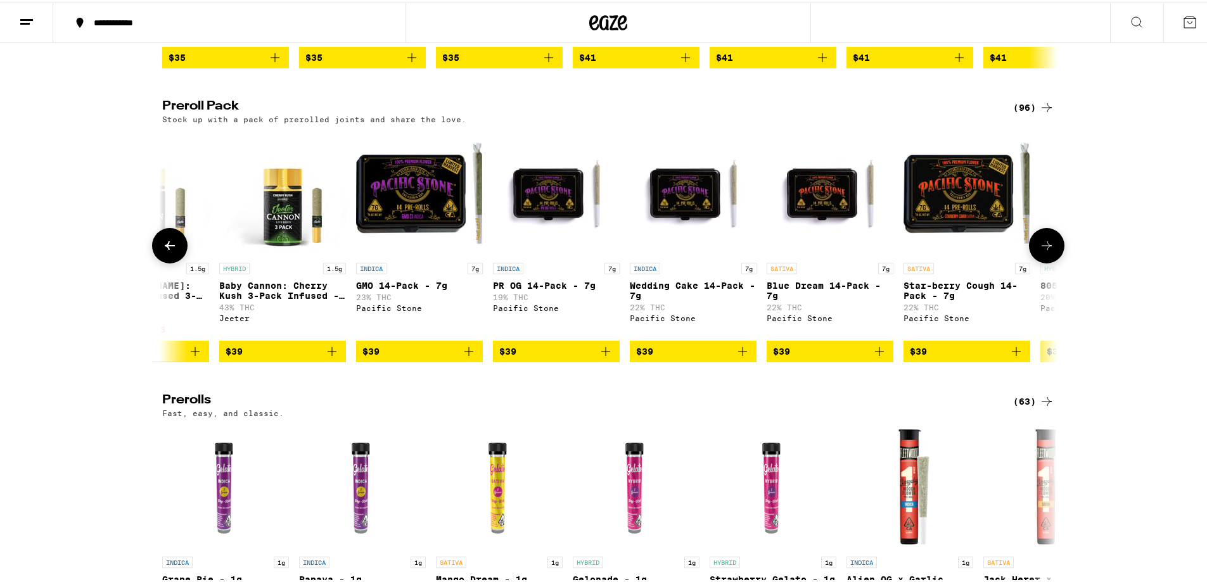
click at [1039, 251] on icon at bounding box center [1046, 243] width 15 height 15
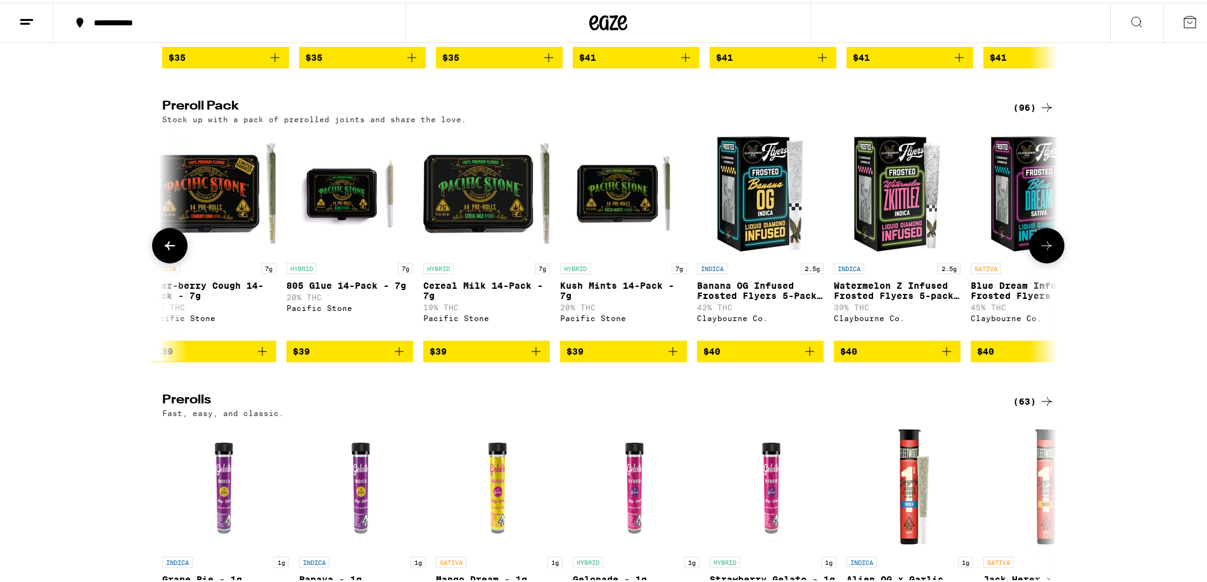
click at [1039, 251] on icon at bounding box center [1046, 243] width 15 height 15
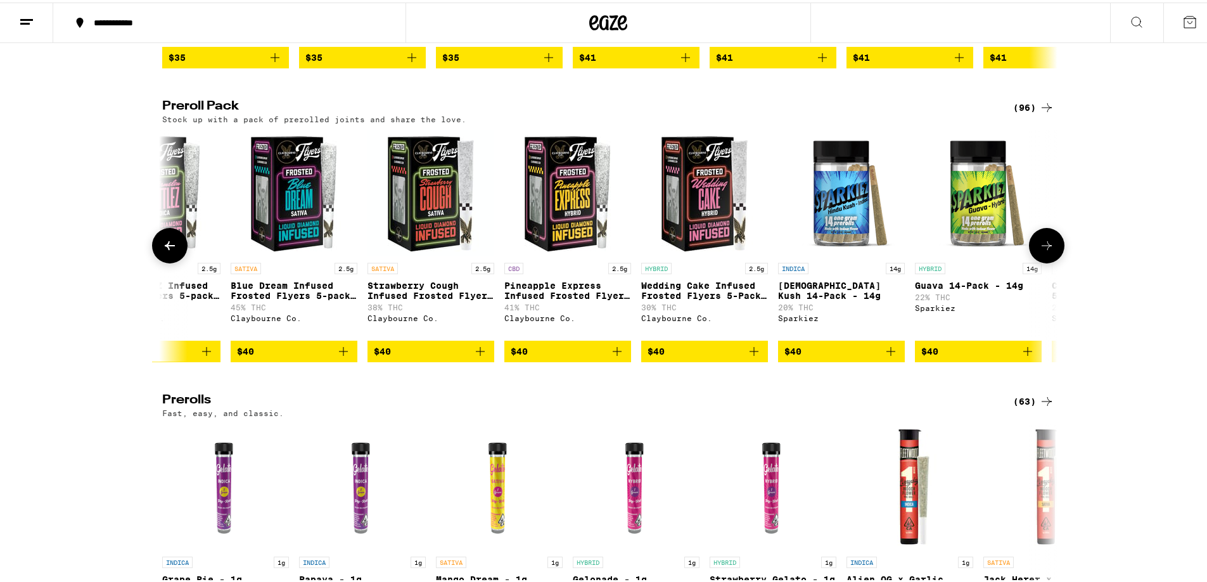
scroll to position [0, 8294]
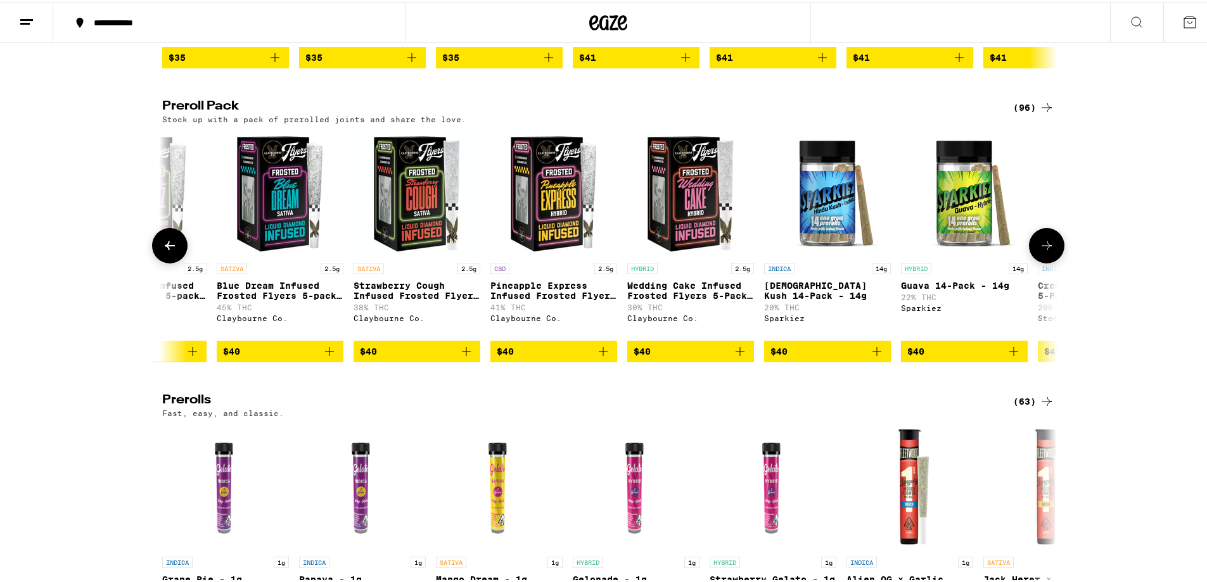
click at [160, 261] on button at bounding box center [169, 243] width 35 height 35
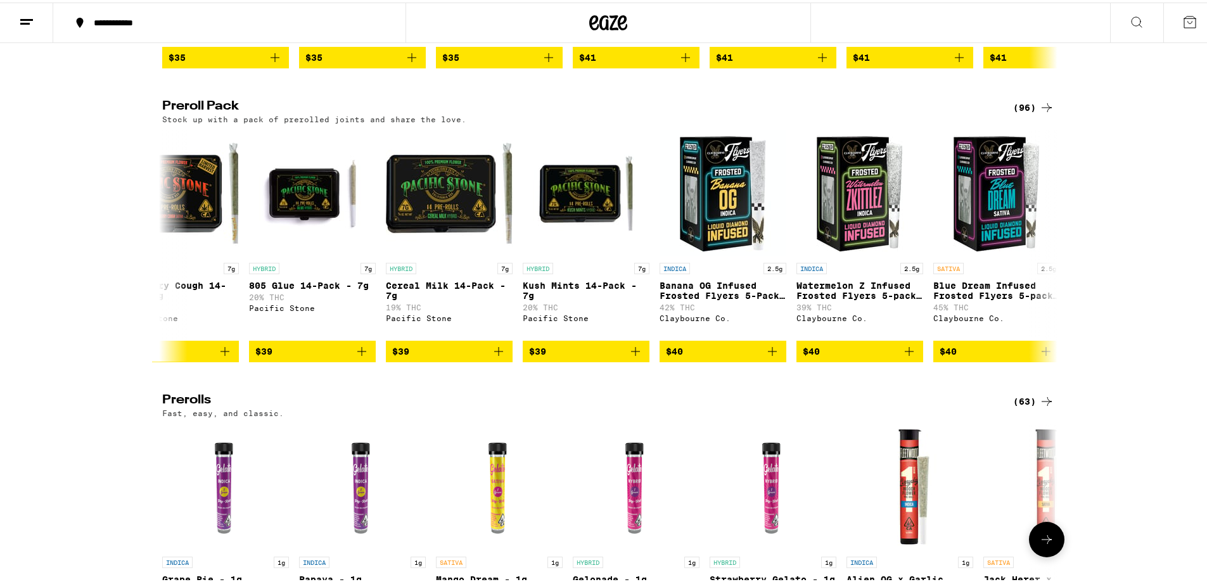
scroll to position [0, 7540]
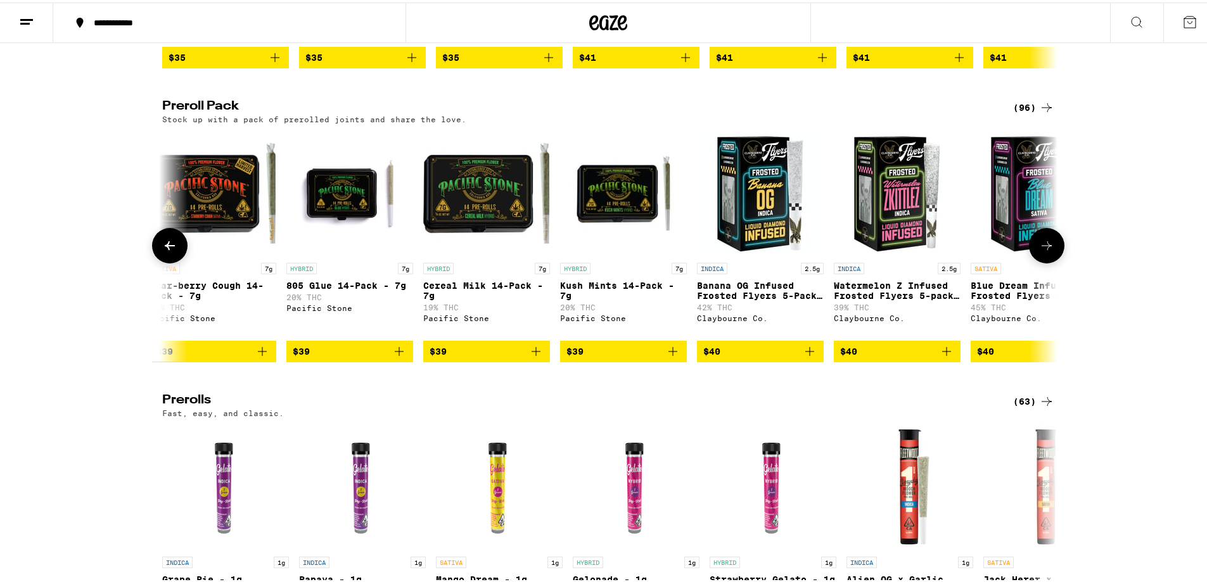
click at [1048, 251] on icon at bounding box center [1046, 243] width 15 height 15
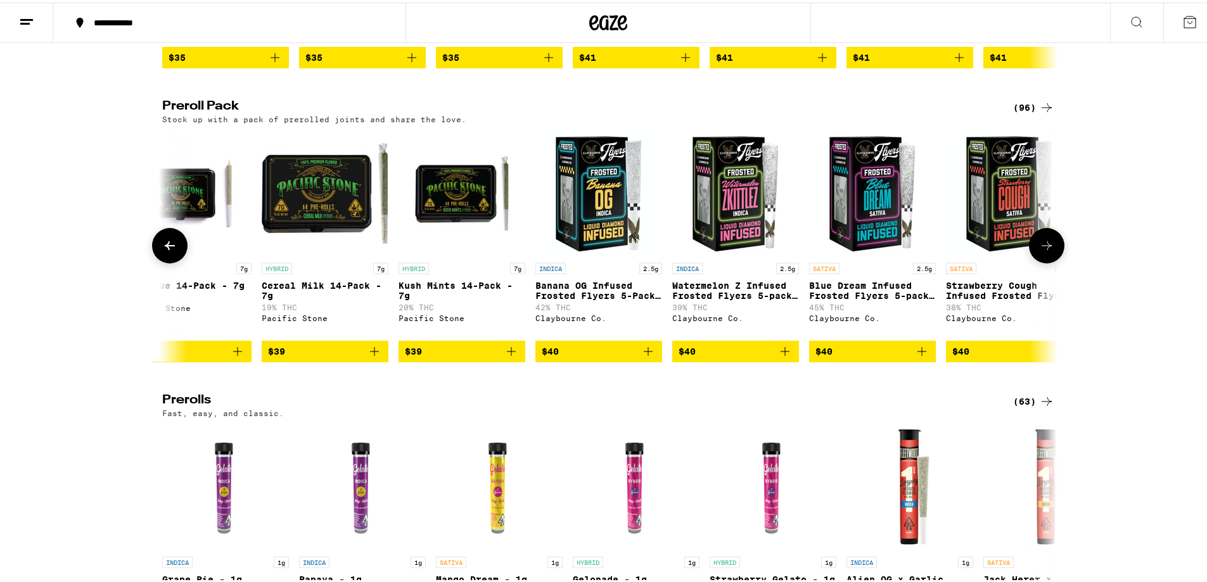
scroll to position [0, 8294]
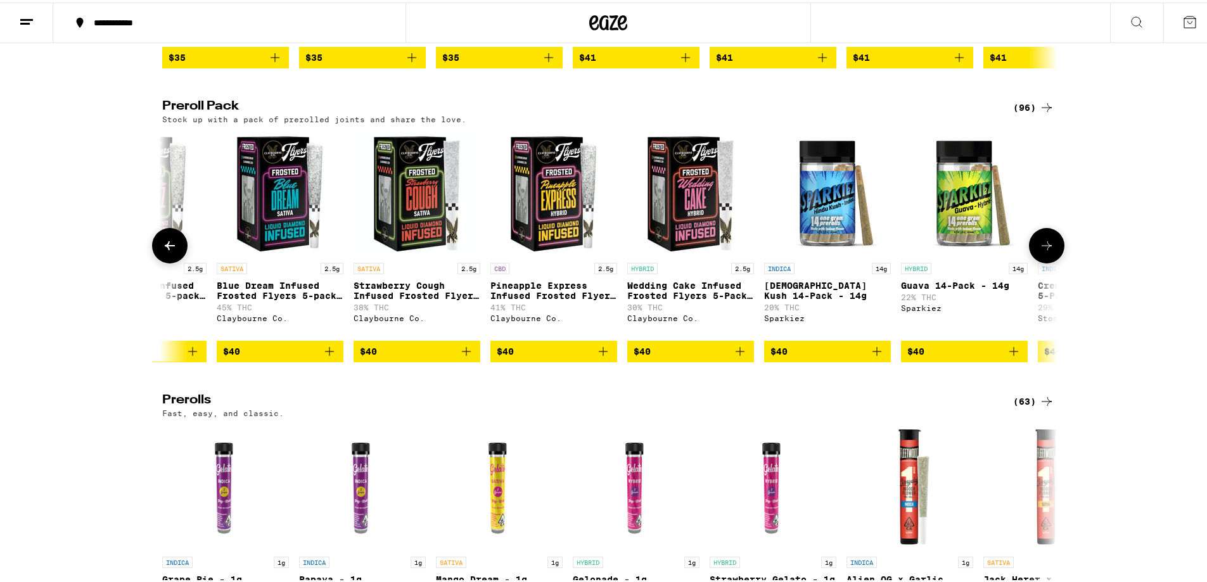
click at [1039, 251] on icon at bounding box center [1046, 243] width 15 height 15
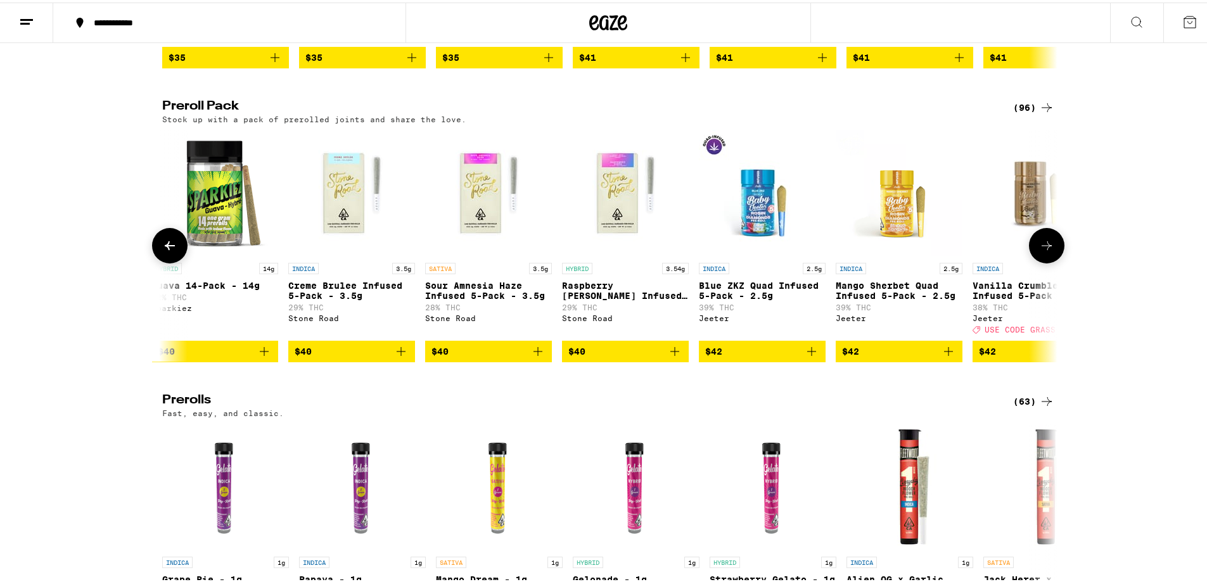
scroll to position [0, 9048]
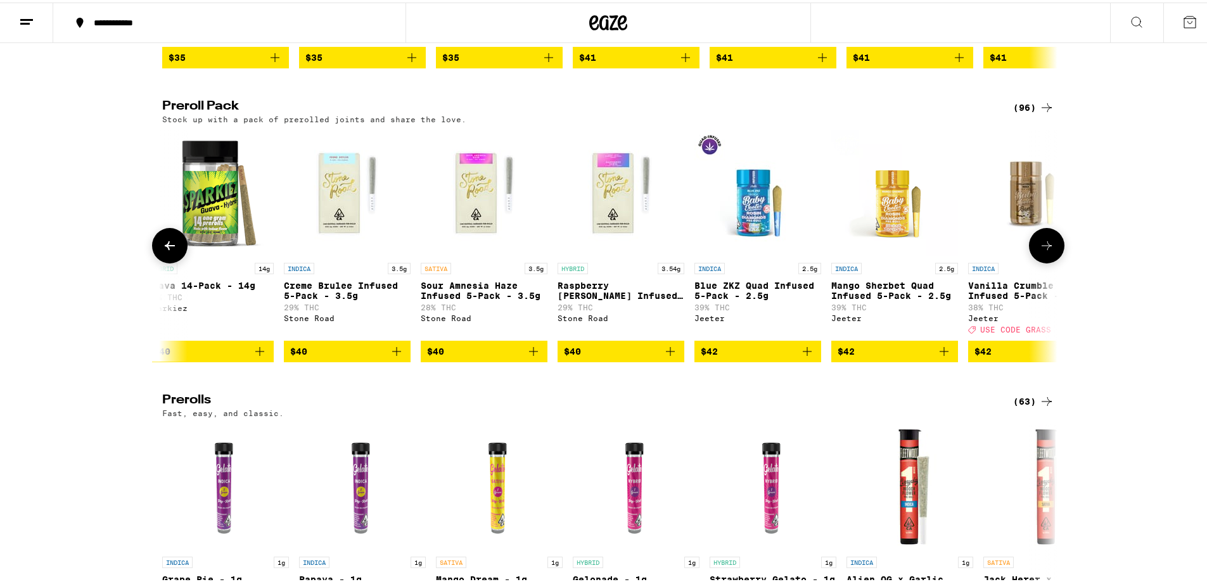
click at [1039, 251] on icon at bounding box center [1046, 243] width 15 height 15
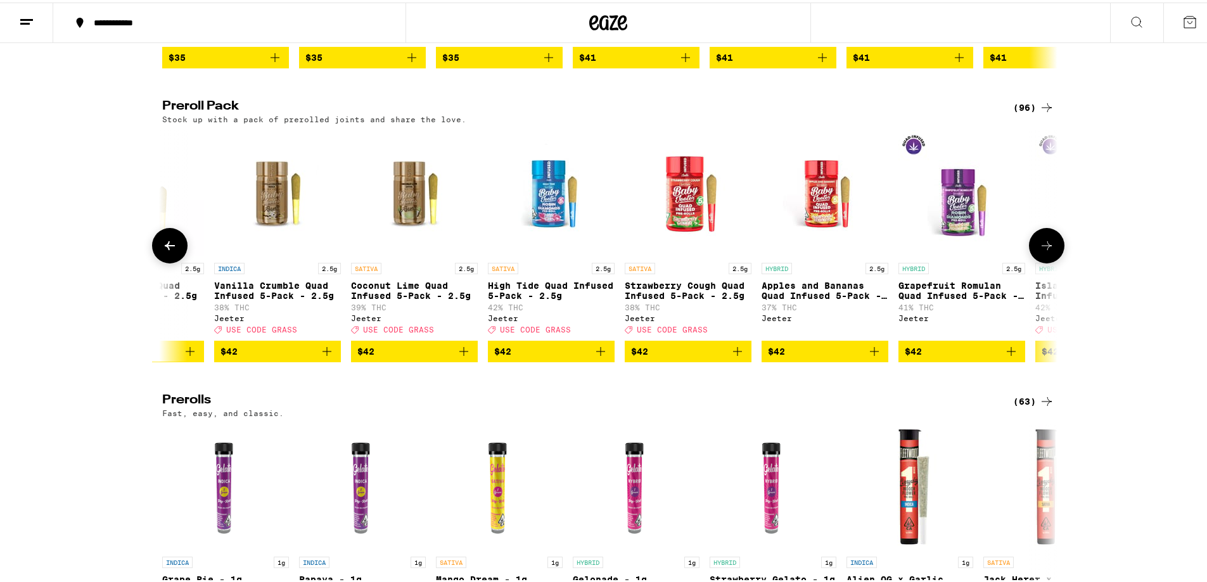
click at [1039, 251] on icon at bounding box center [1046, 243] width 15 height 15
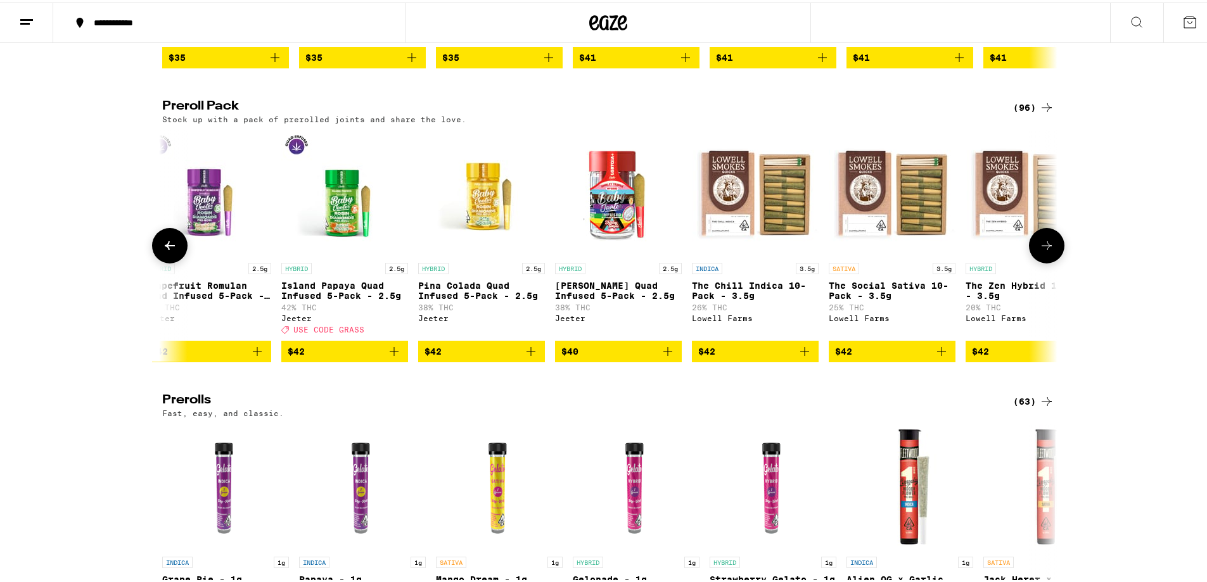
click at [1046, 251] on icon at bounding box center [1046, 243] width 15 height 15
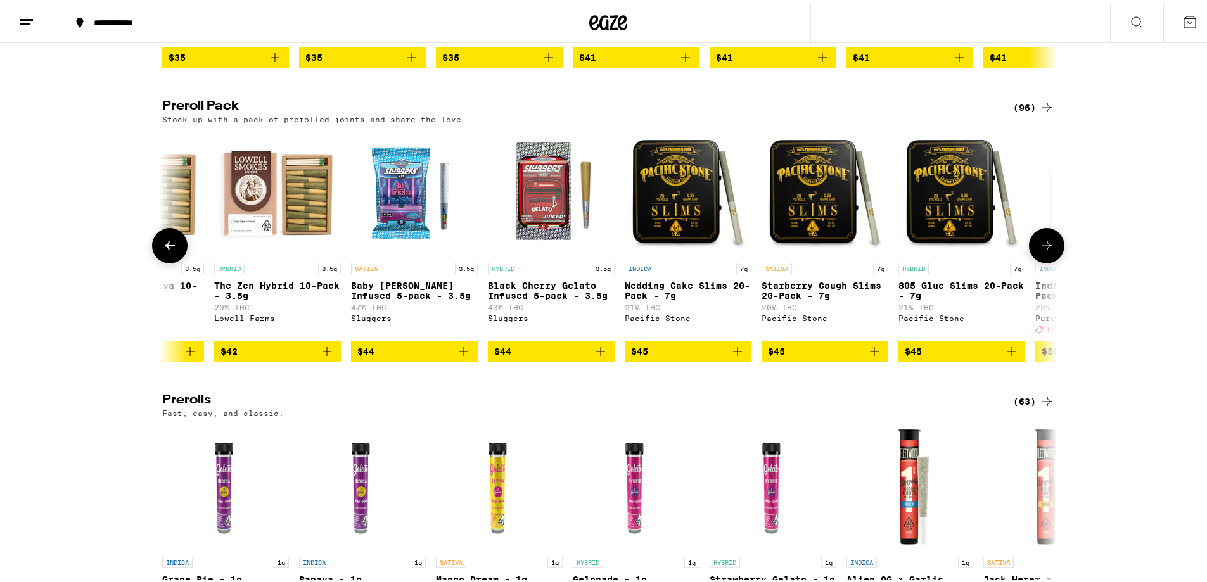
scroll to position [0, 11310]
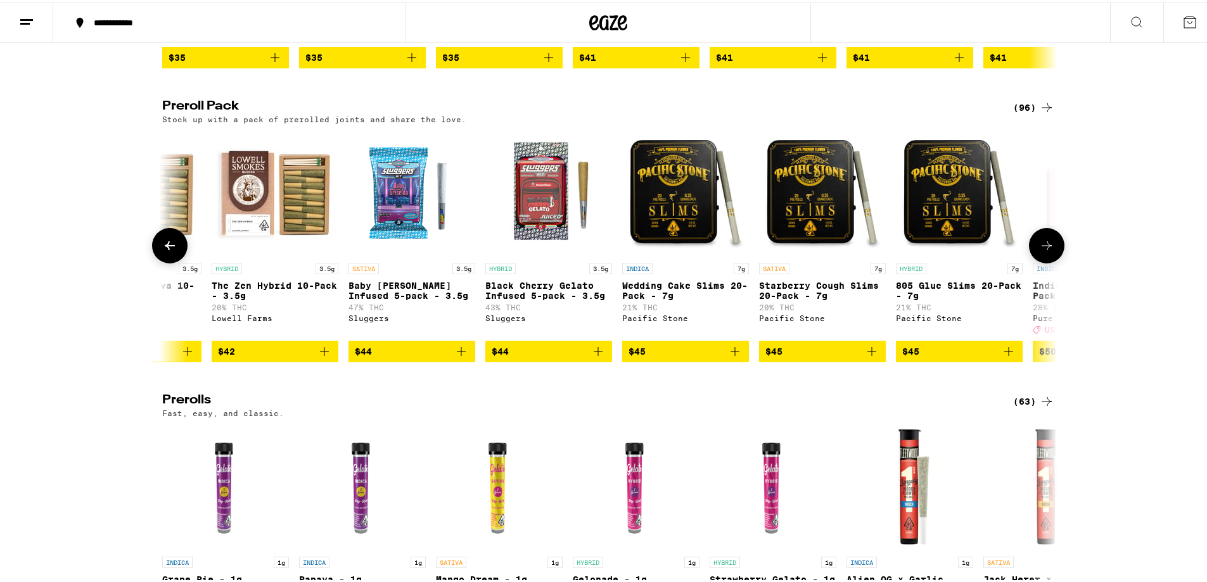
click at [1046, 251] on icon at bounding box center [1046, 243] width 15 height 15
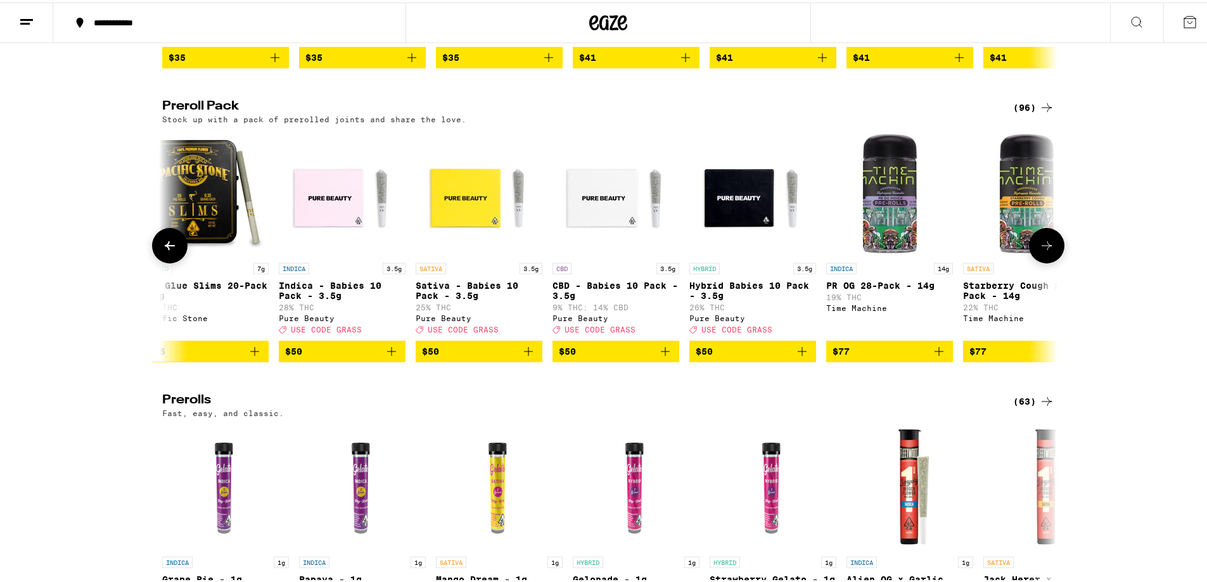
click at [1046, 251] on icon at bounding box center [1046, 243] width 15 height 15
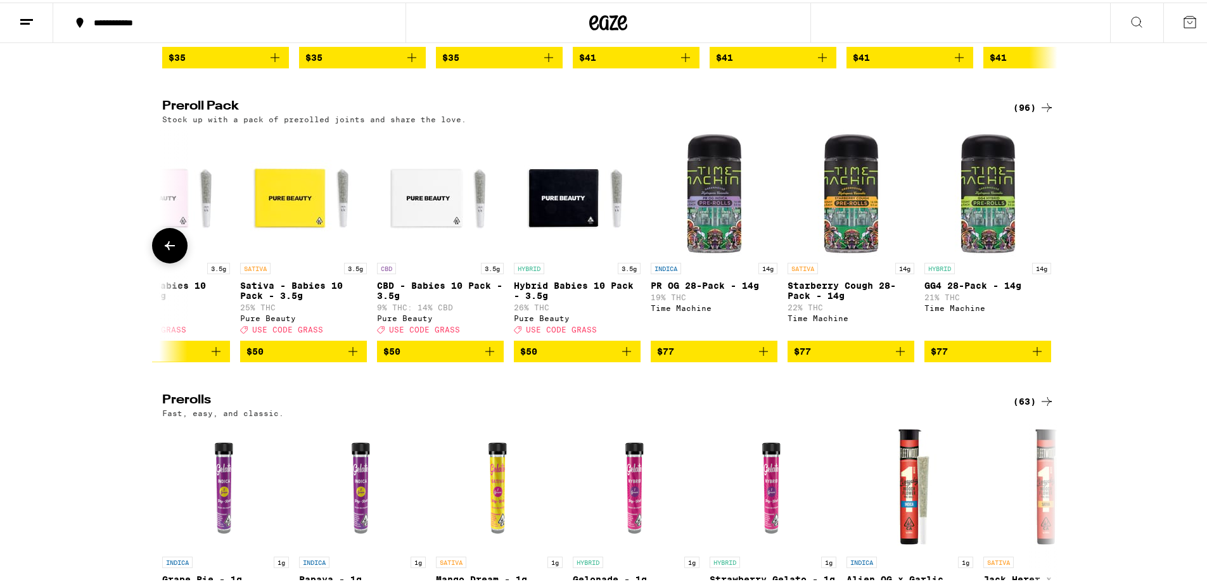
scroll to position [0, 12247]
